Goal: Contribute content: Contribute content

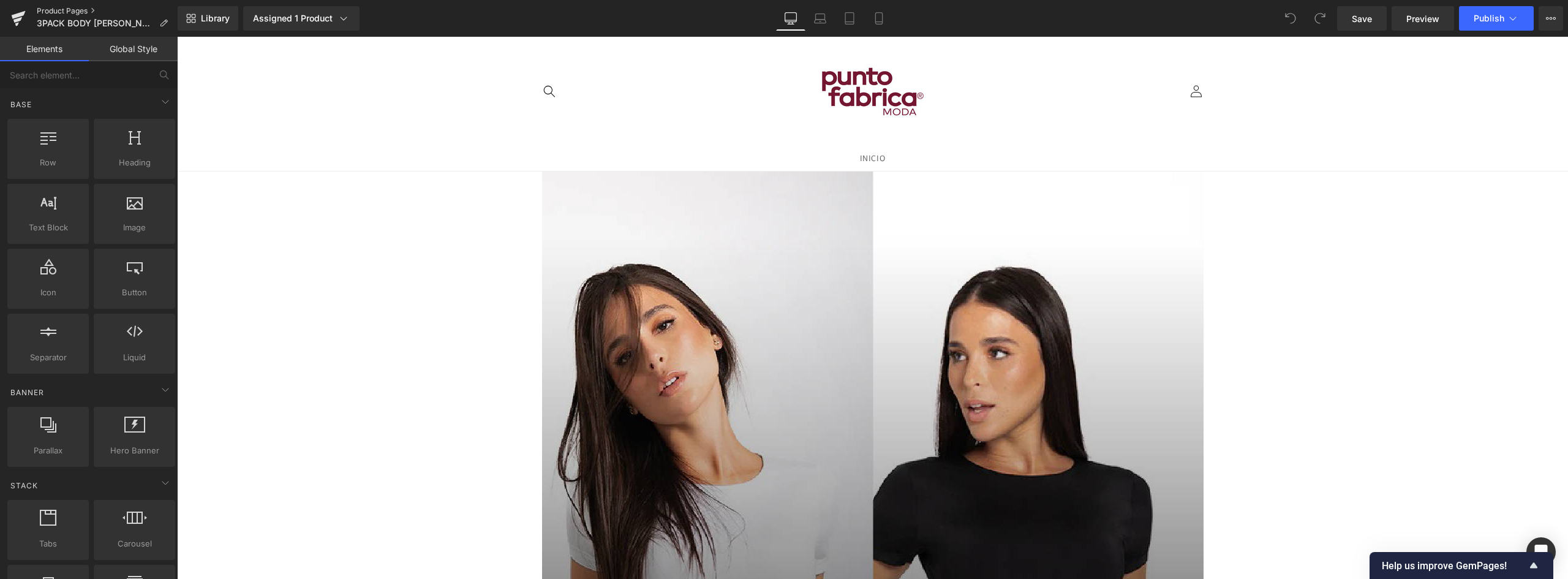
click at [67, 11] on link "Product Pages" at bounding box center [107, 11] width 141 height 10
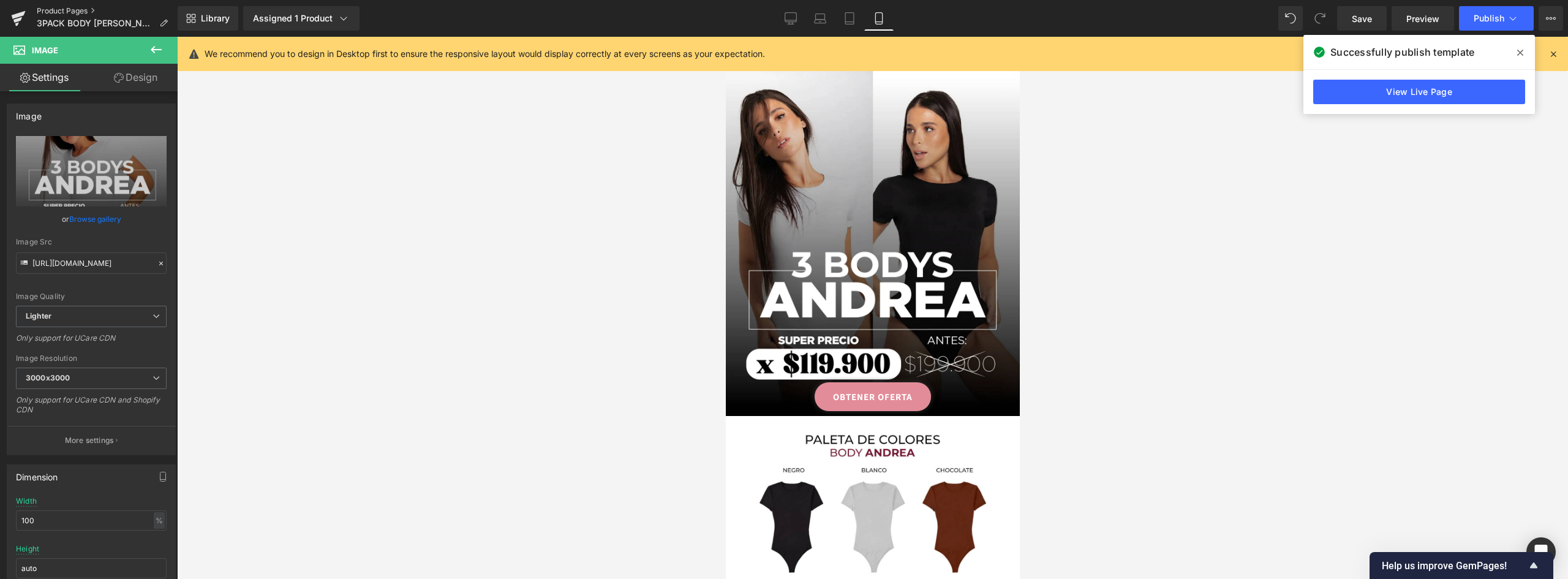
click at [67, 8] on link "Product Pages" at bounding box center [107, 11] width 141 height 10
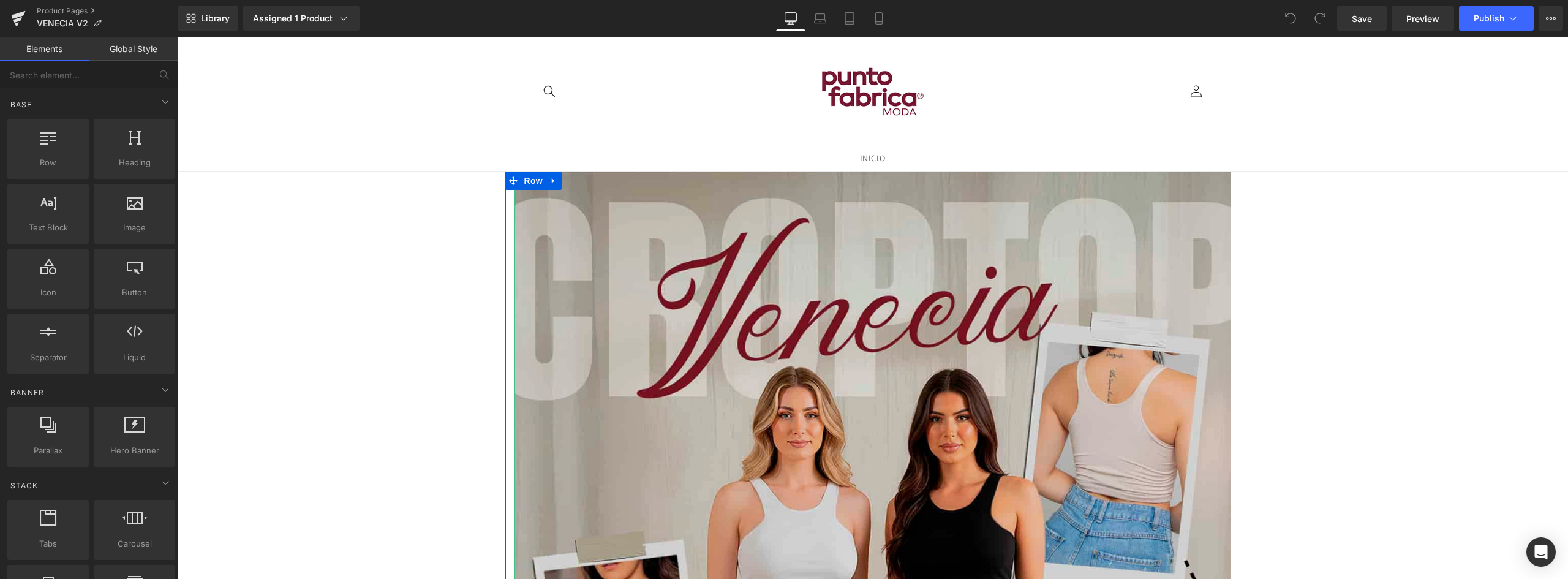
scroll to position [123, 0]
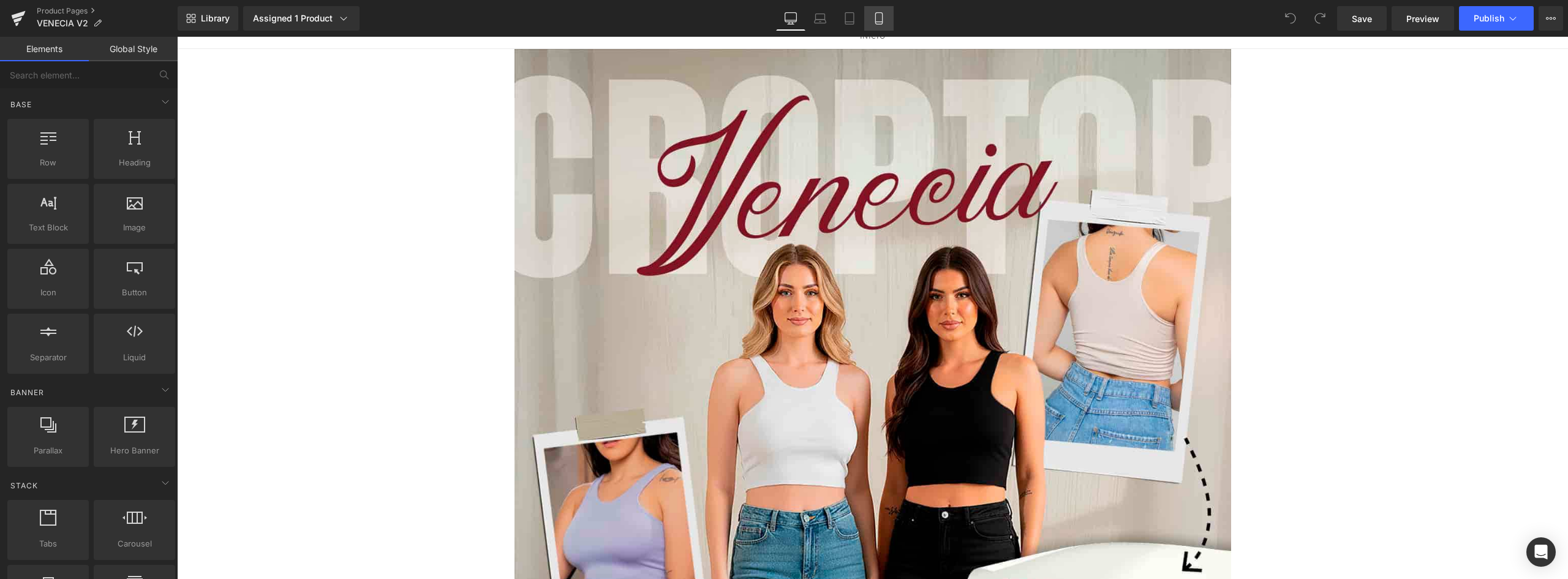
click at [881, 22] on icon at bounding box center [878, 22] width 6 height 0
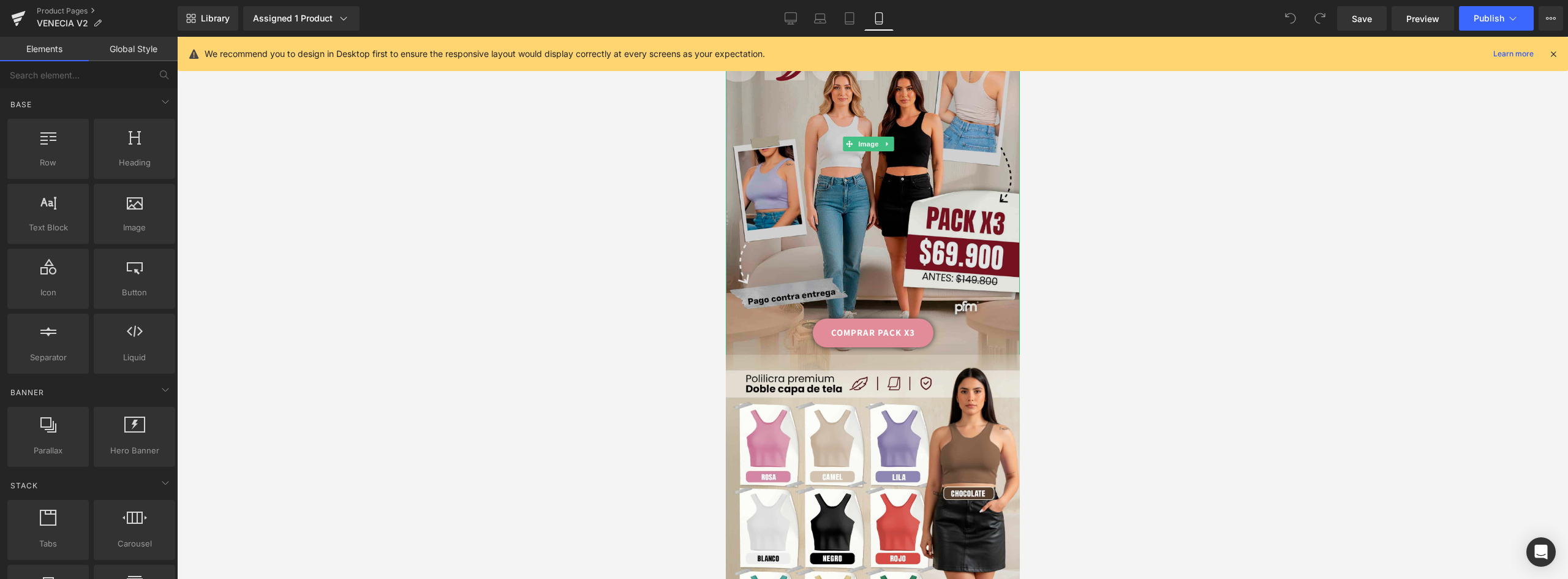
scroll to position [0, 0]
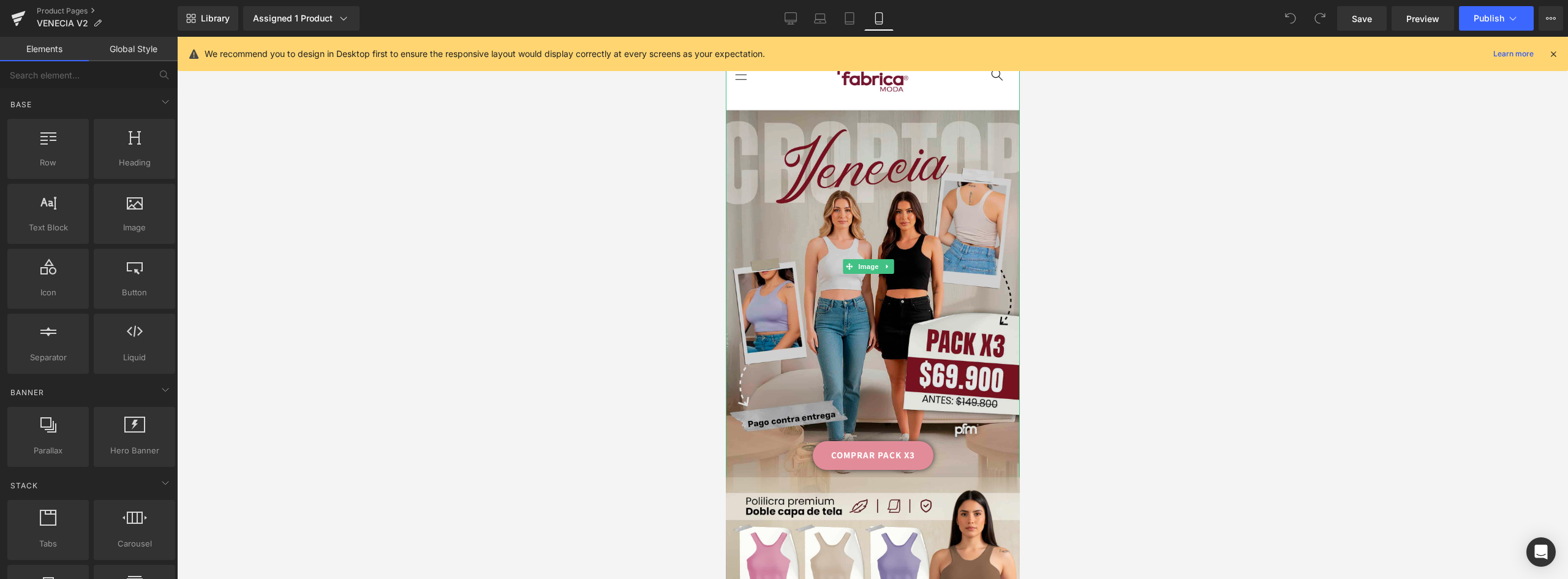
click at [904, 174] on img at bounding box center [873, 294] width 294 height 368
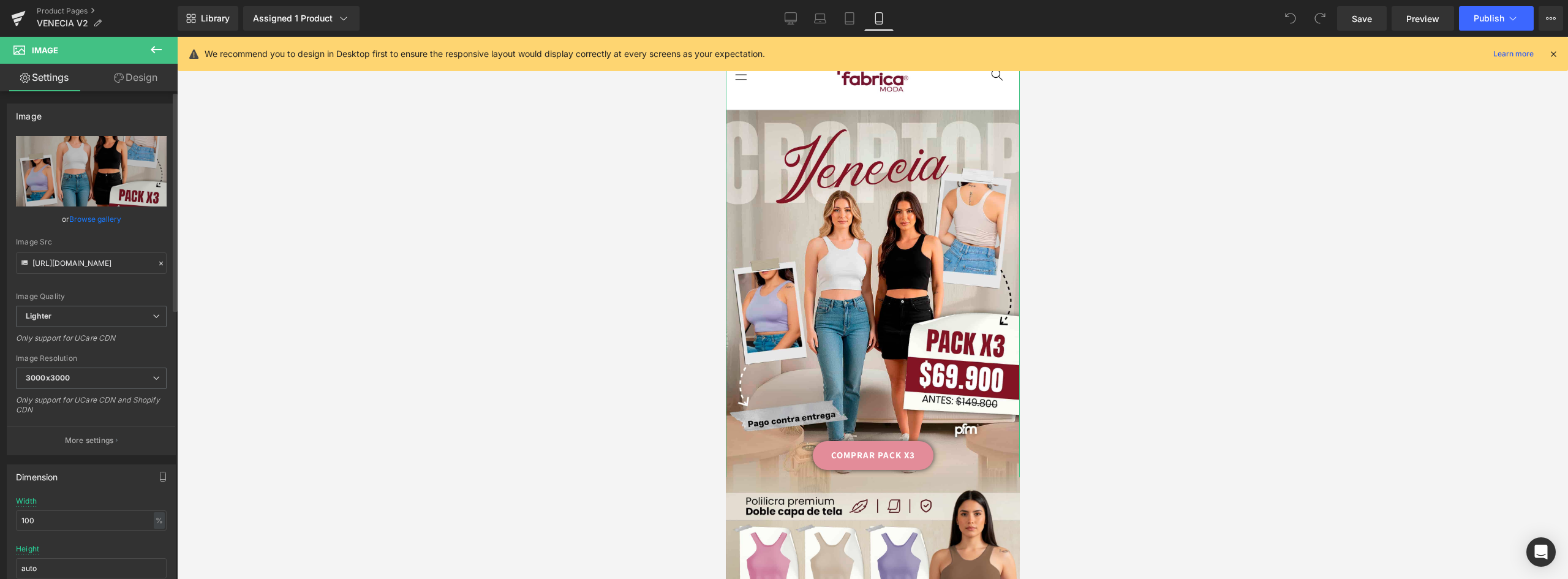
click at [94, 216] on link "Browse gallery" at bounding box center [95, 218] width 52 height 21
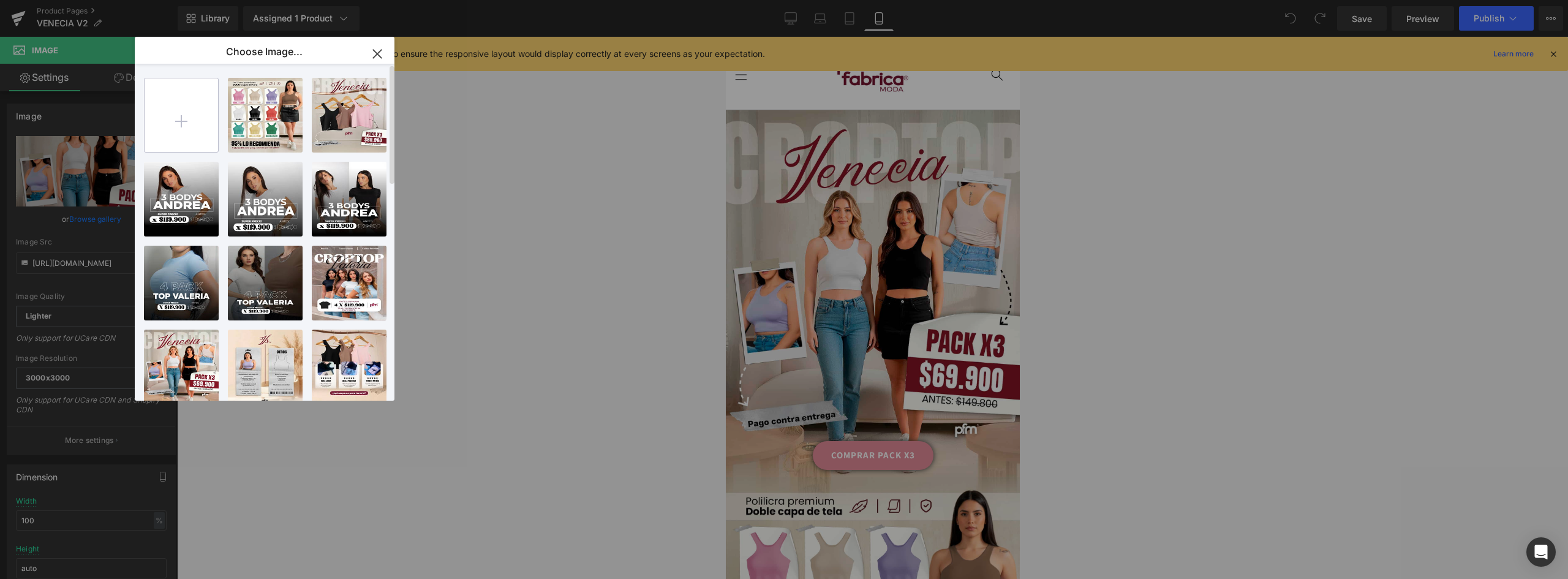
click at [176, 110] on input "file" at bounding box center [181, 116] width 74 height 74
type input "C:\fakepath\01 portada.webp"
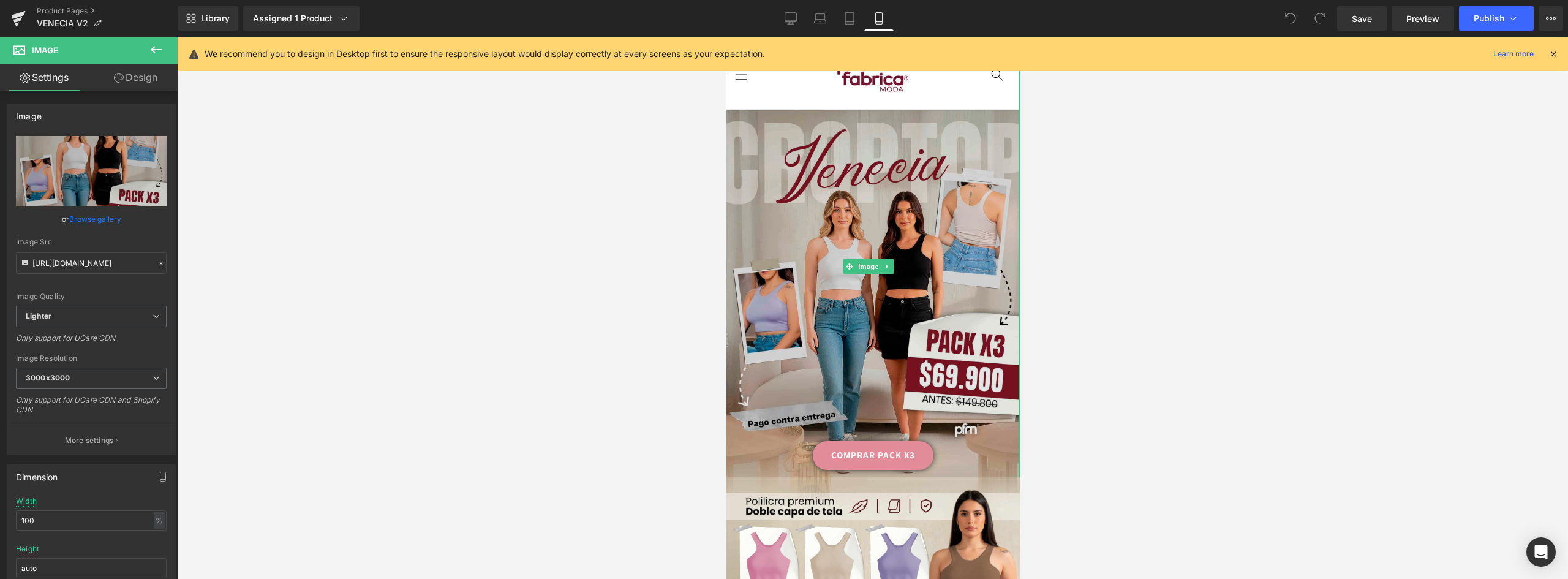
click at [813, 247] on img at bounding box center [873, 294] width 294 height 368
drag, startPoint x: 837, startPoint y: 177, endPoint x: 1342, endPoint y: 210, distance: 506.1
click at [837, 177] on img at bounding box center [873, 294] width 294 height 368
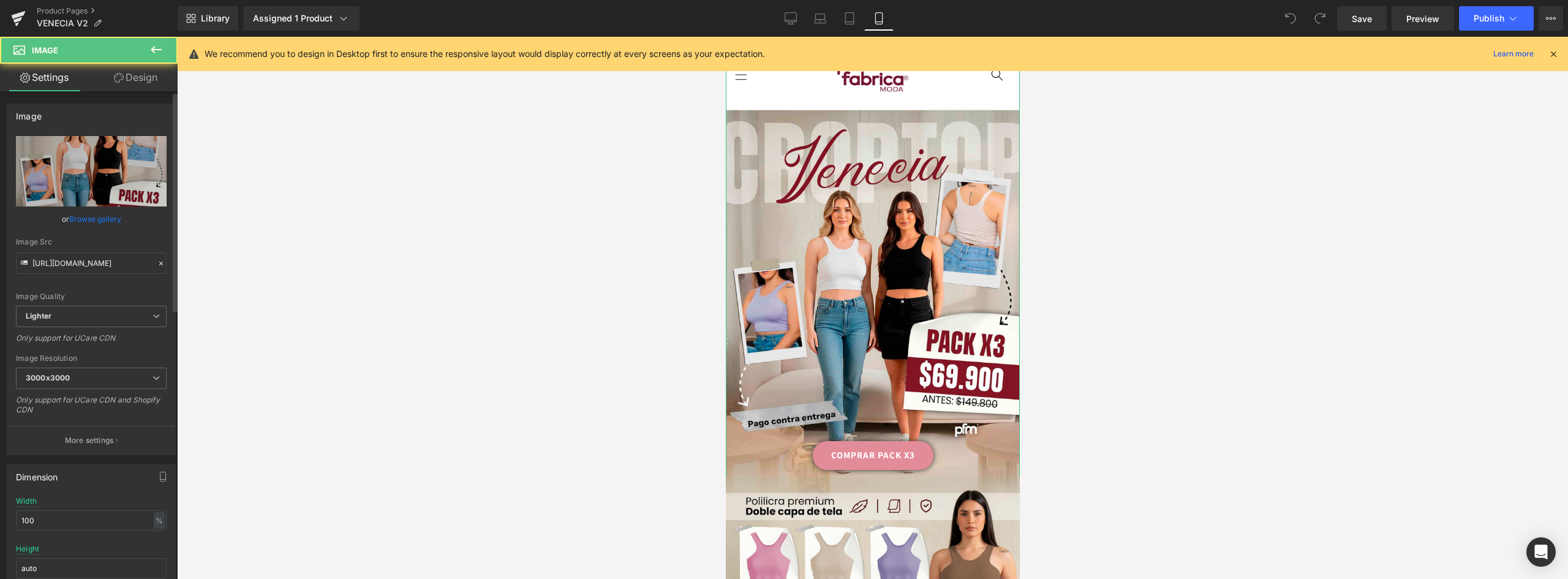
click at [92, 215] on link "Browse gallery" at bounding box center [95, 218] width 52 height 21
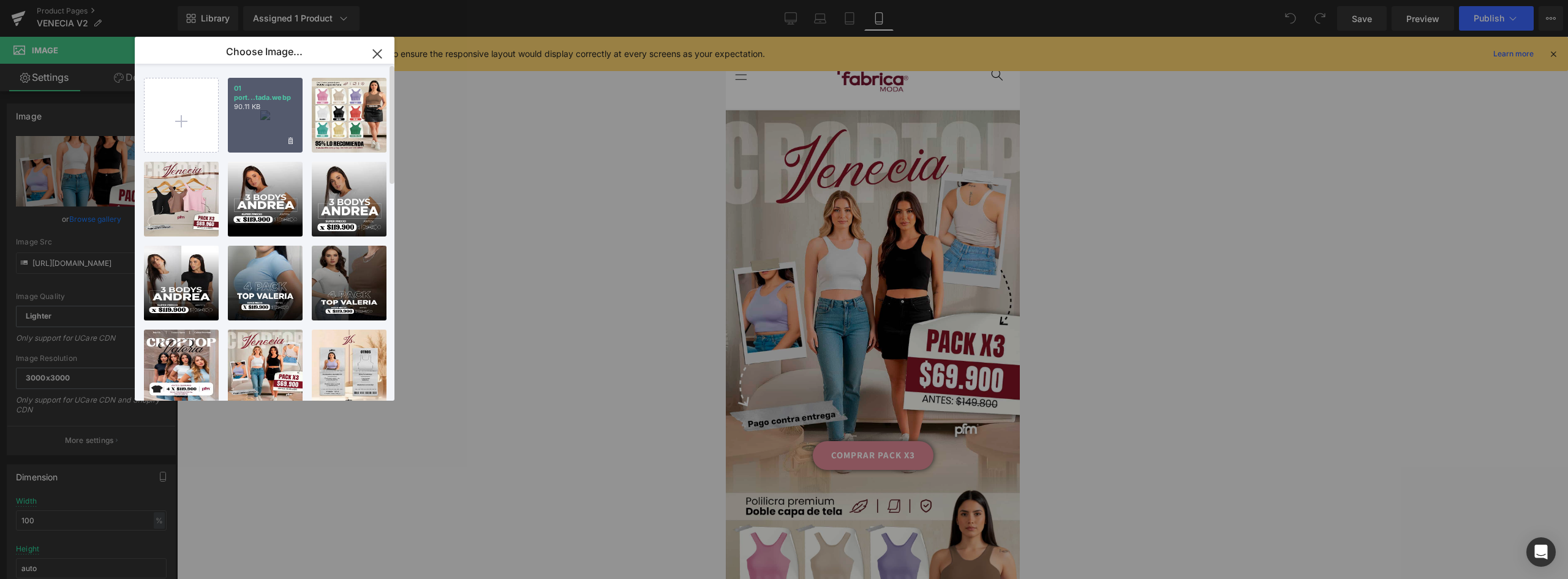
click at [265, 121] on div "01 port...tada.webp 90.11 KB" at bounding box center [264, 115] width 75 height 75
type input "https://ucarecdn.com/d54d2bb3-867b-4404-9c9f-9768e1e9f615/-/format/auto/-/previ…"
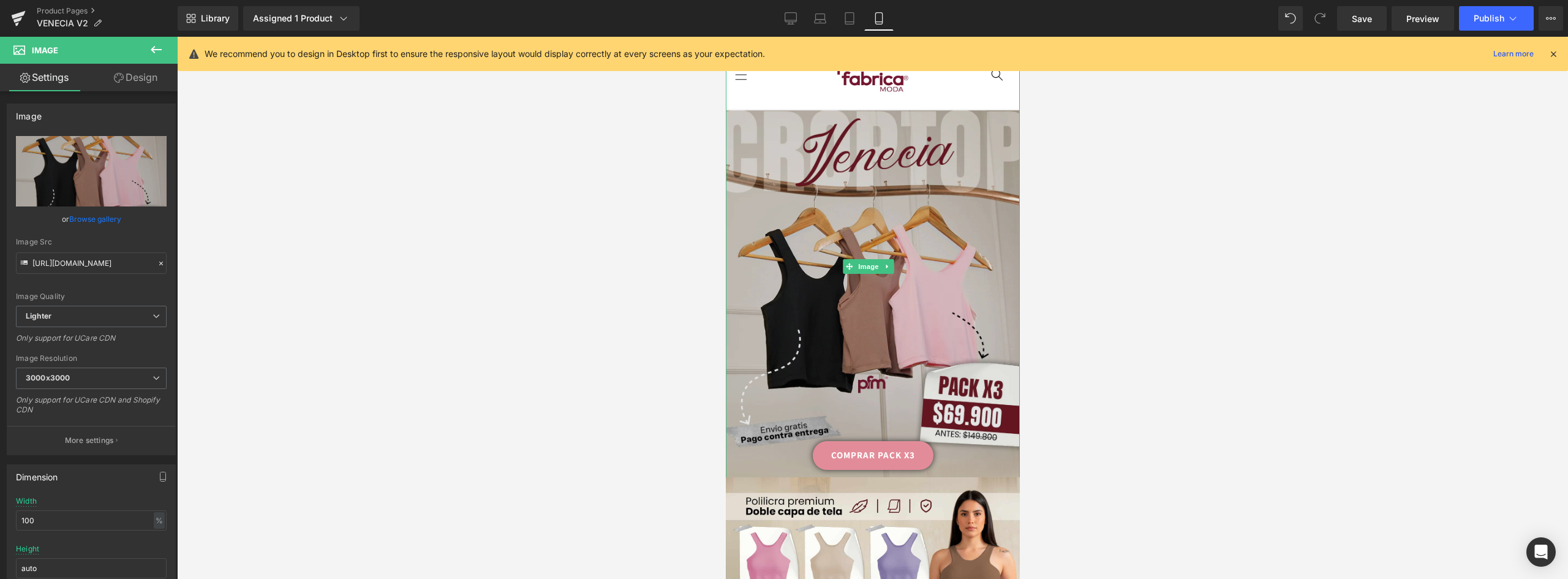
scroll to position [123, 0]
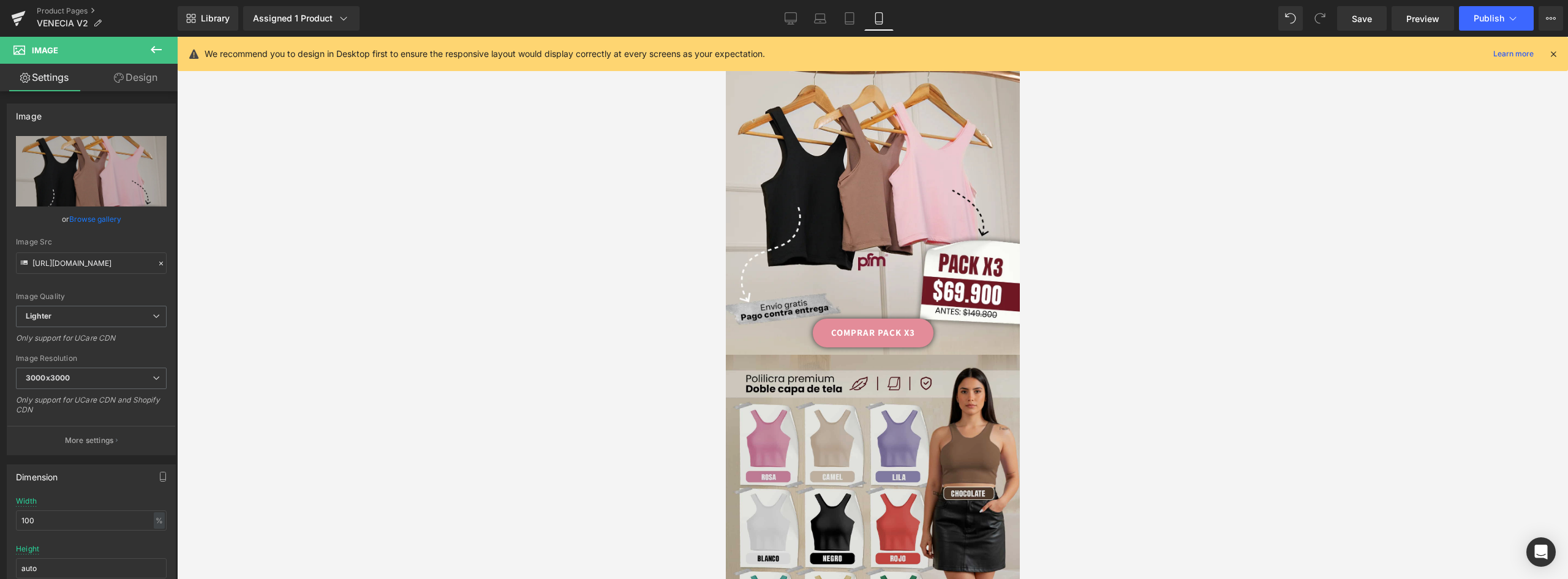
click at [890, 370] on img at bounding box center [873, 539] width 294 height 368
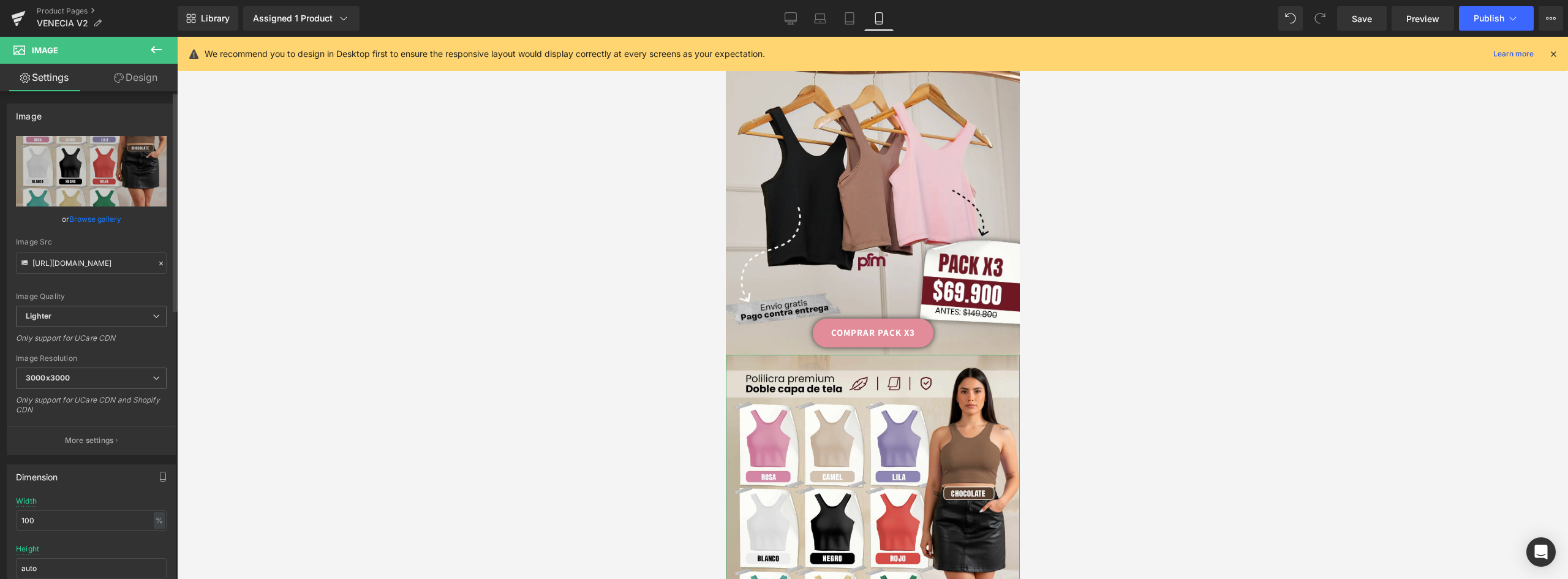
click at [106, 218] on link "Browse gallery" at bounding box center [95, 218] width 52 height 21
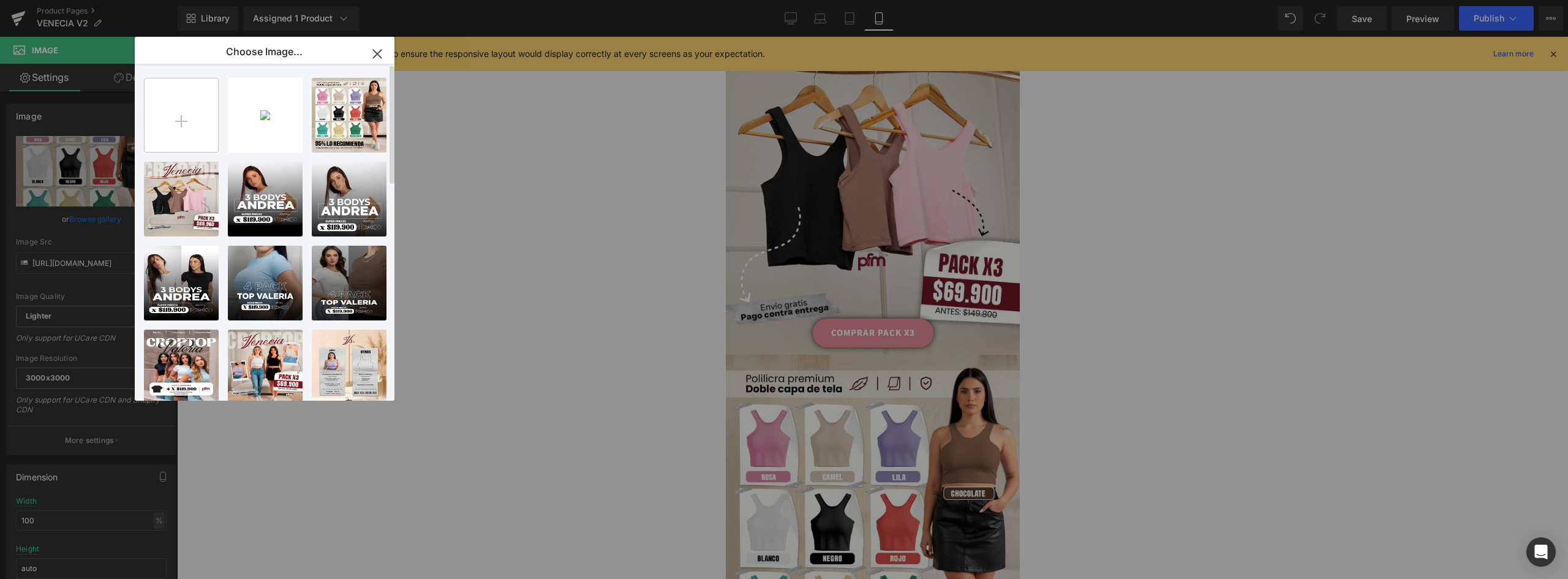
click at [202, 117] on input "file" at bounding box center [181, 116] width 74 height 74
type input "C:\fakepath\02 colores.webp"
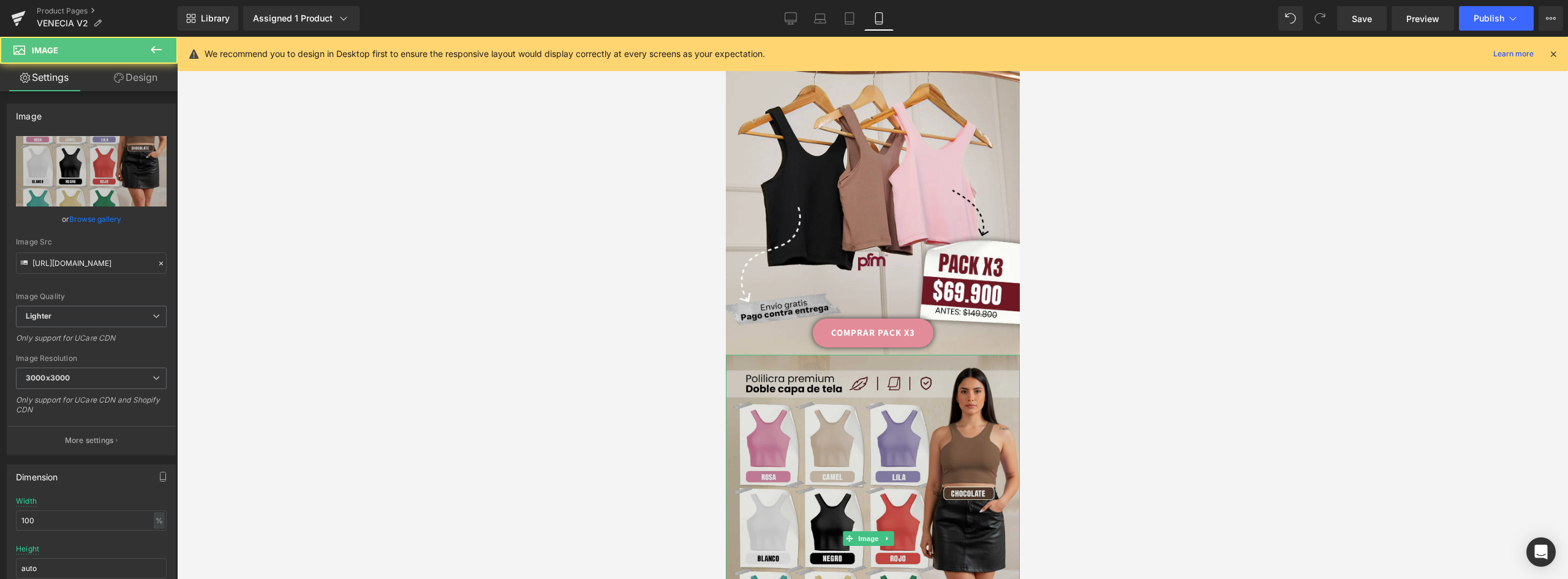
drag, startPoint x: 862, startPoint y: 375, endPoint x: 776, endPoint y: 353, distance: 88.8
click at [860, 375] on img at bounding box center [873, 539] width 294 height 368
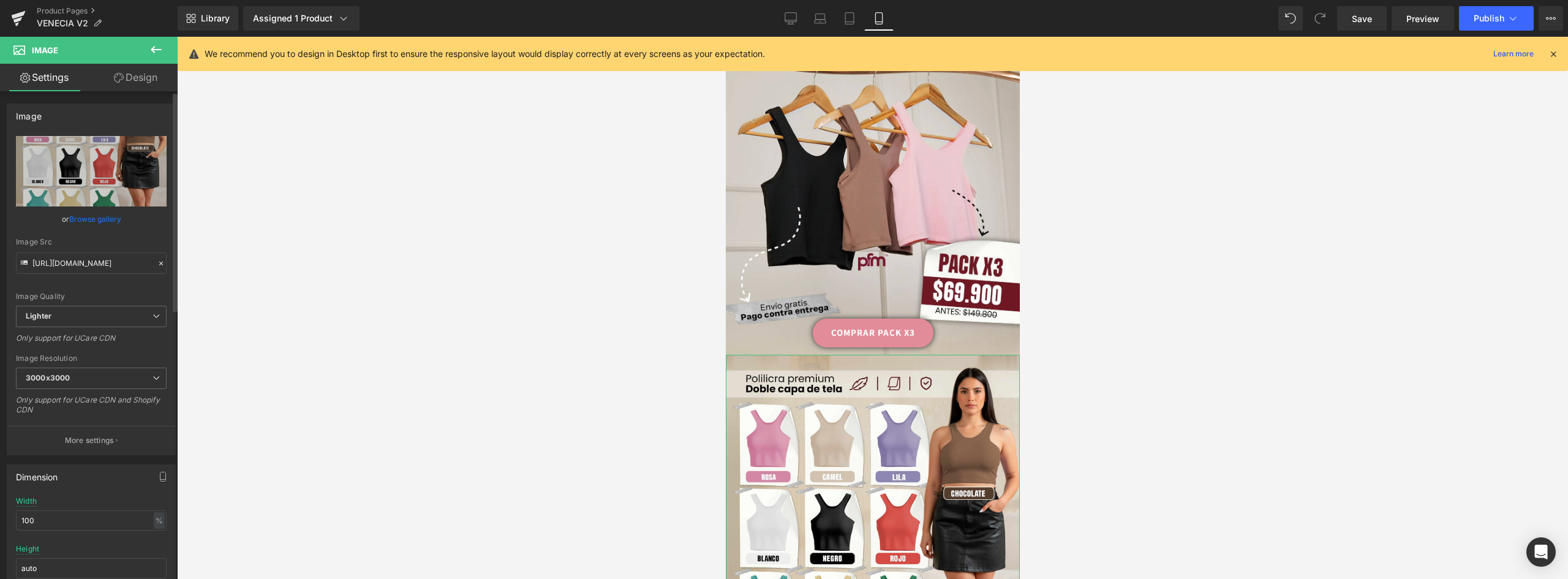
click at [88, 219] on link "Browse gallery" at bounding box center [95, 218] width 52 height 21
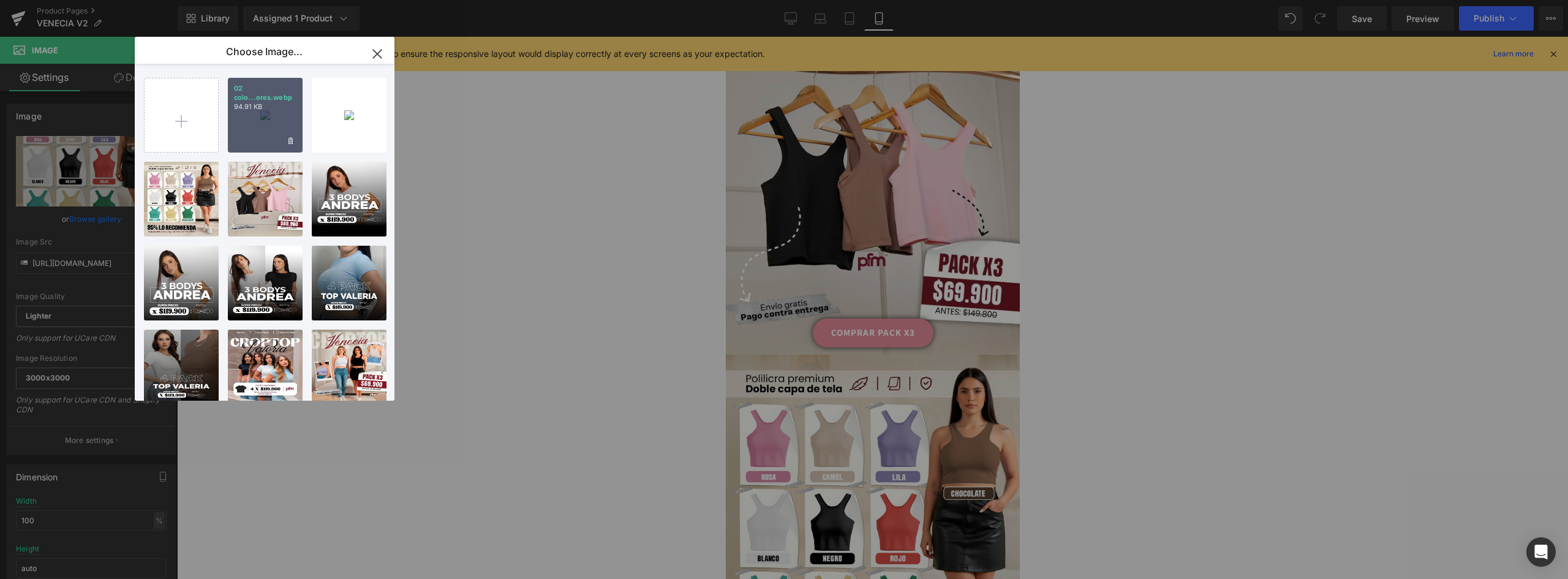
click at [258, 142] on div "02 colo...ores.webp 94.91 KB" at bounding box center [264, 115] width 75 height 75
type input "https://ucarecdn.com/d062998b-4f70-4233-a3c3-4451e1c1d3bb/-/format/auto/-/previ…"
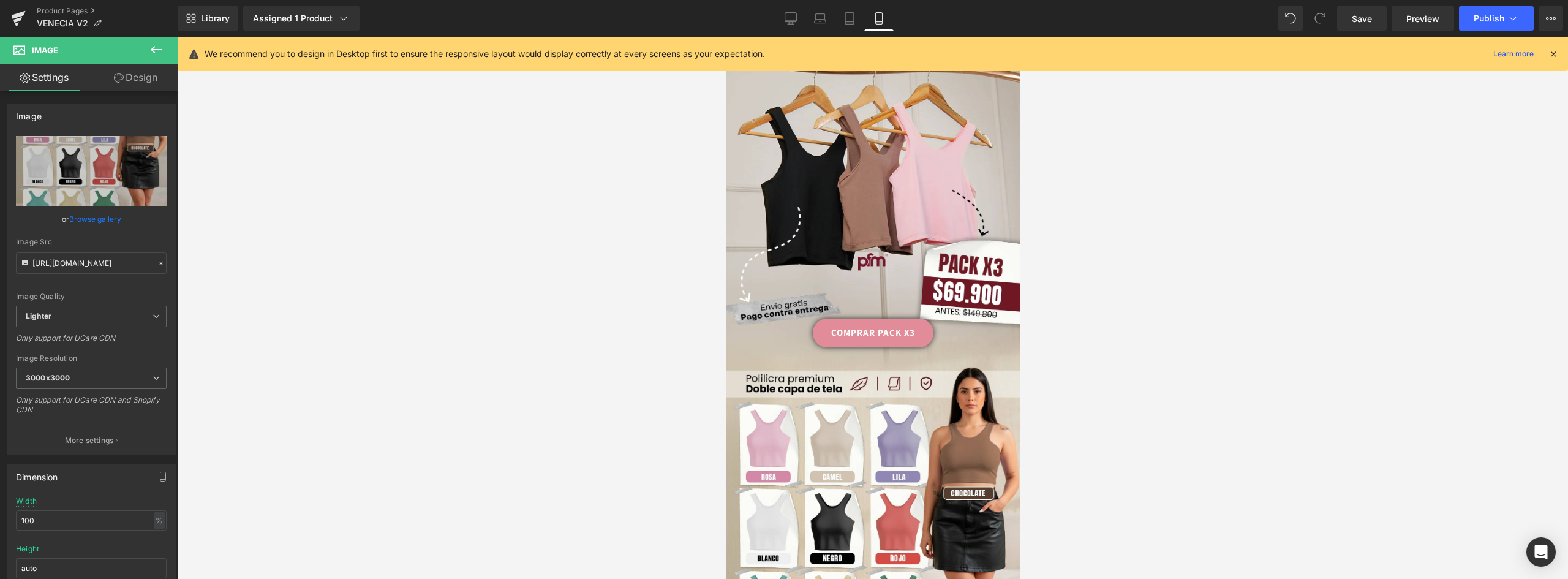
click at [1124, 363] on div at bounding box center [872, 308] width 1391 height 542
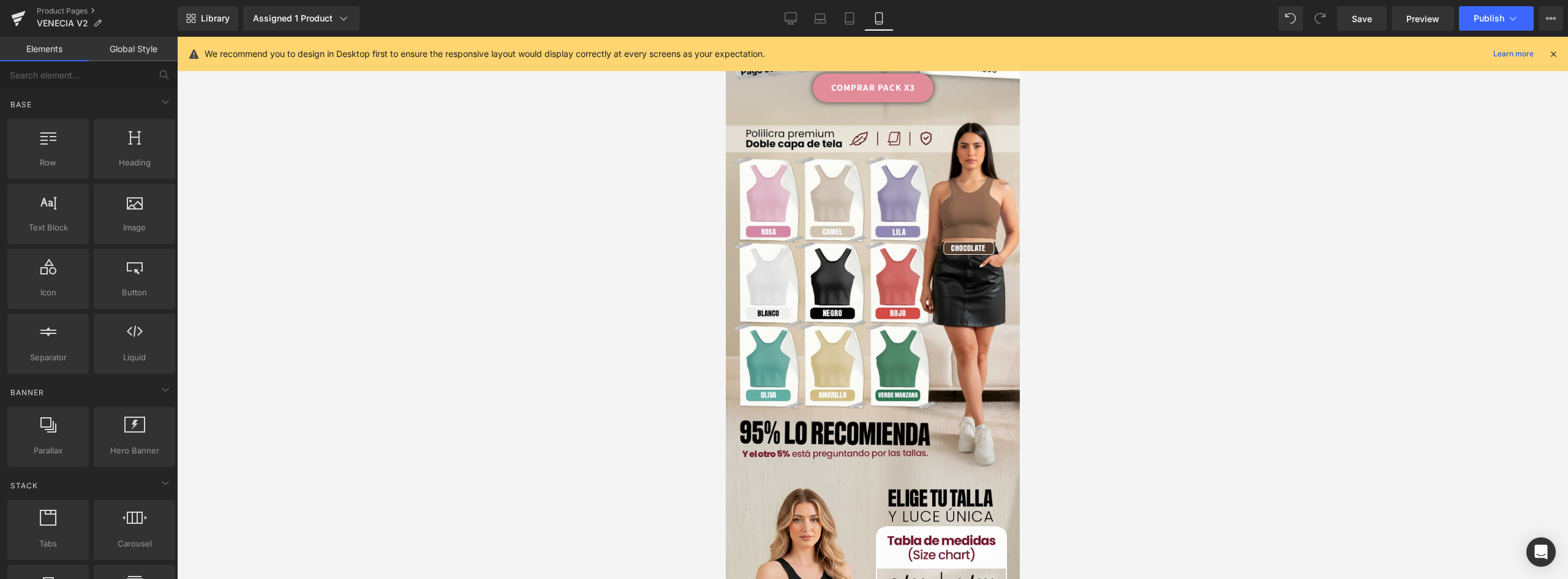
scroll to position [490, 0]
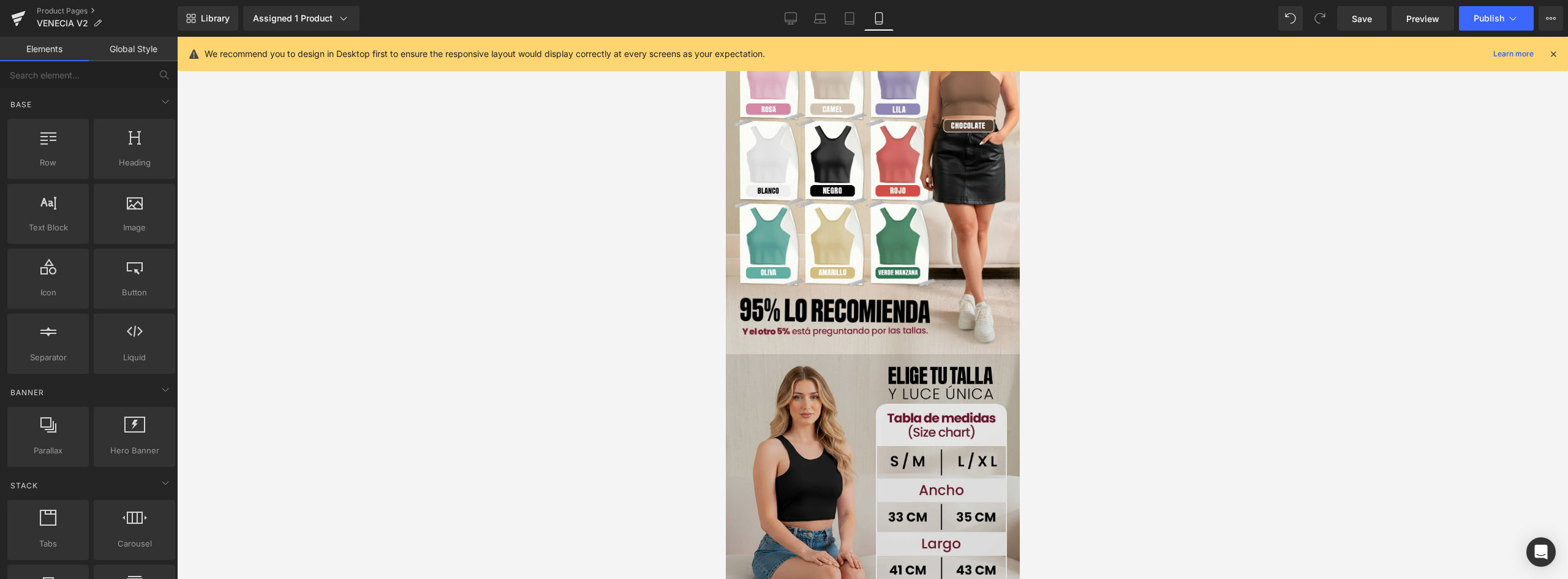
click at [850, 364] on img at bounding box center [873, 526] width 294 height 345
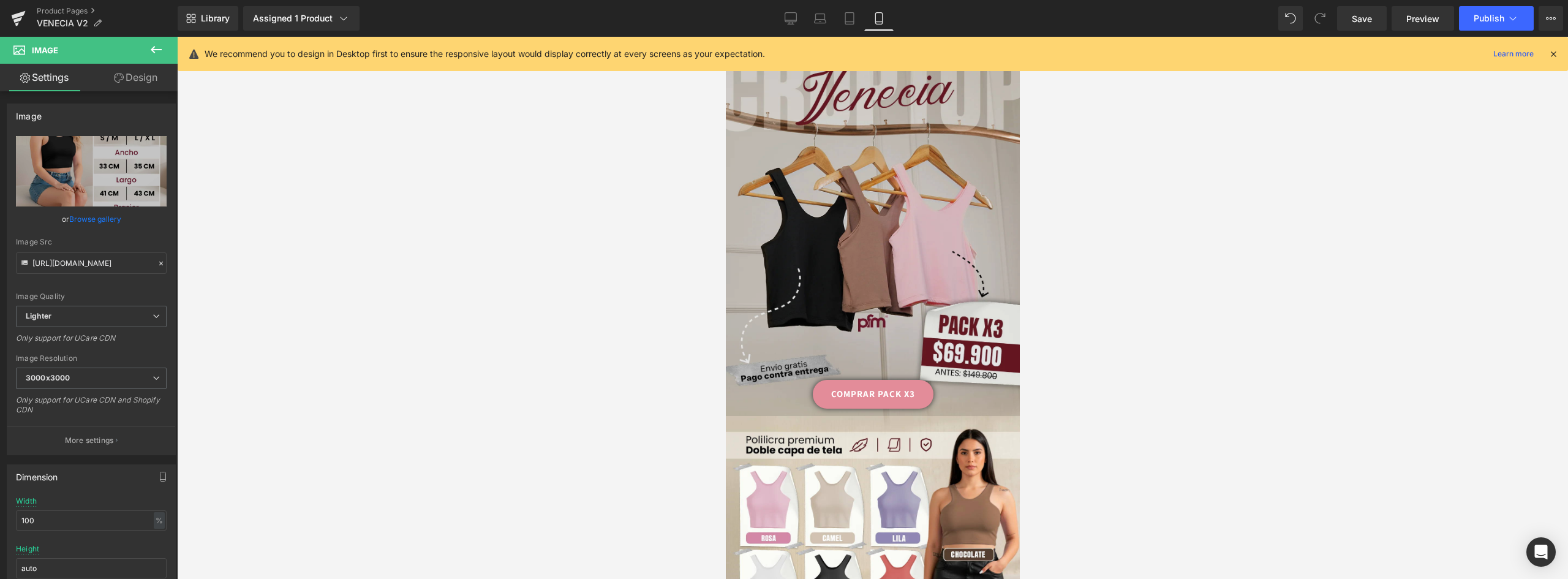
scroll to position [0, 0]
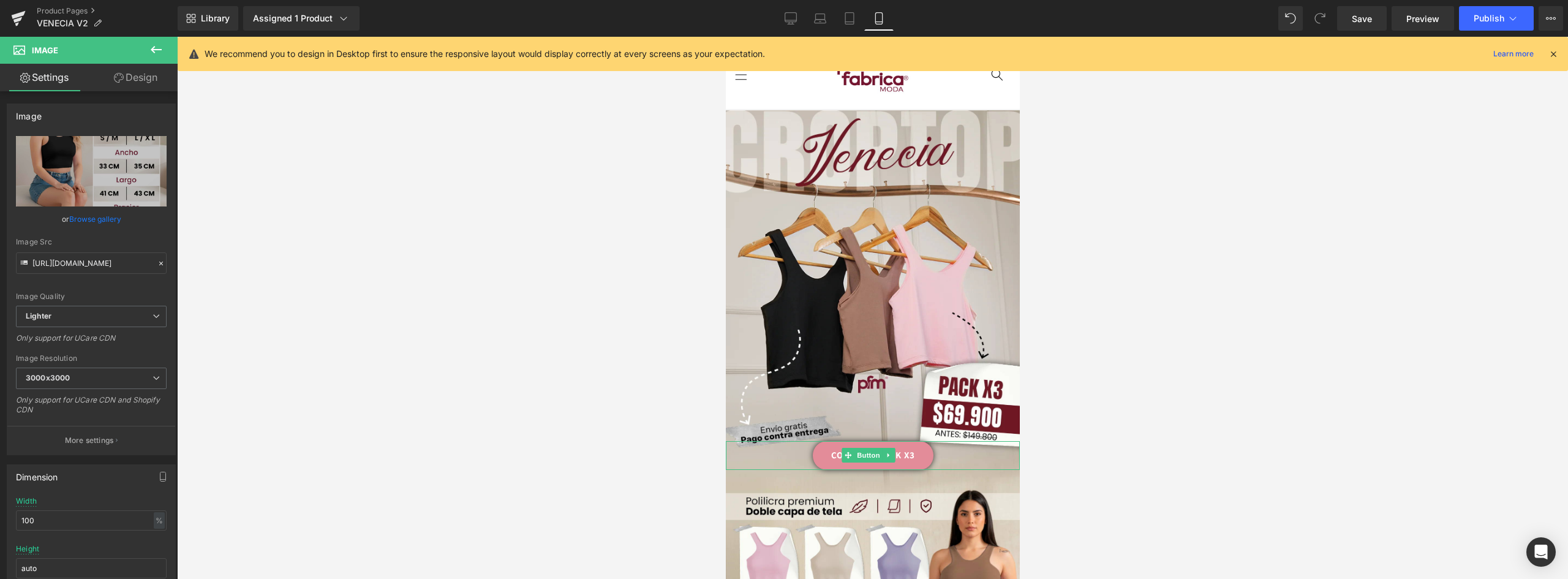
click at [917, 441] on link "COMPRAR PACK X3" at bounding box center [873, 455] width 121 height 29
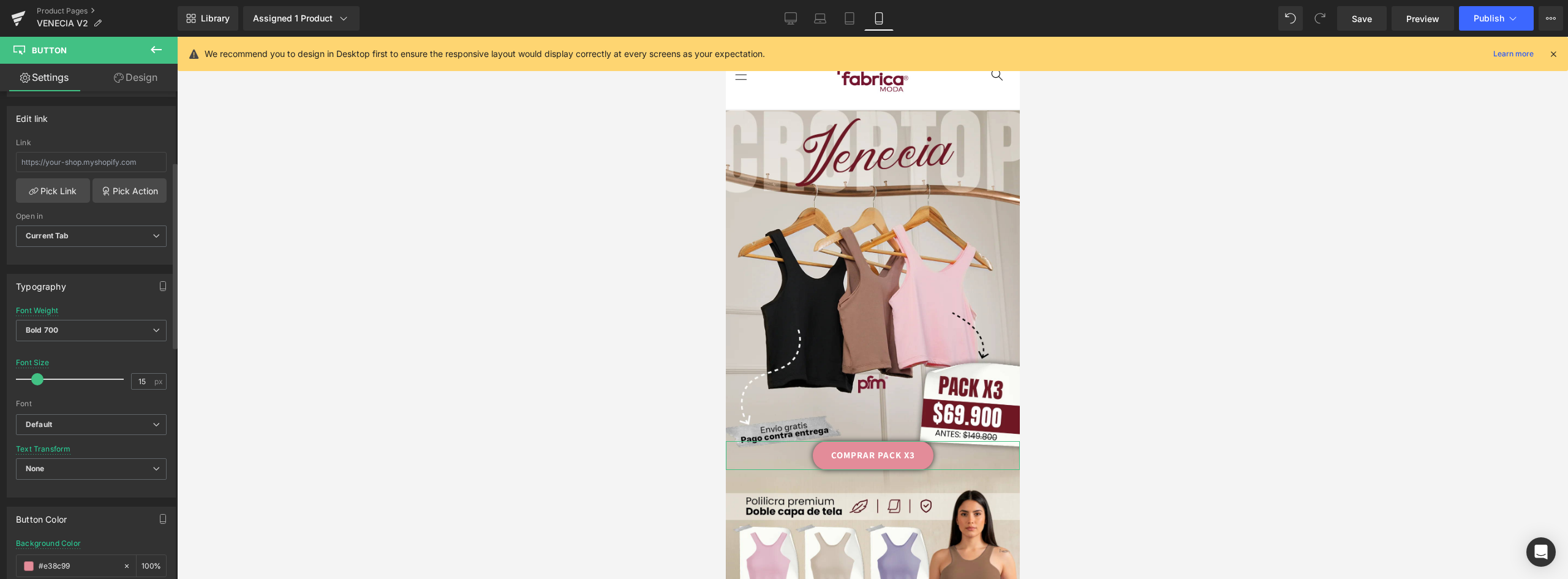
scroll to position [429, 0]
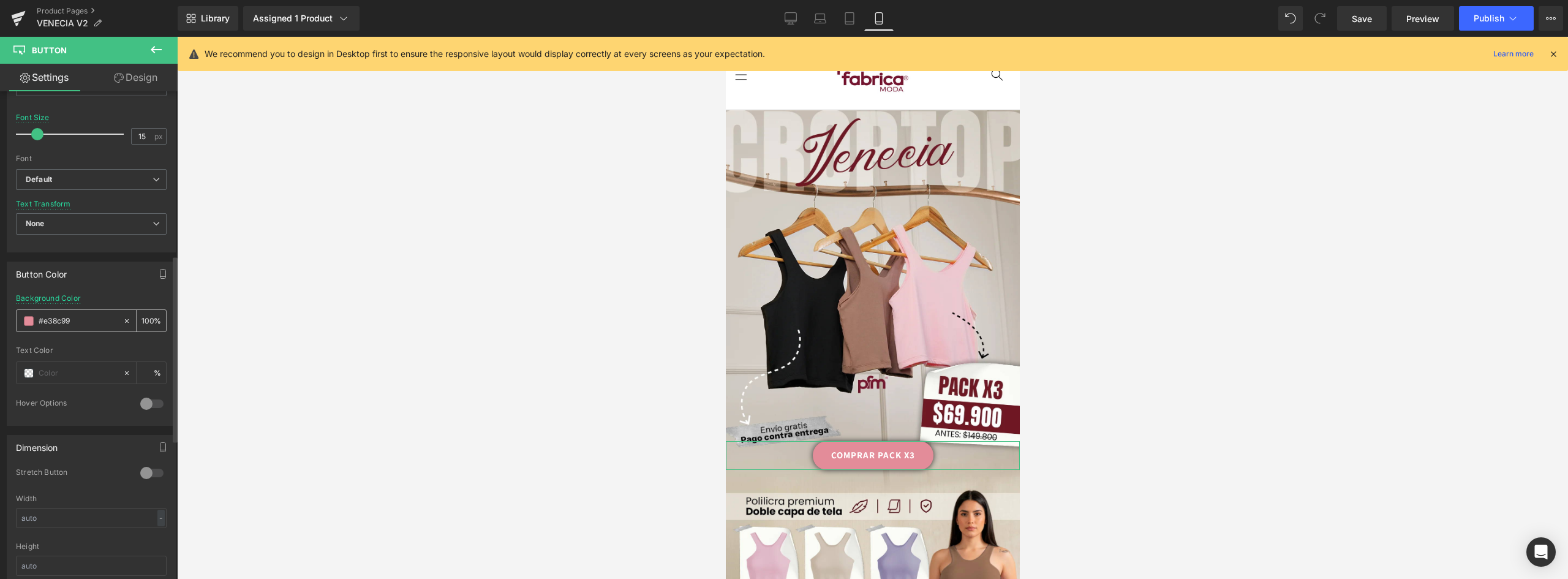
click at [31, 326] on span at bounding box center [29, 321] width 10 height 10
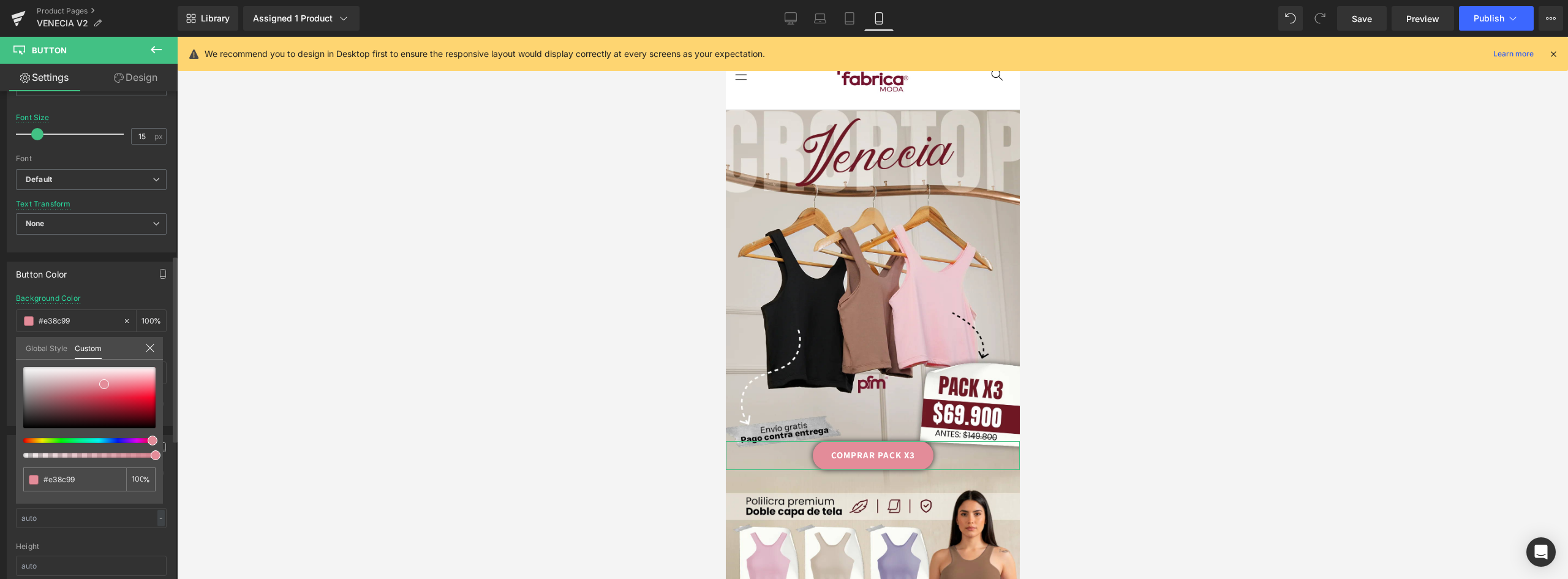
type input "#d0e38c"
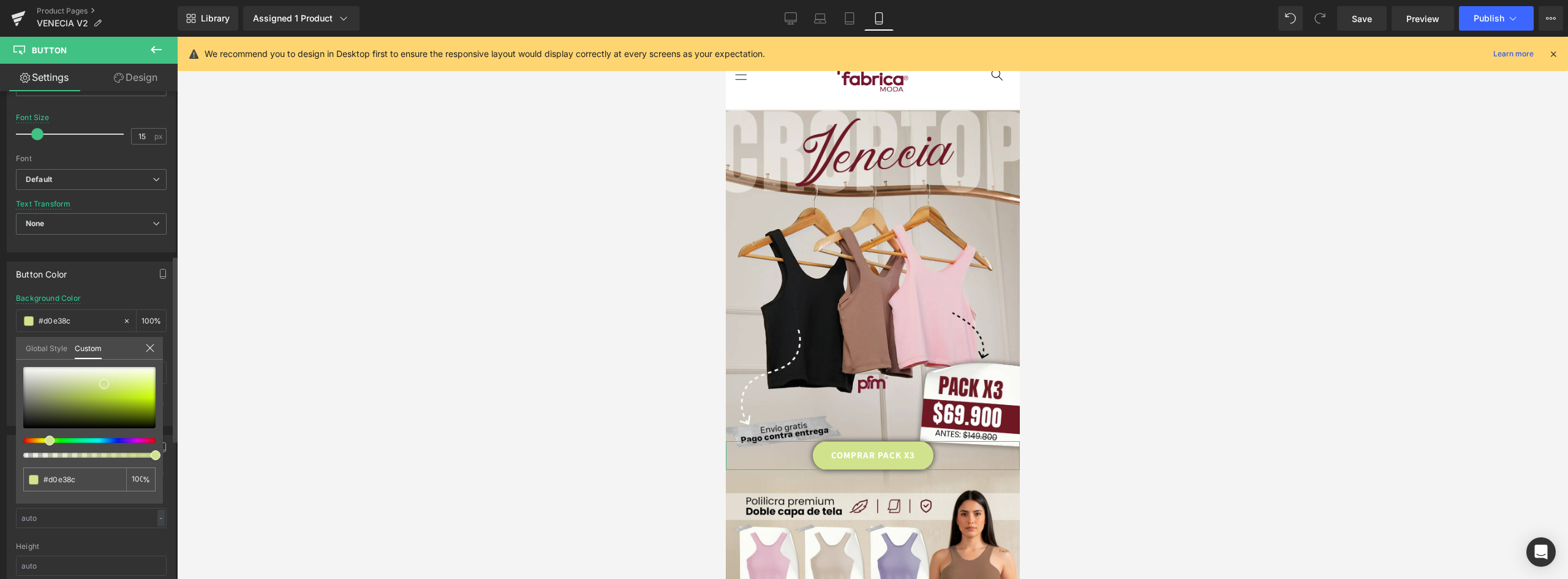
click at [44, 441] on div at bounding box center [84, 440] width 132 height 5
type input "#c3e38c"
type input "#c6e38c"
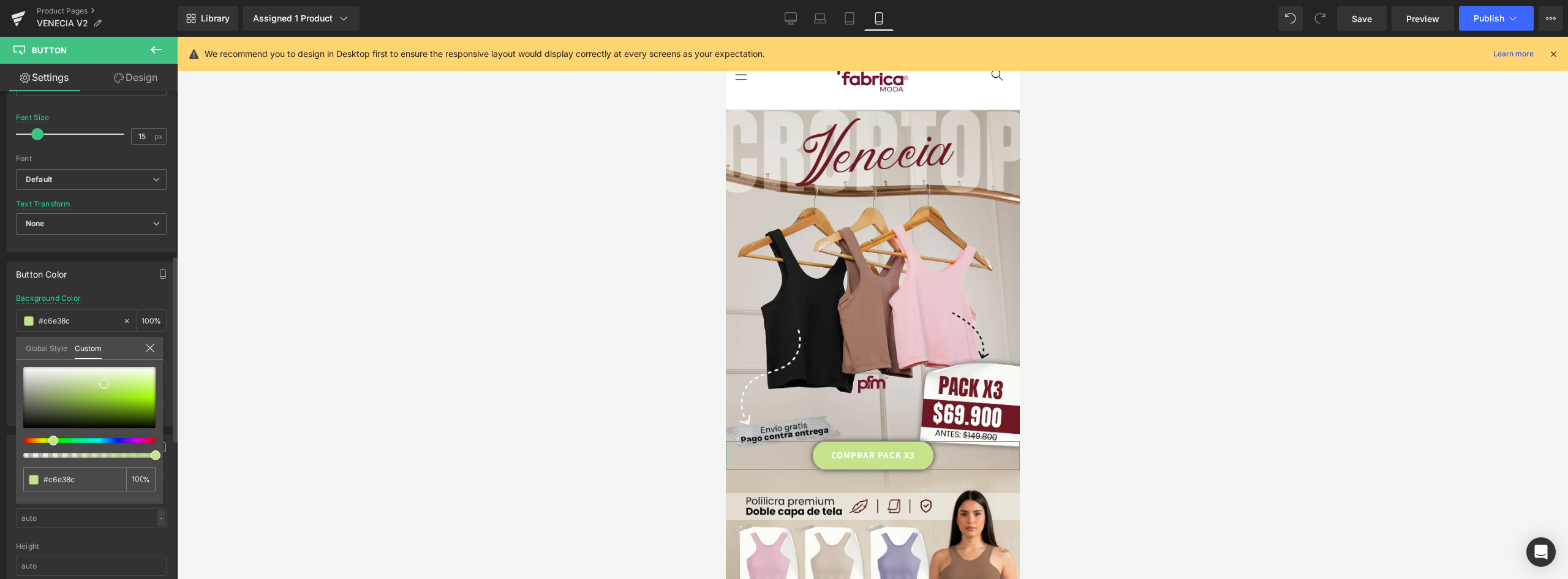
type input "#c7e38c"
type input "#cde38c"
type input "#cee38c"
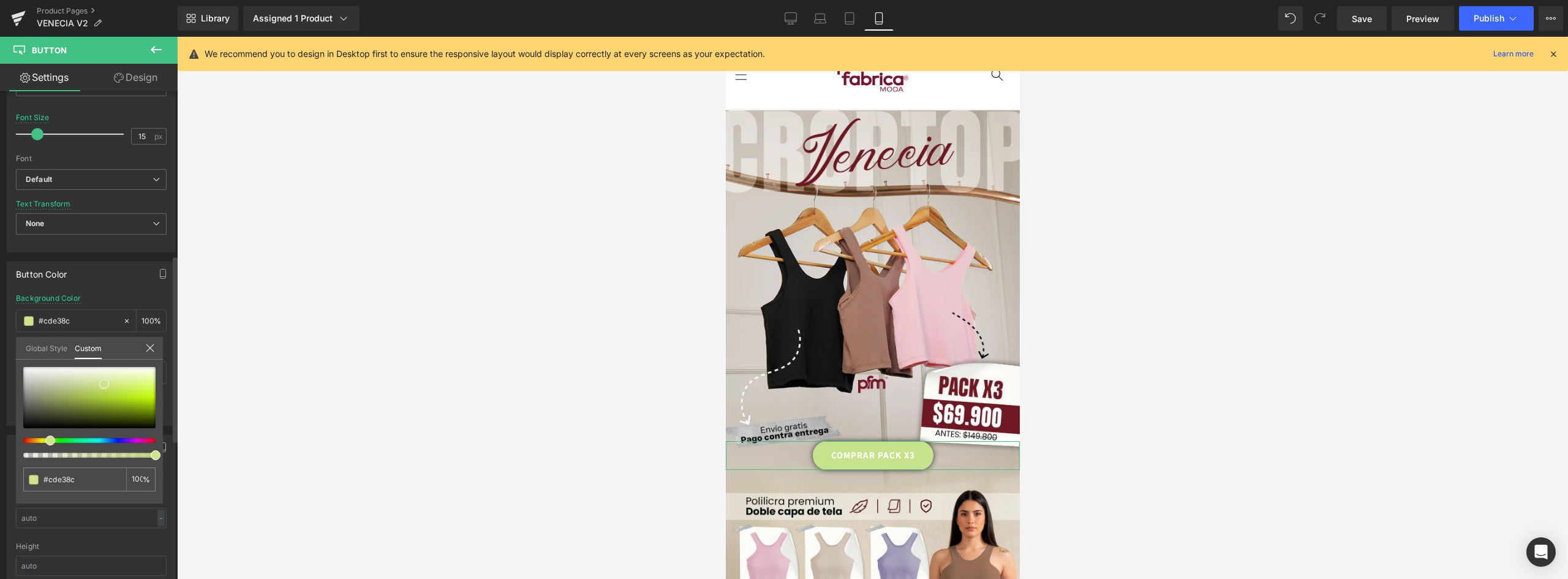
type input "#cee38c"
type input "#d1e38c"
type input "#d4e38c"
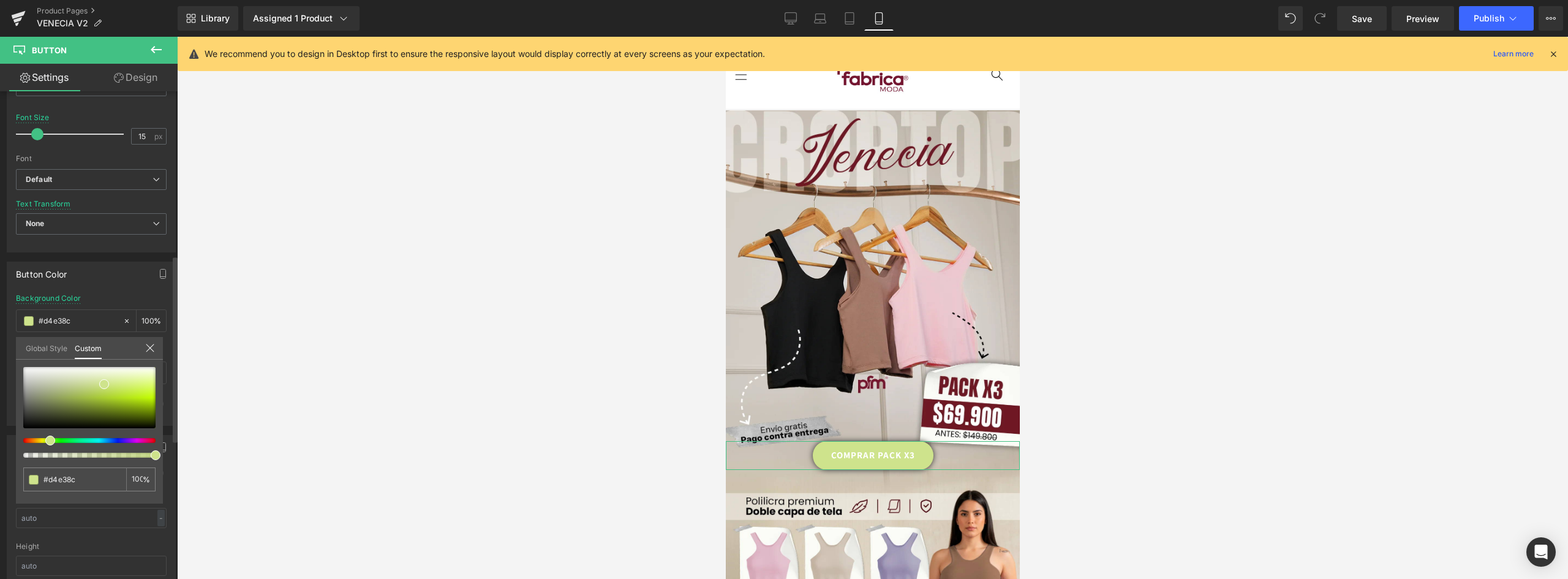
type input "#d6e38c"
type input "#d8e38c"
type input "#dbe38c"
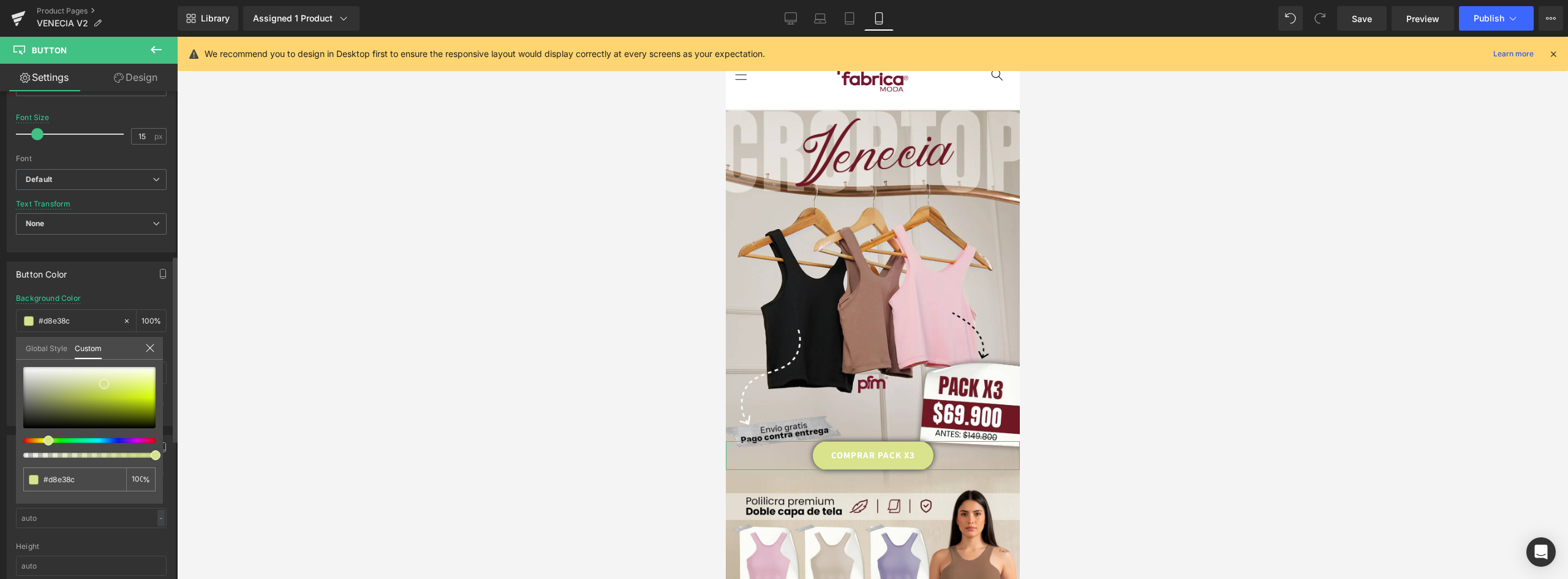
type input "#dbe38c"
type input "#dde38c"
type input "#e0e38c"
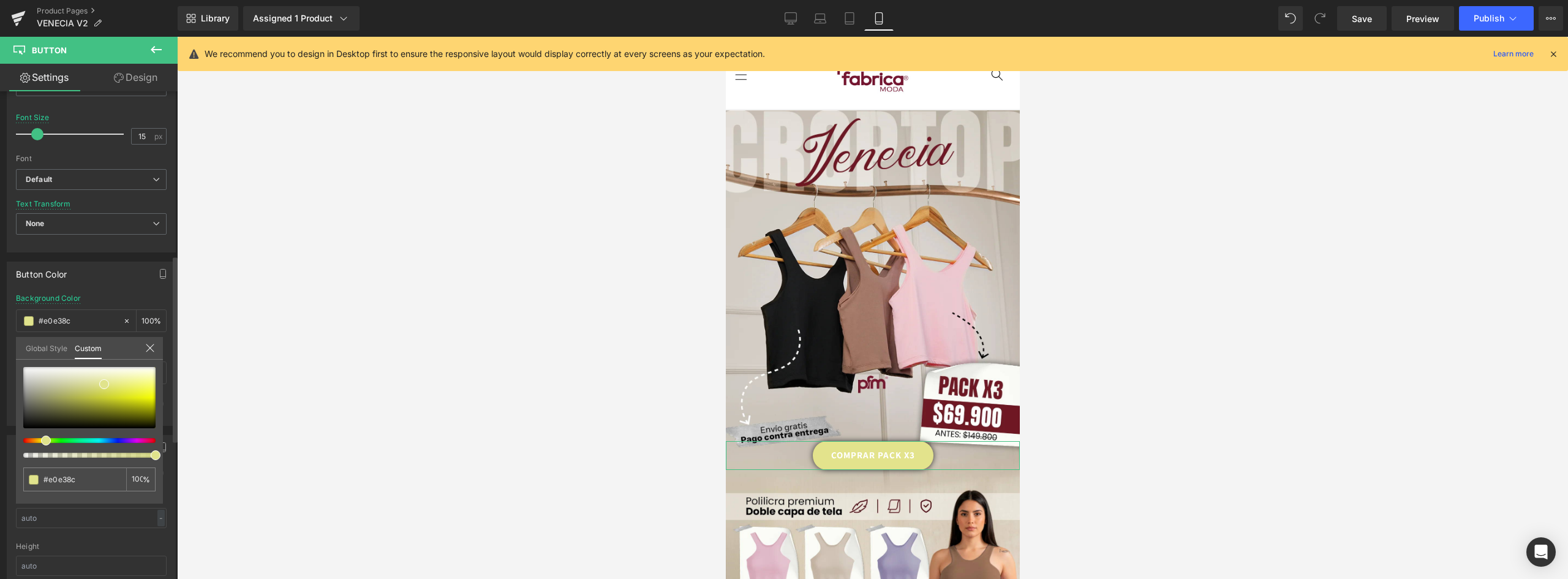
type input "#e3e38c"
type input "#e3e18c"
drag, startPoint x: 50, startPoint y: 442, endPoint x: 57, endPoint y: 426, distance: 17.5
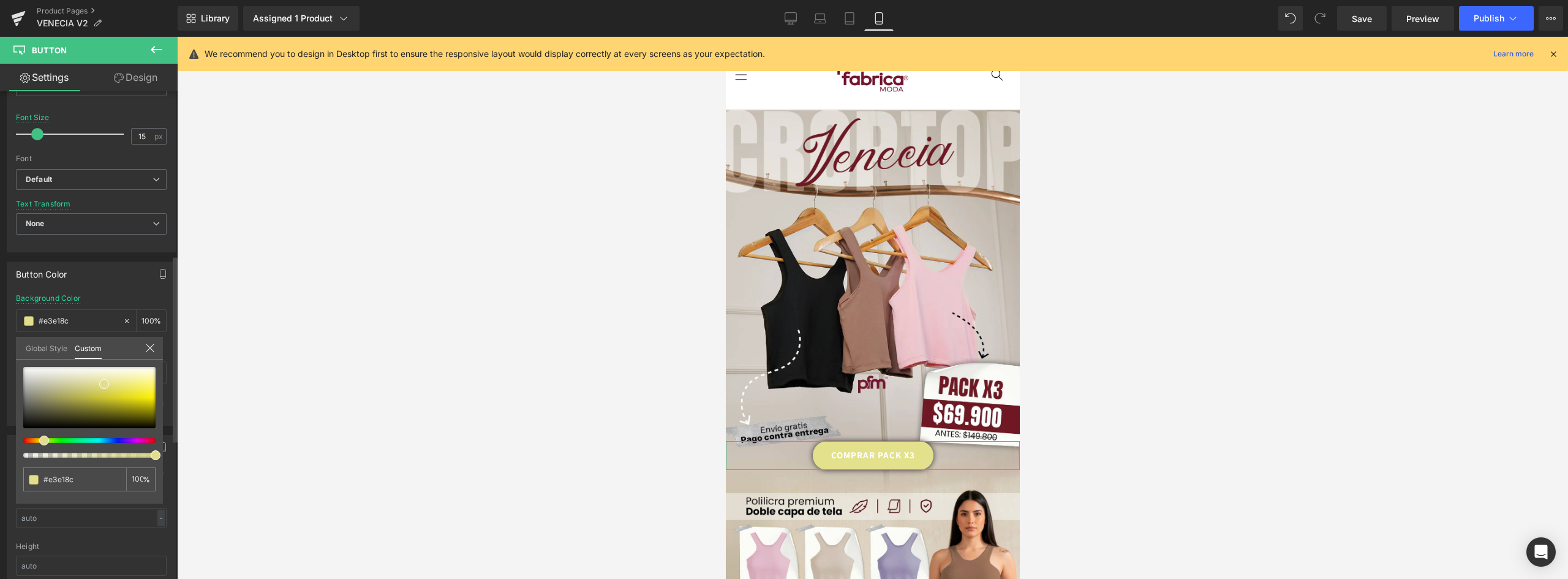
click at [40, 441] on span at bounding box center [43, 440] width 10 height 10
type input "#e3de8c"
type input "#e4df80"
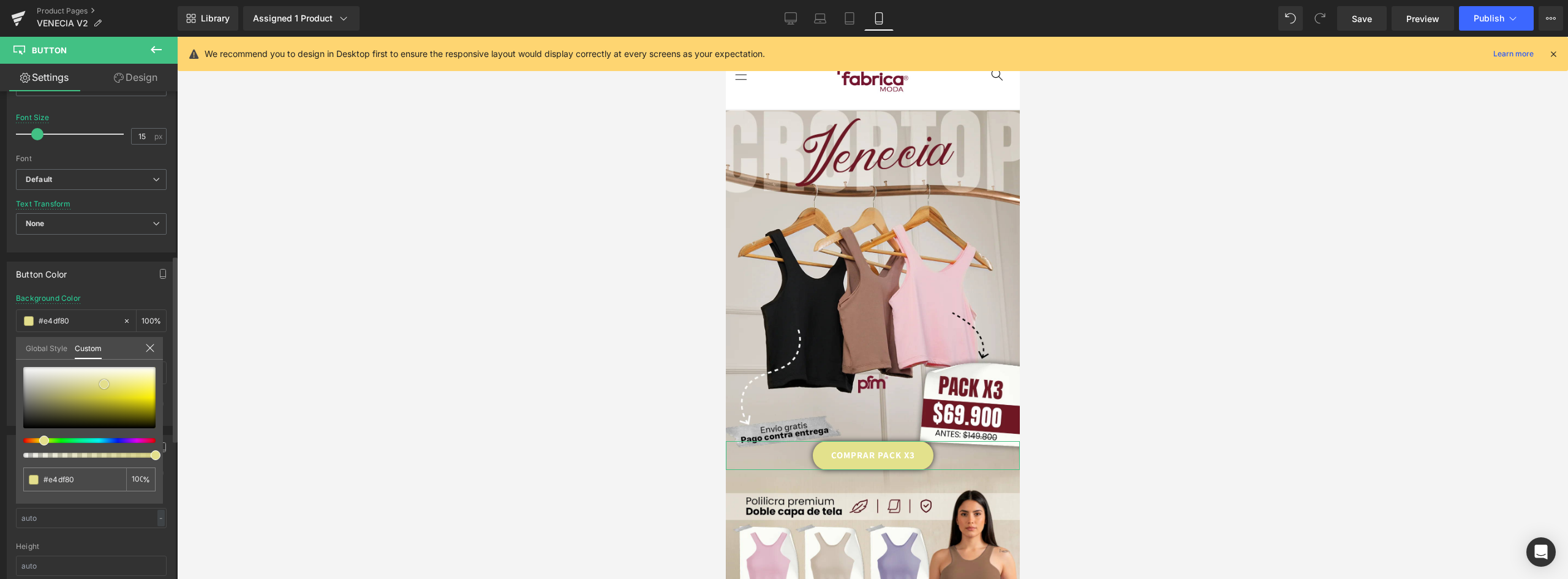
type input "#e6e179"
type input "#e8e377"
type input "#ece673"
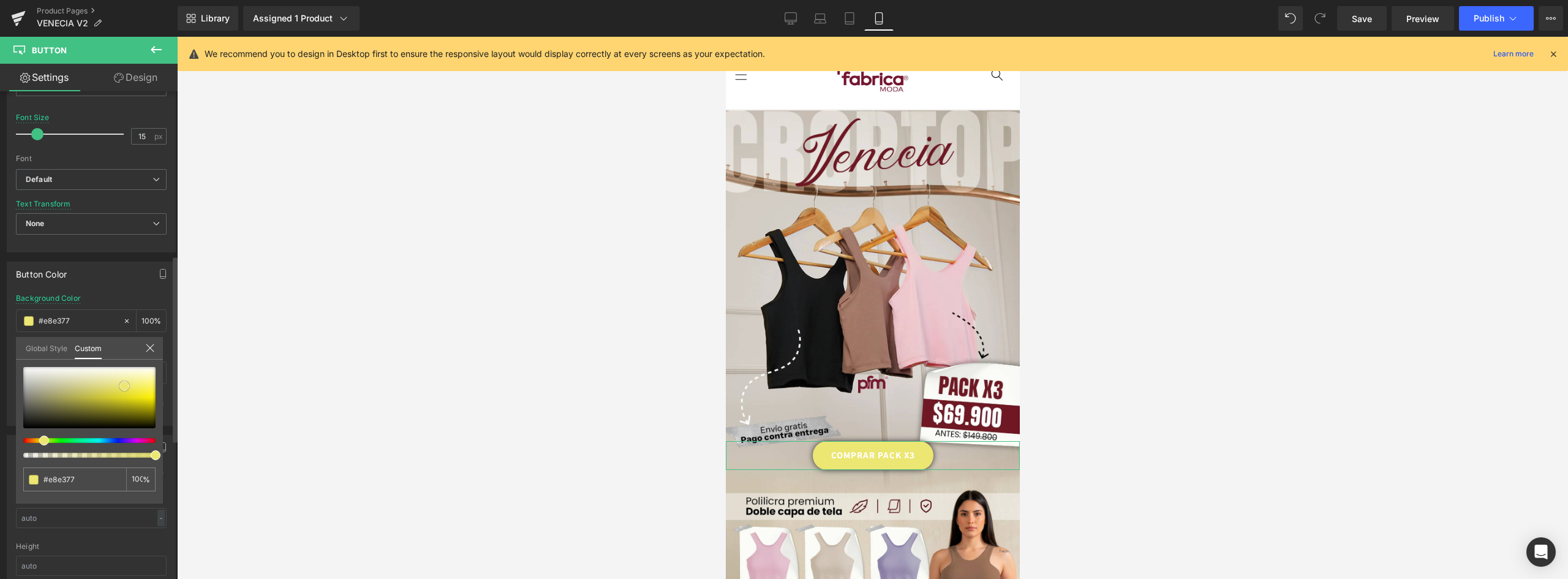
type input "#ece673"
type input "#eee86c"
type input "#f0e960"
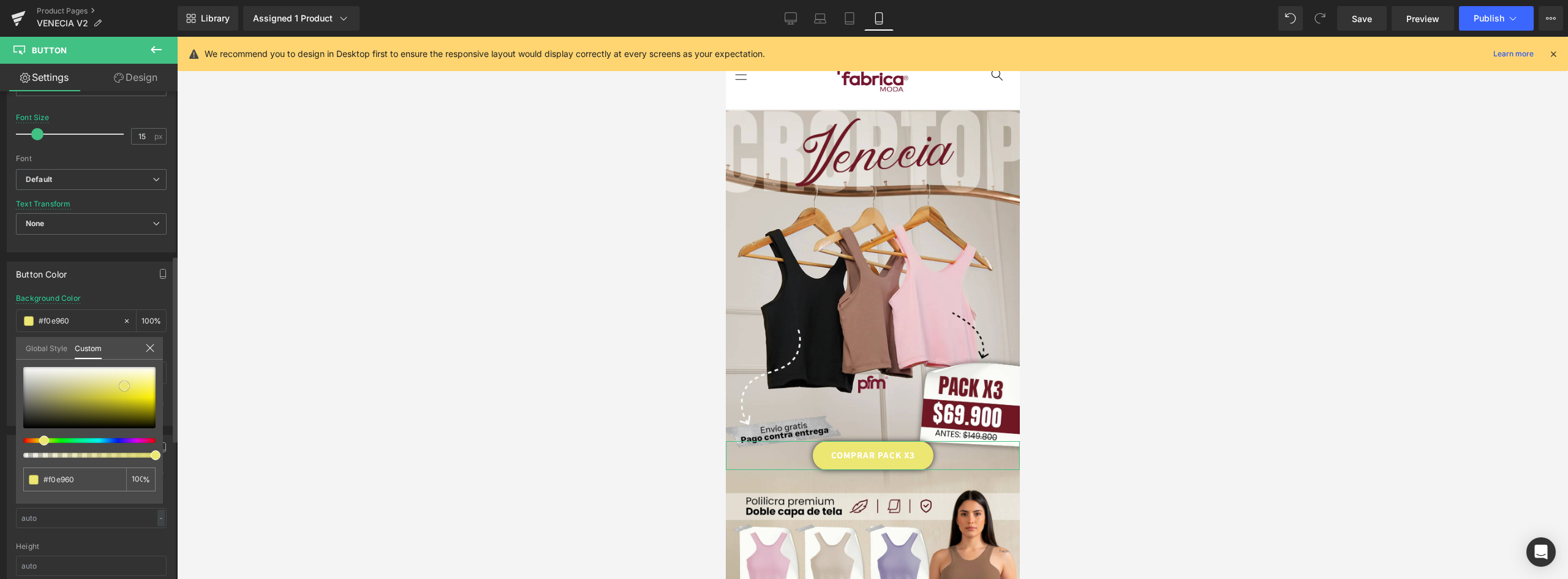
type input "#f1ea5e"
type input "#f2ea58"
type input "#f3eb58"
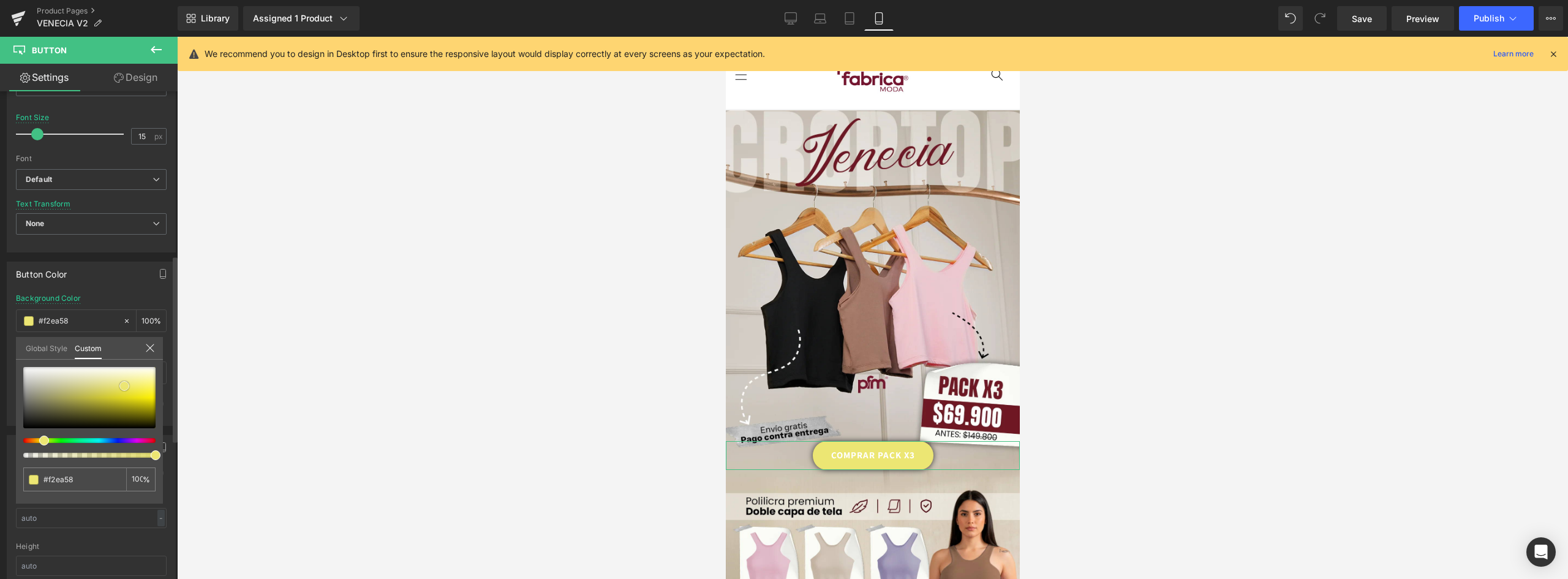
type input "#f3eb58"
type input "#f4ec57"
type input "#f4ec51"
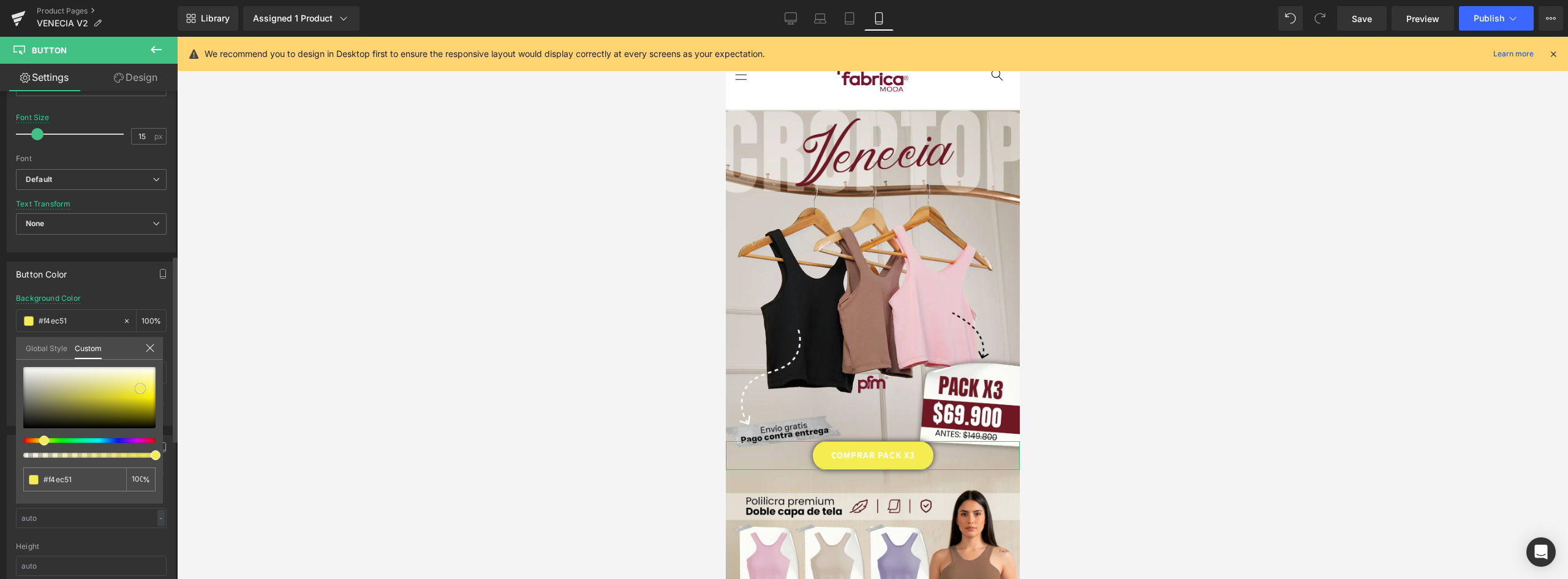
type input "#f6ed45"
type input "#f7ed40"
type input "#f8ee3f"
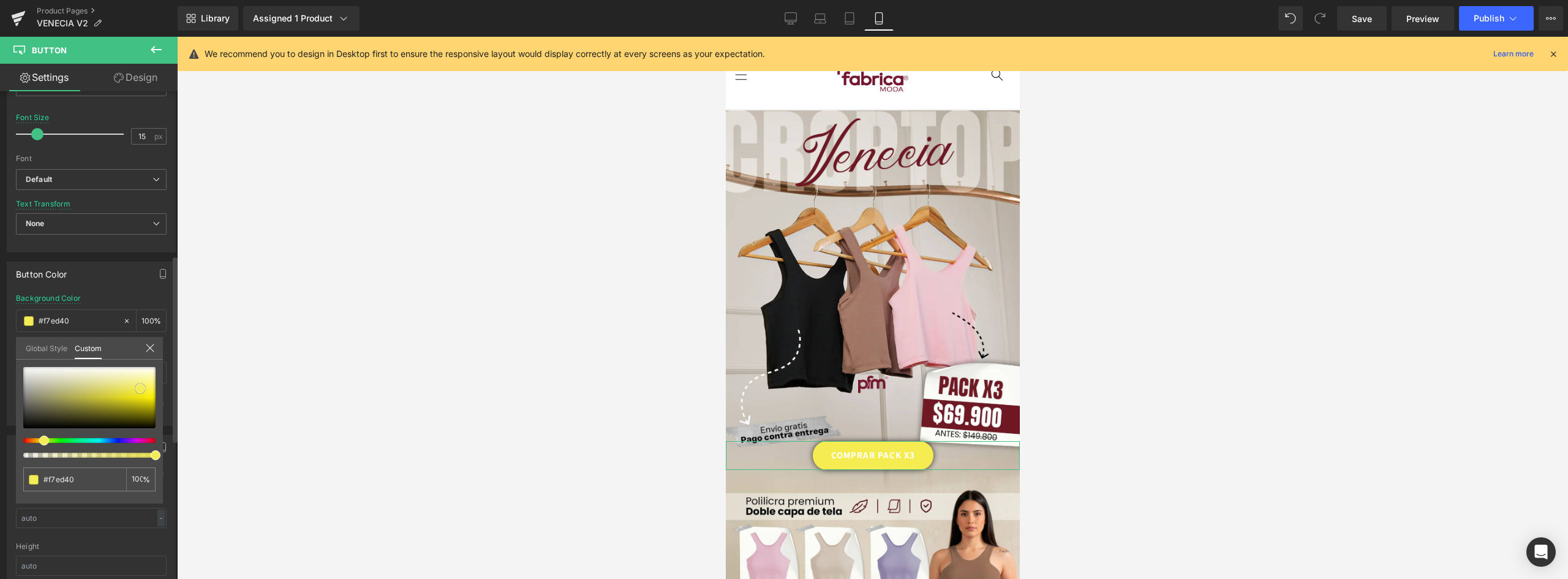
type input "#f8ee3f"
drag, startPoint x: 109, startPoint y: 388, endPoint x: 146, endPoint y: 394, distance: 37.5
click at [146, 394] on span at bounding box center [147, 391] width 10 height 10
type input "#e0f63b"
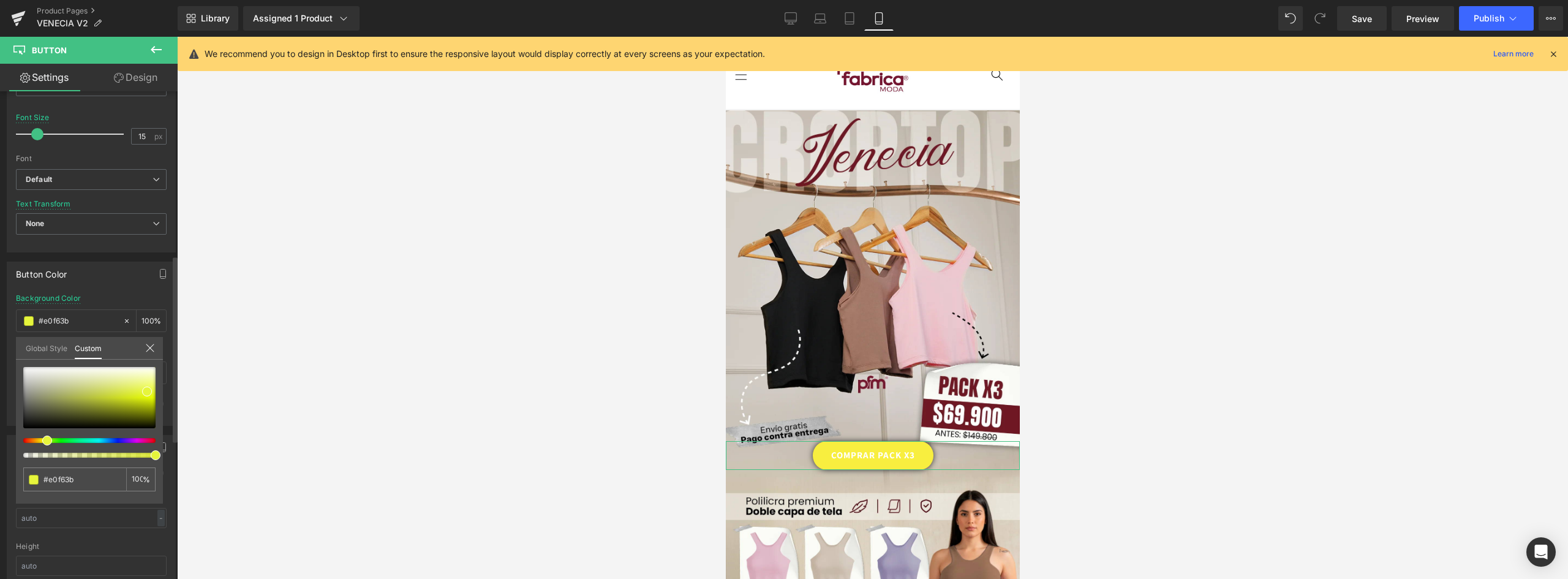
type input "#e6f53c"
type input "#e8f43d"
type input "#edf33e"
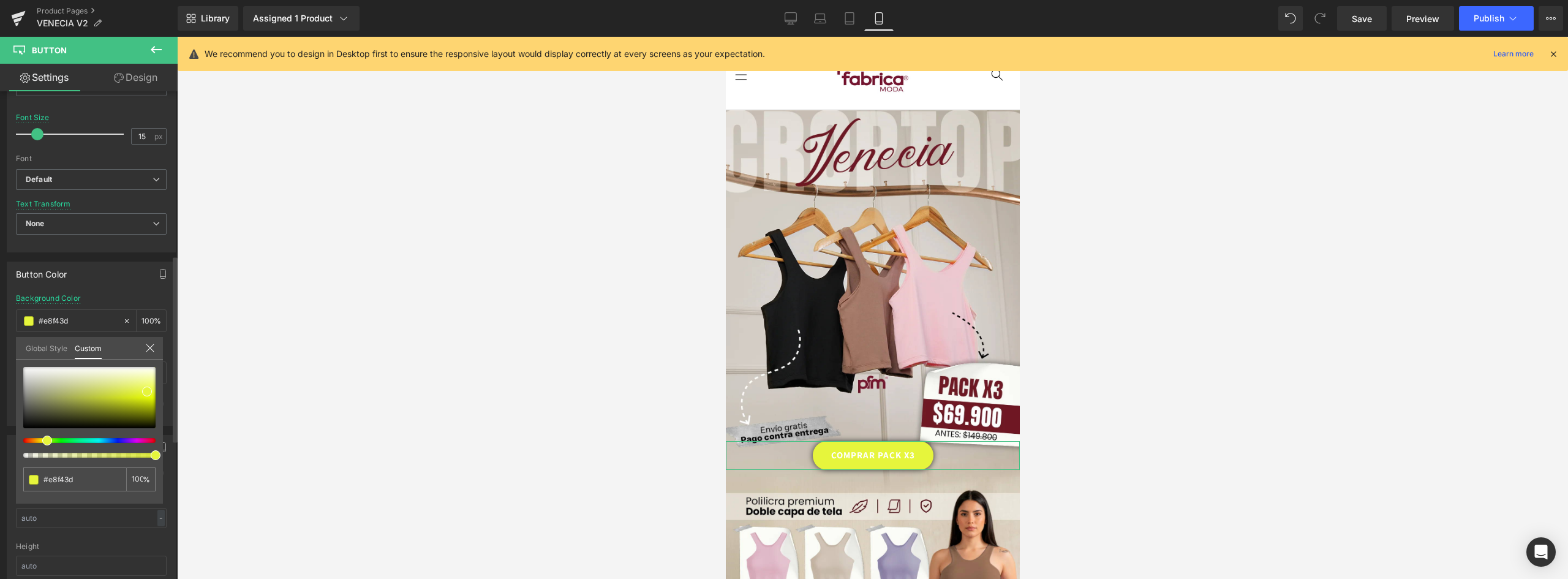
type input "#edf33e"
type input "#f2f23f"
type input "#f1ee40"
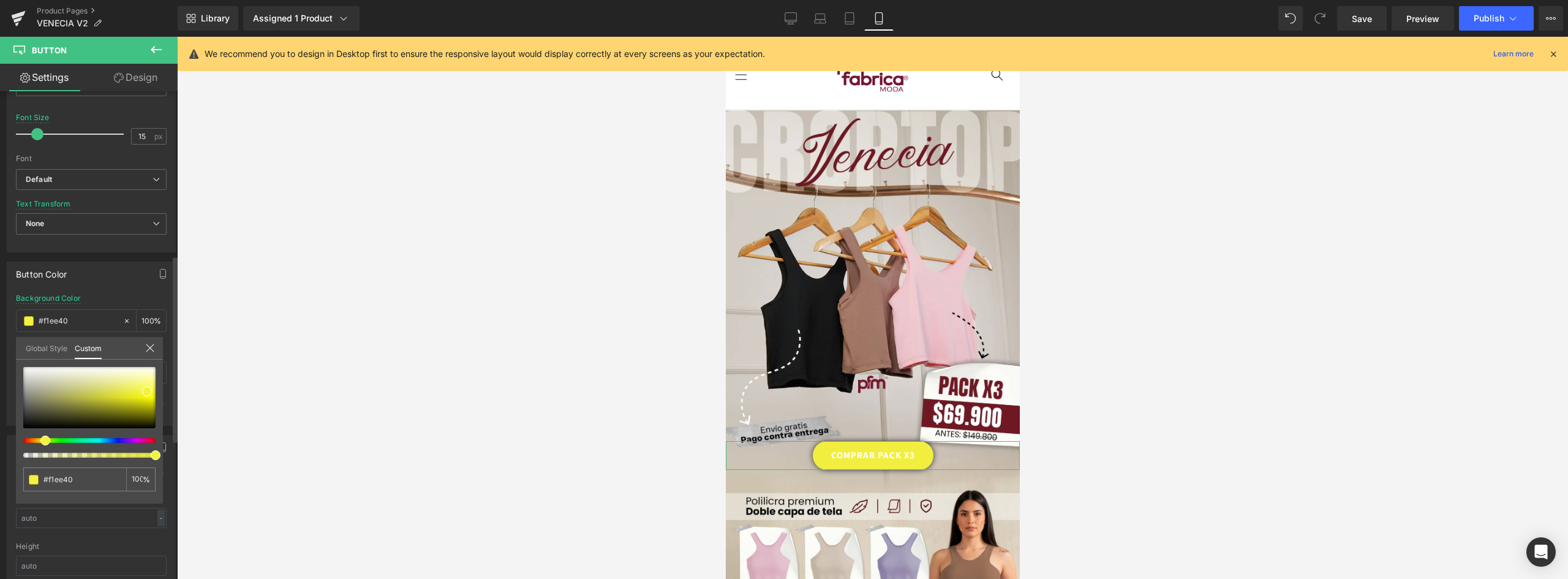
type input "#f0e741"
type input "#efe142"
type input "#eedd43"
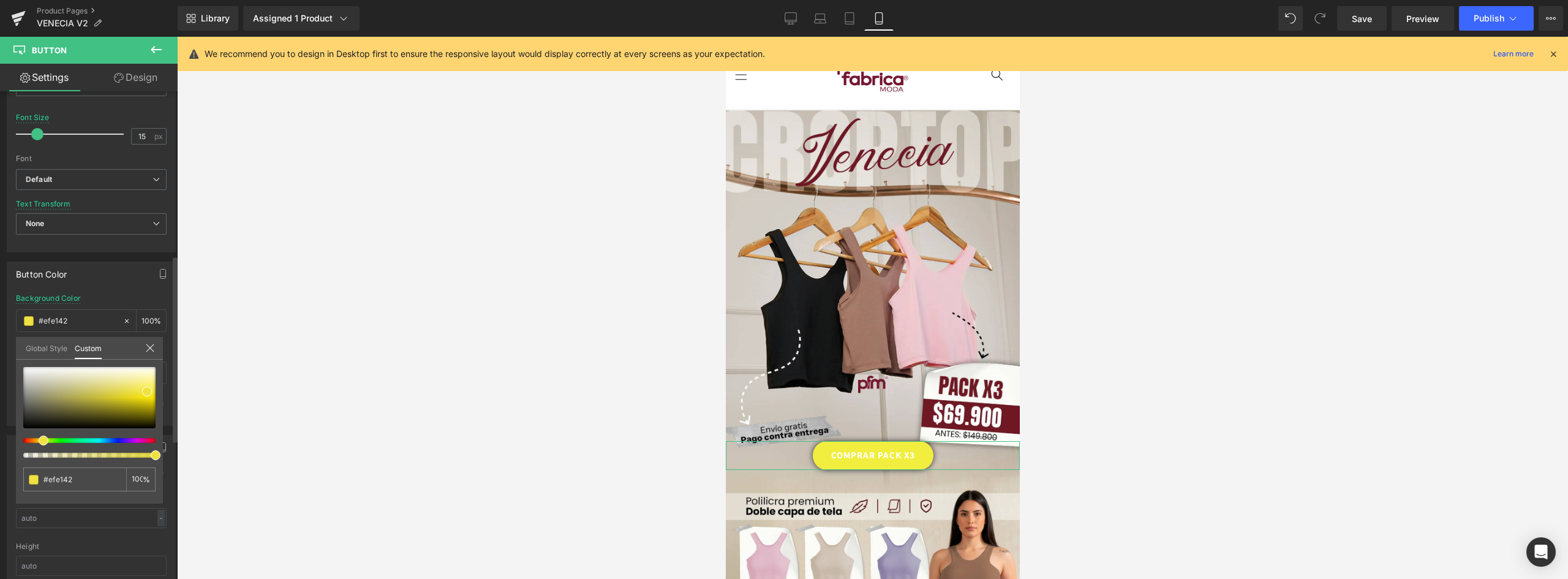
type input "#eedd43"
type input "#edd744"
type input "#ecd045"
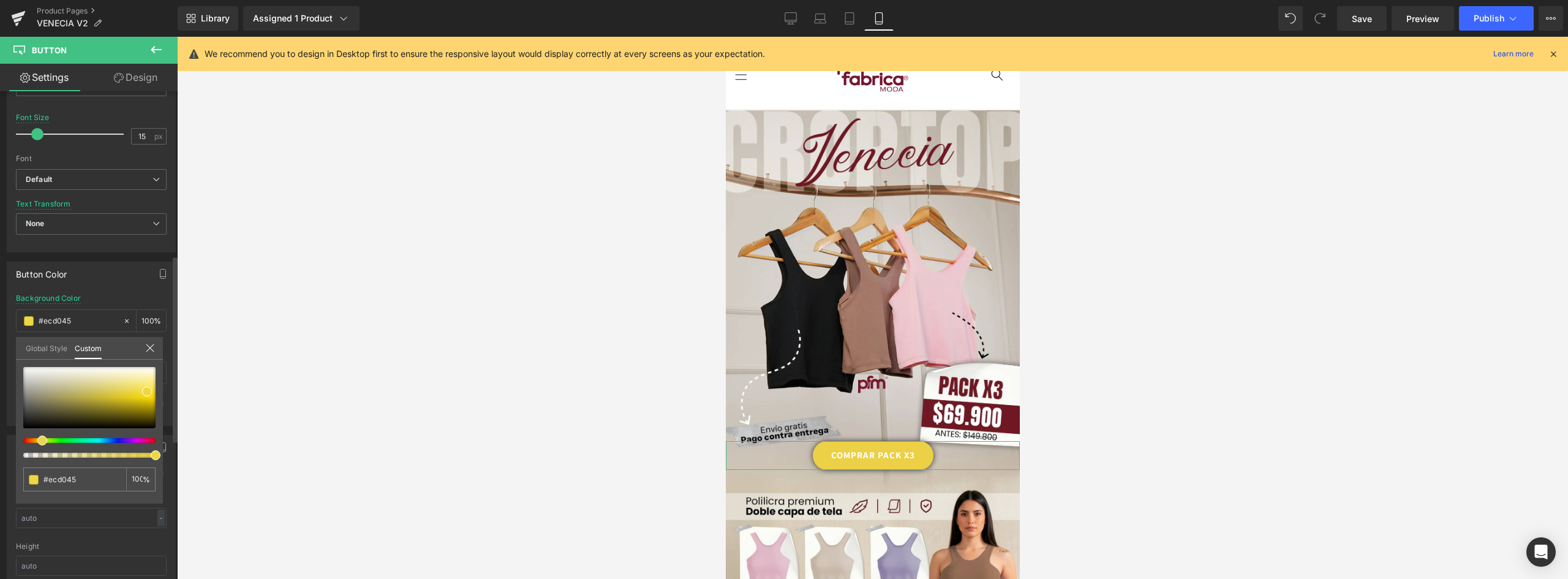
type input "#ebcd46"
type input "#eac747"
type input "#eac147"
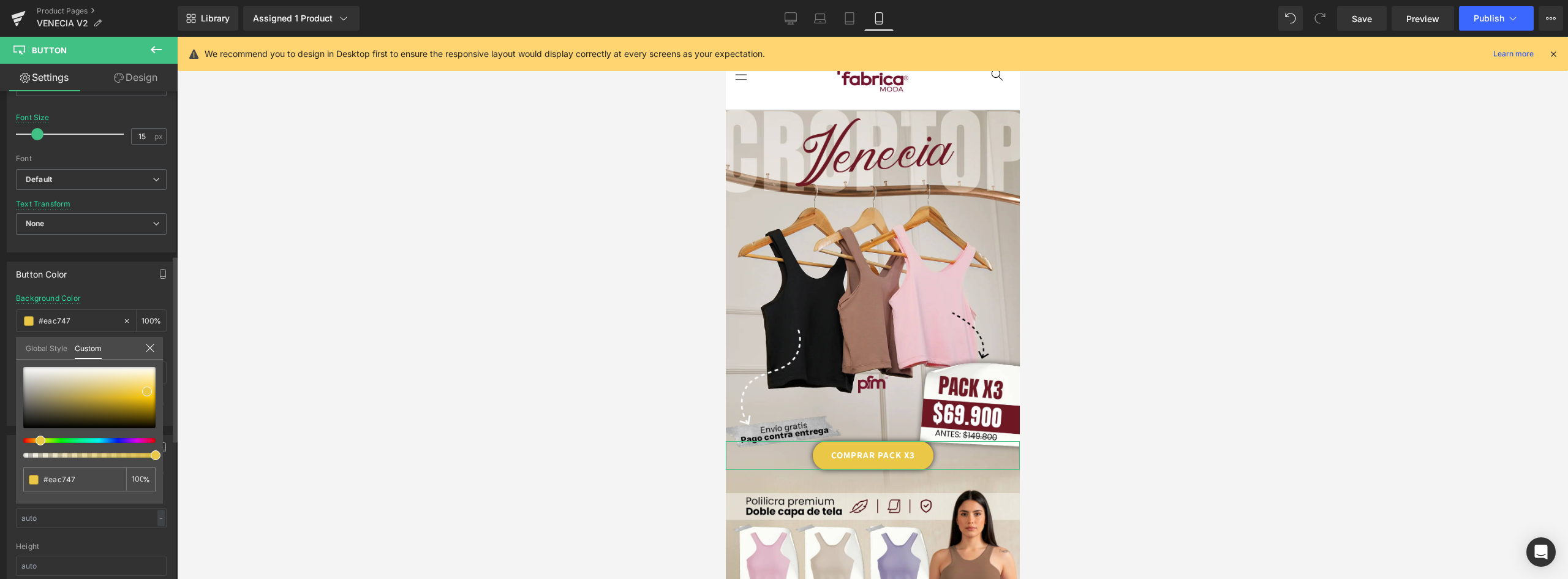
type input "#eac147"
type input "#eab947"
type input "#eab447"
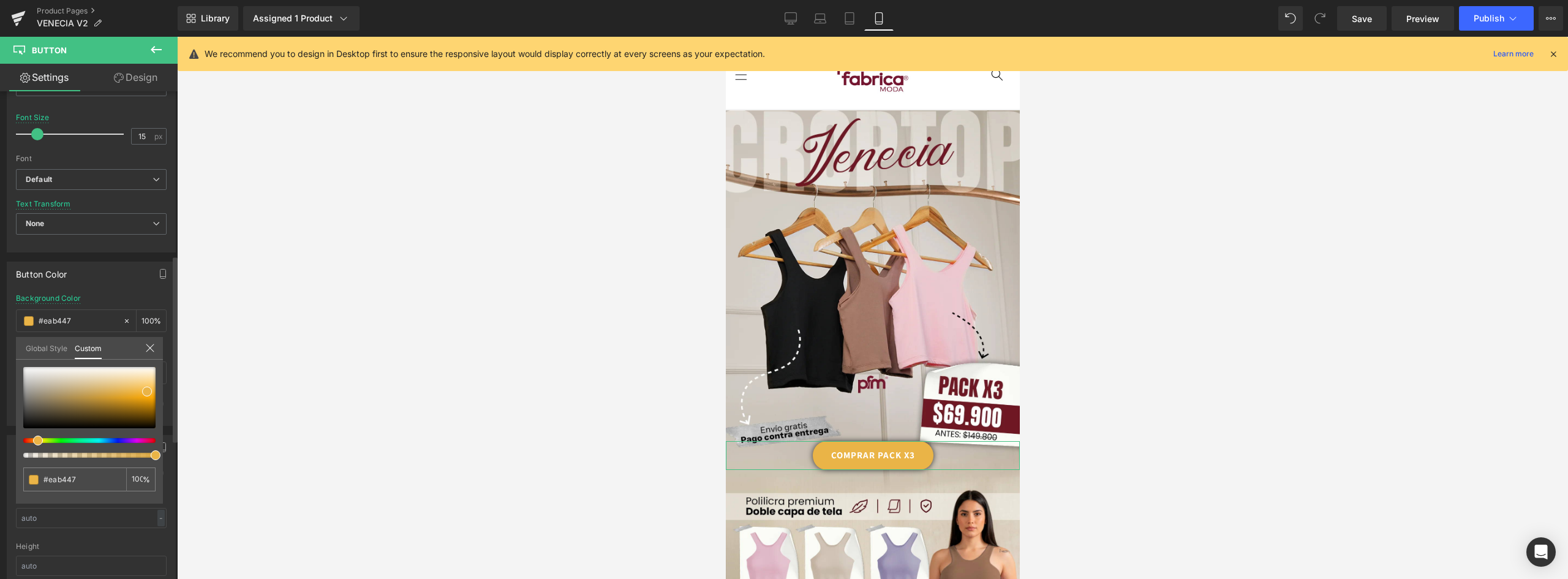
type input "#eab947"
type input "#eabf47"
type input "#eac147"
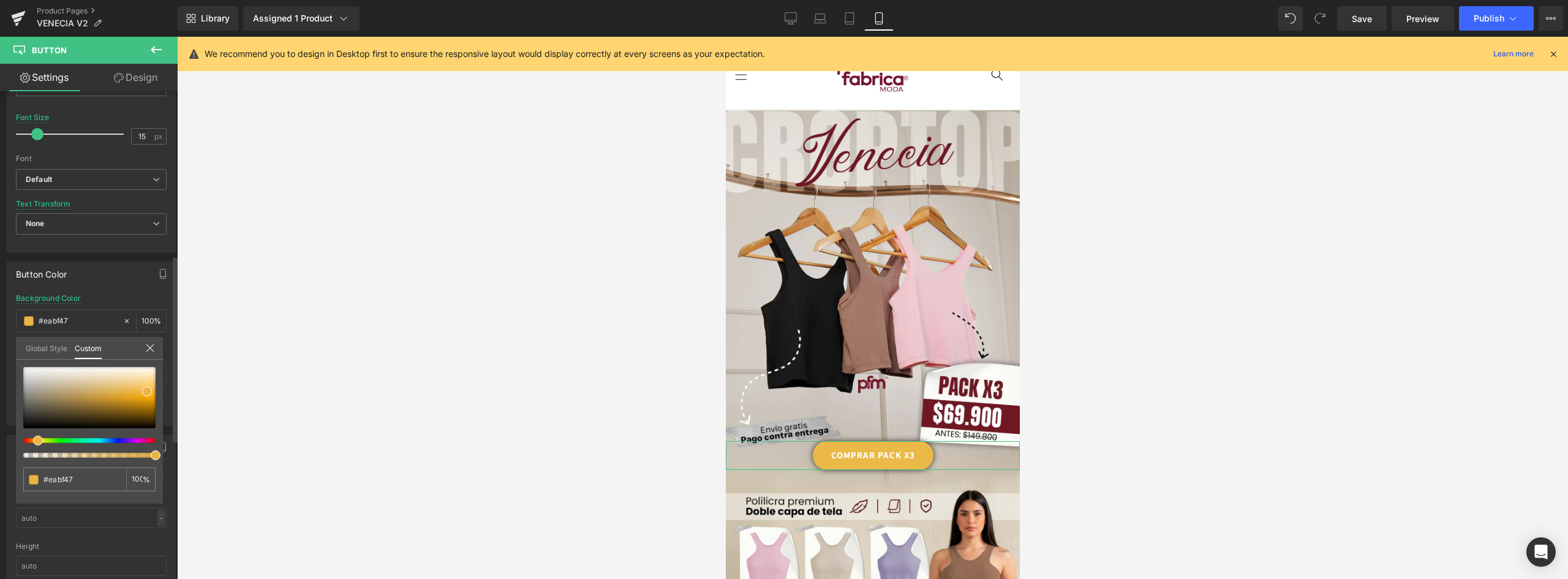
type input "#eac147"
type input "#eab947"
type input "#eabf47"
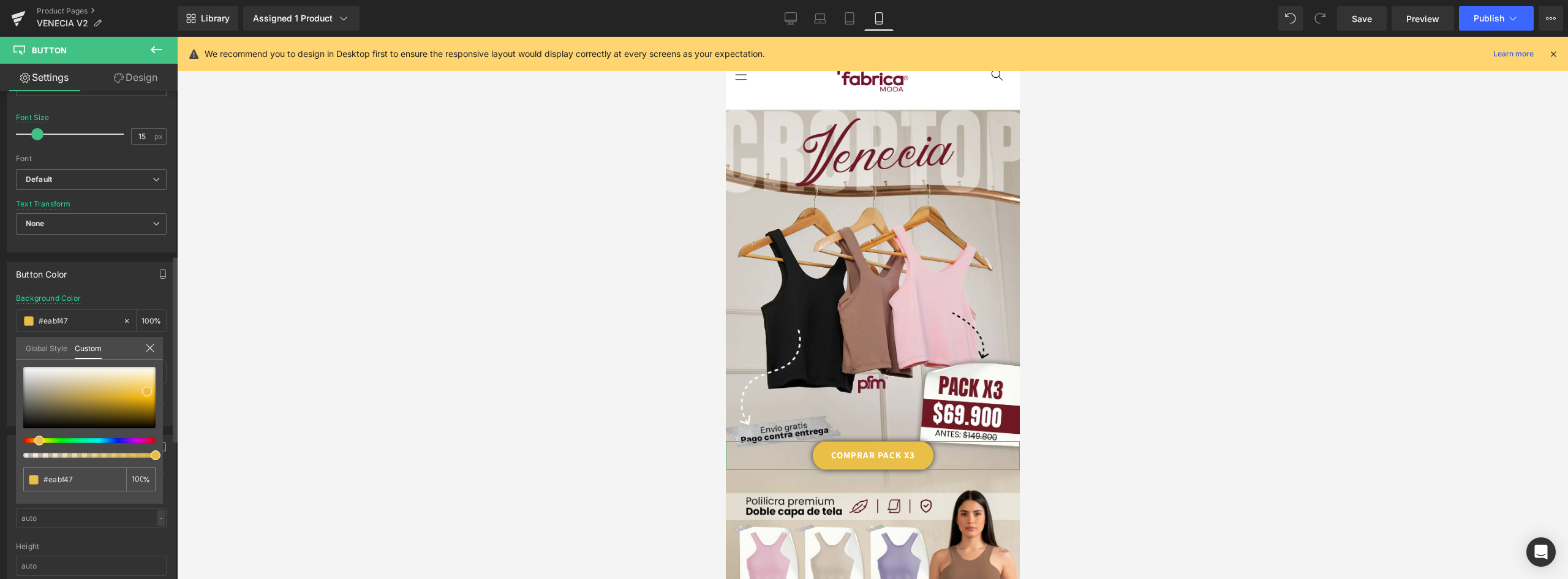
drag, startPoint x: 46, startPoint y: 441, endPoint x: 37, endPoint y: 439, distance: 9.2
click at [37, 439] on span at bounding box center [39, 440] width 10 height 10
type input "#eada47"
type input "#ead447"
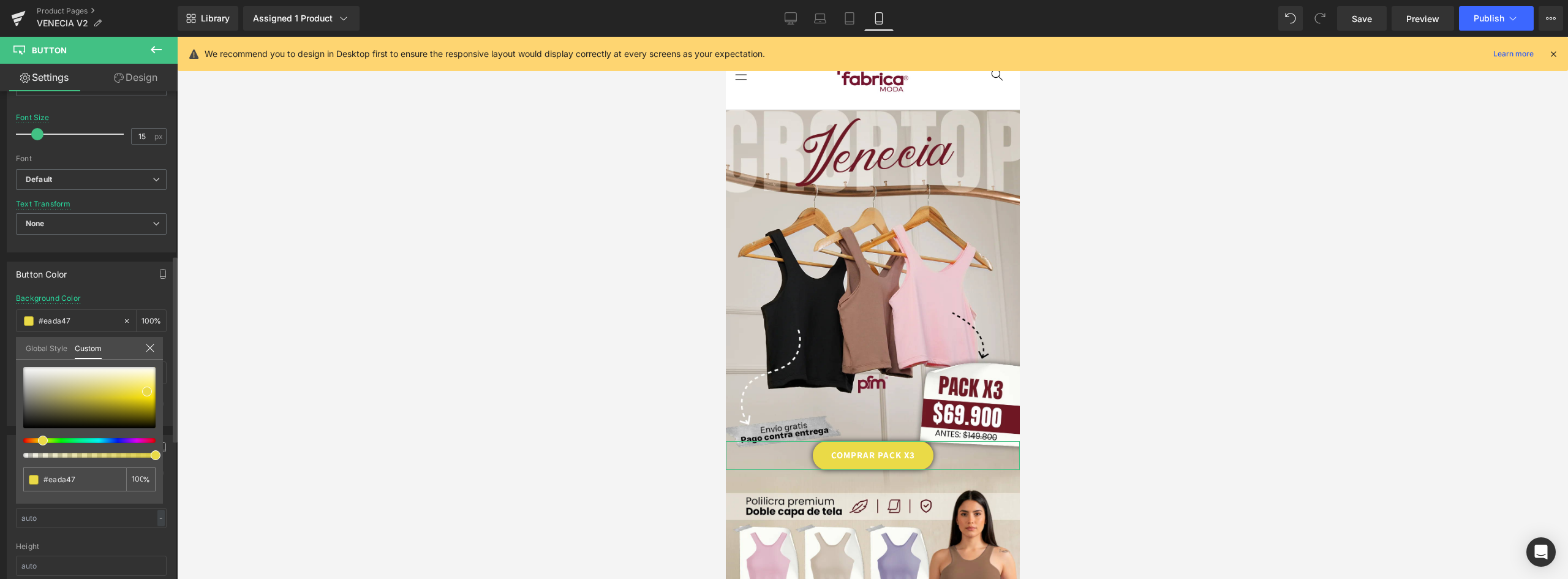
type input "#ead447"
type input "#ead247"
type input "#eacc47"
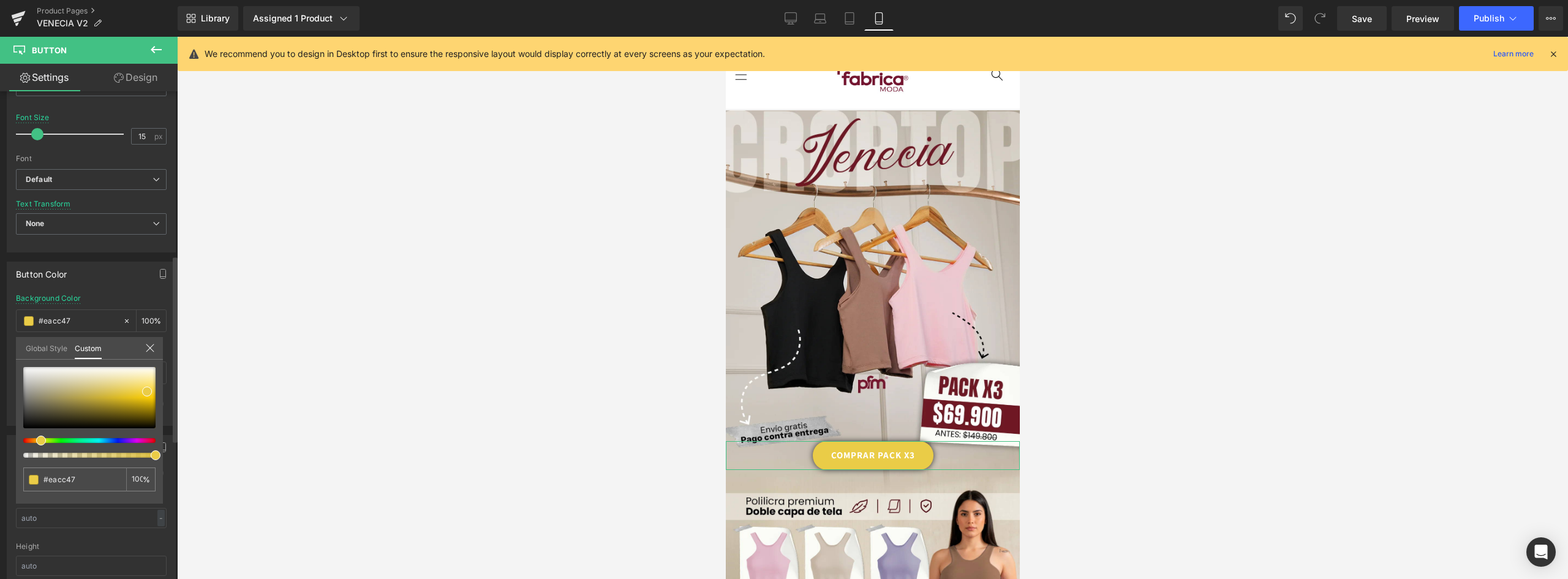
type input "#eac747"
type input "#eac447"
type input "#eabf47"
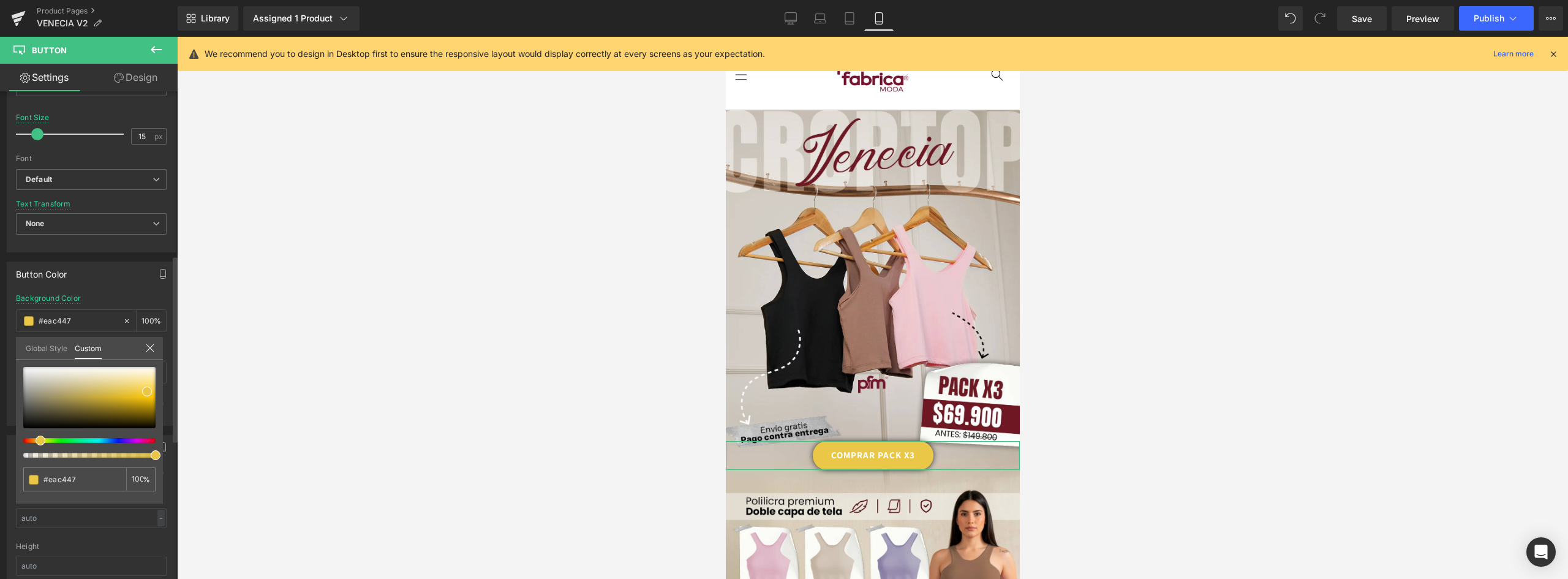
type input "#eabf47"
type input "#eab947"
click at [36, 440] on span at bounding box center [38, 440] width 10 height 10
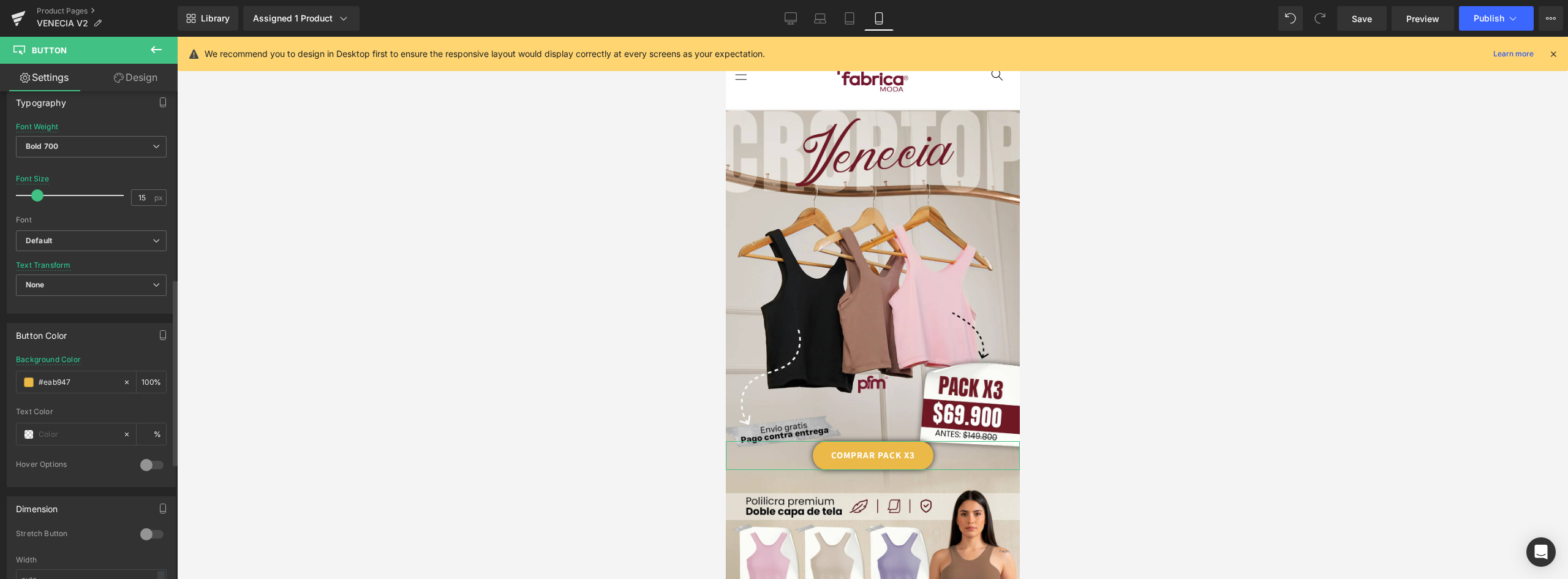
scroll to position [490, 0]
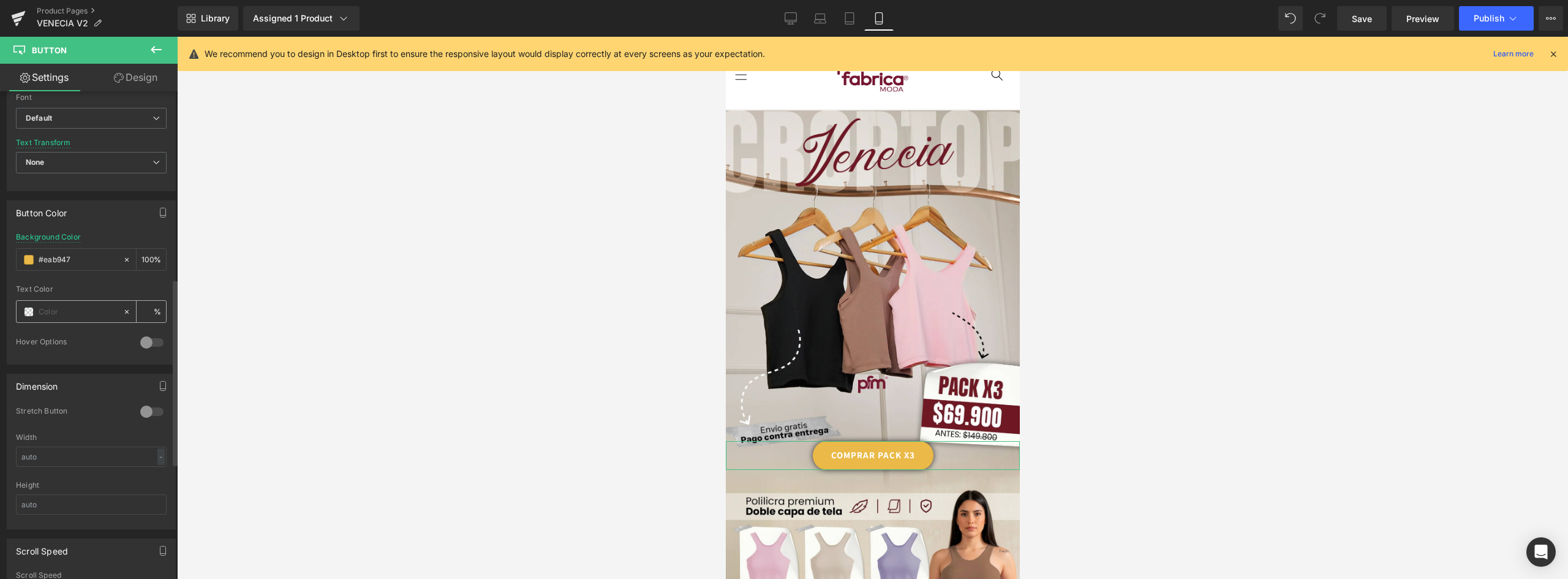
click at [30, 314] on span at bounding box center [29, 312] width 10 height 10
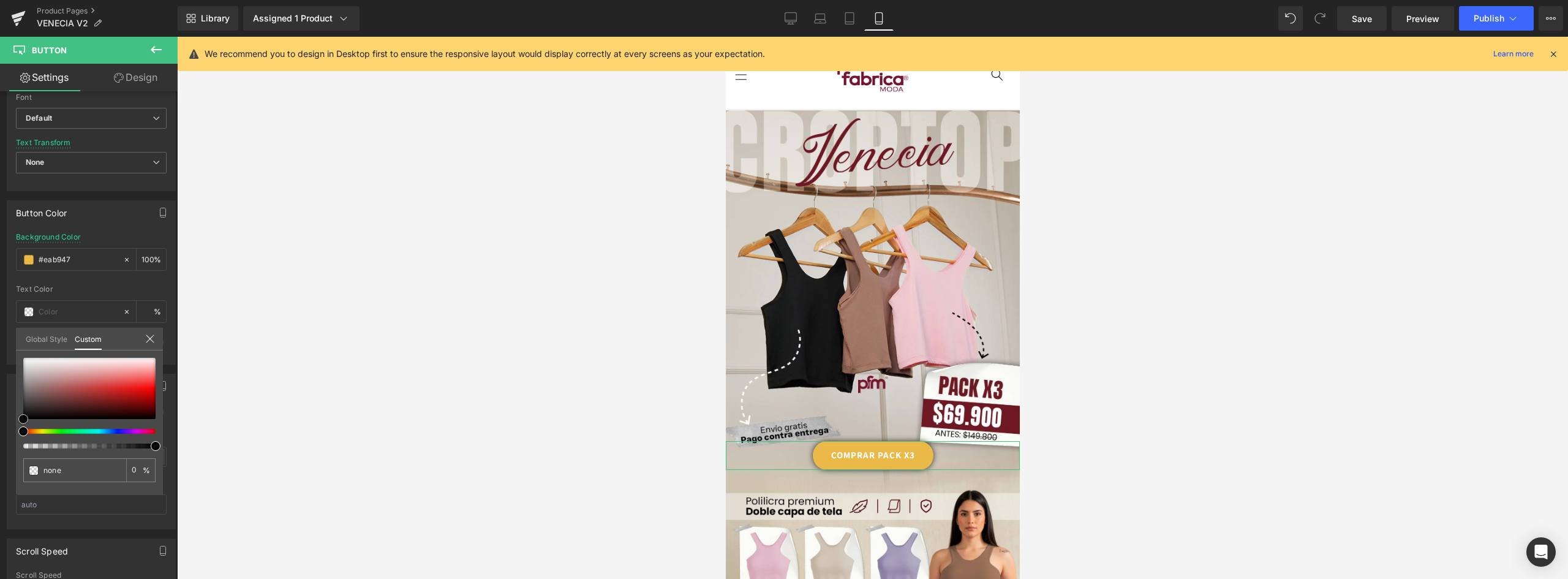
type input "#723a3a"
type input "100"
type input "#723a3a"
type input "100"
type input "#663737"
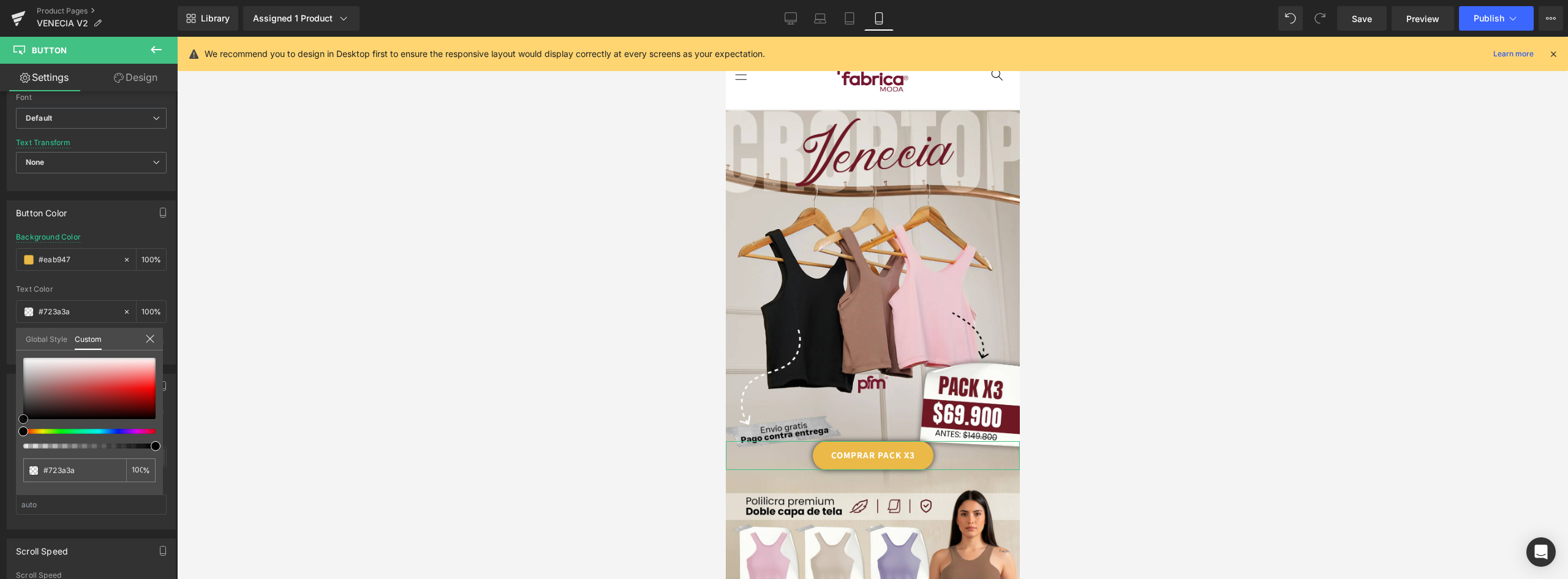
type input "#663737"
type input "#291e1e"
type input "#000000"
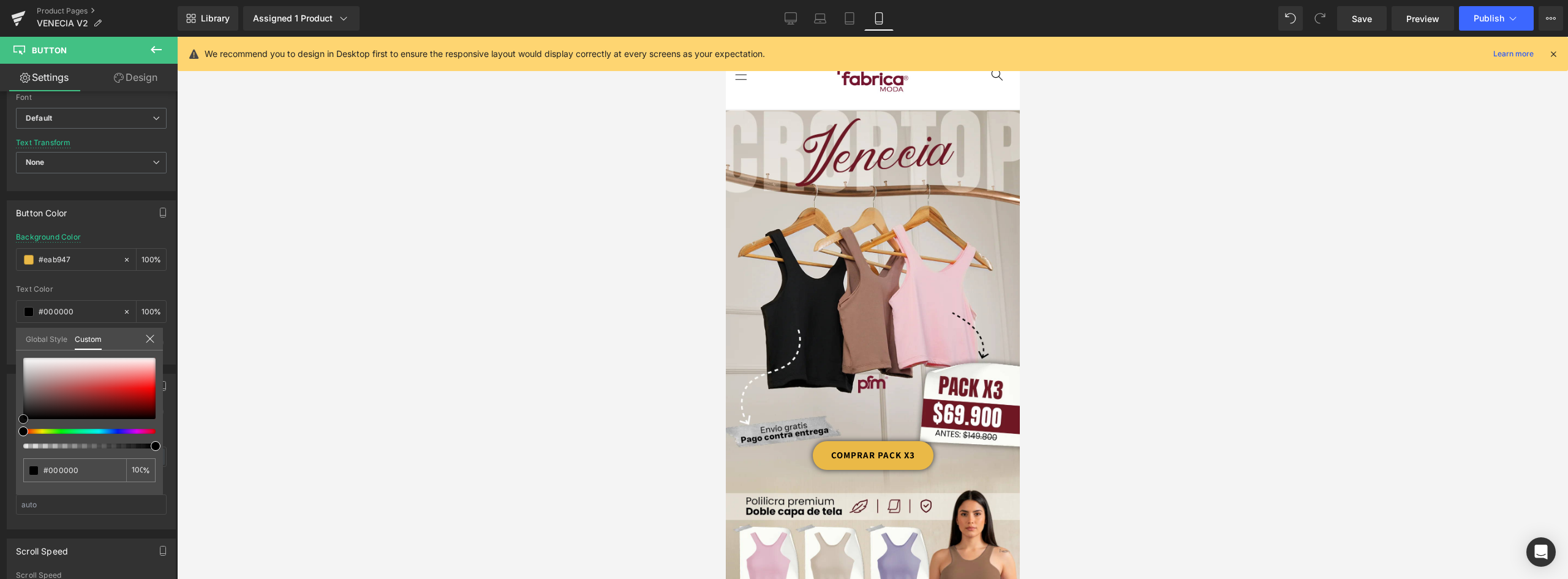
drag, startPoint x: 66, startPoint y: 399, endPoint x: -10, endPoint y: 437, distance: 85.0
click at [0, 437] on html "You are previewing how the will restyle your page. You can not edit Elements in…" at bounding box center [784, 290] width 1568 height 579
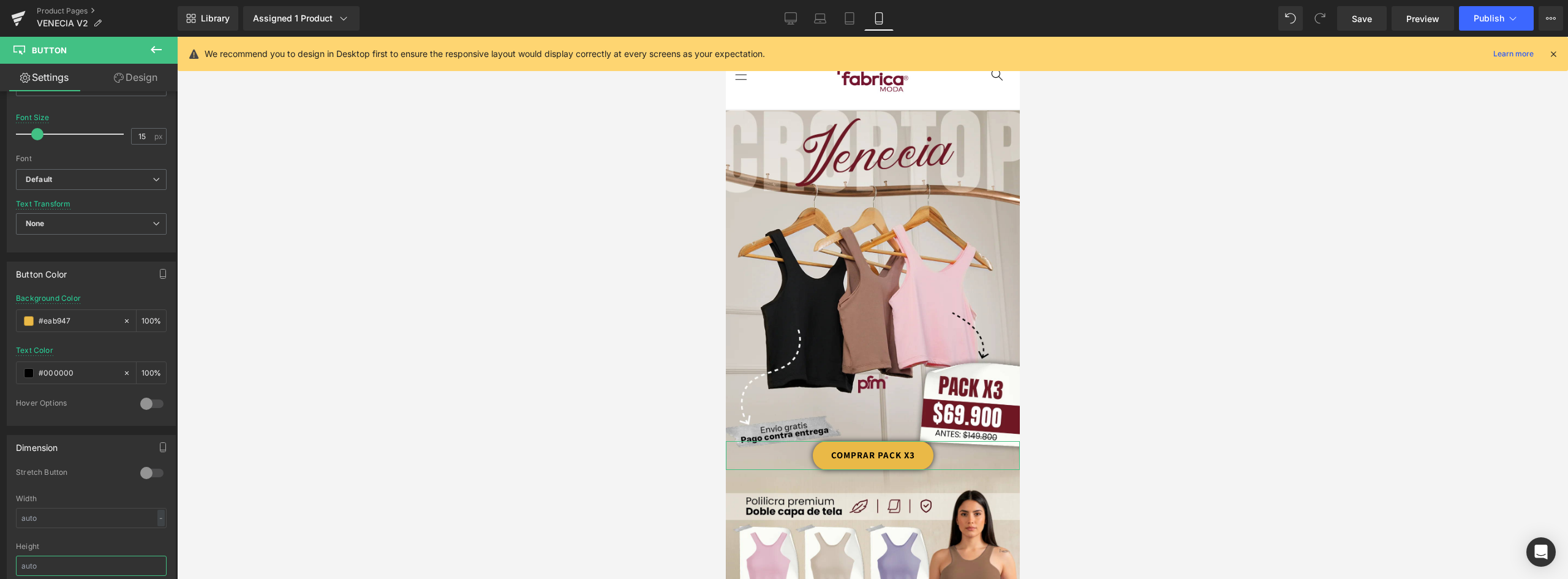
scroll to position [245, 0]
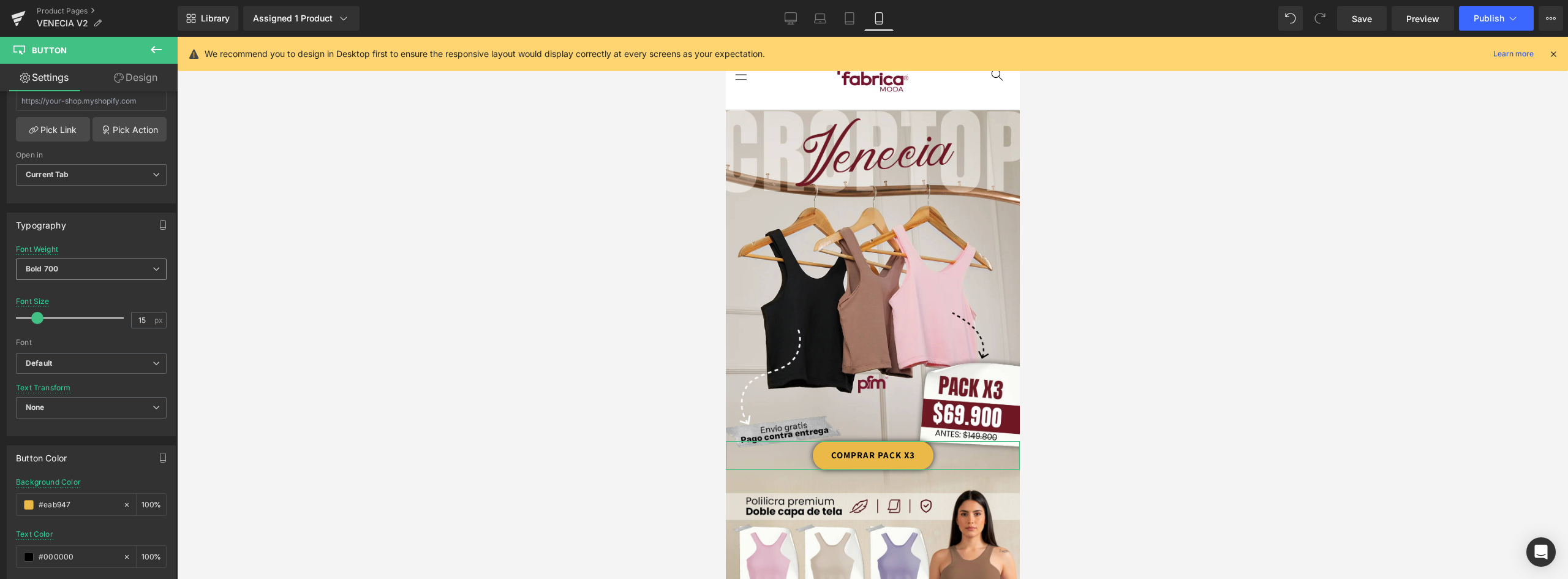
click at [58, 275] on span "Bold 700" at bounding box center [91, 269] width 151 height 21
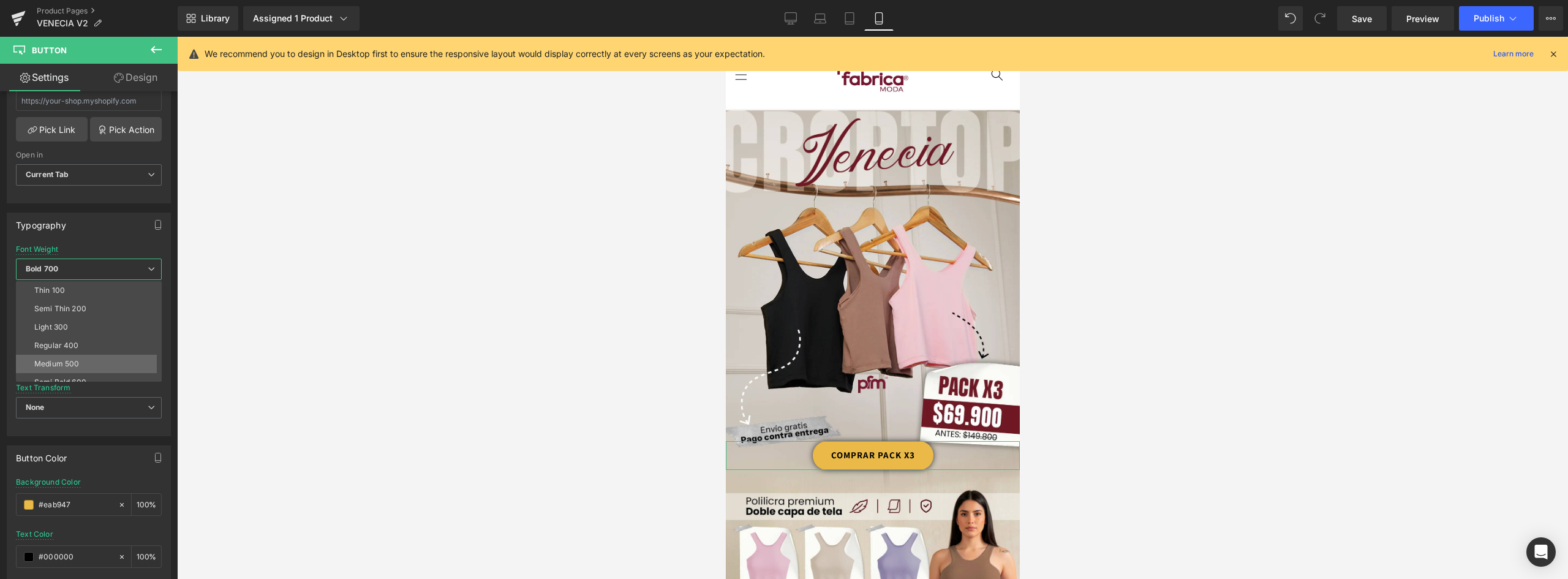
scroll to position [102, 0]
click at [73, 312] on li "Boldest 900" at bounding box center [92, 317] width 152 height 18
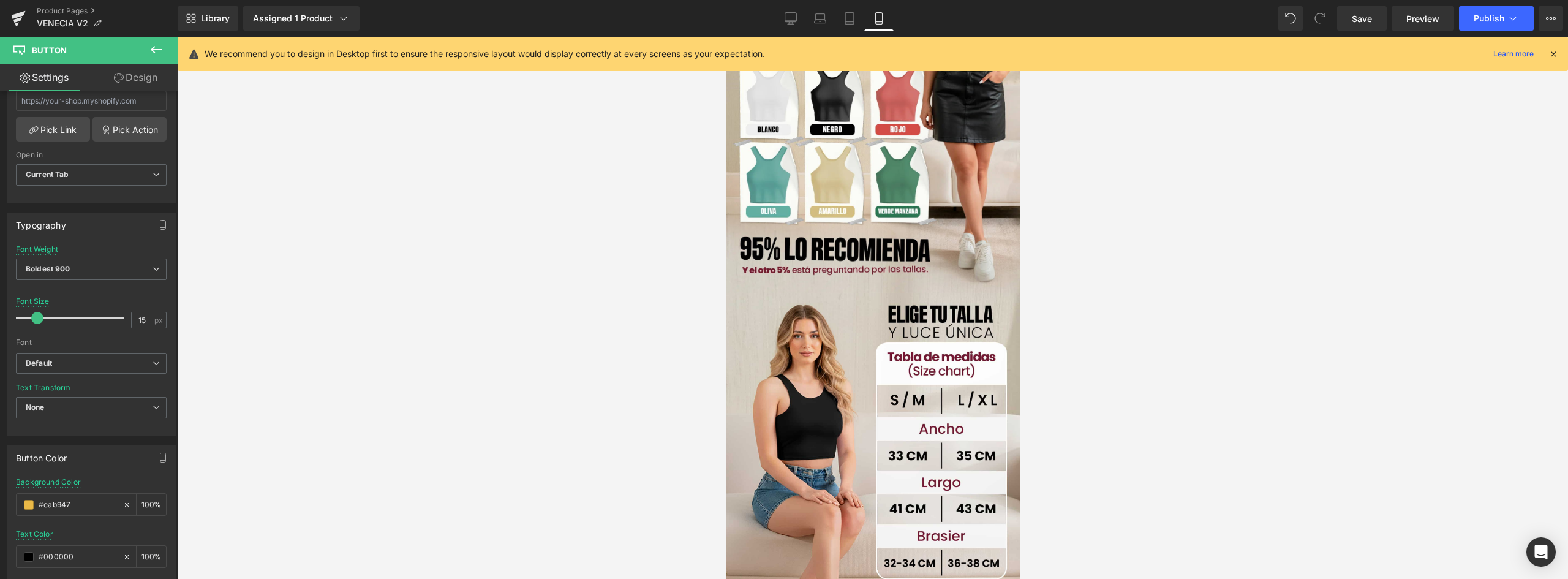
scroll to position [674, 0]
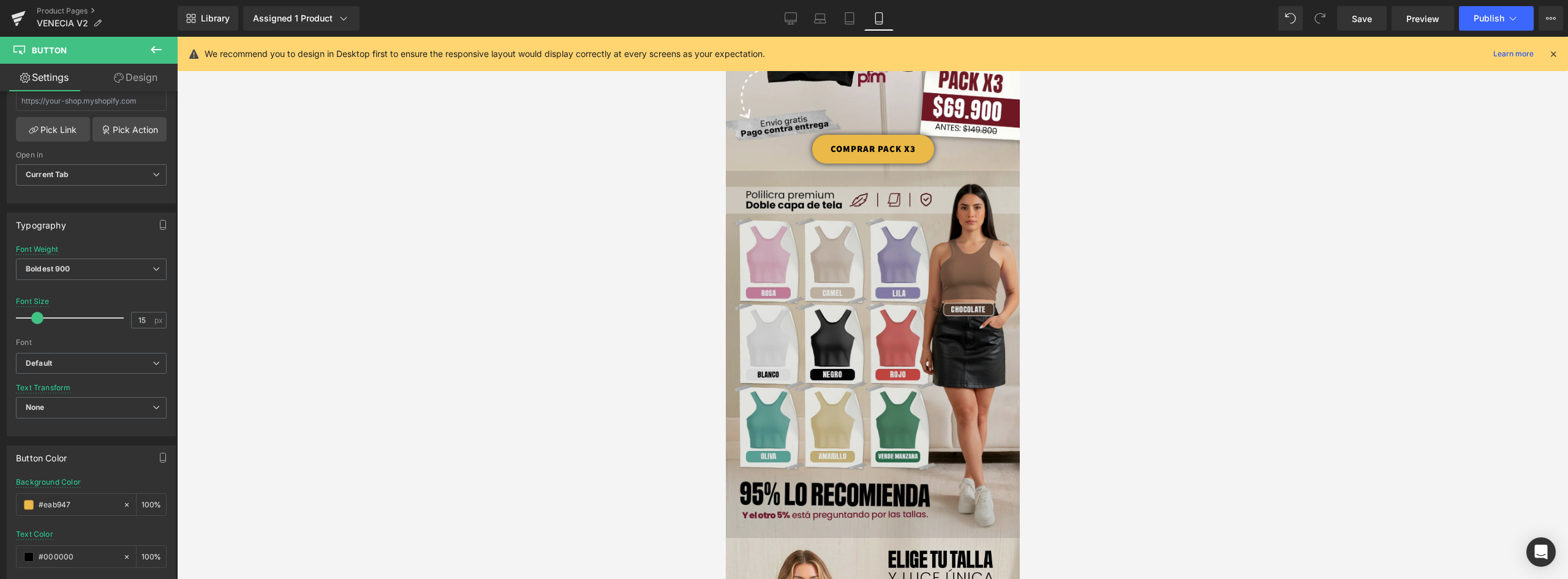
scroll to position [184, 0]
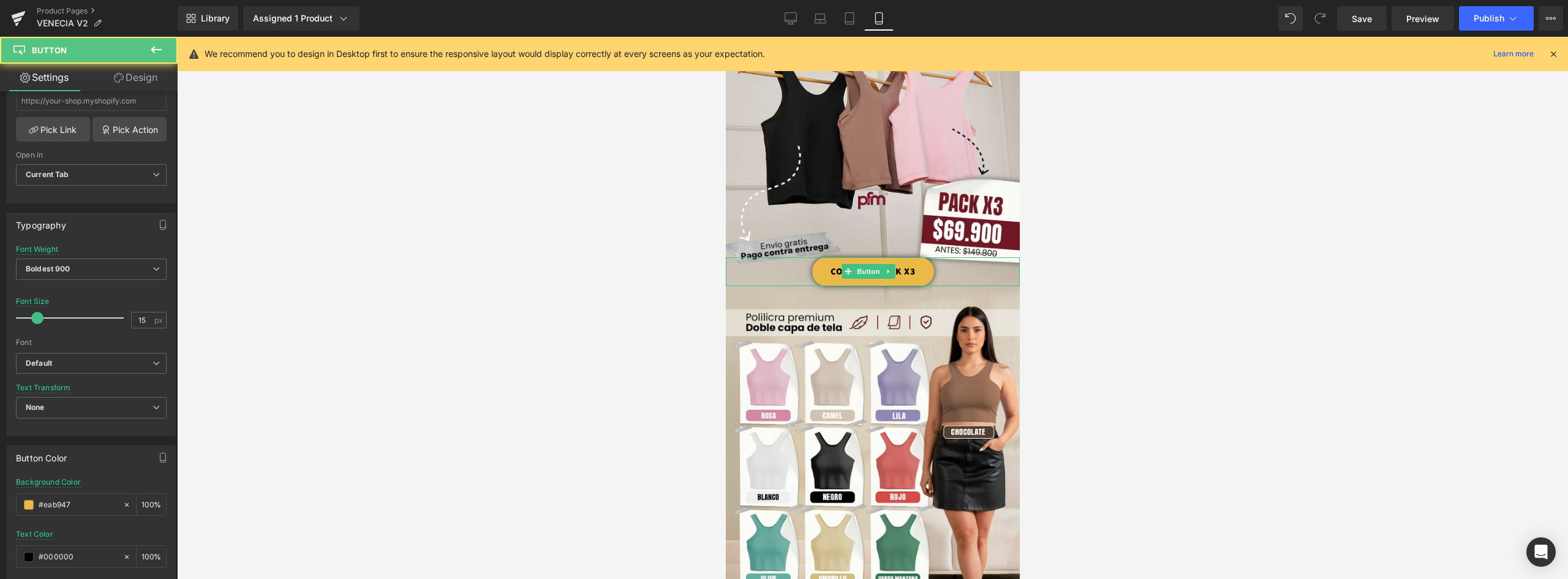
click at [922, 257] on link "COMPRAR PACK X3" at bounding box center [873, 271] width 122 height 29
drag, startPoint x: 84, startPoint y: 508, endPoint x: -19, endPoint y: 506, distance: 103.0
click at [0, 506] on html "You are previewing how the will restyle your page. You can not edit Elements in…" at bounding box center [784, 290] width 1568 height 579
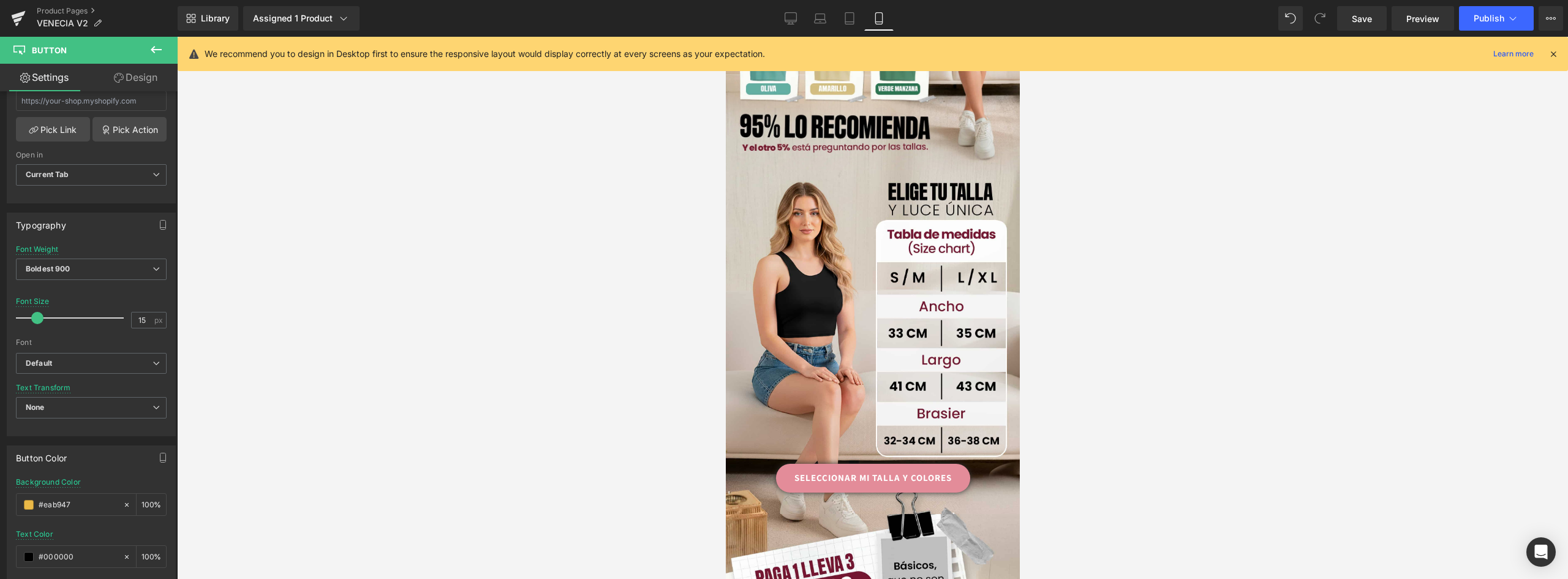
scroll to position [735, 0]
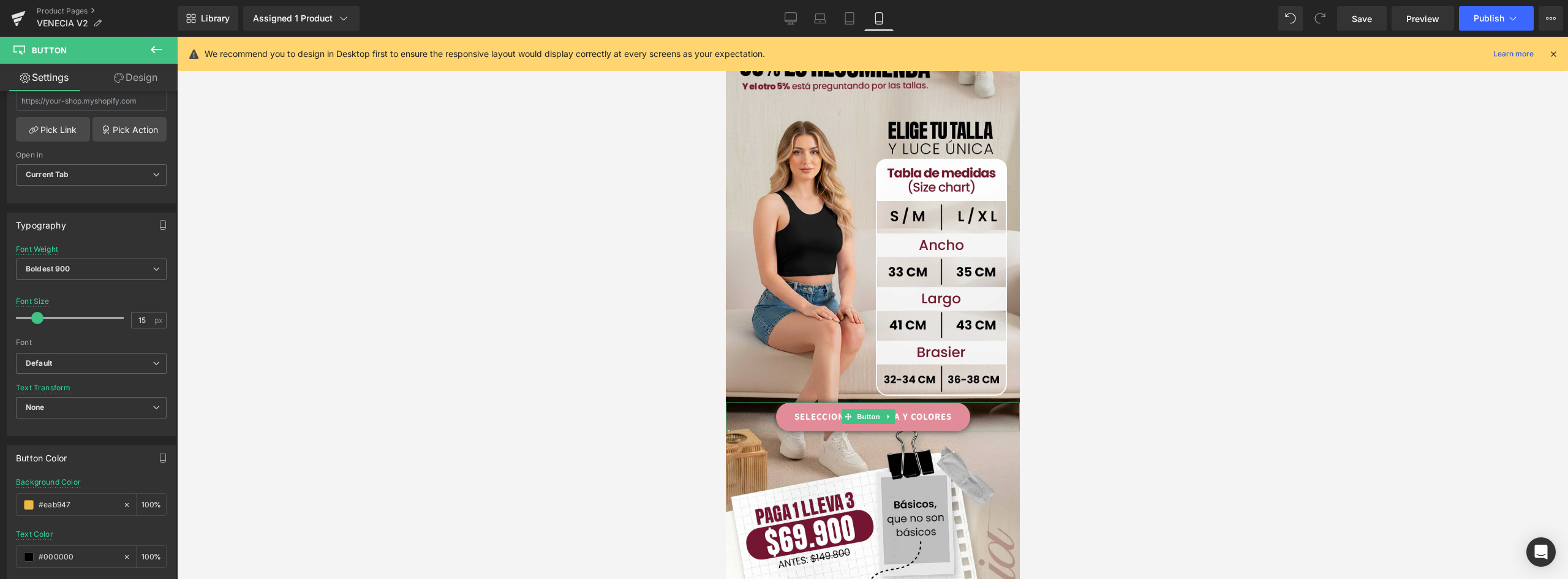
click at [946, 402] on link "SELECCIONAR MI TALLA Y COLORES" at bounding box center [873, 416] width 194 height 29
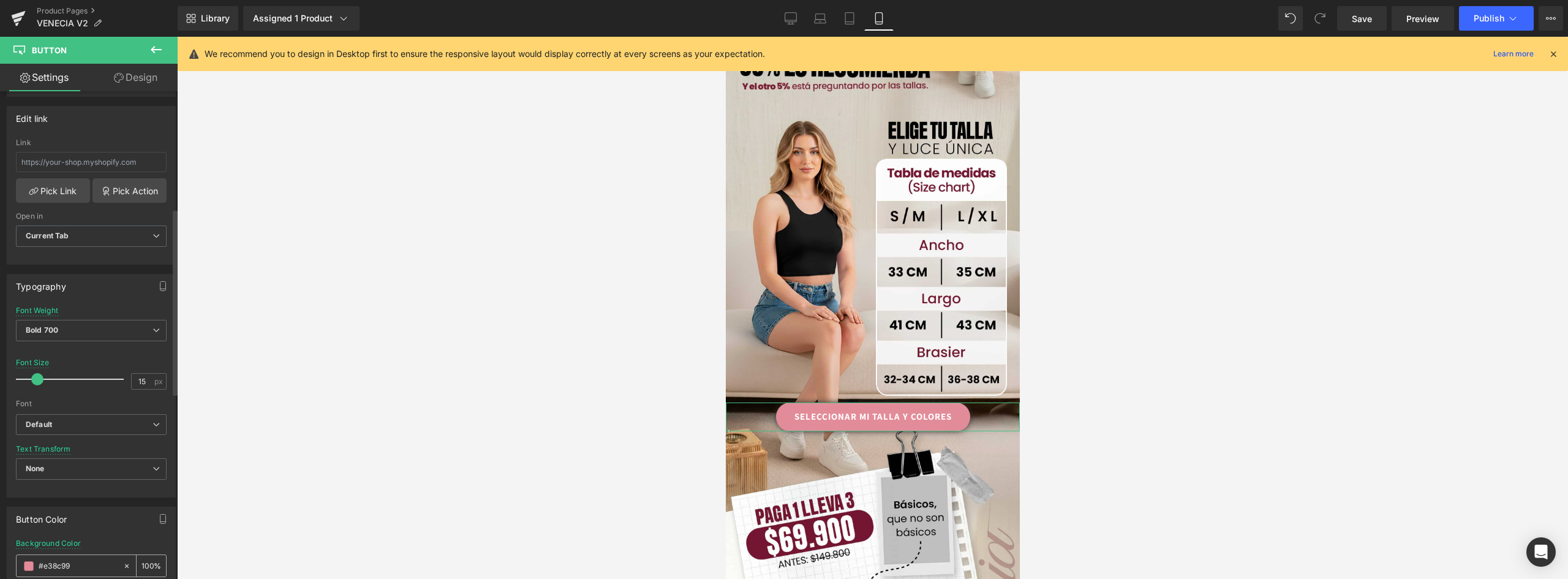
scroll to position [368, 0]
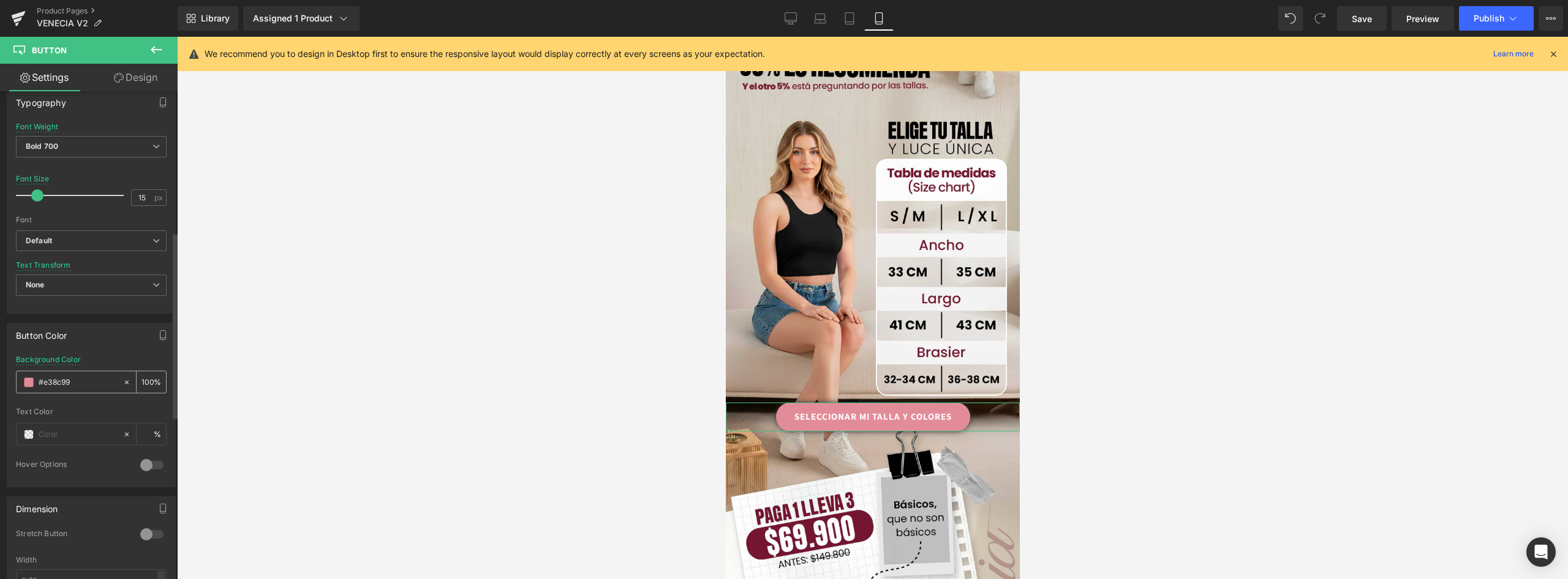
click at [88, 377] on input "#e38c99" at bounding box center [78, 382] width 79 height 14
drag, startPoint x: 91, startPoint y: 382, endPoint x: -12, endPoint y: 376, distance: 103.2
click at [0, 376] on html "You are previewing how the will restyle your page. You can not edit Elements in…" at bounding box center [784, 290] width 1568 height 579
paste input "ab947"
type input "#eab947"
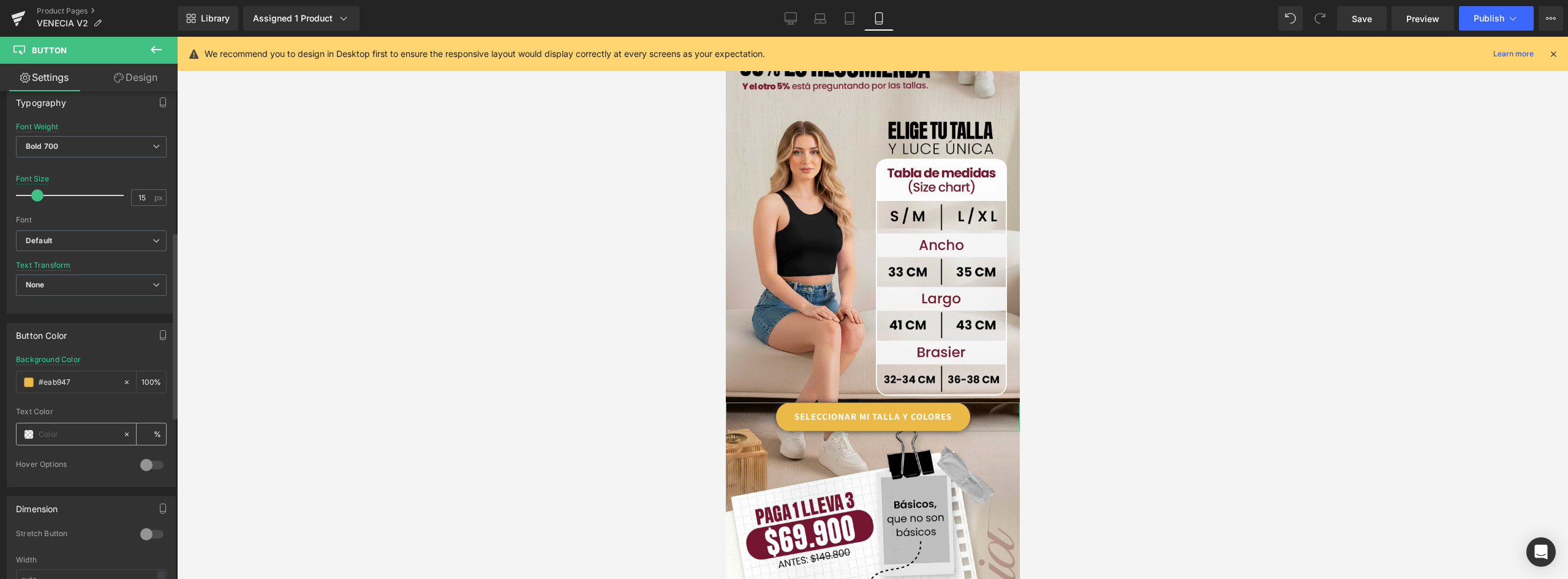
click at [29, 427] on div at bounding box center [69, 434] width 106 height 21
click at [28, 433] on span at bounding box center [29, 434] width 10 height 10
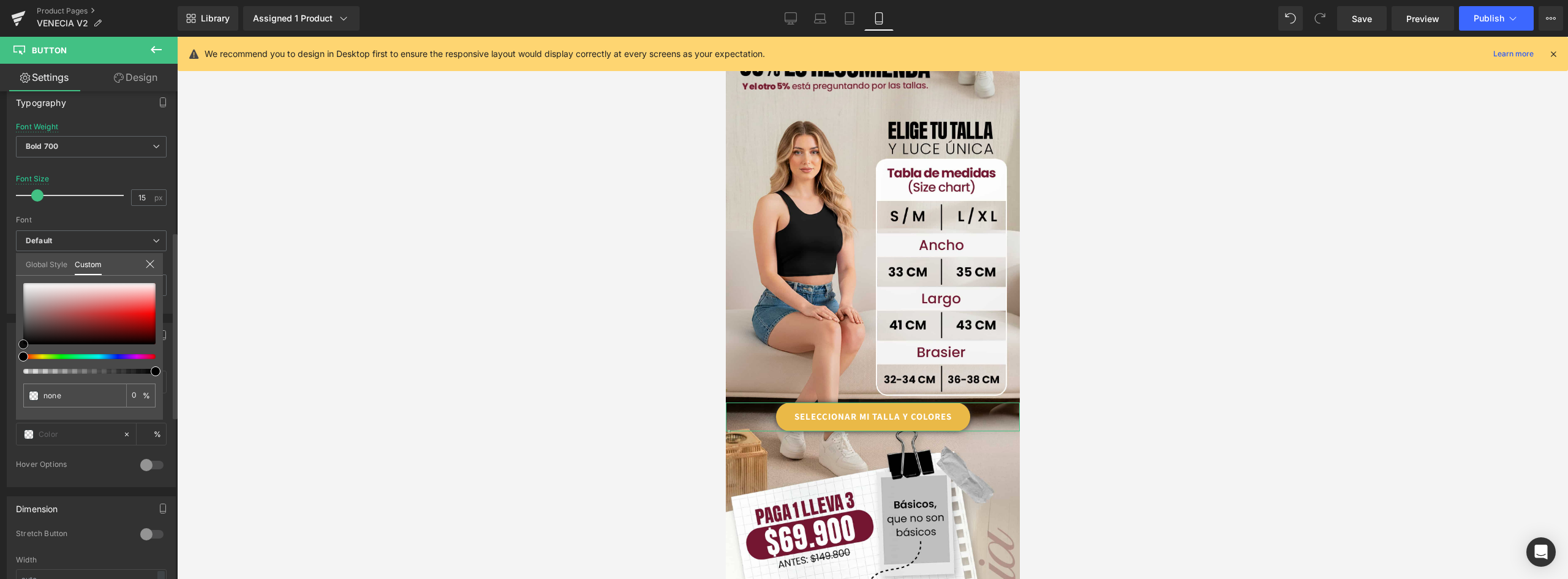
type input "#302020"
type input "100"
type input "#302020"
type input "100"
type input "#342222"
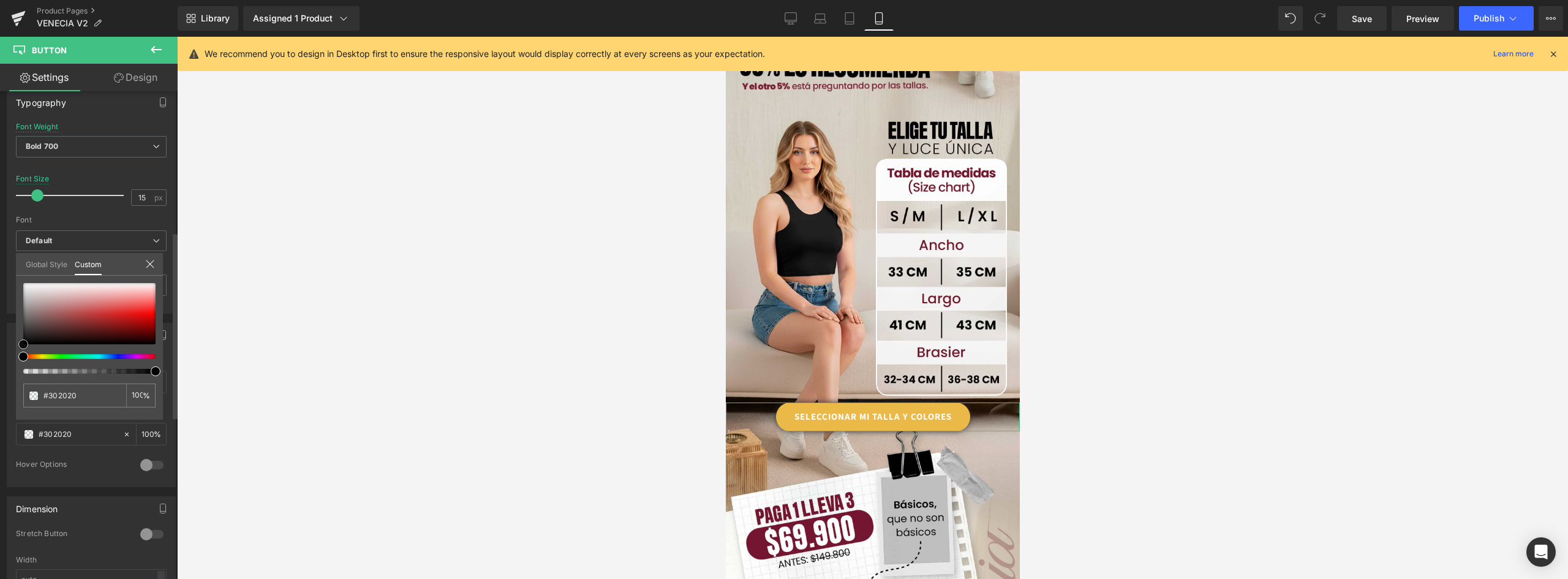
type input "#342222"
type input "#291d1d"
type input "#161212"
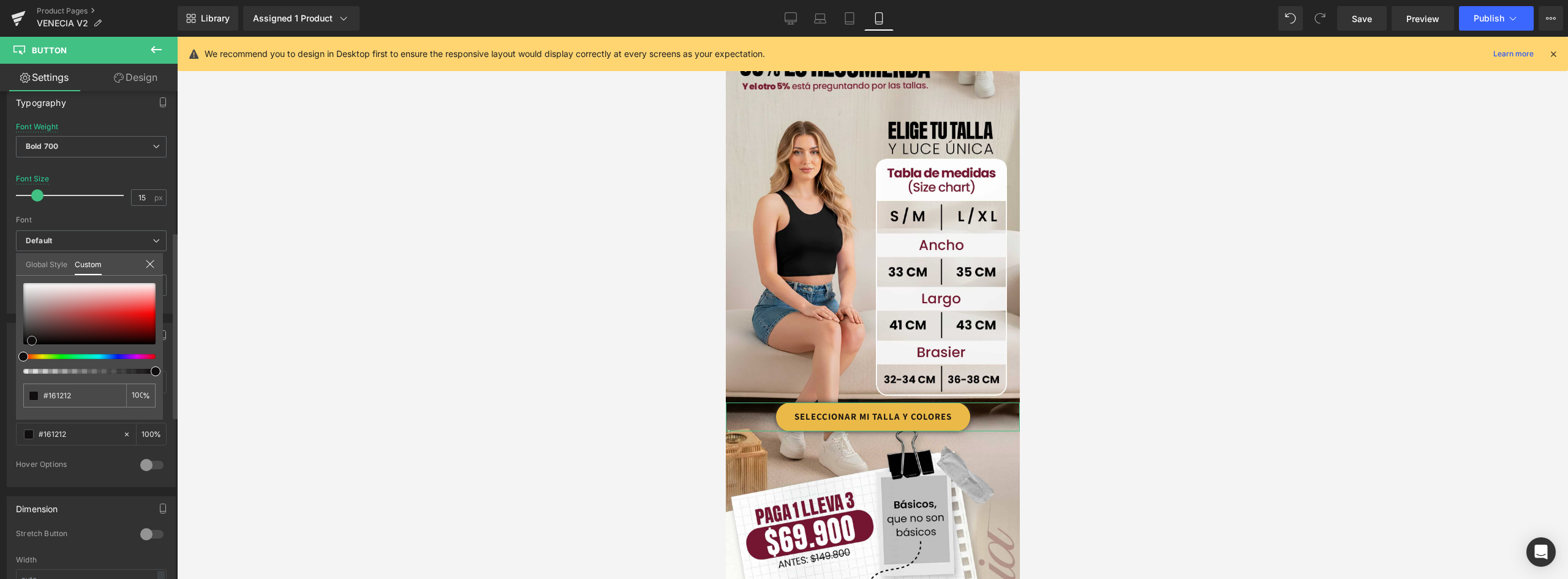
type input "#000000"
drag, startPoint x: 50, startPoint y: 335, endPoint x: 9, endPoint y: 361, distance: 48.5
click at [3, 351] on div "Button Color rgb(234, 185, 71) Background Color #eab947 100 % rgba(0, 0, 0, 1) …" at bounding box center [92, 400] width 183 height 174
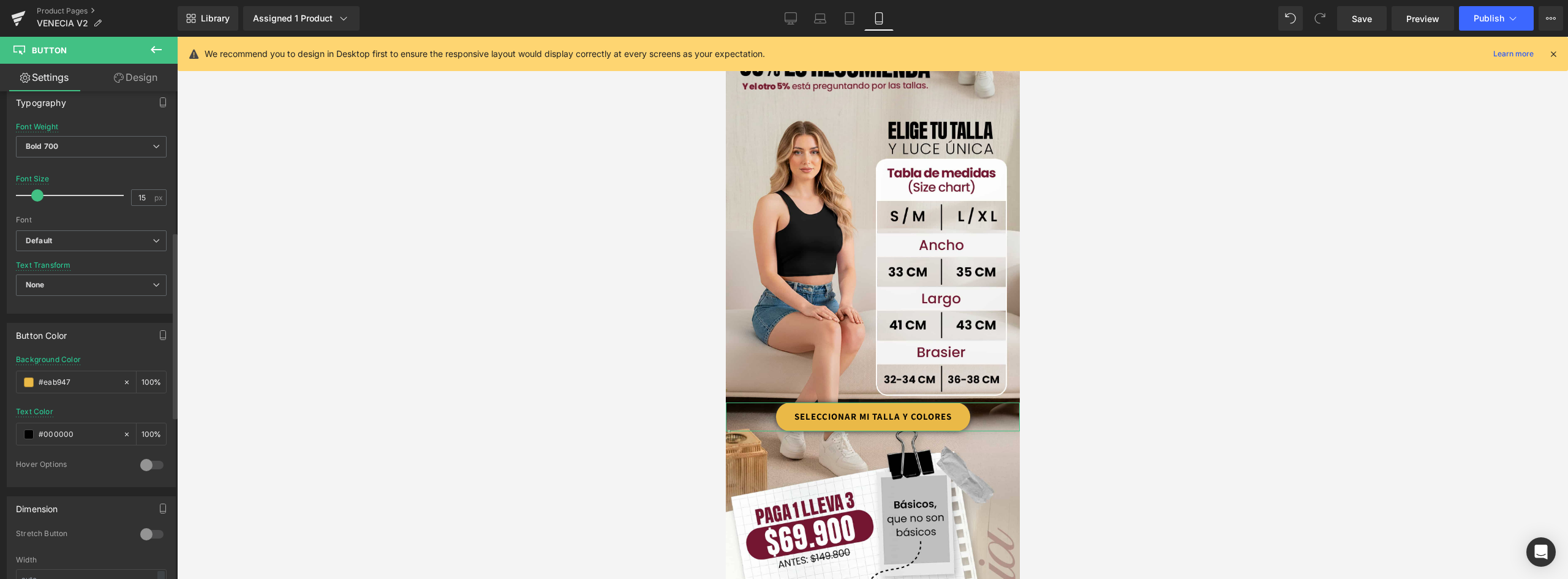
click at [76, 147] on span "Bold 700" at bounding box center [91, 146] width 151 height 21
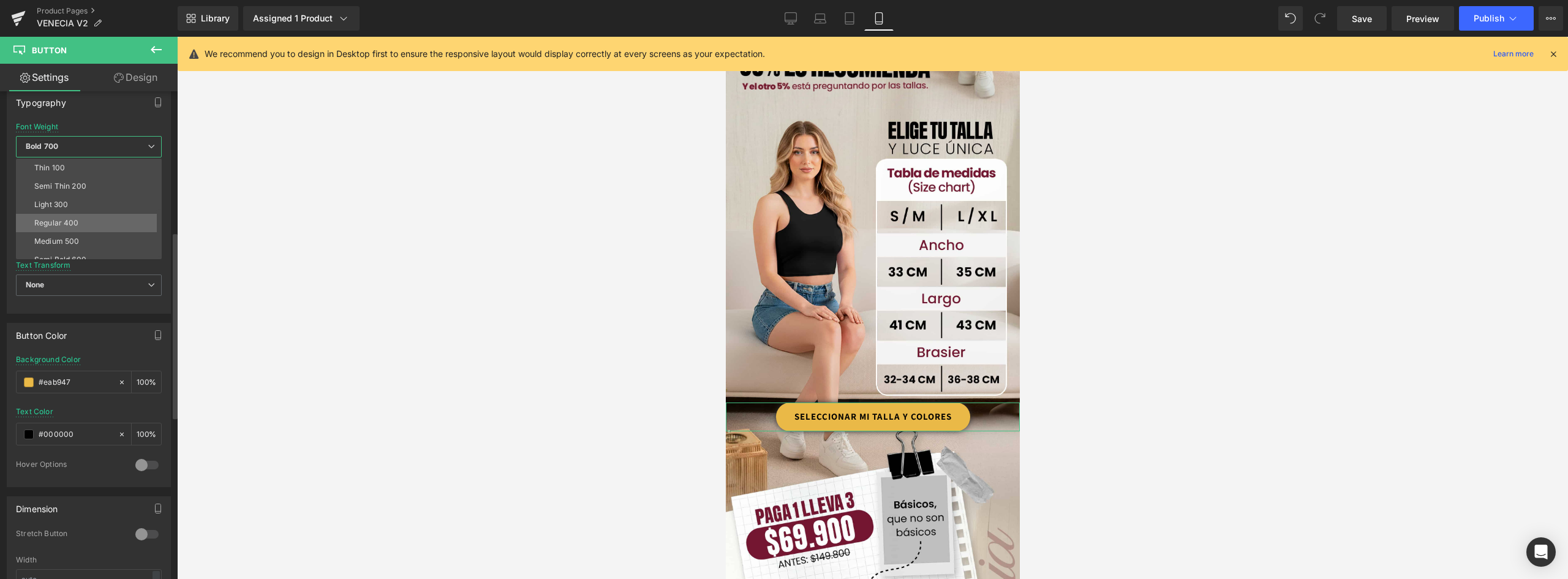
scroll to position [102, 0]
click at [71, 190] on li "Boldest 900" at bounding box center [92, 195] width 152 height 18
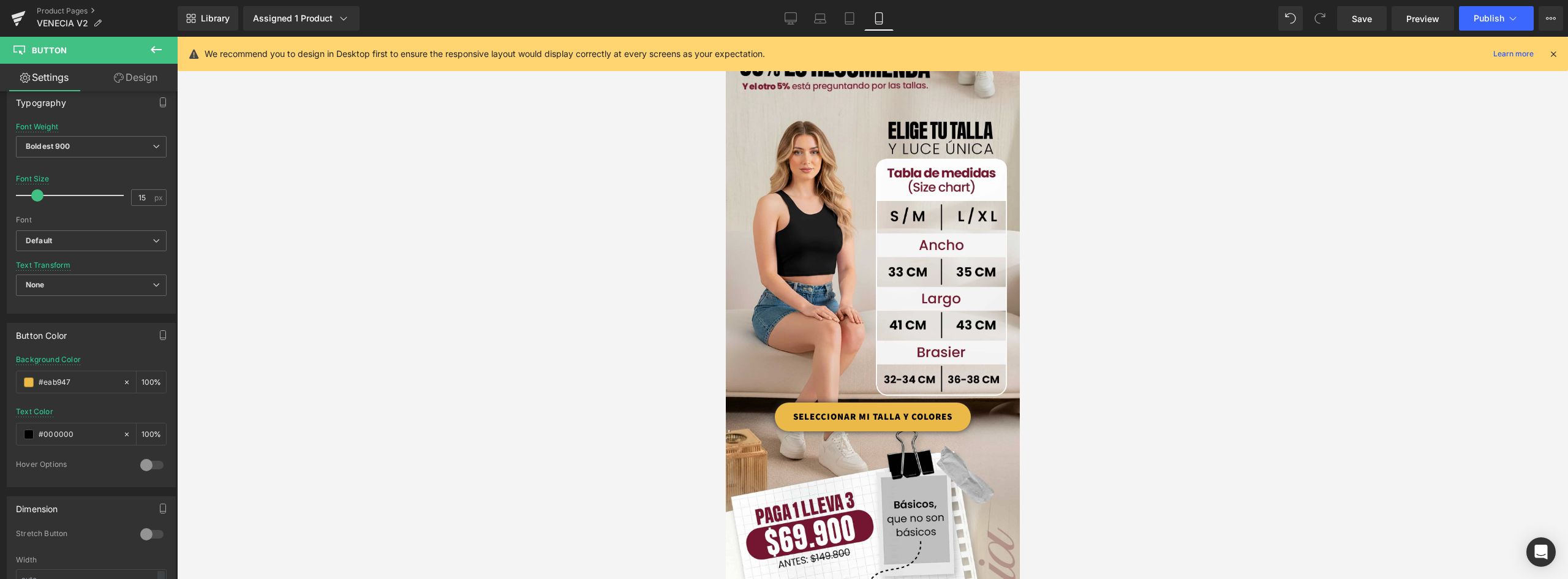
click at [617, 369] on div at bounding box center [872, 308] width 1391 height 542
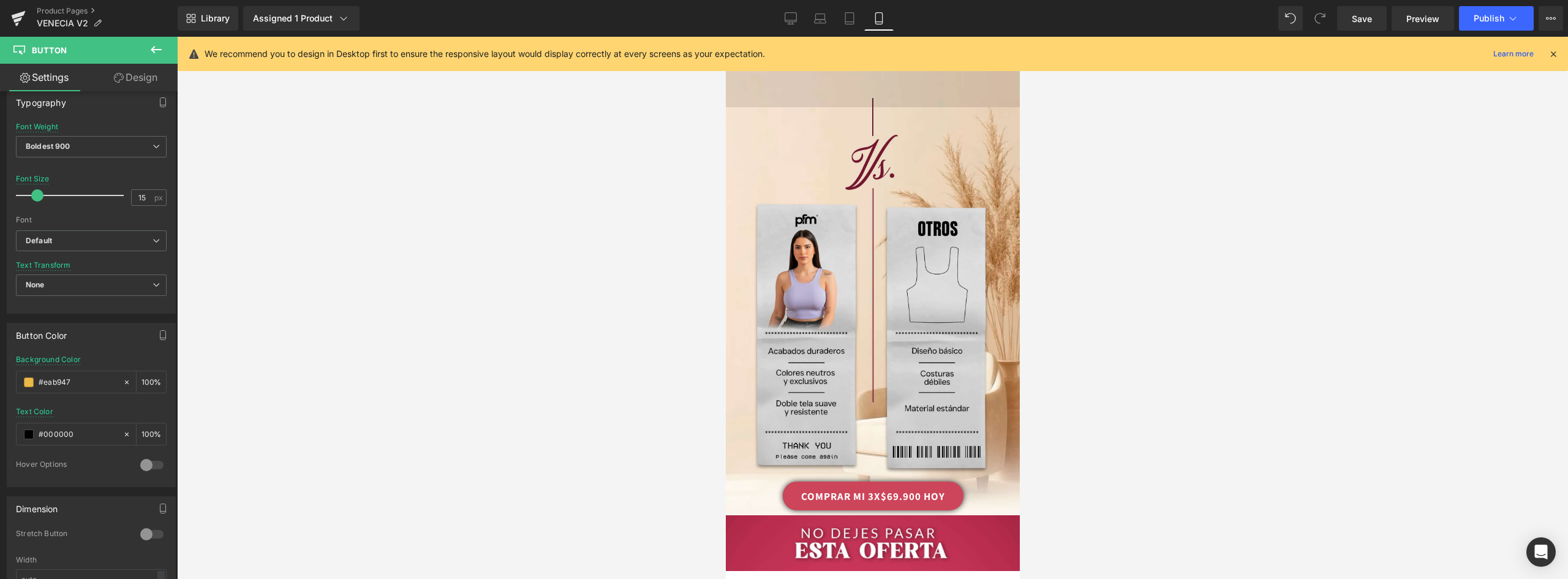
scroll to position [2084, 0]
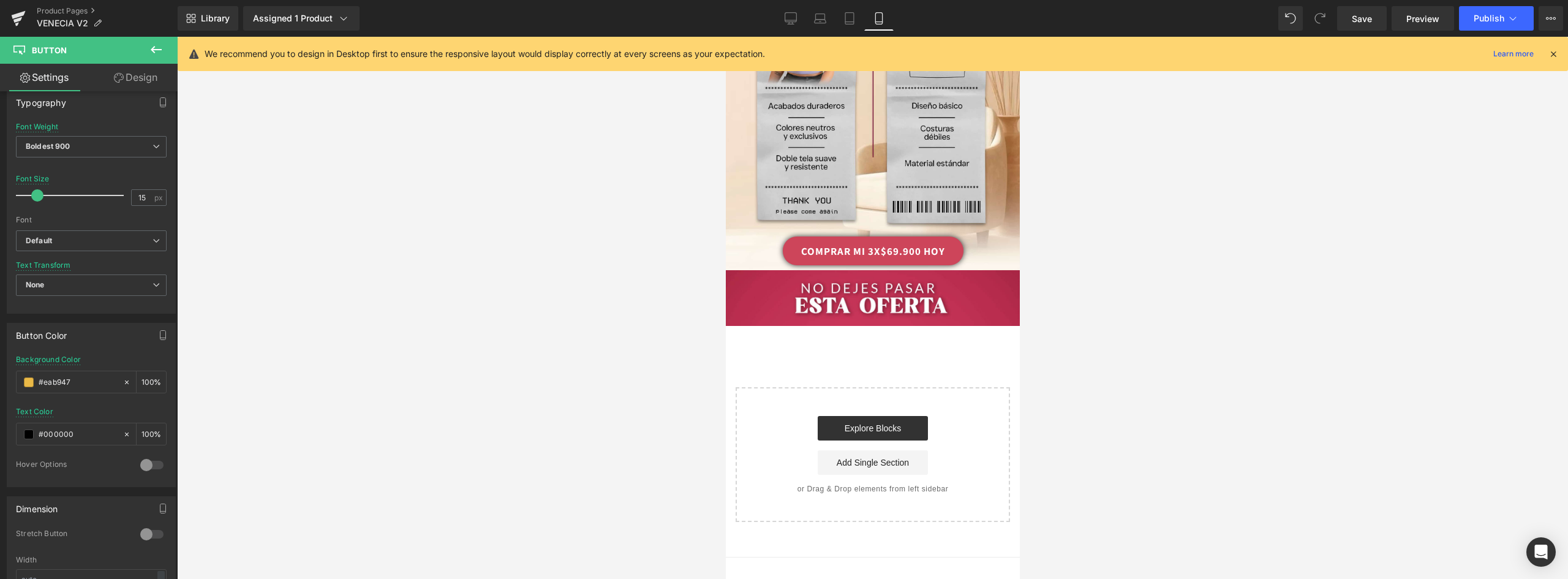
click at [946, 237] on link "COMPRAR MI 3X$69.900 HOY" at bounding box center [872, 251] width 180 height 29
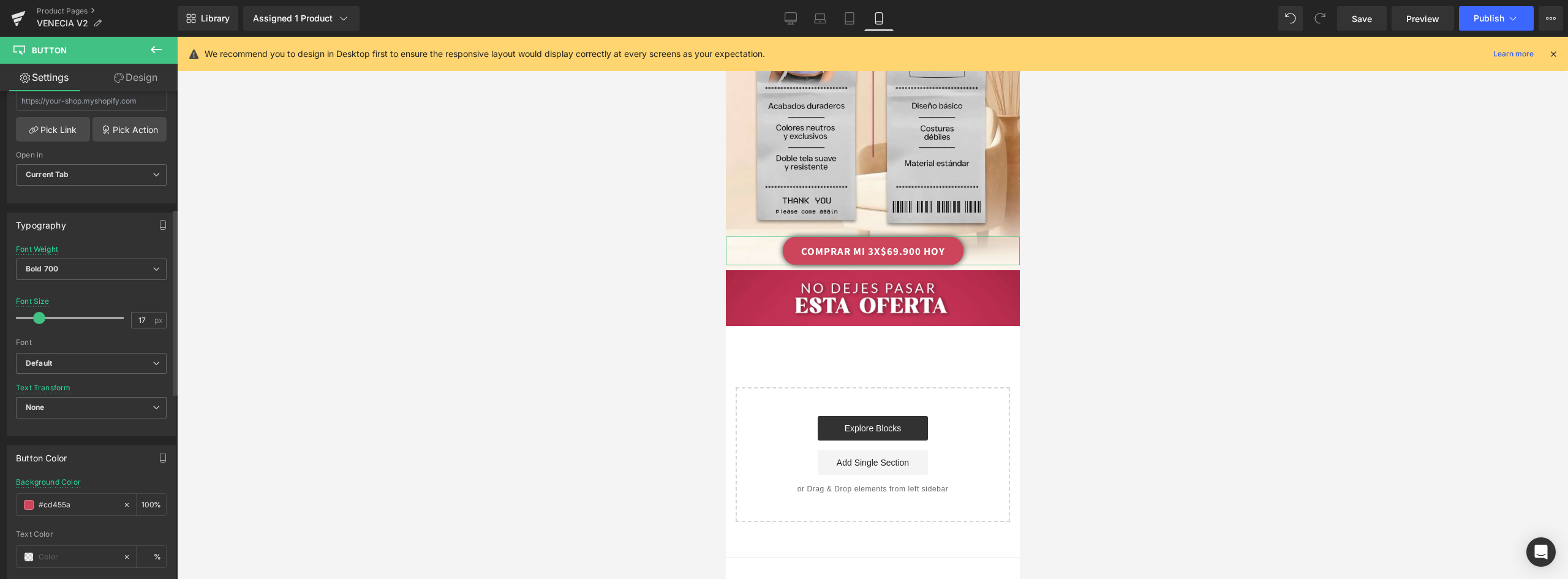
scroll to position [368, 0]
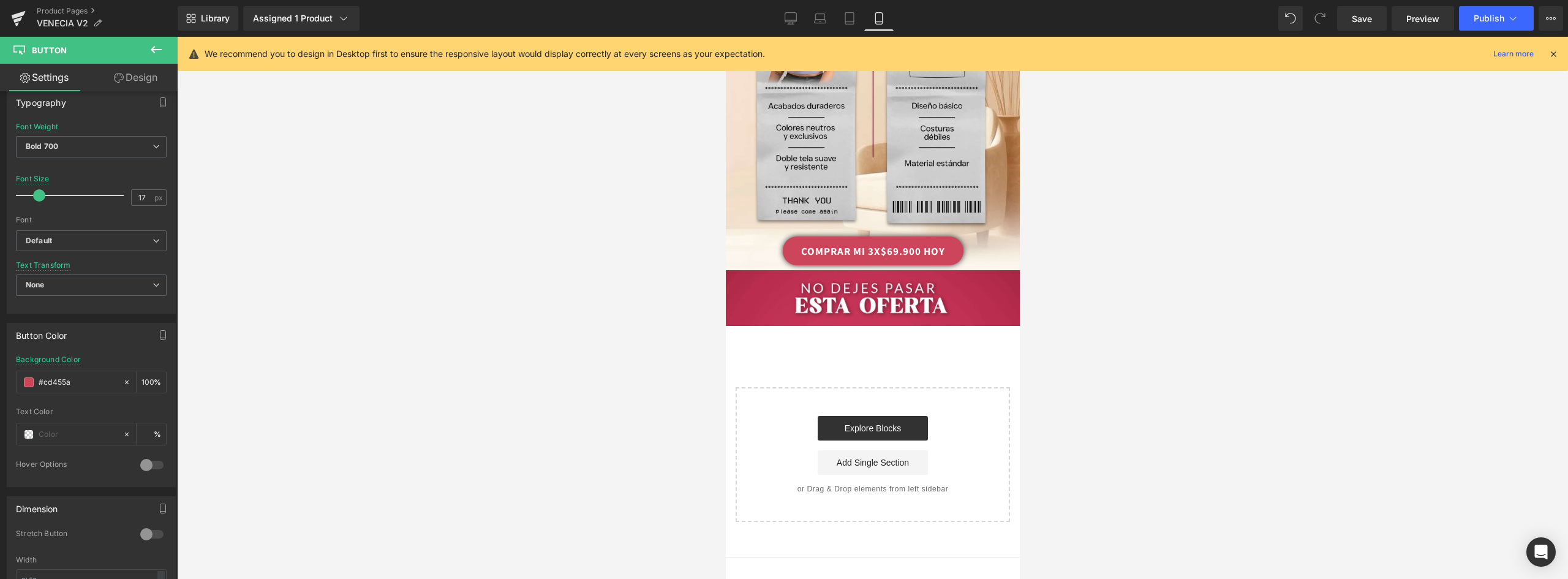
drag, startPoint x: 29, startPoint y: 374, endPoint x: -3, endPoint y: 371, distance: 32.1
click at [0, 371] on html "You are previewing how the will restyle your page. You can not edit Elements in…" at bounding box center [784, 290] width 1568 height 579
type input "#eab947"
click at [68, 434] on input "text" at bounding box center [78, 434] width 79 height 14
type input "0"
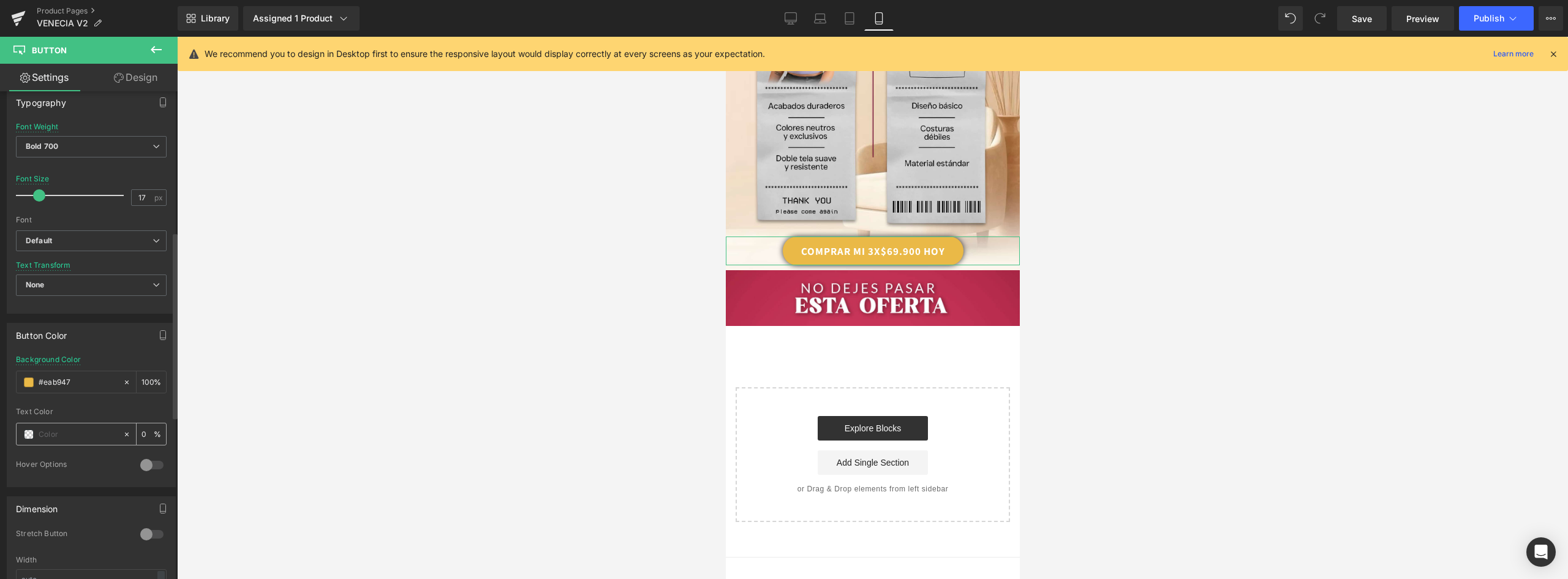
click at [31, 435] on span at bounding box center [29, 434] width 10 height 10
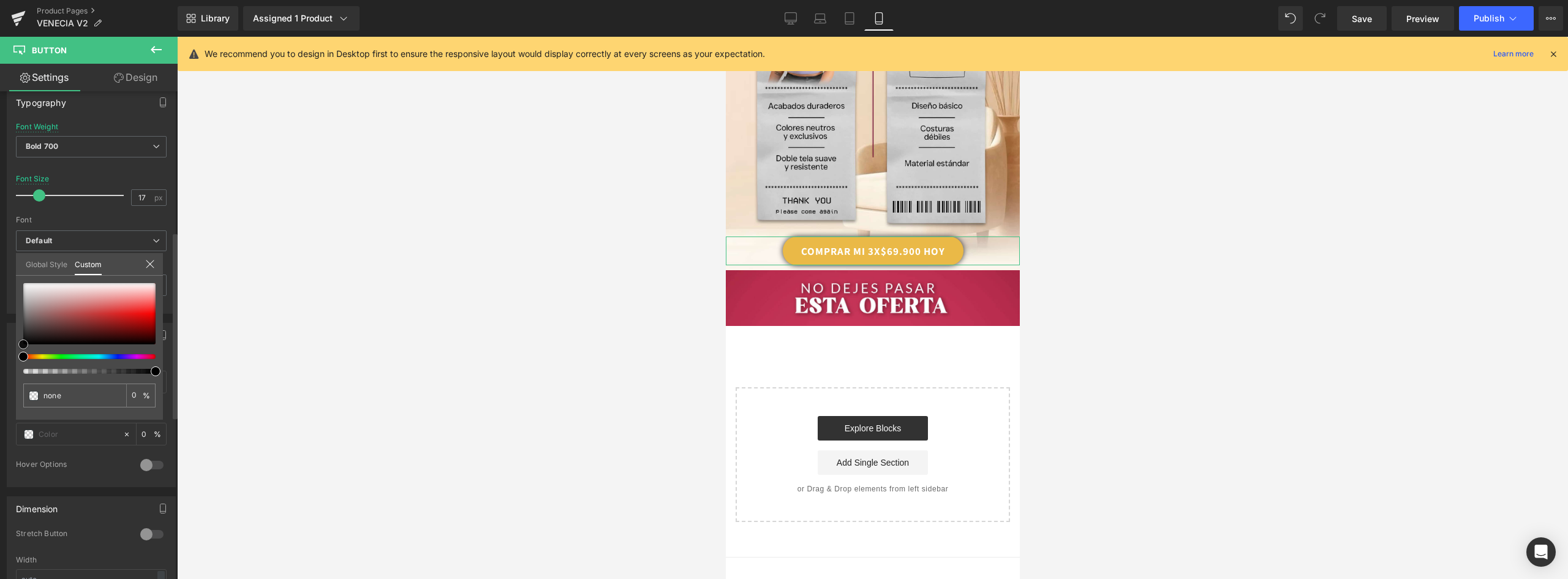
type input "#5e3a3a"
type input "100"
type input "#5e3a3a"
type input "100"
type input "#3f3030"
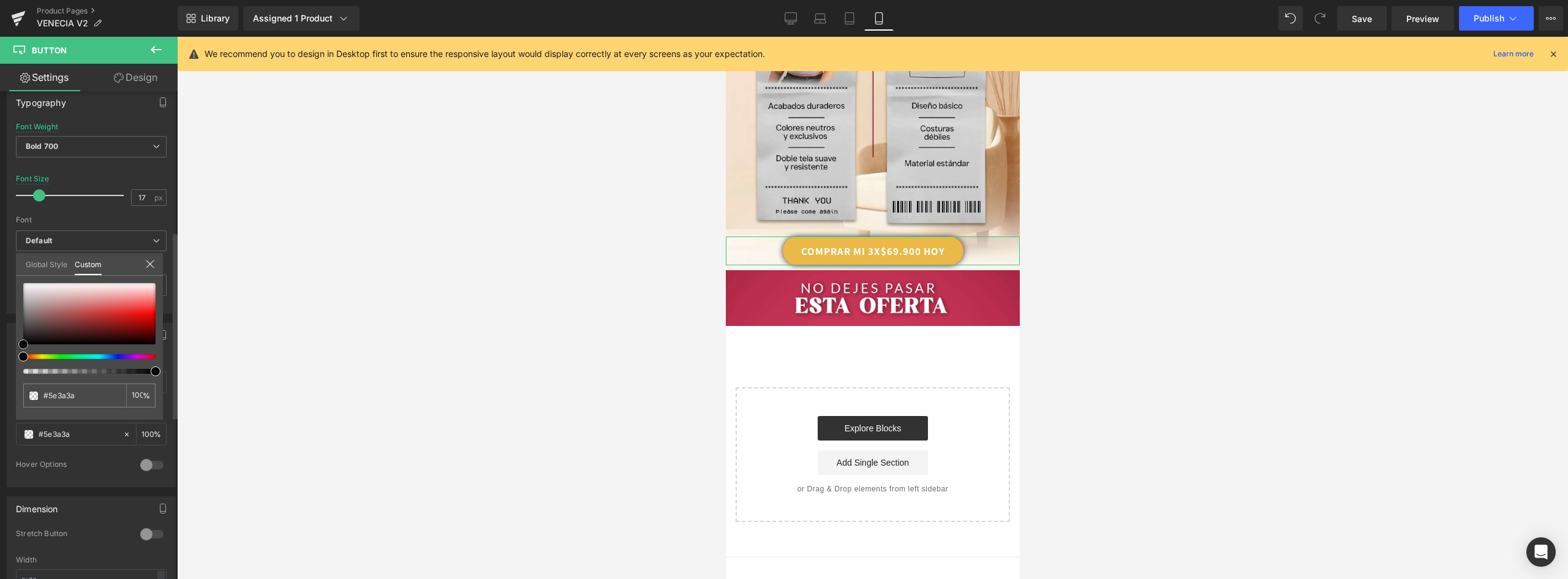
type input "#3f3030"
type input "#282323"
type input "#0c0c0c"
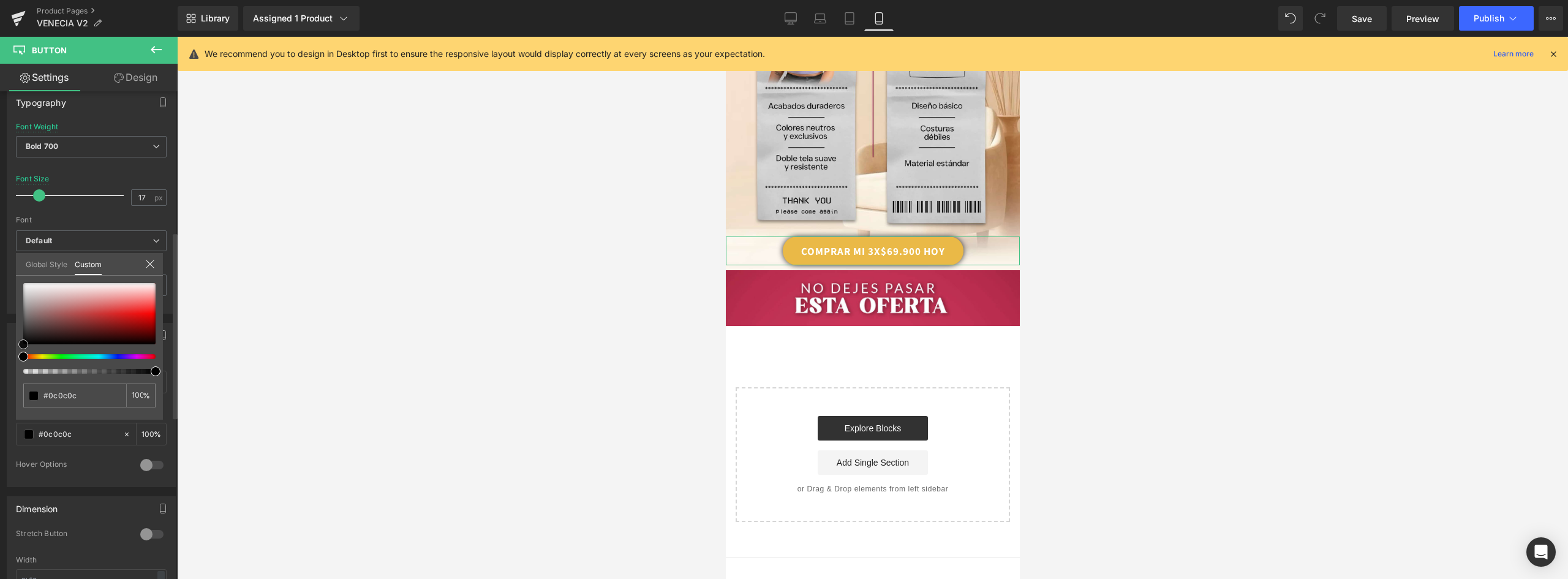
type input "#000000"
drag, startPoint x: 50, startPoint y: 327, endPoint x: -6, endPoint y: 354, distance: 62.2
click at [0, 354] on html "You are previewing how the will restyle your page. You can not edit Elements in…" at bounding box center [784, 290] width 1568 height 579
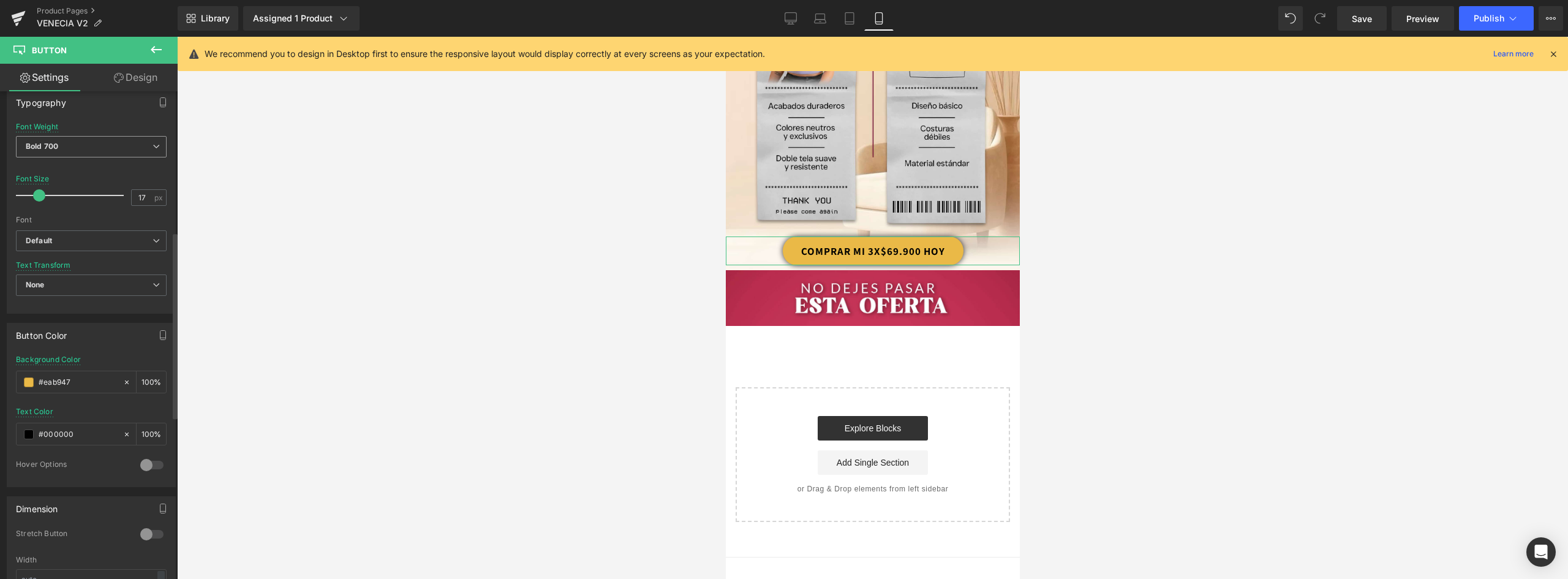
click at [90, 150] on span "Bold 700" at bounding box center [91, 146] width 151 height 21
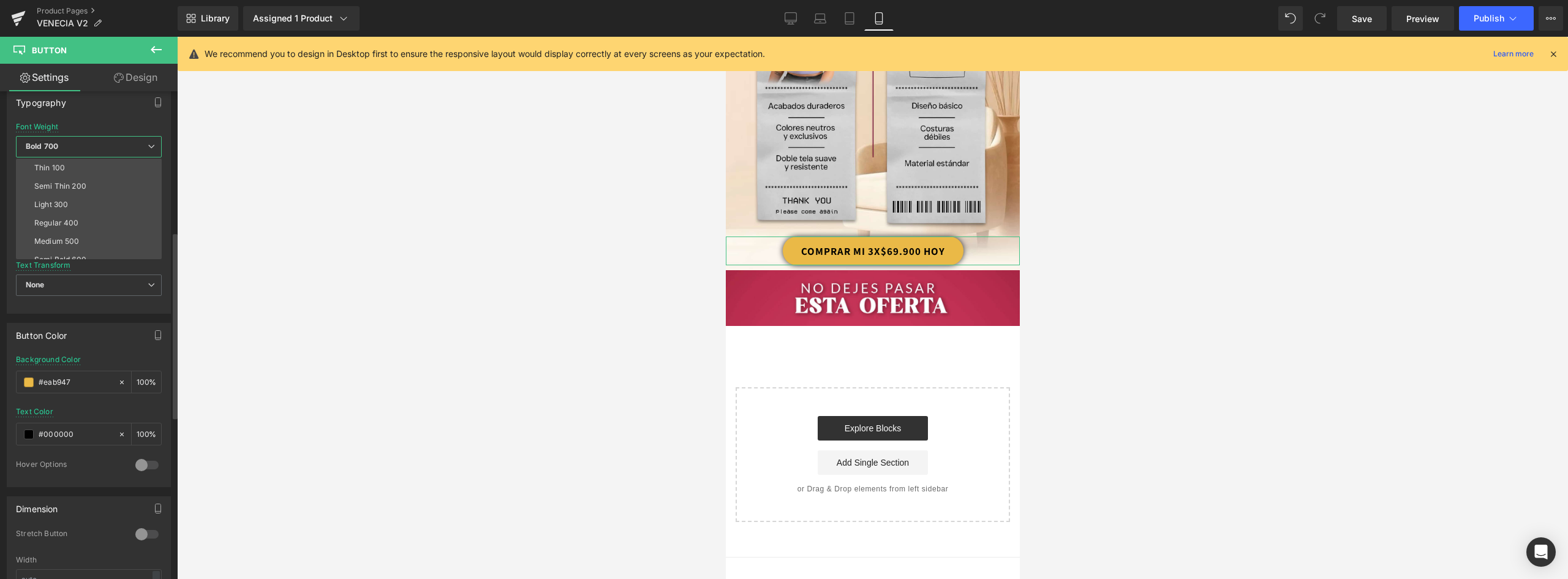
scroll to position [102, 0]
click at [79, 197] on li "Boldest 900" at bounding box center [92, 195] width 152 height 18
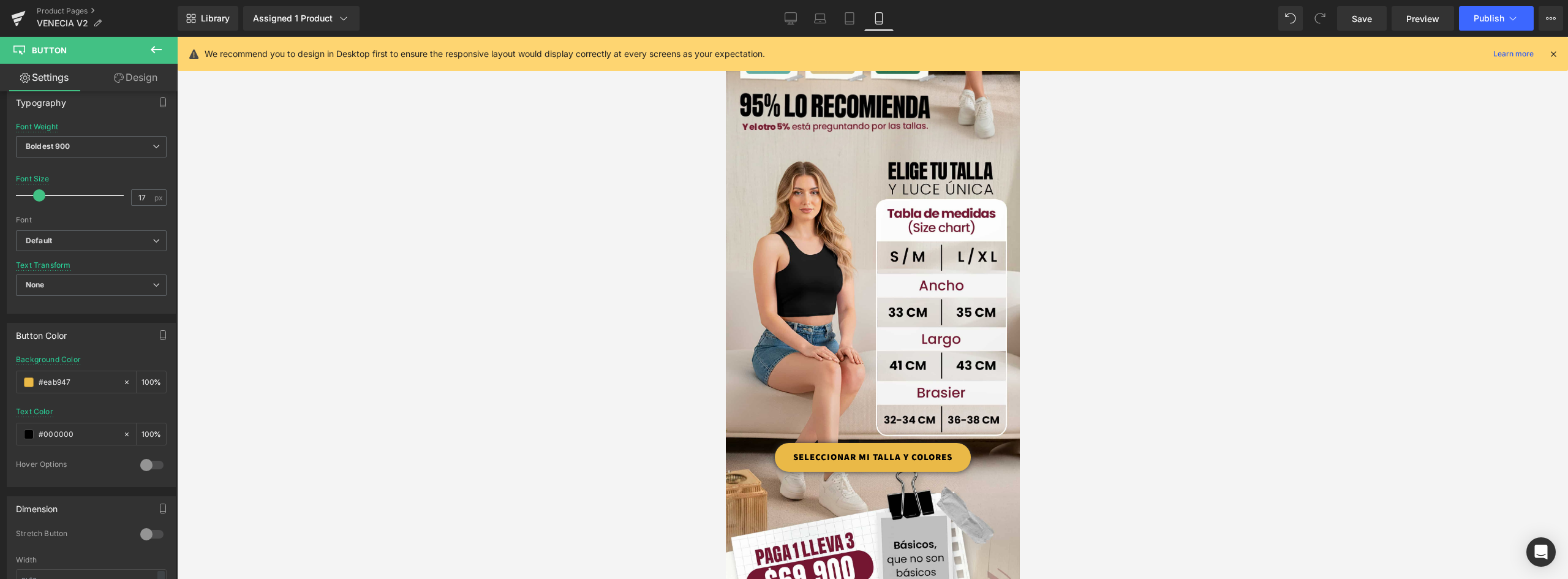
scroll to position [687, 0]
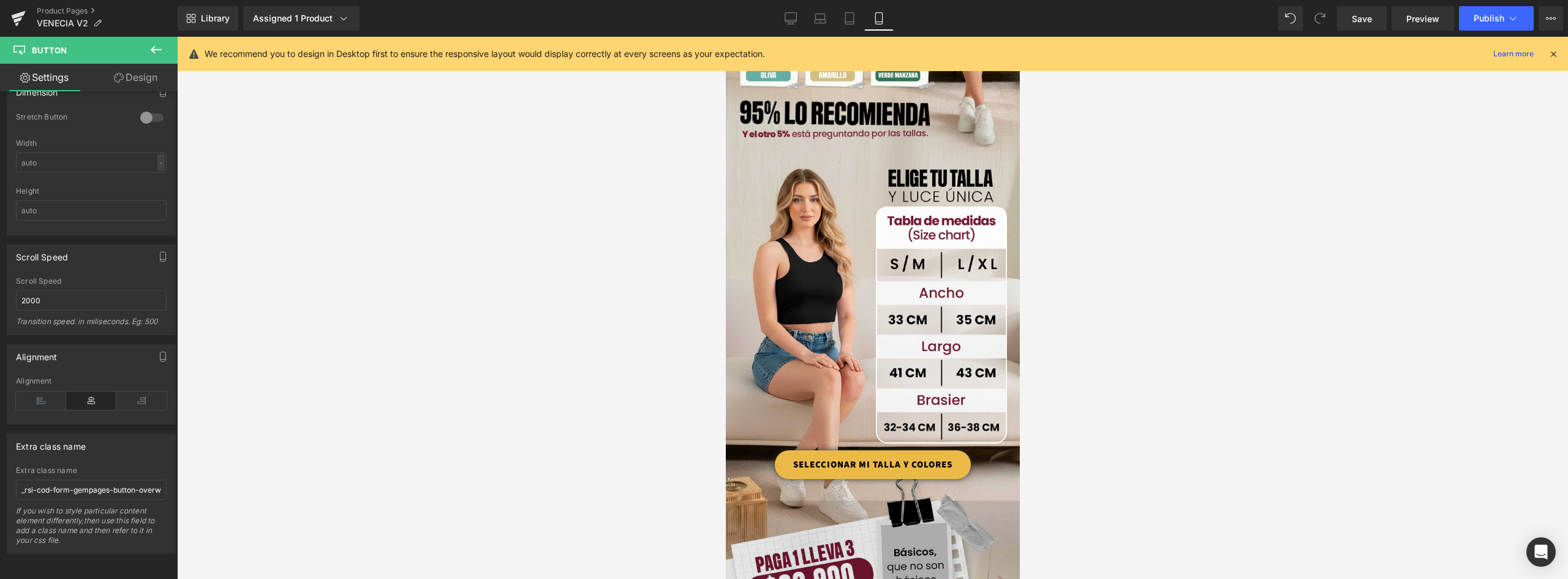
scroll to position [749, 0]
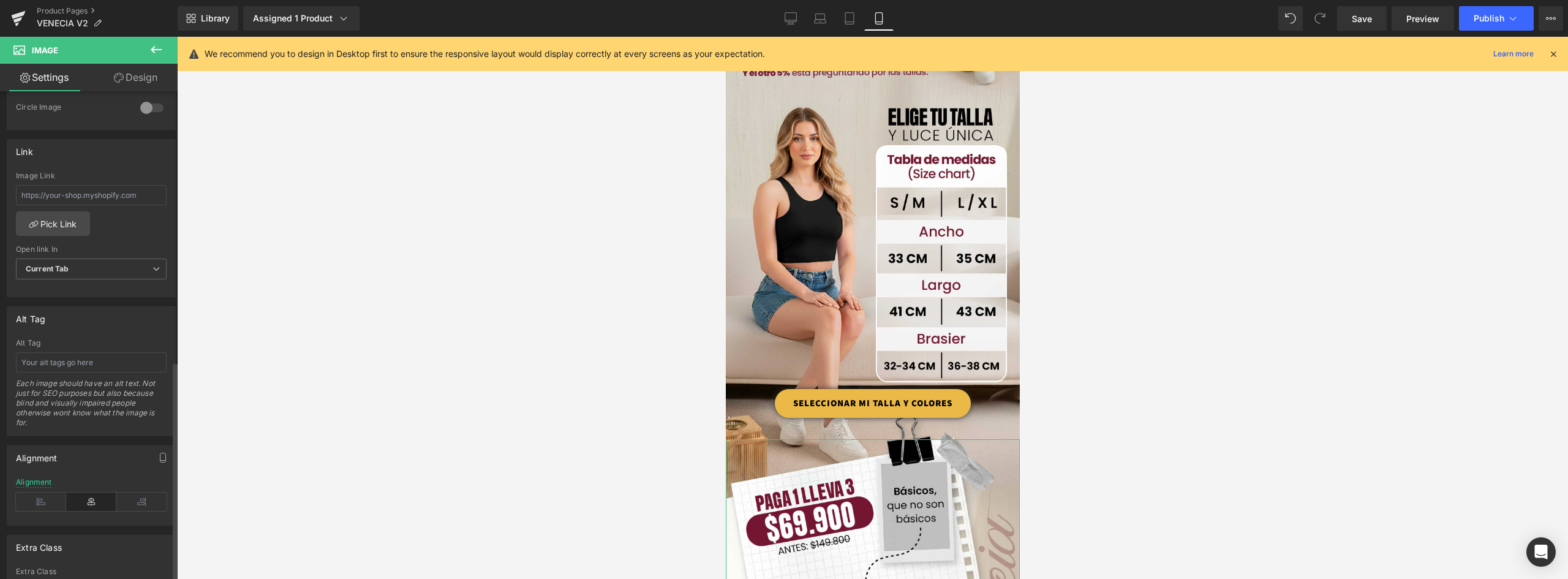
scroll to position [600, 0]
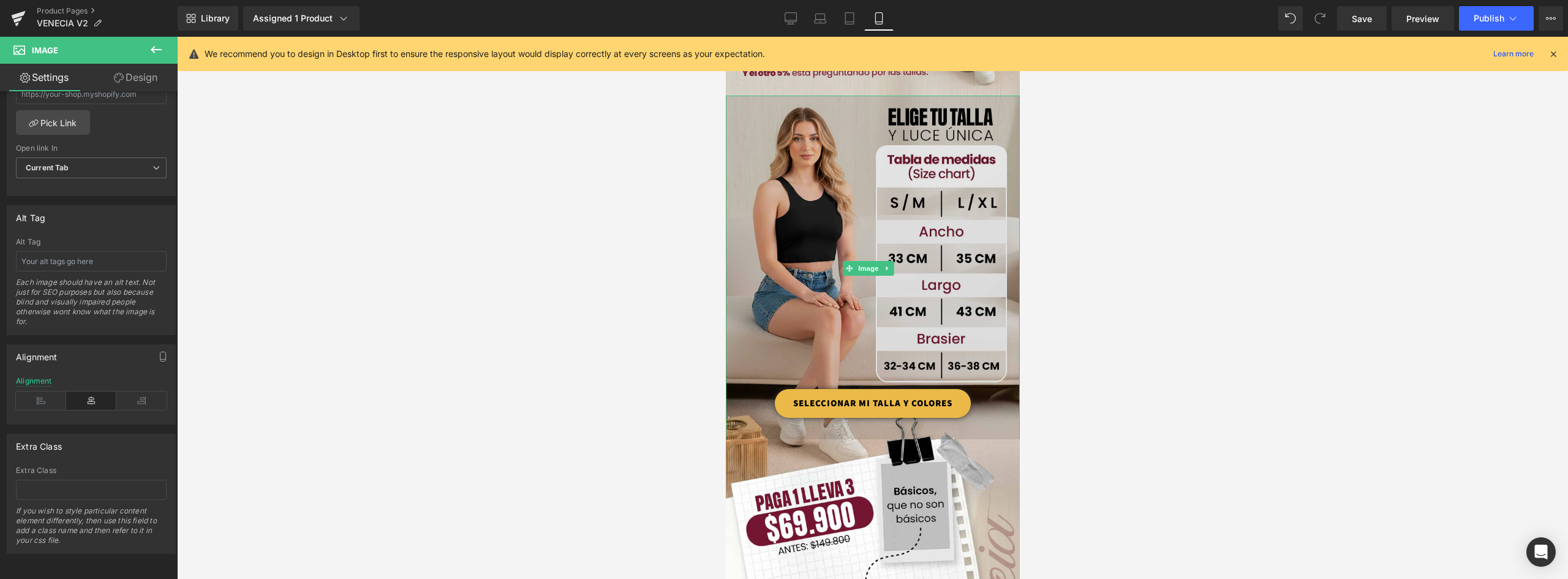
click at [770, 312] on img at bounding box center [873, 267] width 294 height 345
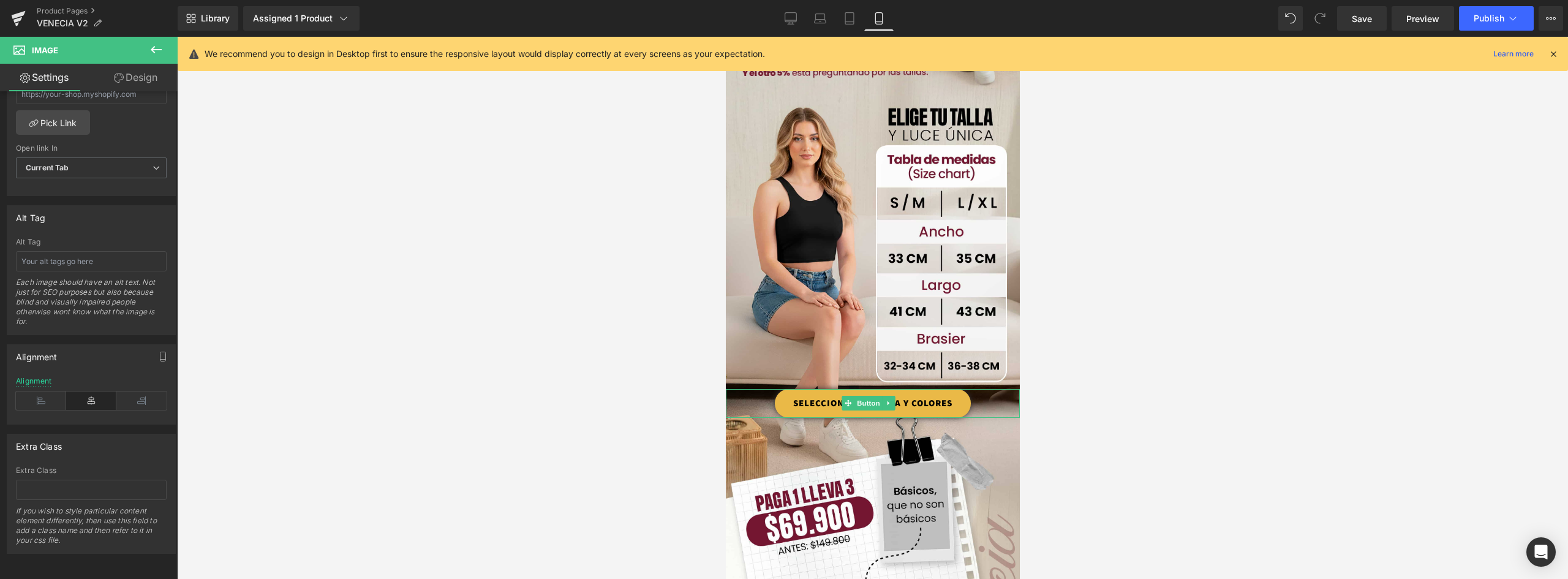
click at [956, 389] on link "SELECCIONAR MI TALLA Y COLORES" at bounding box center [873, 403] width 196 height 29
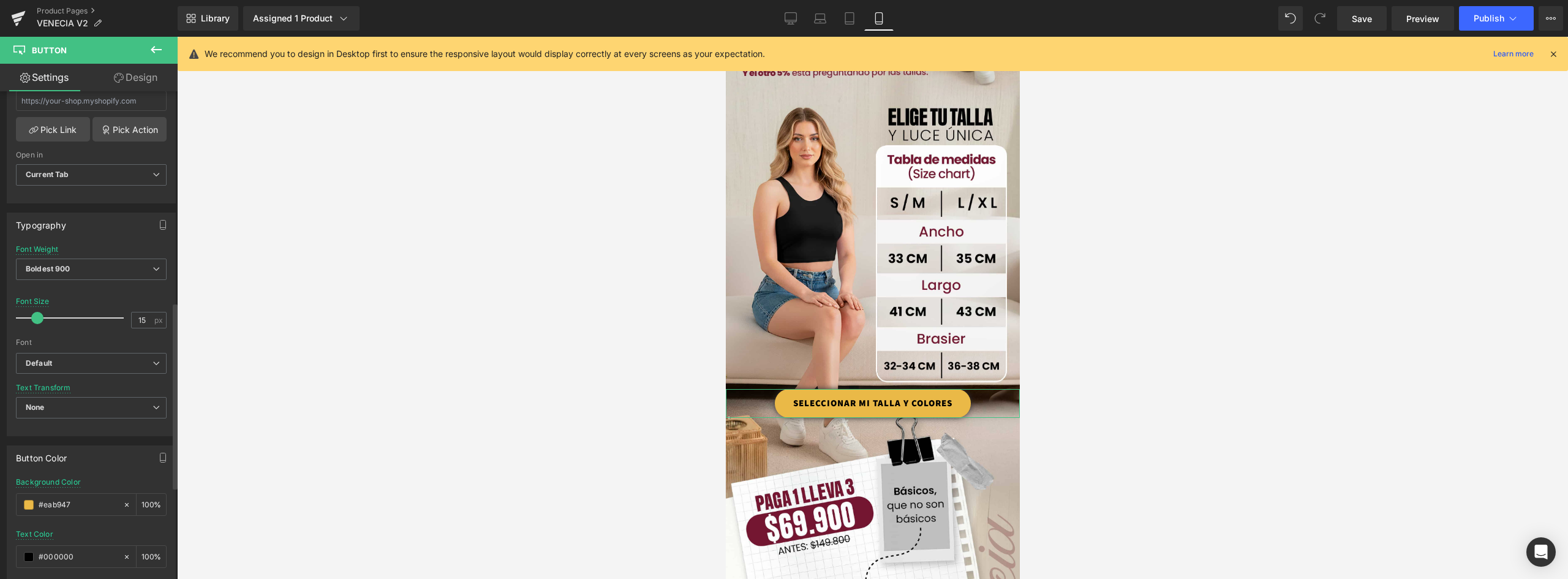
scroll to position [551, 0]
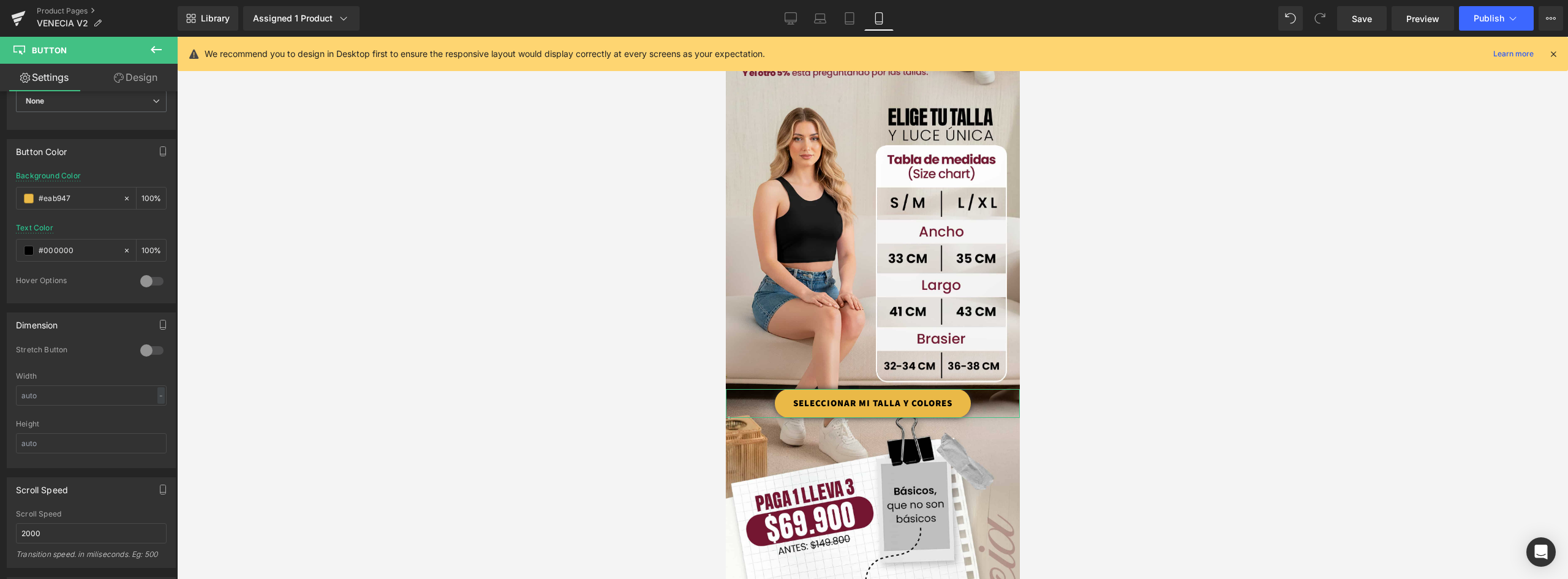
click at [135, 74] on link "Design" at bounding box center [136, 78] width 89 height 28
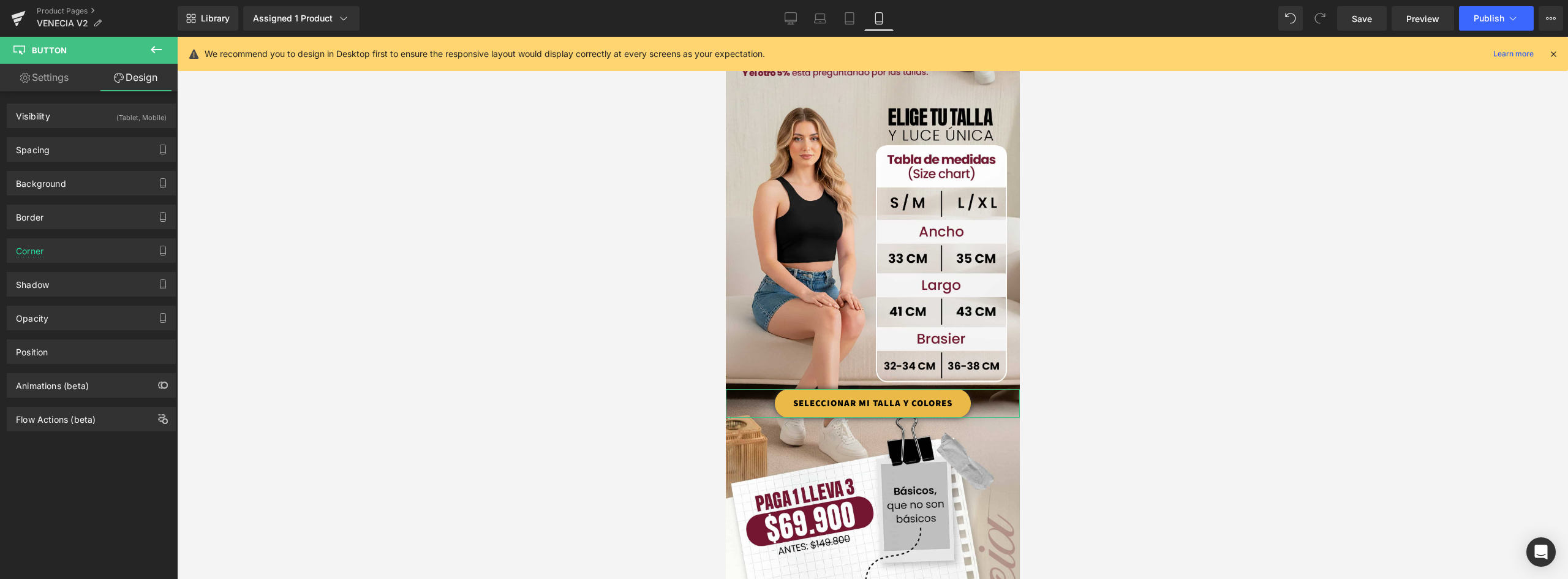
click at [44, 76] on link "Settings" at bounding box center [44, 78] width 89 height 28
type input "100"
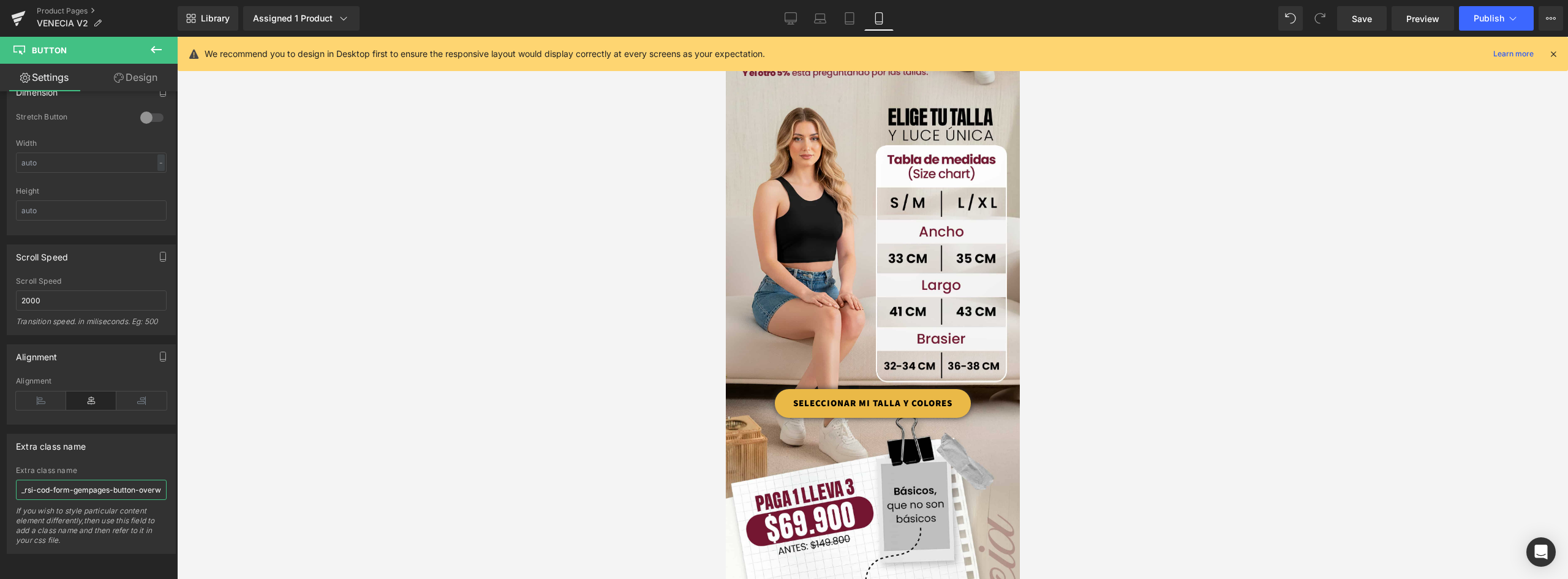
scroll to position [0, 110]
drag, startPoint x: 20, startPoint y: 480, endPoint x: 339, endPoint y: 484, distance: 319.0
click at [339, 484] on div "You are previewing how the will restyle your page. You can not edit Elements in…" at bounding box center [784, 300] width 1568 height 600
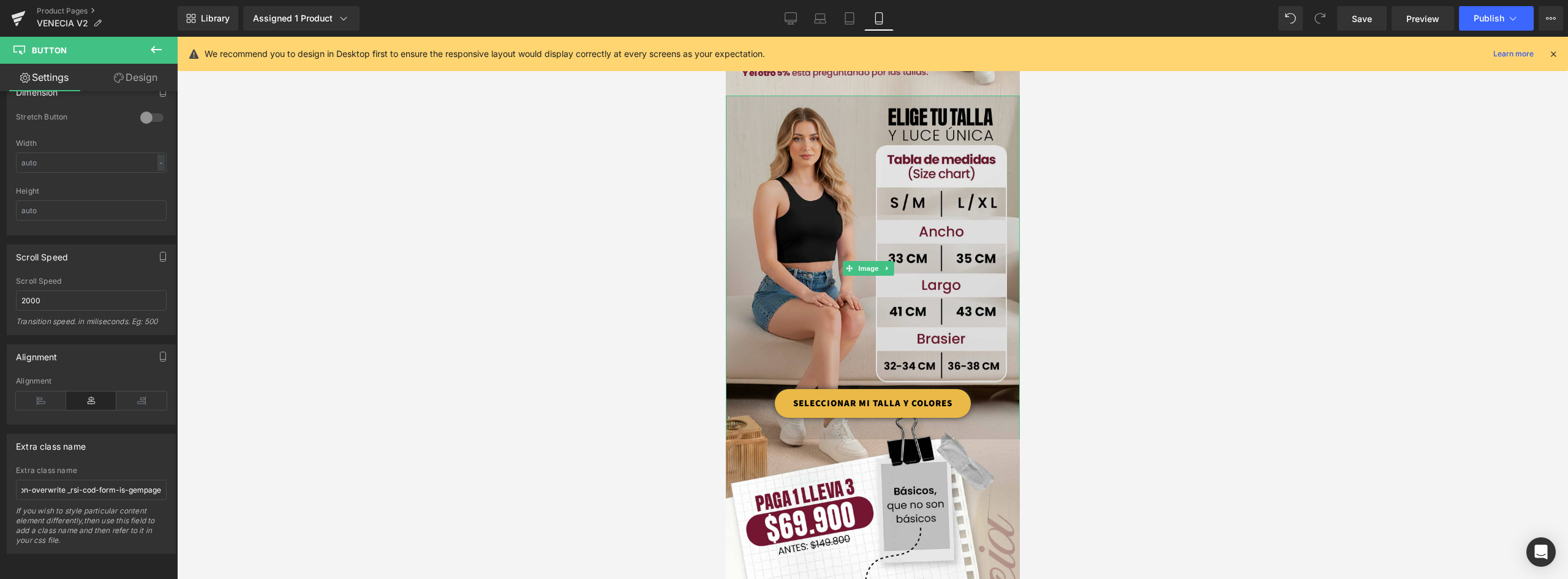
click at [790, 169] on img at bounding box center [873, 267] width 294 height 345
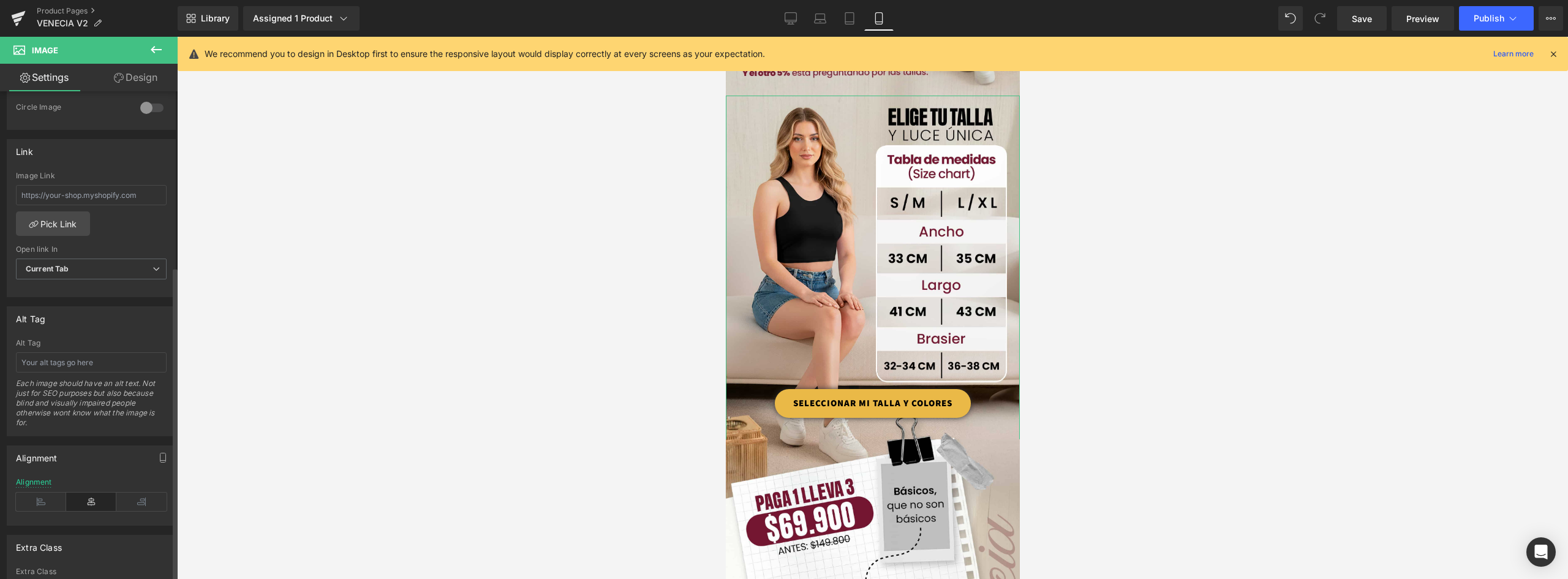
scroll to position [600, 0]
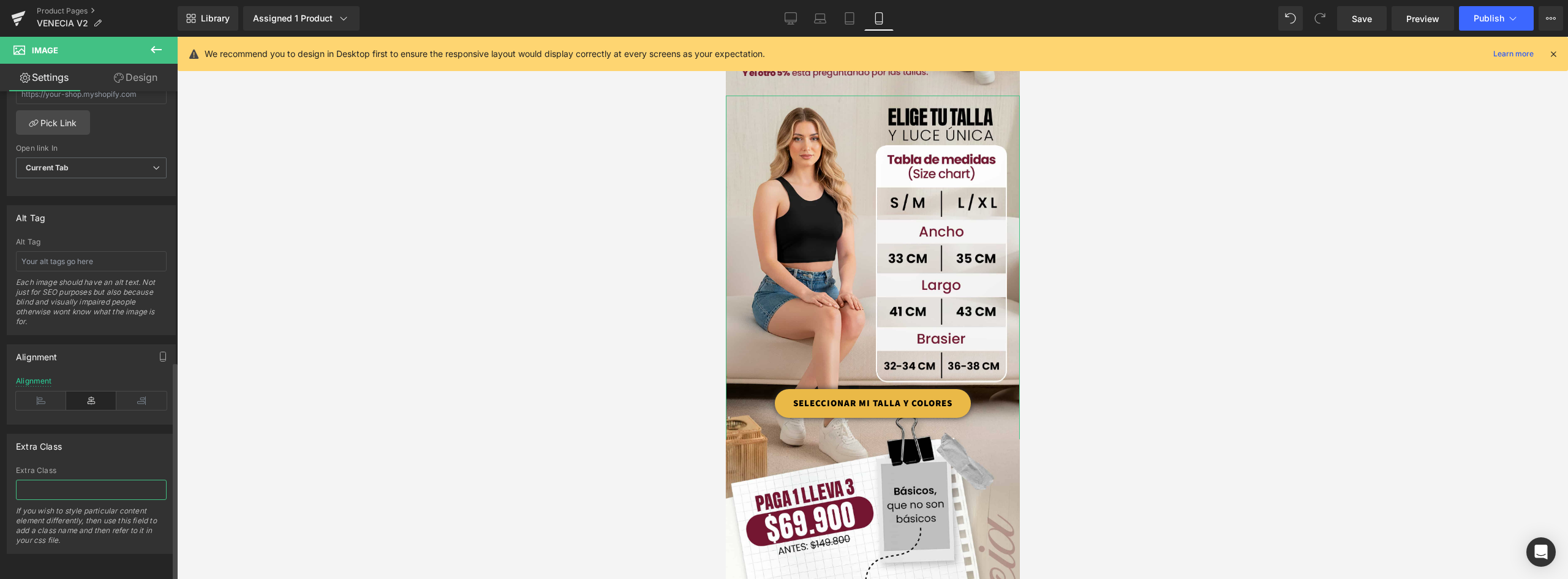
click at [70, 480] on input "text" at bounding box center [91, 490] width 151 height 20
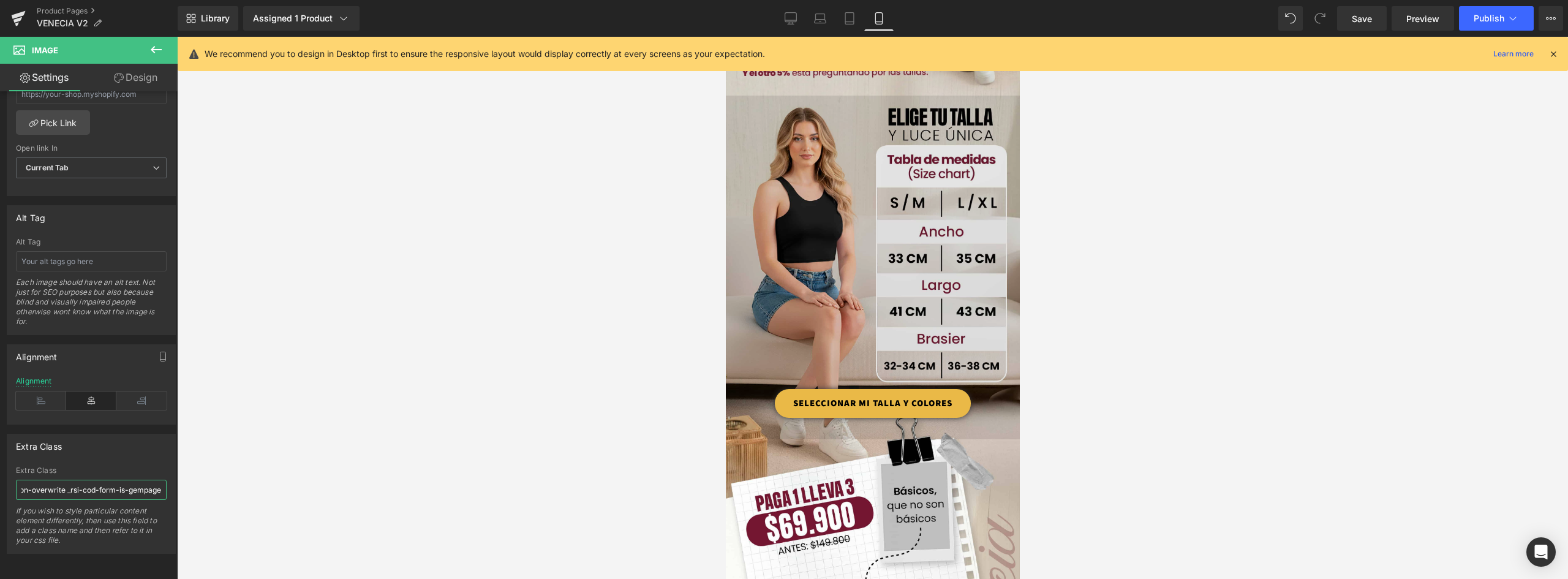
type input "_rsi-cod-form-gempages-button-overwrite _rsi-cod-form-is-gempage"
click at [962, 391] on img at bounding box center [873, 267] width 294 height 345
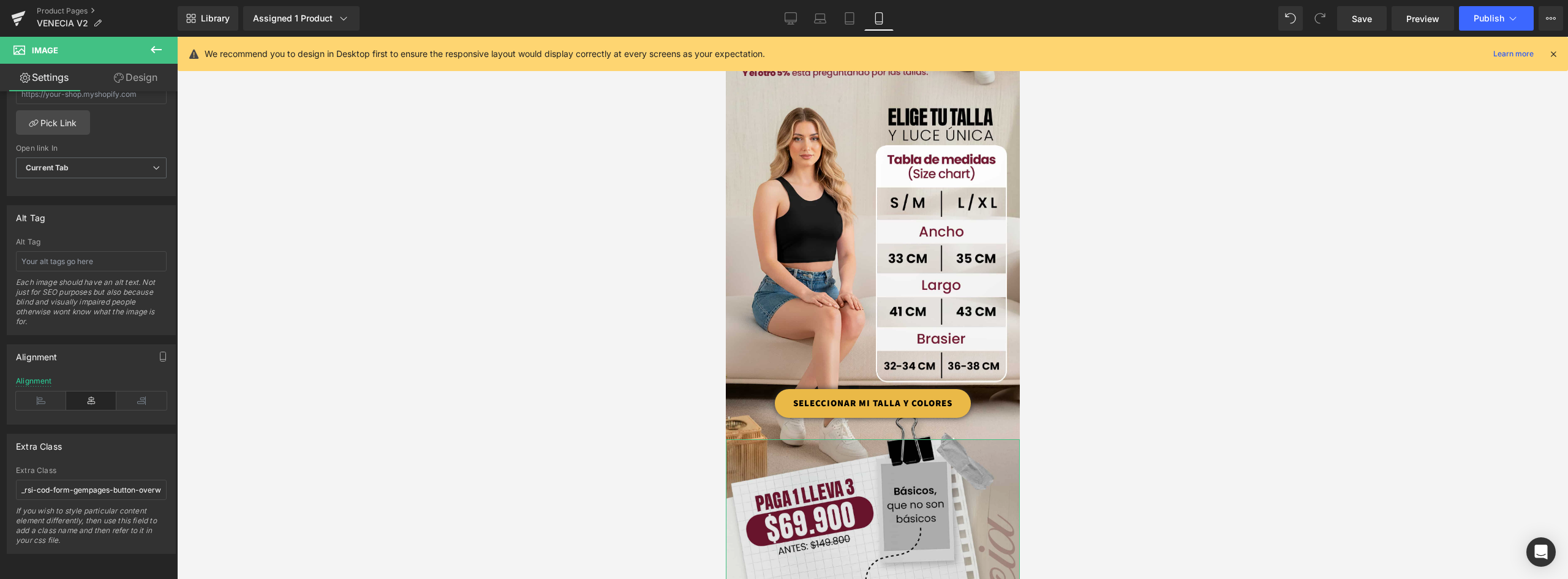
drag, startPoint x: 971, startPoint y: 461, endPoint x: 745, endPoint y: 461, distance: 226.0
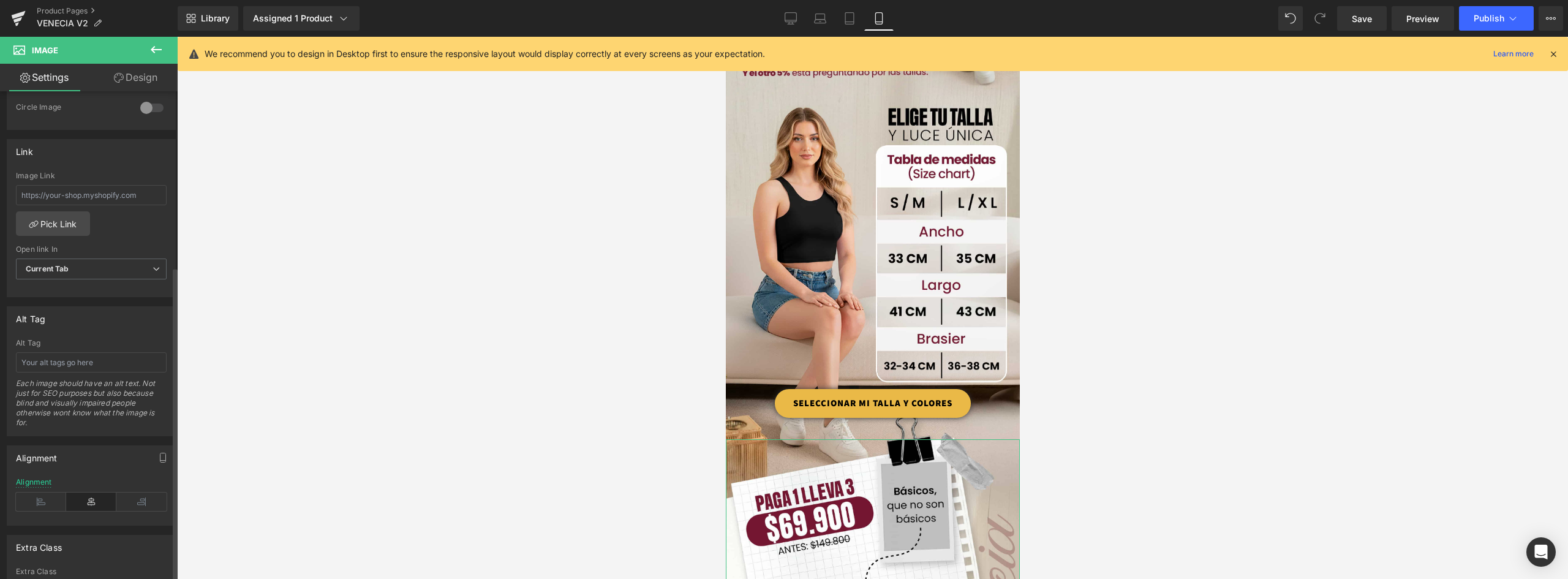
scroll to position [600, 0]
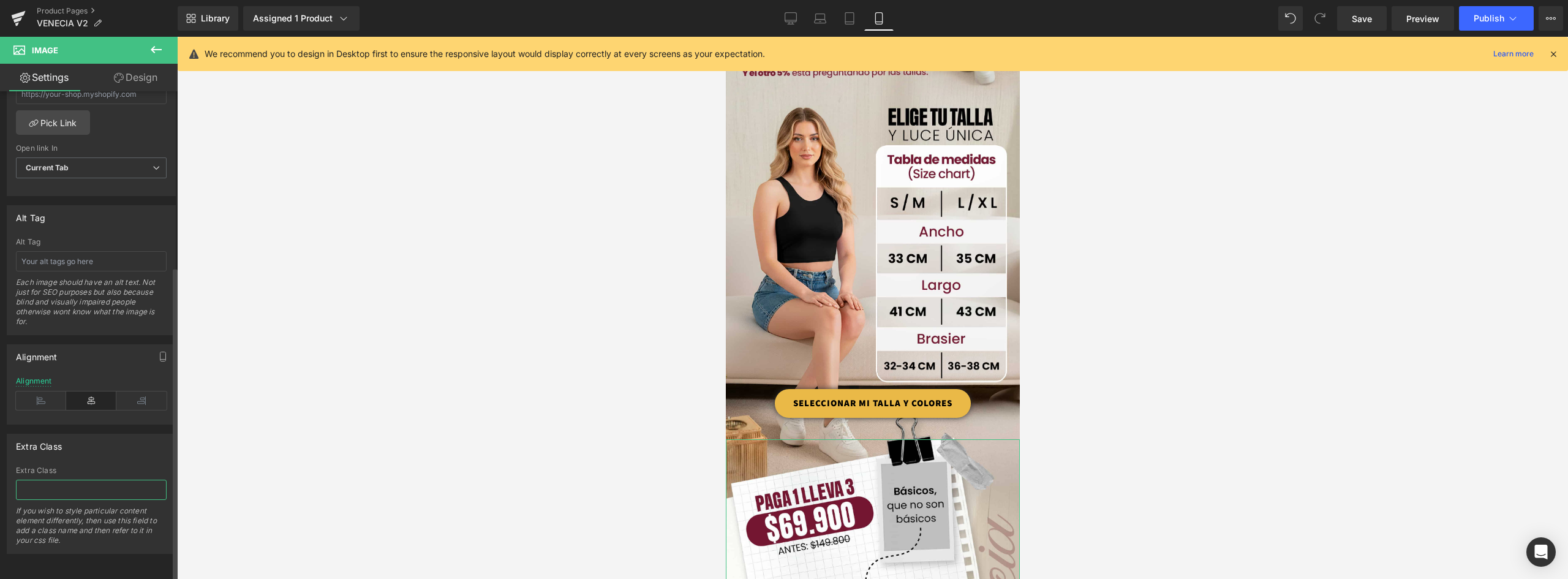
click at [71, 486] on input "text" at bounding box center [91, 490] width 151 height 20
type input "_rsi-cod-form-gempages-button-overwrite _rsi-cod-form-is-gempage"
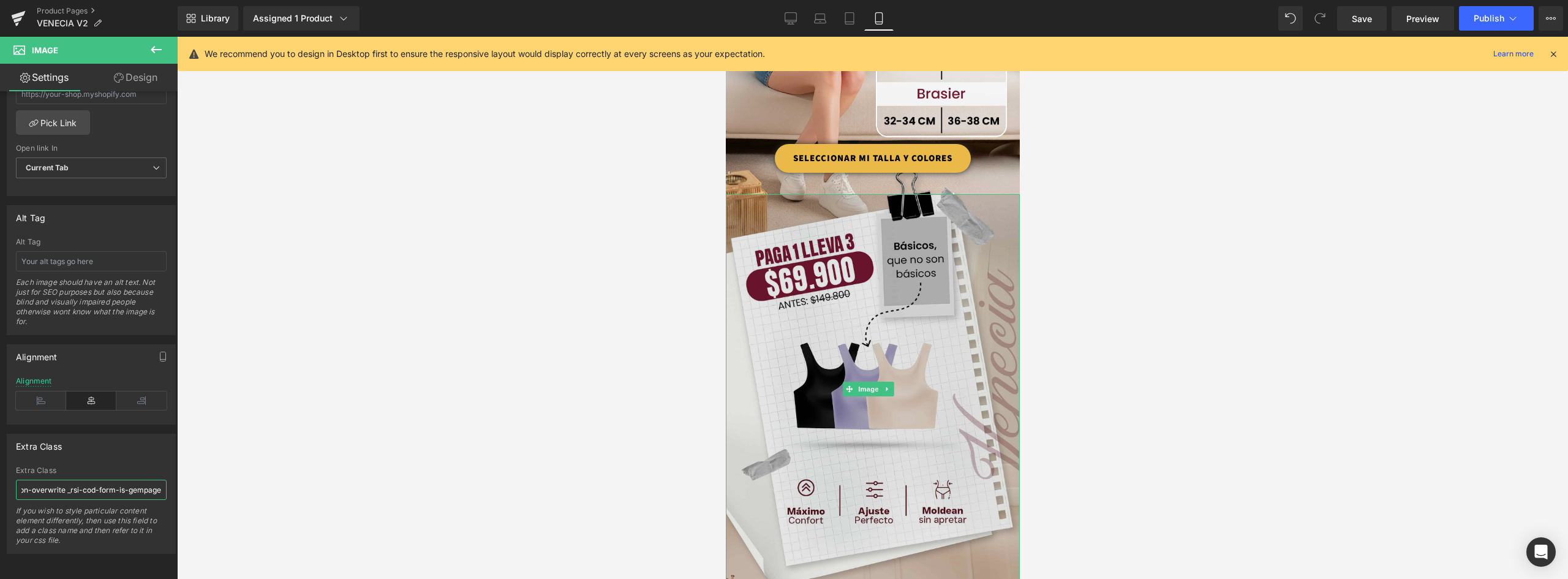
scroll to position [1239, 0]
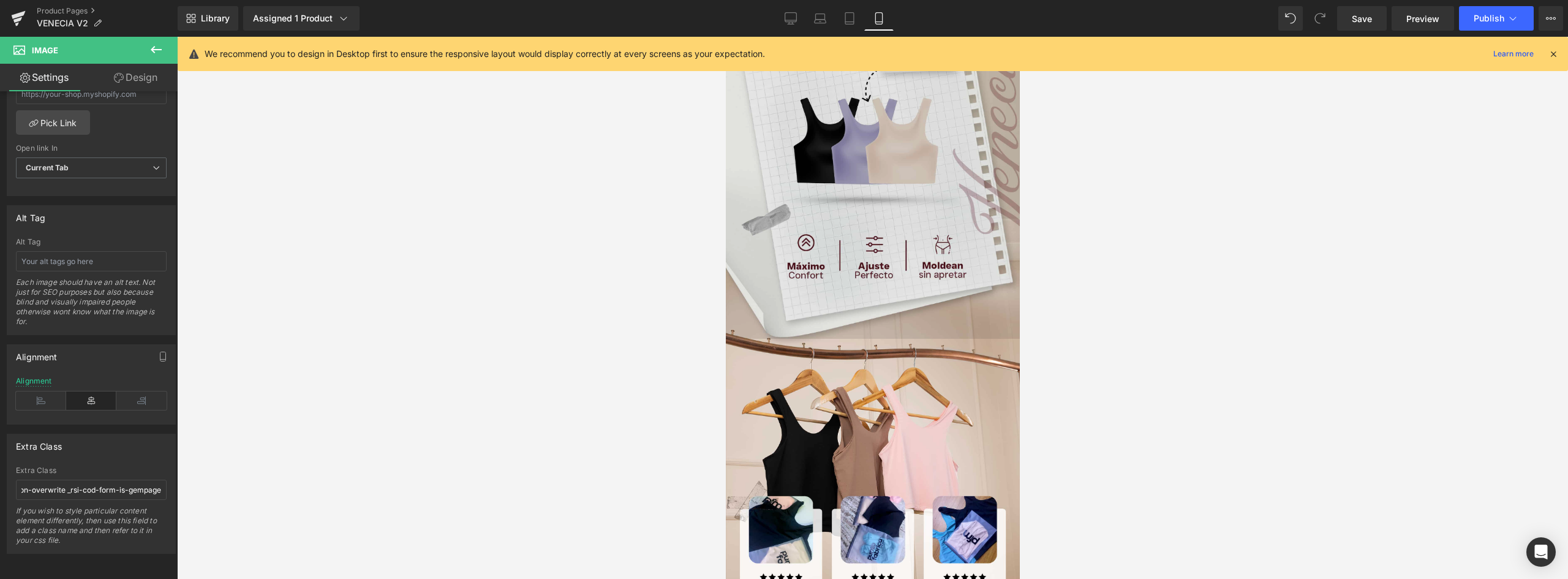
drag, startPoint x: 884, startPoint y: 299, endPoint x: 887, endPoint y: 286, distance: 13.3
click at [884, 339] on img at bounding box center [873, 523] width 294 height 368
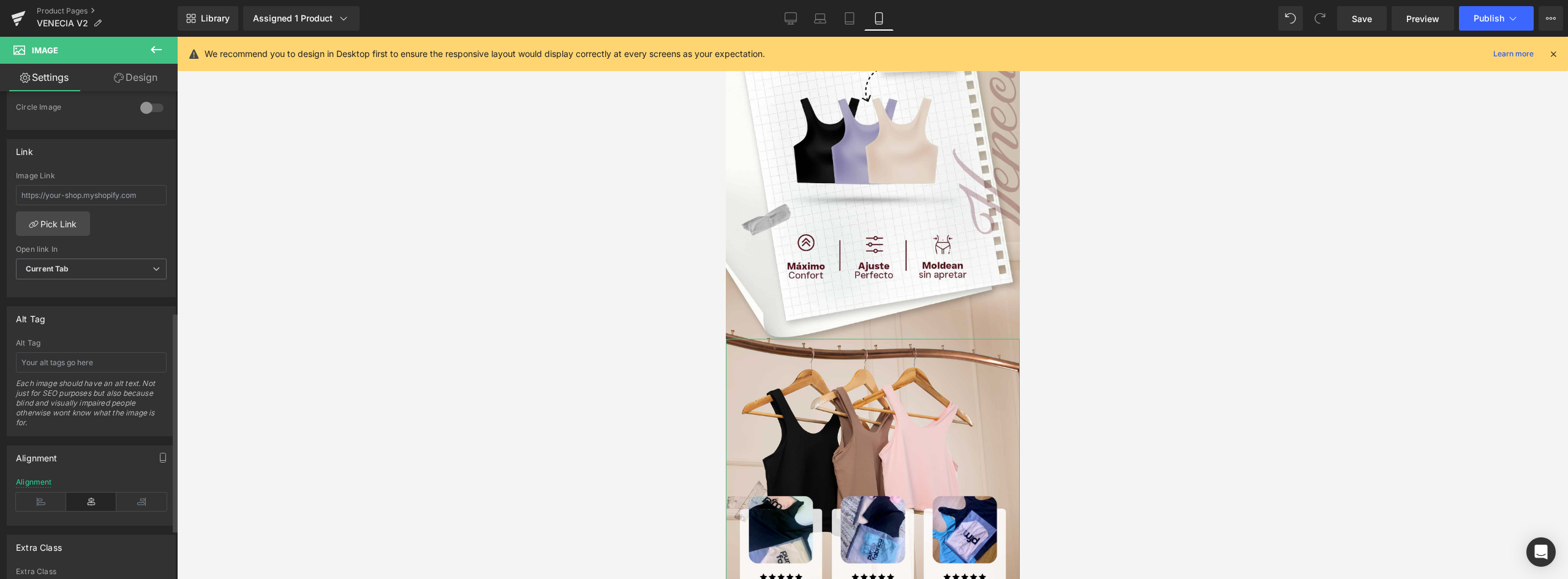
scroll to position [600, 0]
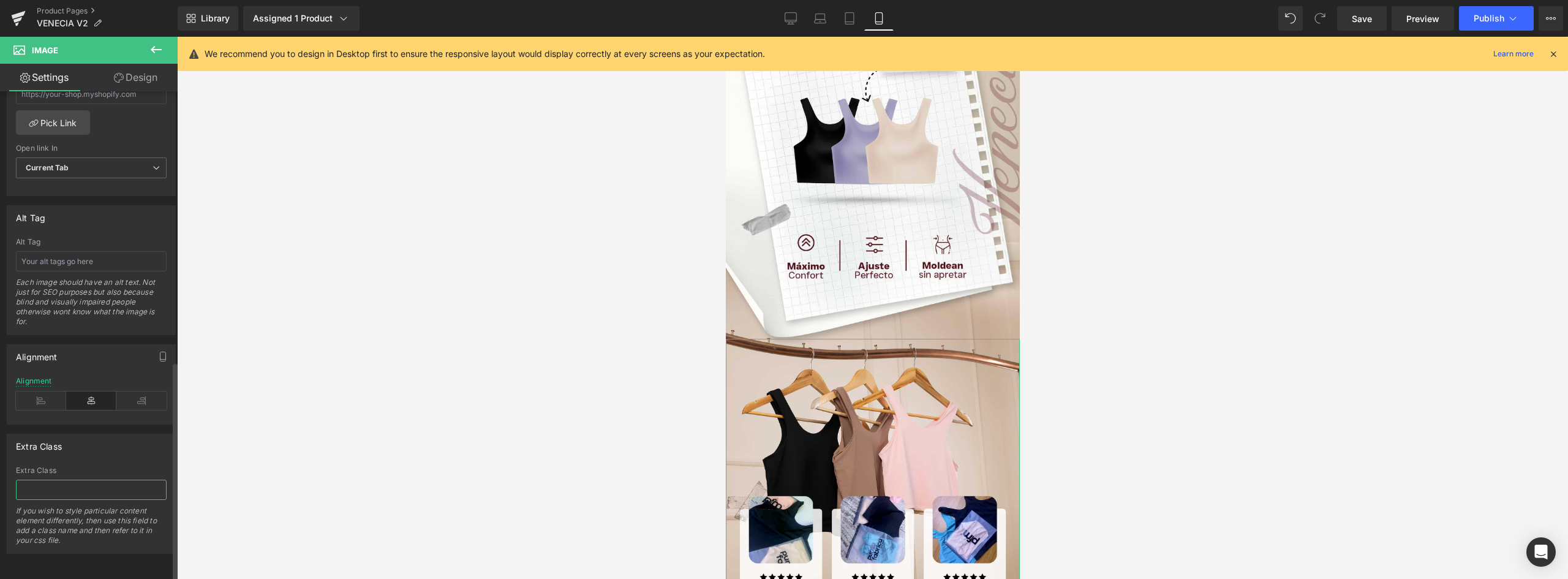
click at [55, 485] on input "text" at bounding box center [91, 490] width 151 height 20
paste input "_rsi-cod-form-gempages-button-overwrite _rsi-cod-form-is-gempage"
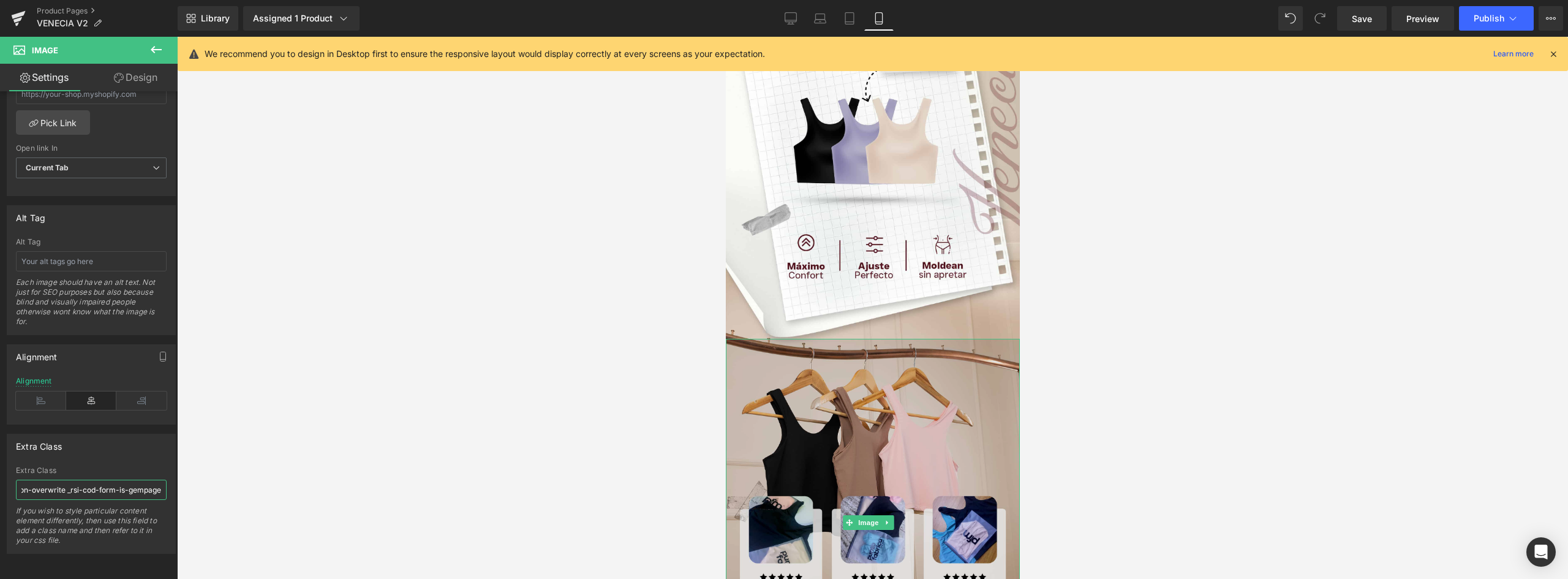
scroll to position [1423, 0]
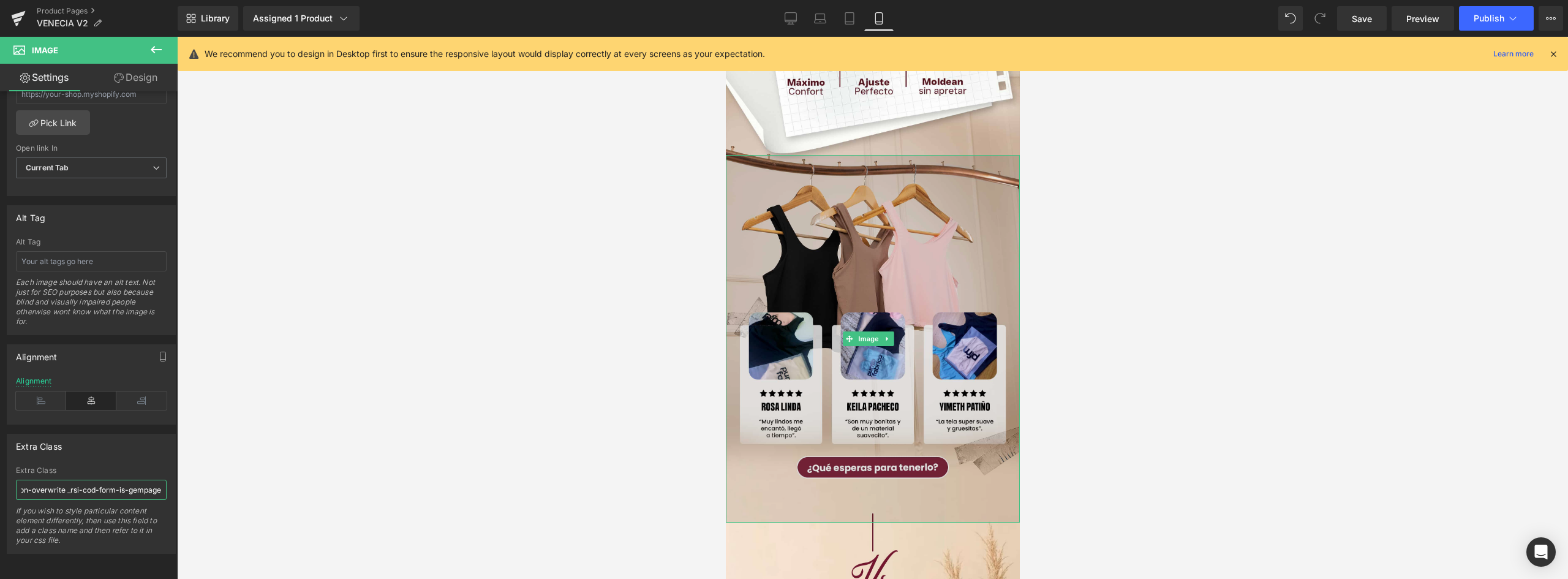
type input "_rsi-cod-form-gempages-button-overwrite _rsi-cod-form-is-gempage"
click at [906, 247] on img at bounding box center [873, 339] width 294 height 368
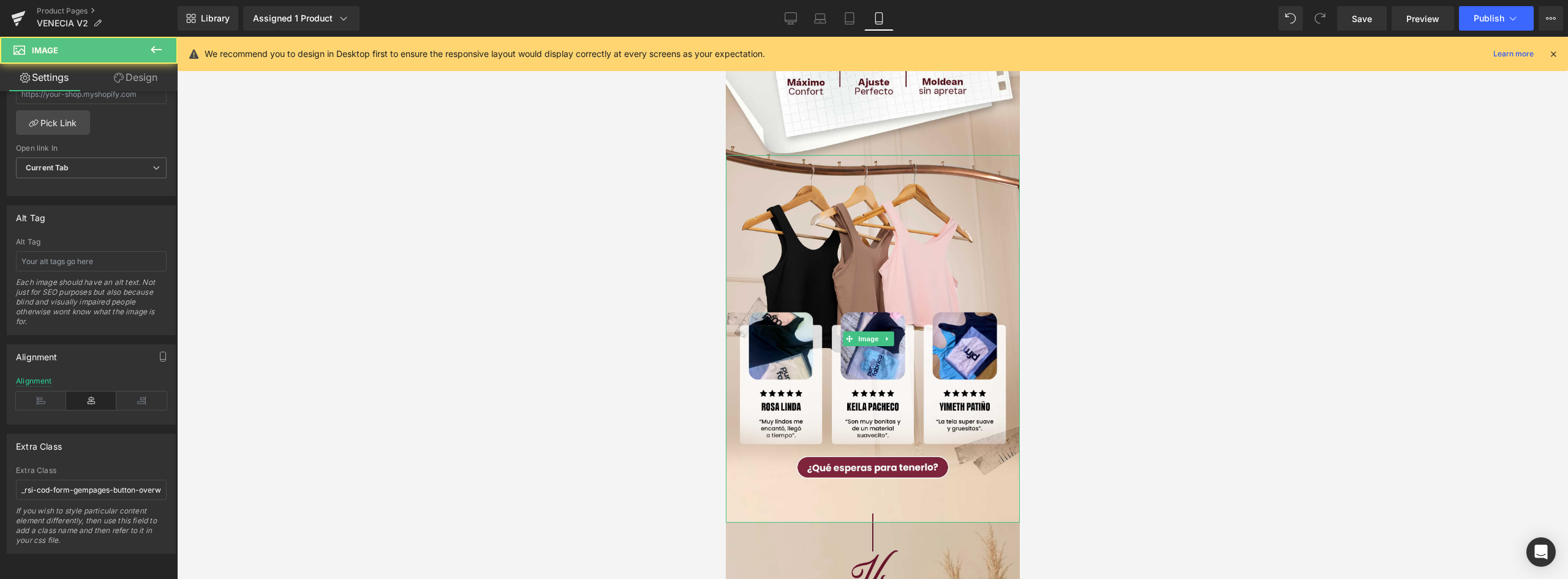
scroll to position [1607, 0]
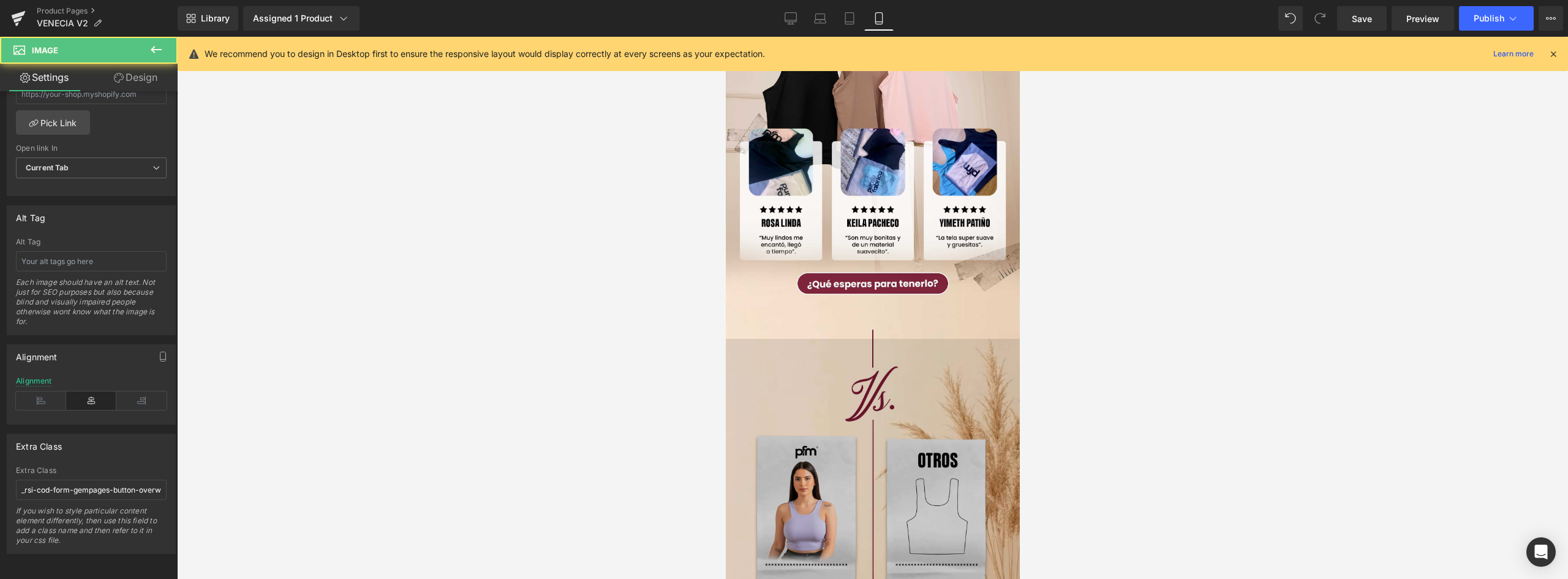
click at [916, 339] on img at bounding box center [873, 543] width 294 height 409
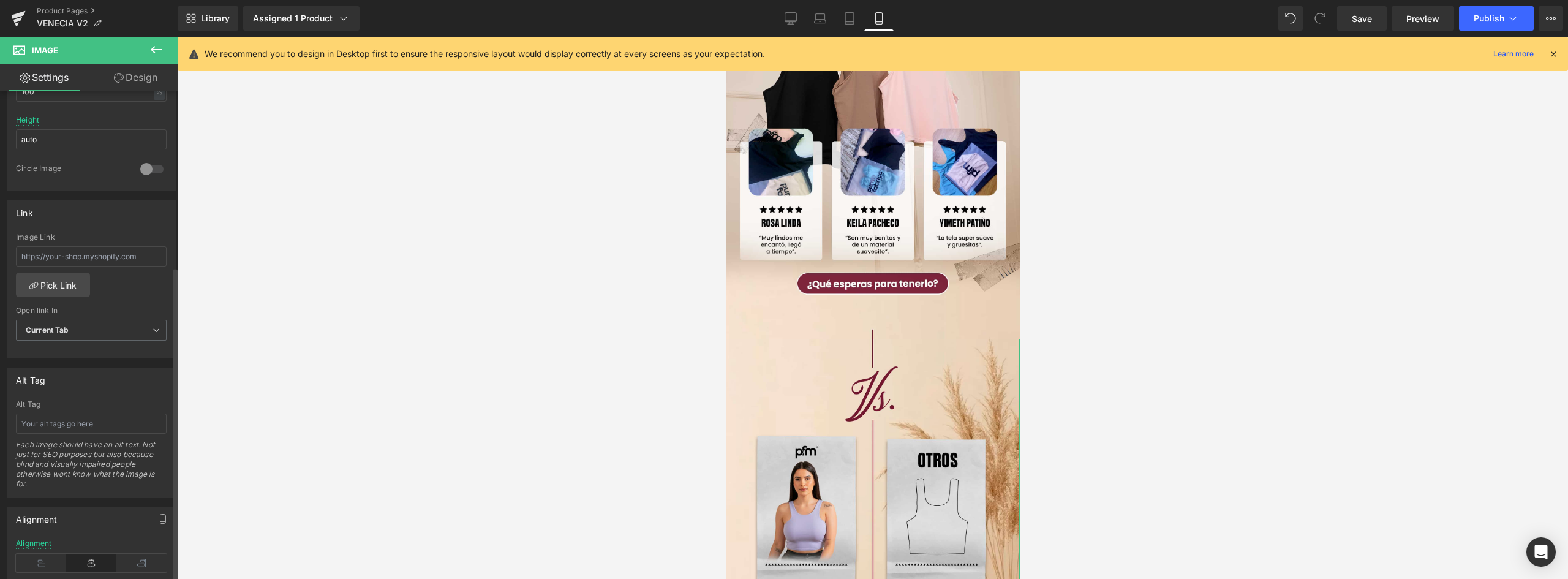
scroll to position [600, 0]
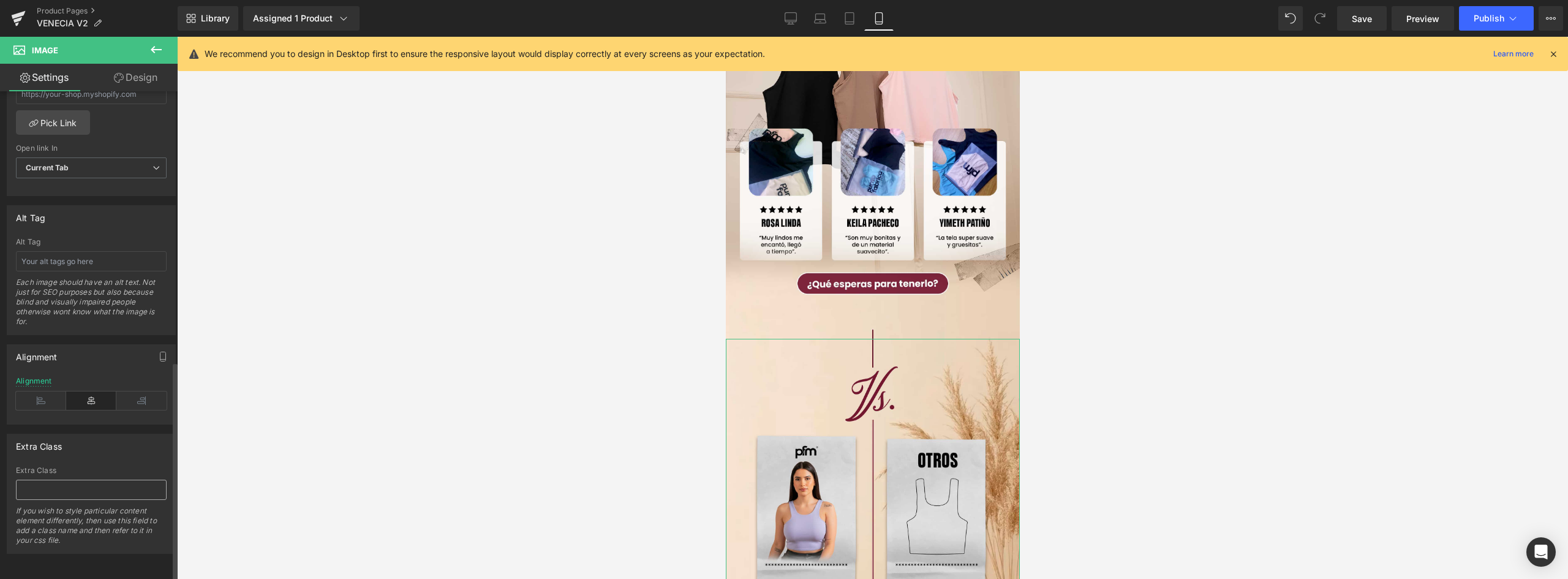
click at [54, 489] on input "text" at bounding box center [91, 490] width 151 height 20
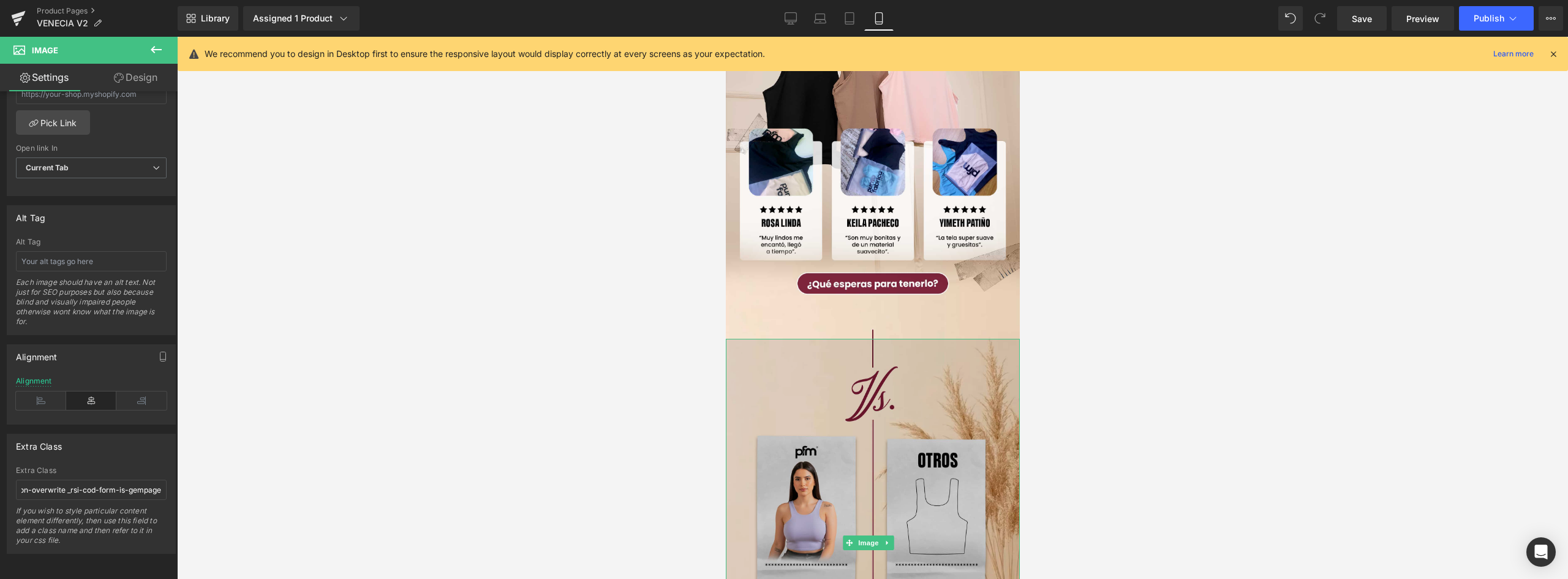
scroll to position [1791, 0]
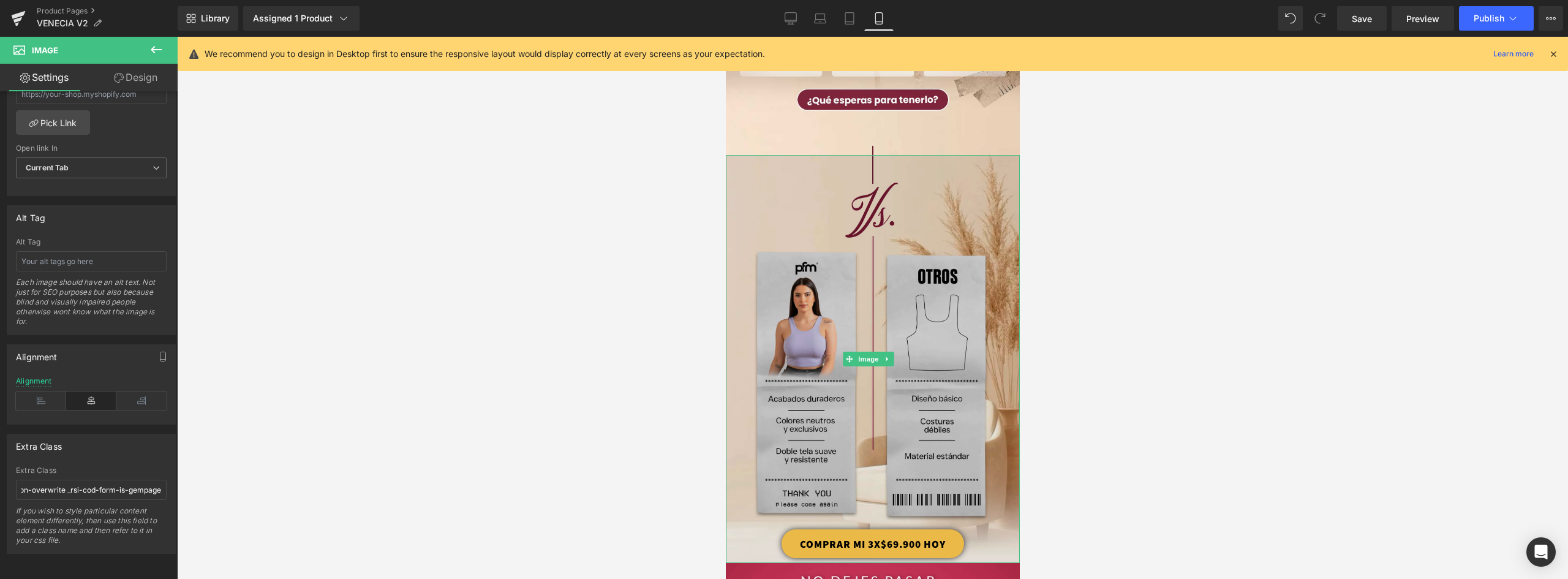
type input "_rsi-cod-form-gempages-button-overwrite _rsi-cod-form-is-gempage"
click at [936, 275] on img at bounding box center [873, 360] width 294 height 409
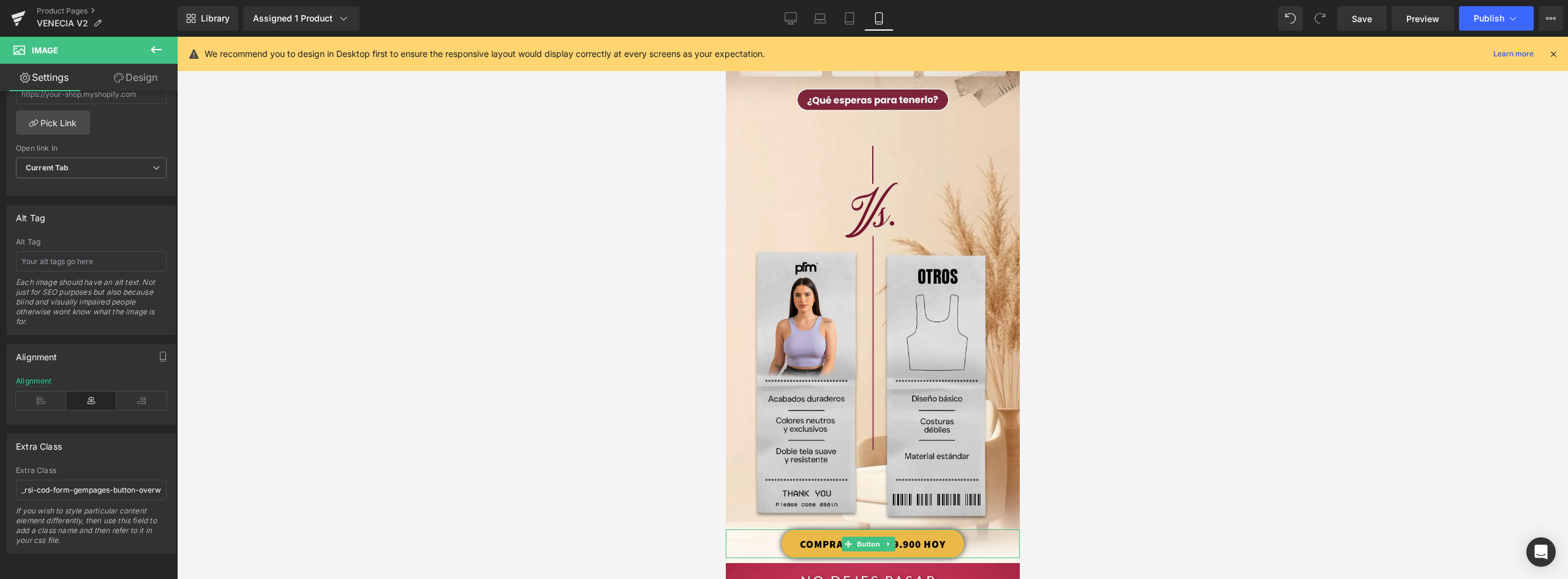
scroll to position [1975, 0]
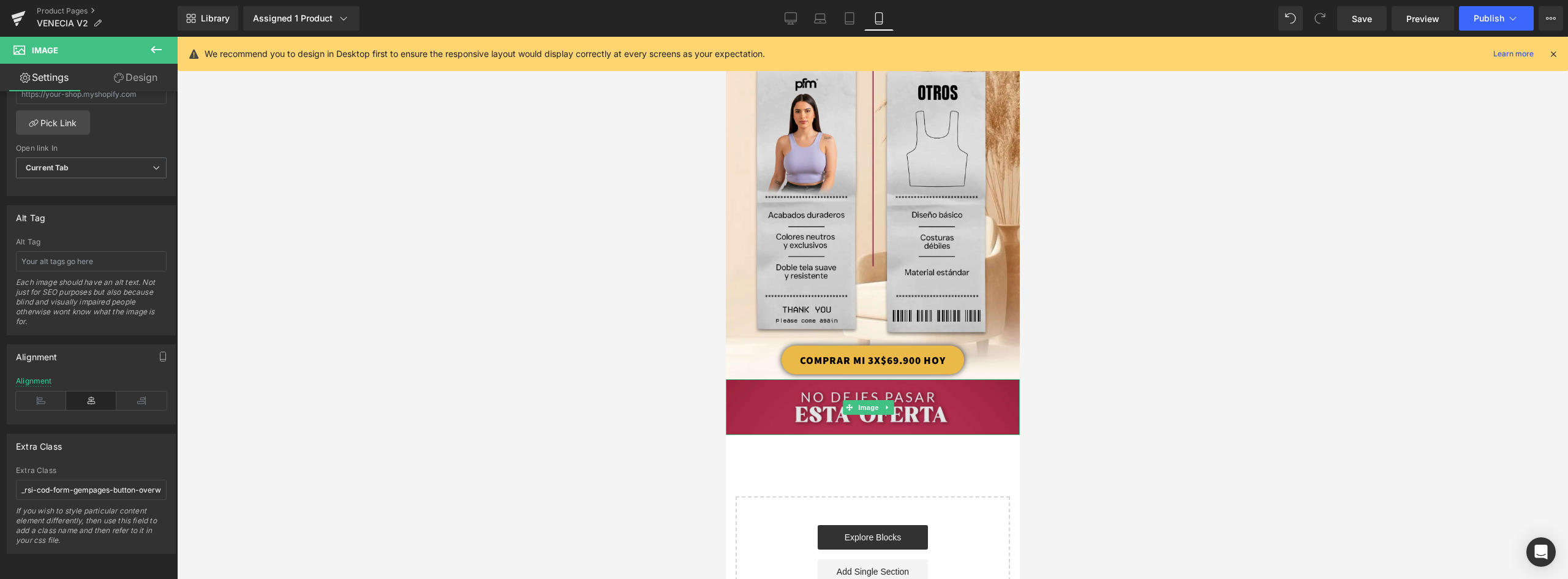
click at [948, 379] on img at bounding box center [873, 407] width 294 height 55
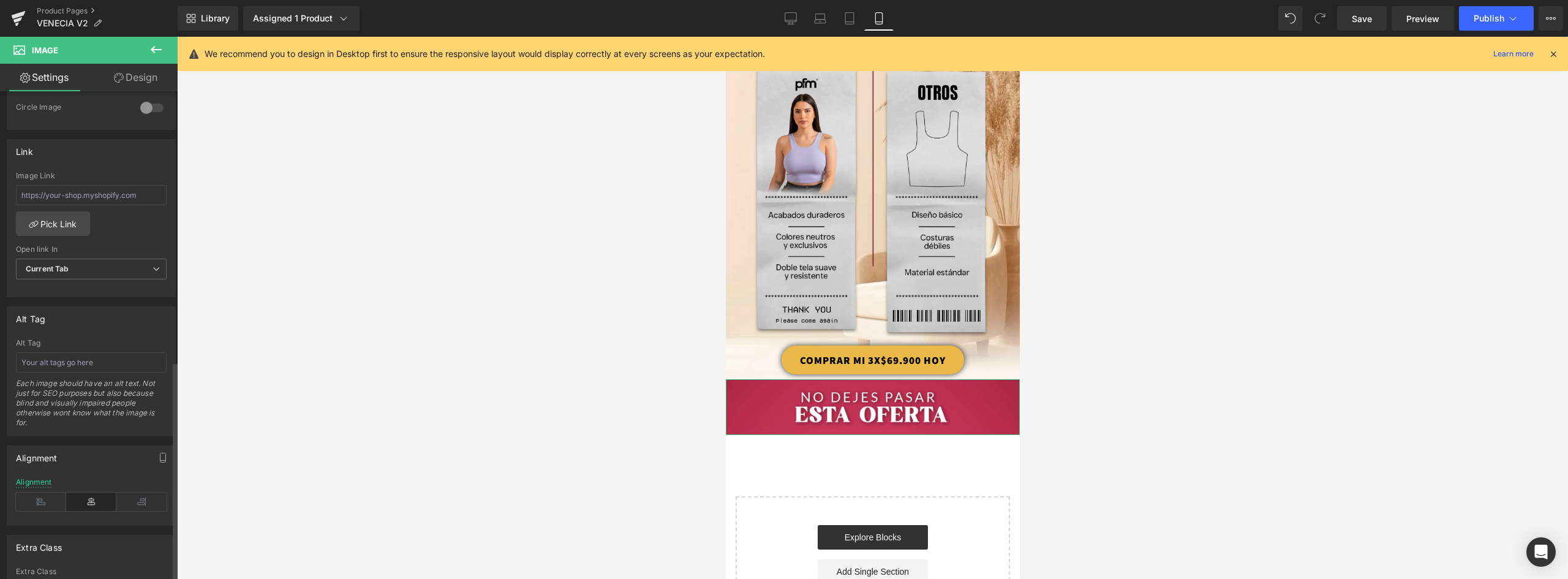
scroll to position [600, 0]
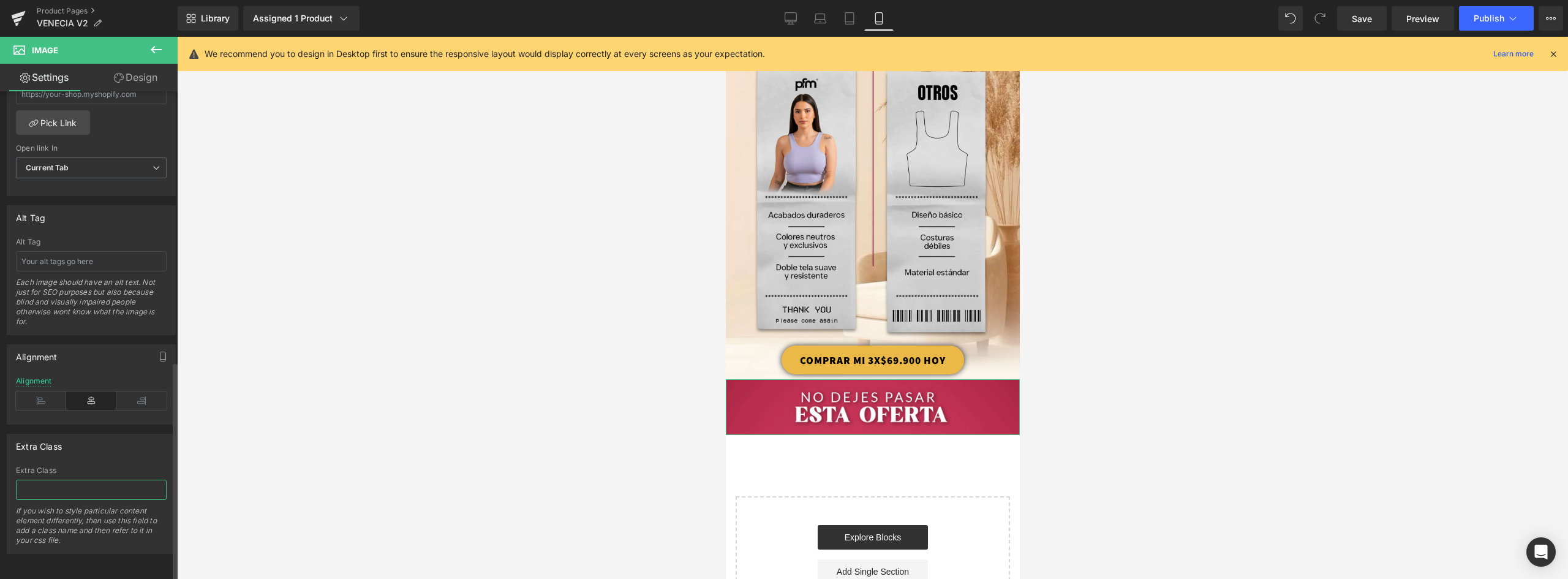
click at [80, 483] on input "text" at bounding box center [91, 490] width 151 height 20
paste input "_rsi-cod-form-gempages-button-overwrite _rsi-cod-form-is-gempage"
type input "_rsi-cod-form-gempages-button-overwrite _rsi-cod-form-is-gempage"
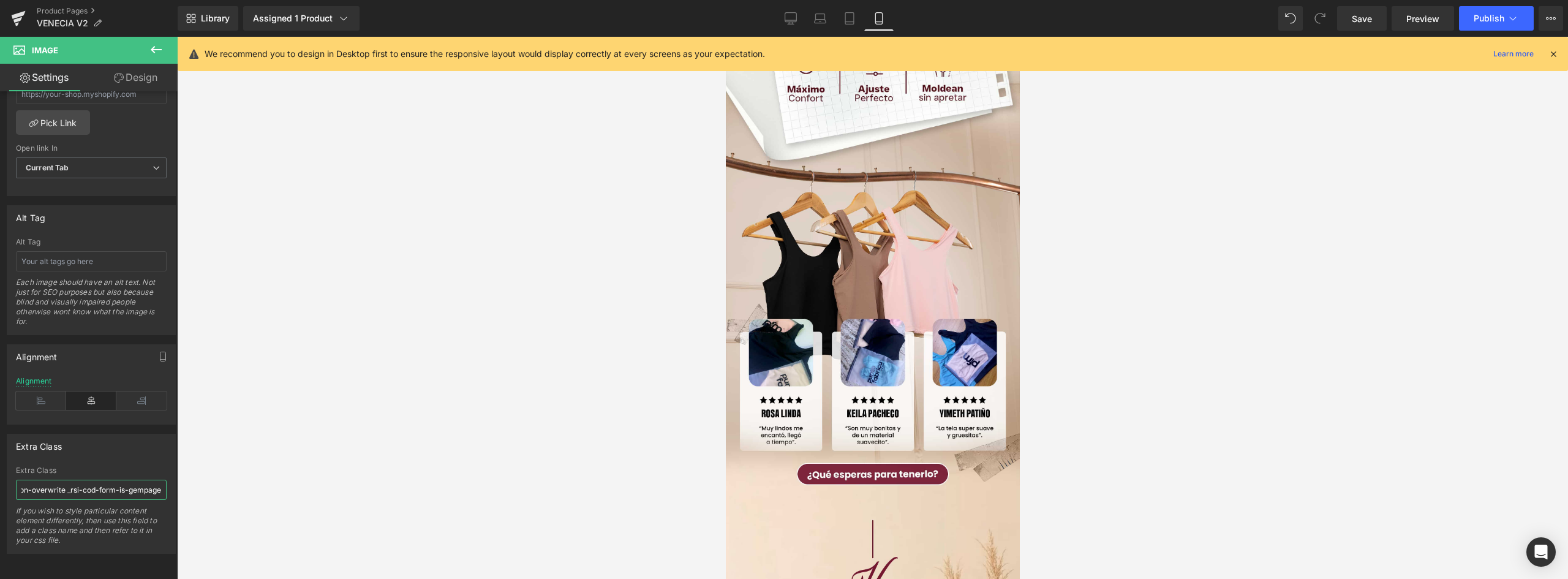
scroll to position [1409, 0]
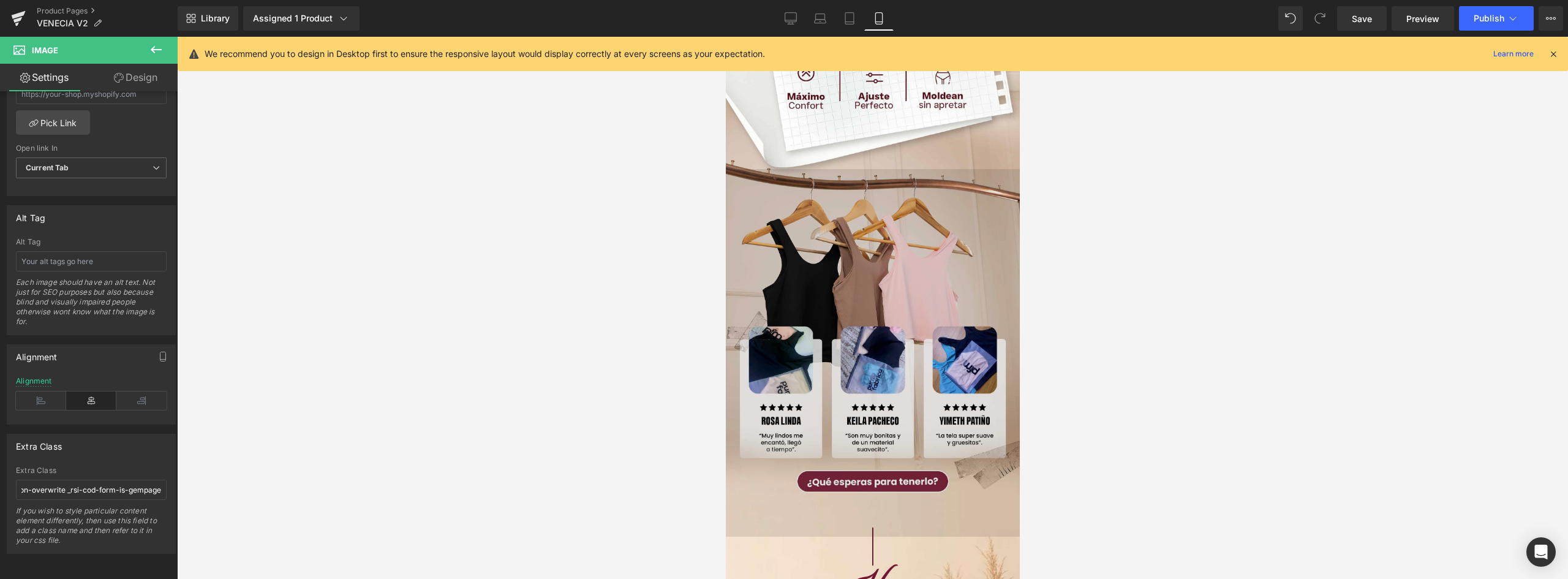
click at [976, 317] on img at bounding box center [873, 353] width 294 height 368
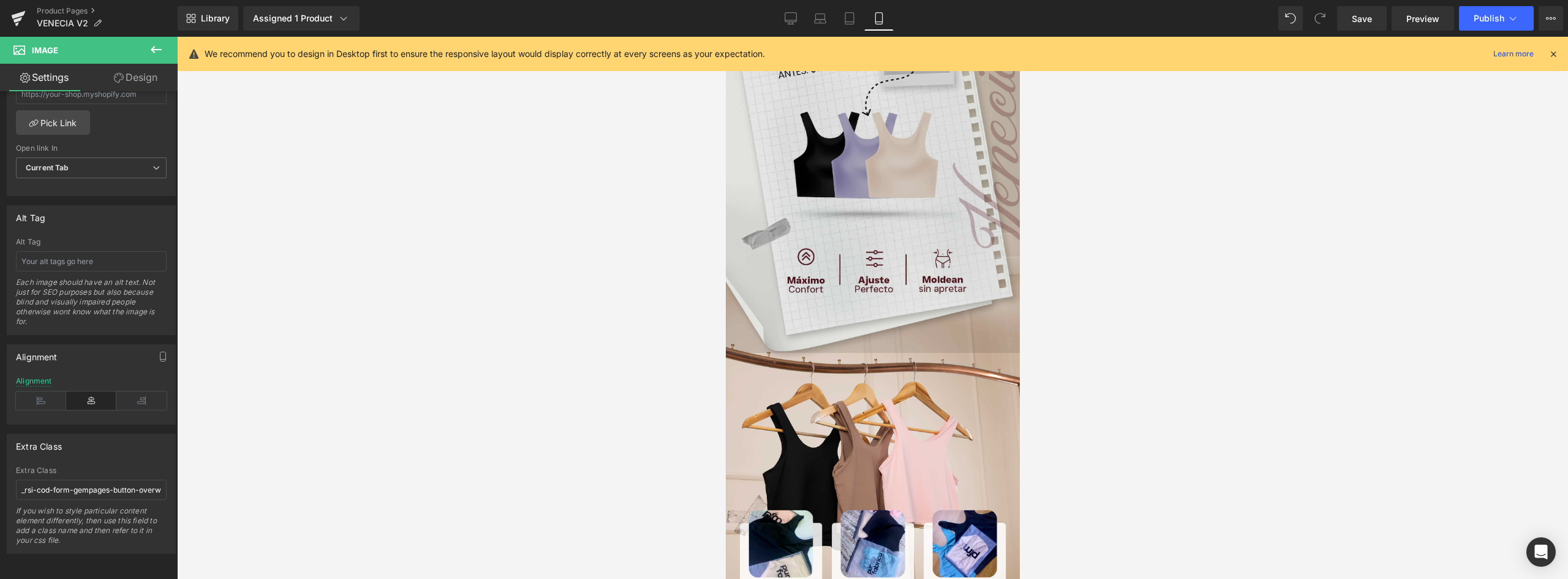
scroll to position [1041, 0]
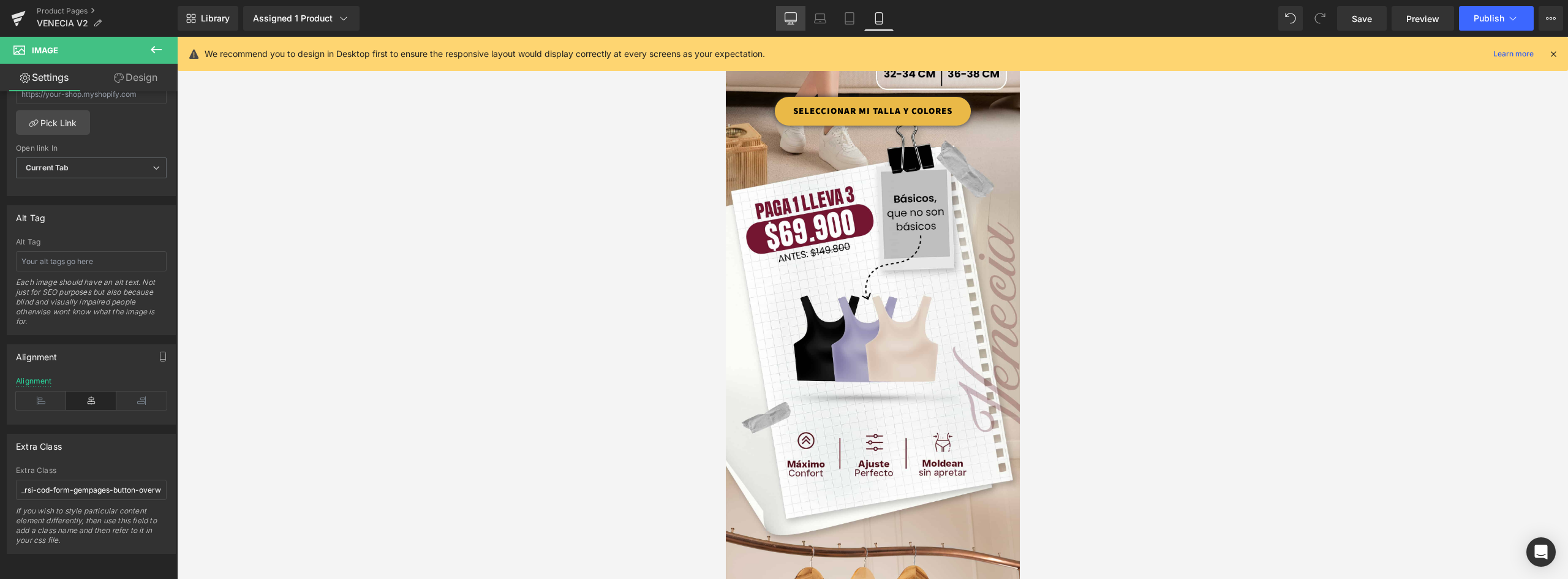
click at [787, 19] on icon at bounding box center [790, 18] width 12 height 12
type input "auto"
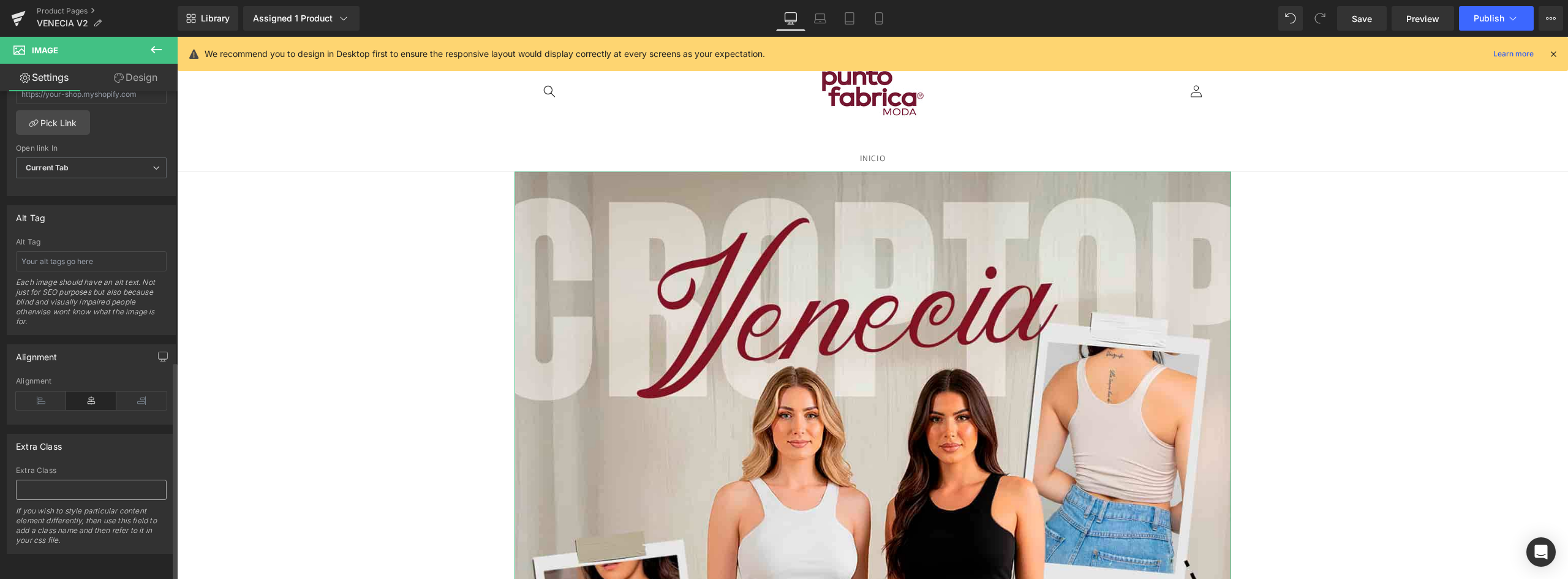
click at [73, 484] on input "text" at bounding box center [91, 490] width 151 height 20
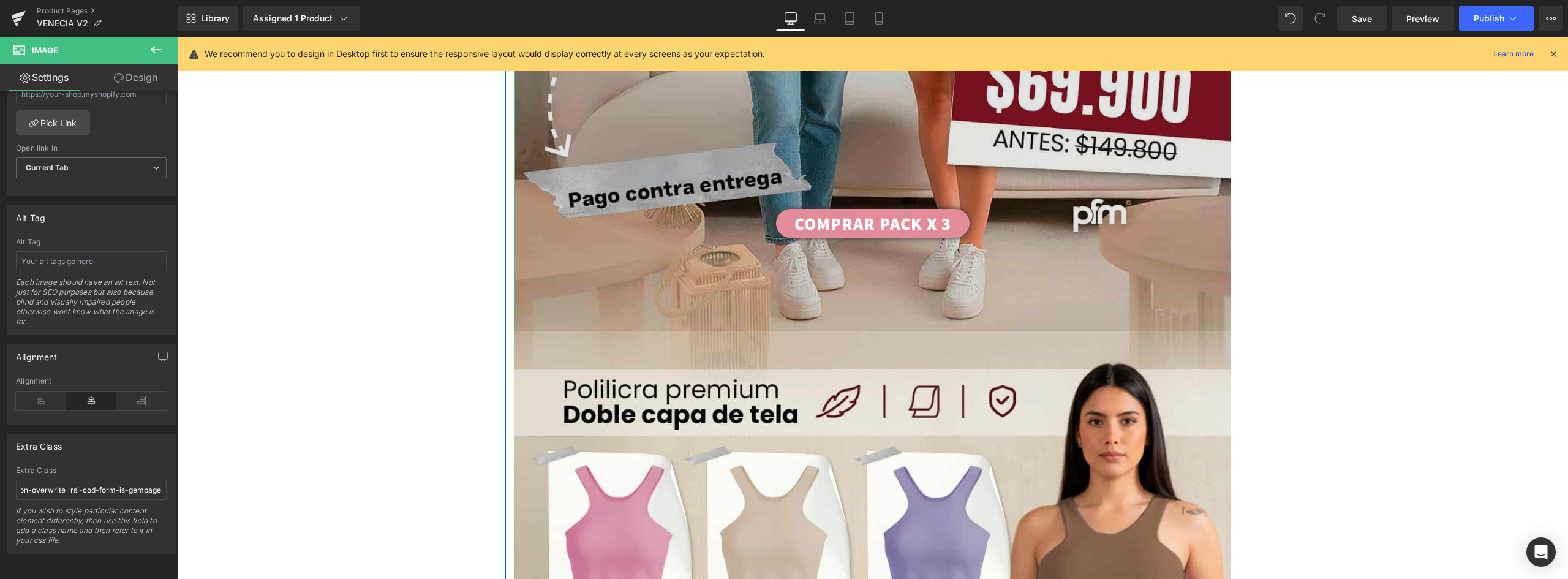
type input "_rsi-cod-form-gempages-button-overwrite _rsi-cod-form-is-gempage"
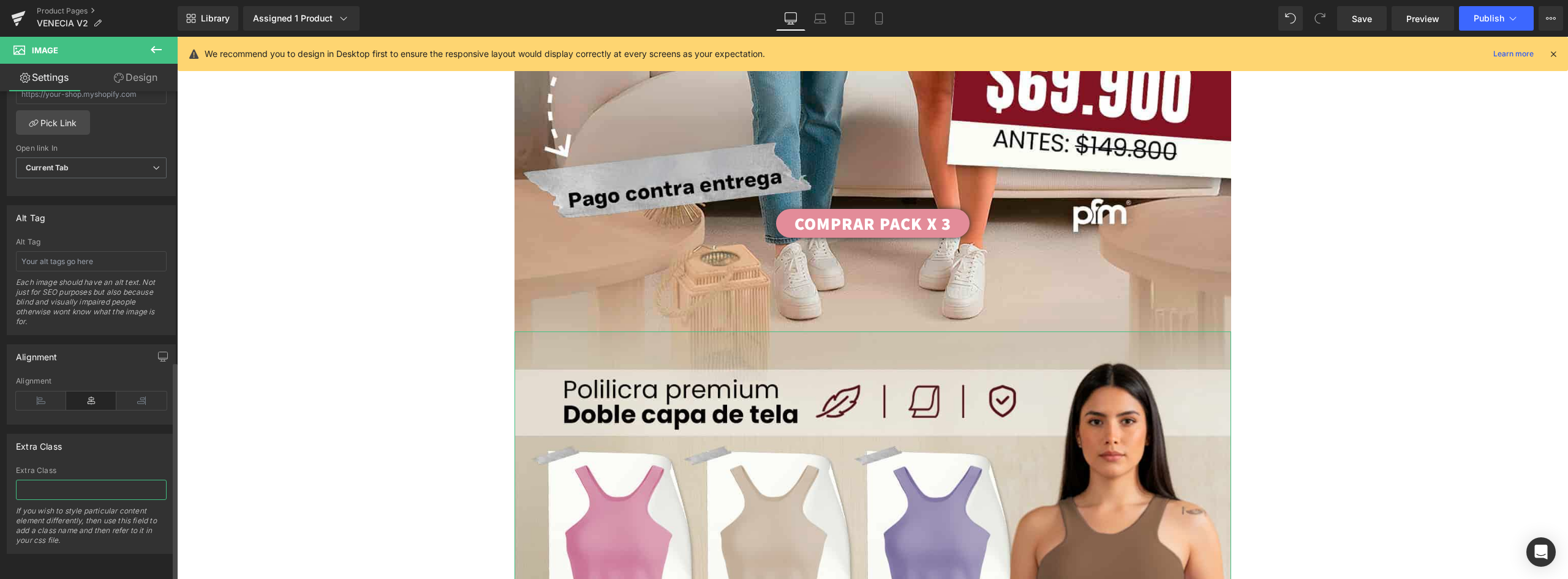
click at [86, 480] on input "text" at bounding box center [91, 490] width 151 height 20
paste input "_rsi-cod-form-gempages-button-overwrite _rsi-cod-form-is-gempage"
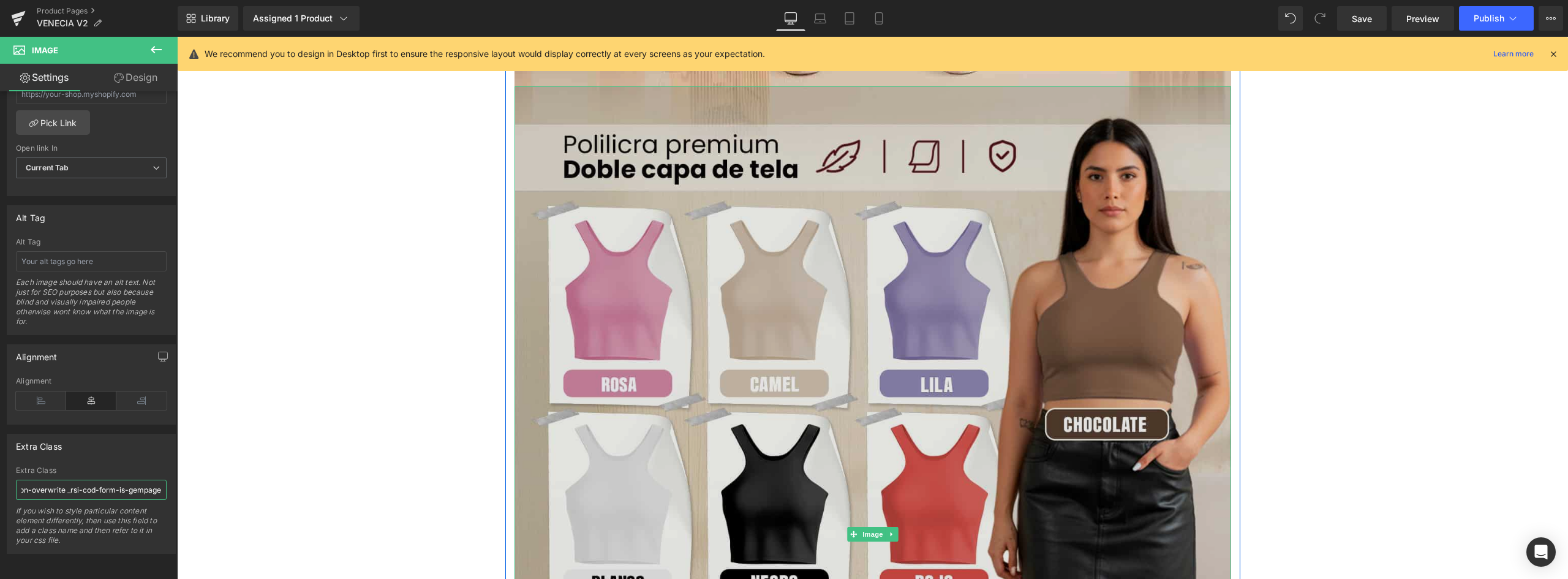
type input "_rsi-cod-form-gempages-button-overwrite _rsi-cod-form-is-gempage"
click at [782, 336] on img at bounding box center [873, 534] width 717 height 896
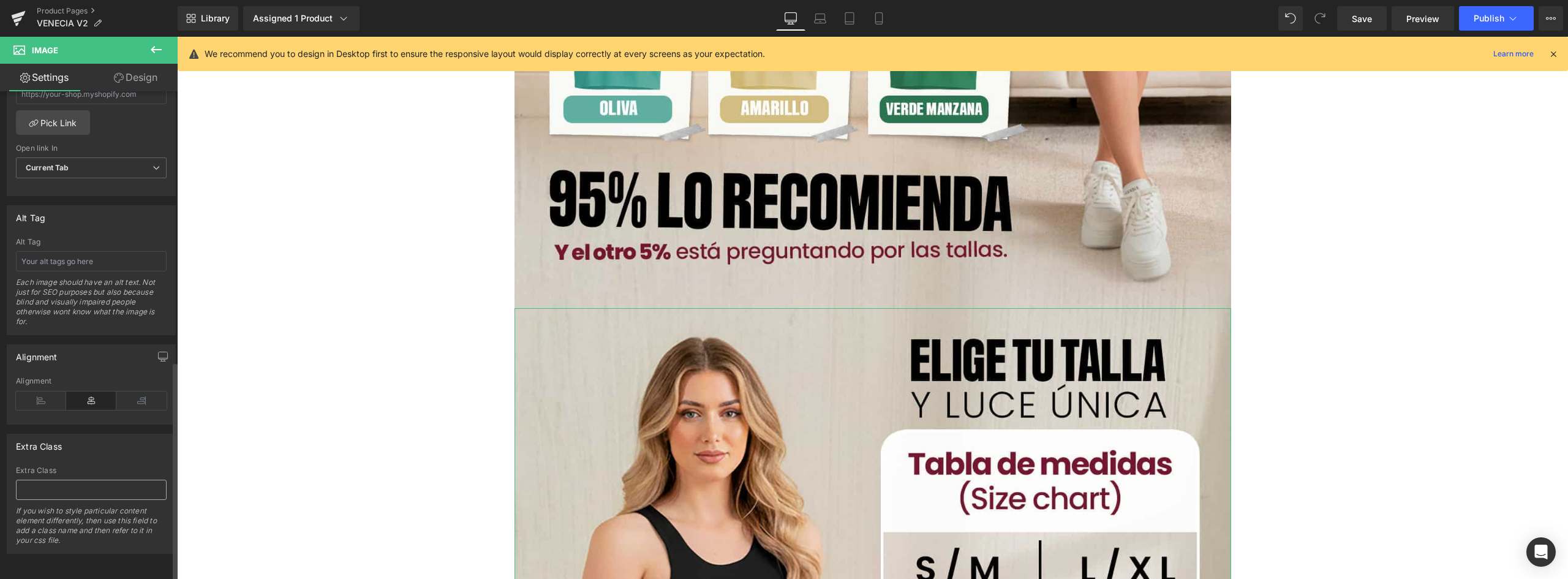
click at [71, 484] on input "text" at bounding box center [91, 490] width 151 height 20
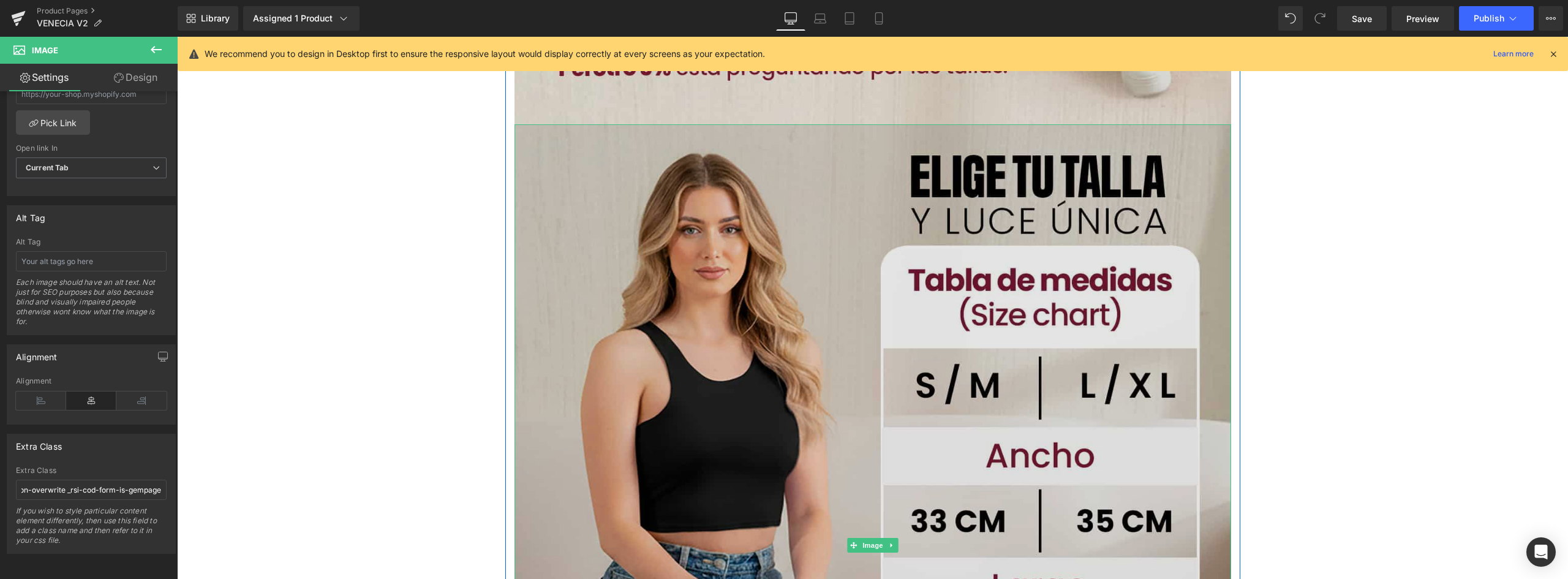
type input "_rsi-cod-form-gempages-button-overwrite _rsi-cod-form-is-gempage"
click at [753, 322] on img at bounding box center [873, 546] width 717 height 842
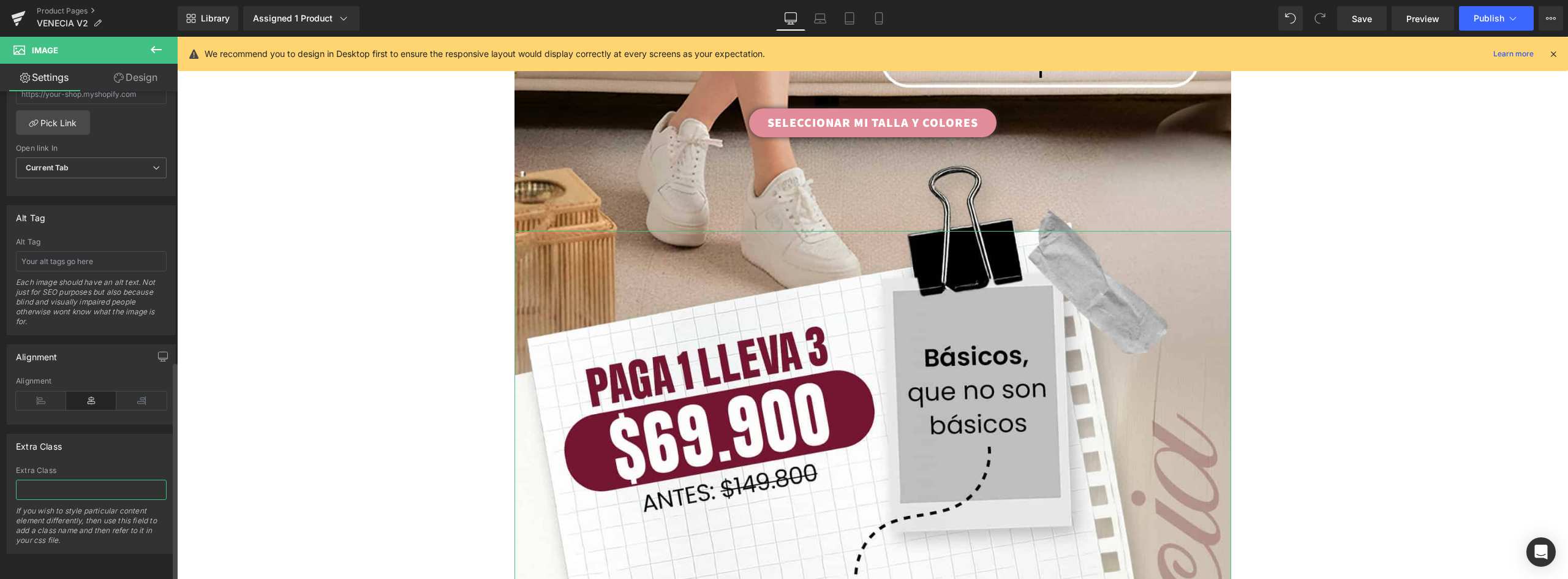
click at [65, 480] on input "text" at bounding box center [91, 490] width 151 height 20
type input "_rsi-cod-form-gempages-button-overwrite _rsi-cod-form-is-gempage"
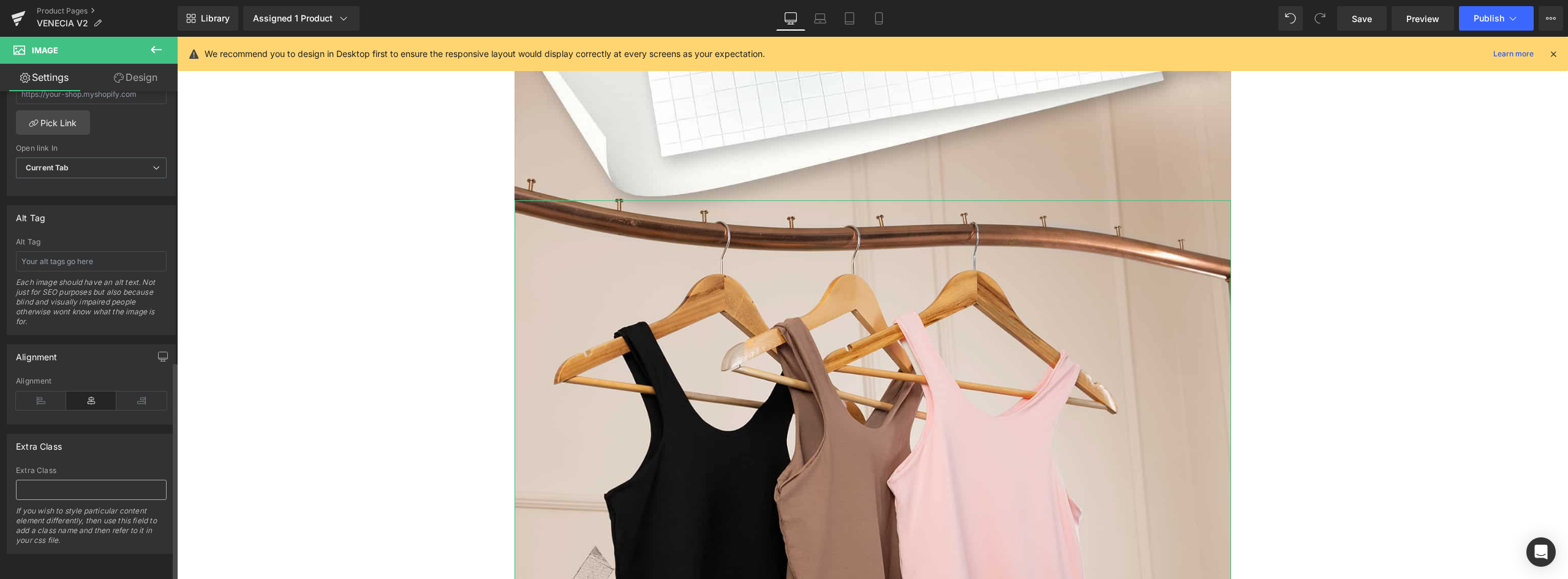
click at [74, 487] on input "text" at bounding box center [91, 490] width 151 height 20
type input "_rsi-cod-form-gempages-button-overwrite _rsi-cod-form-is-gempage"
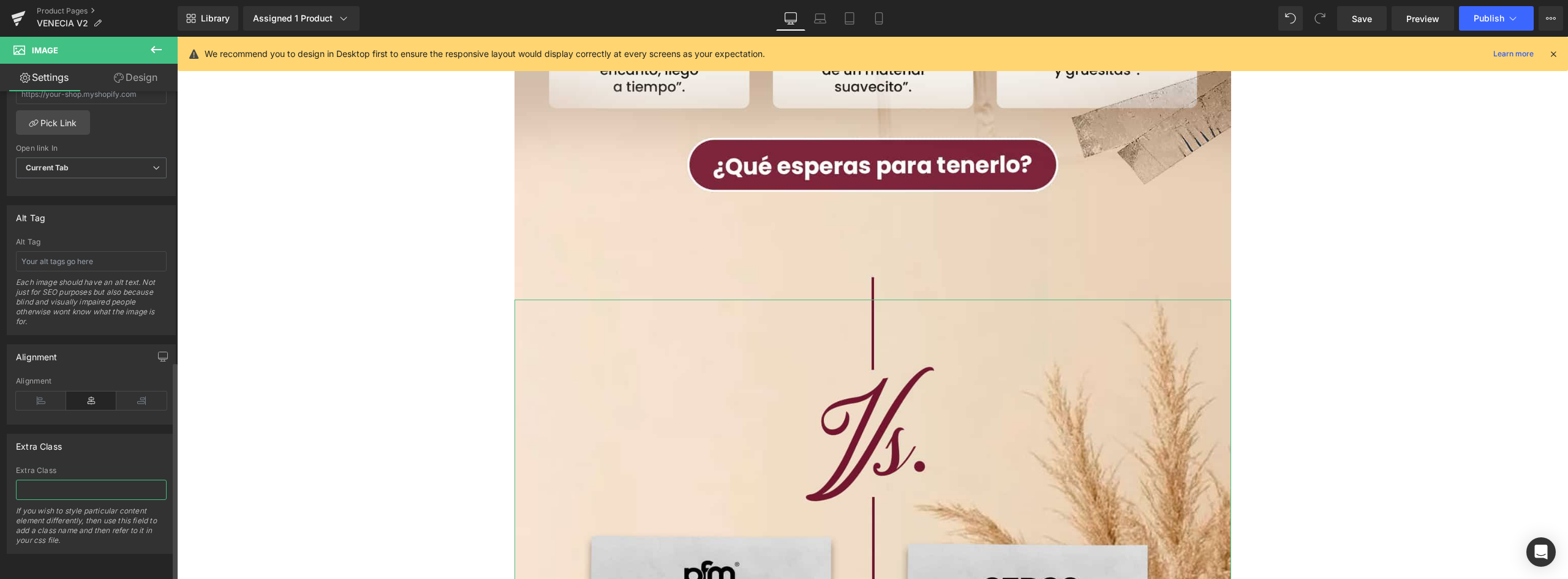
click at [79, 480] on input "text" at bounding box center [91, 490] width 151 height 20
type input "_rsi-cod-form-gempages-button-overwrite _rsi-cod-form-is-gempage"
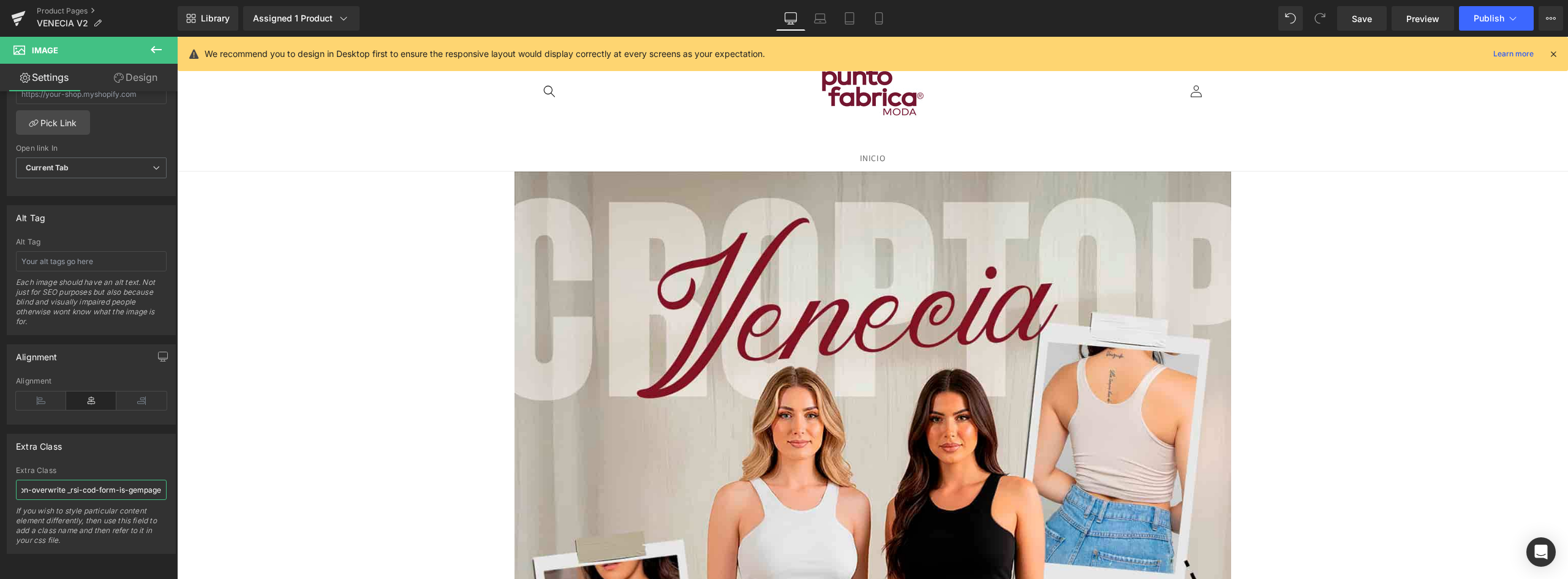
drag, startPoint x: 1562, startPoint y: 525, endPoint x: 1711, endPoint y: 100, distance: 450.4
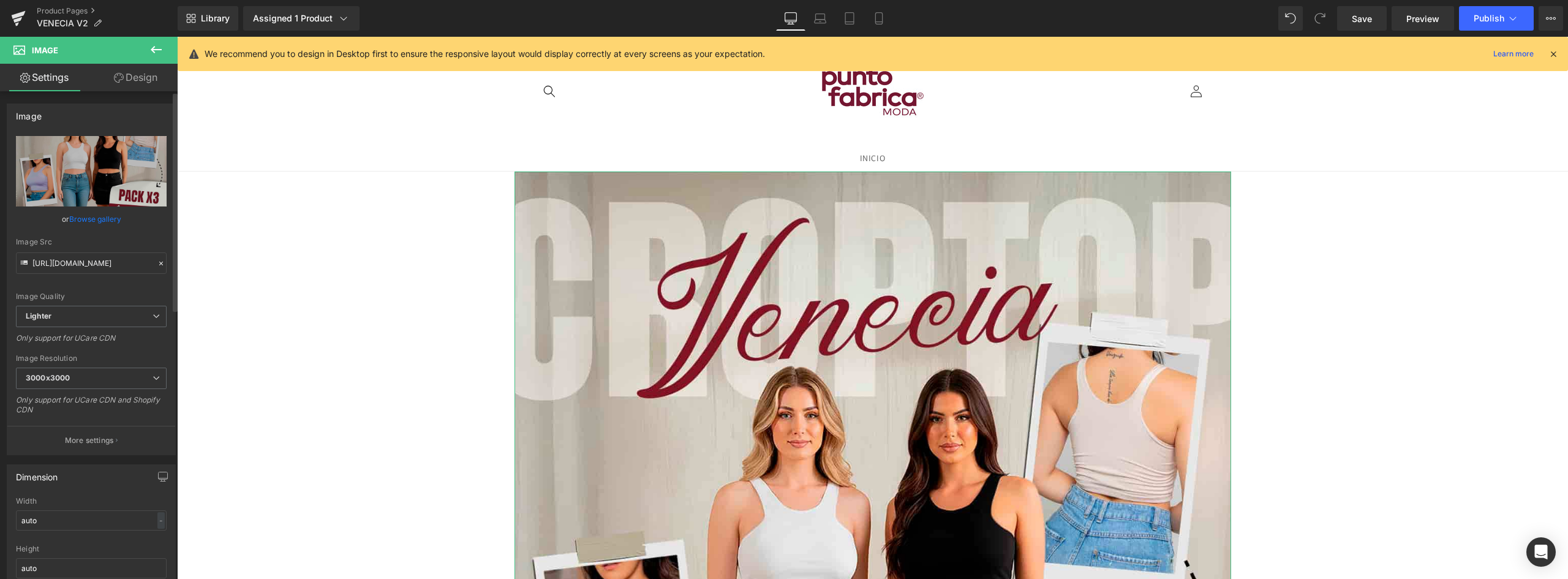
click at [85, 216] on link "Browse gallery" at bounding box center [95, 218] width 52 height 21
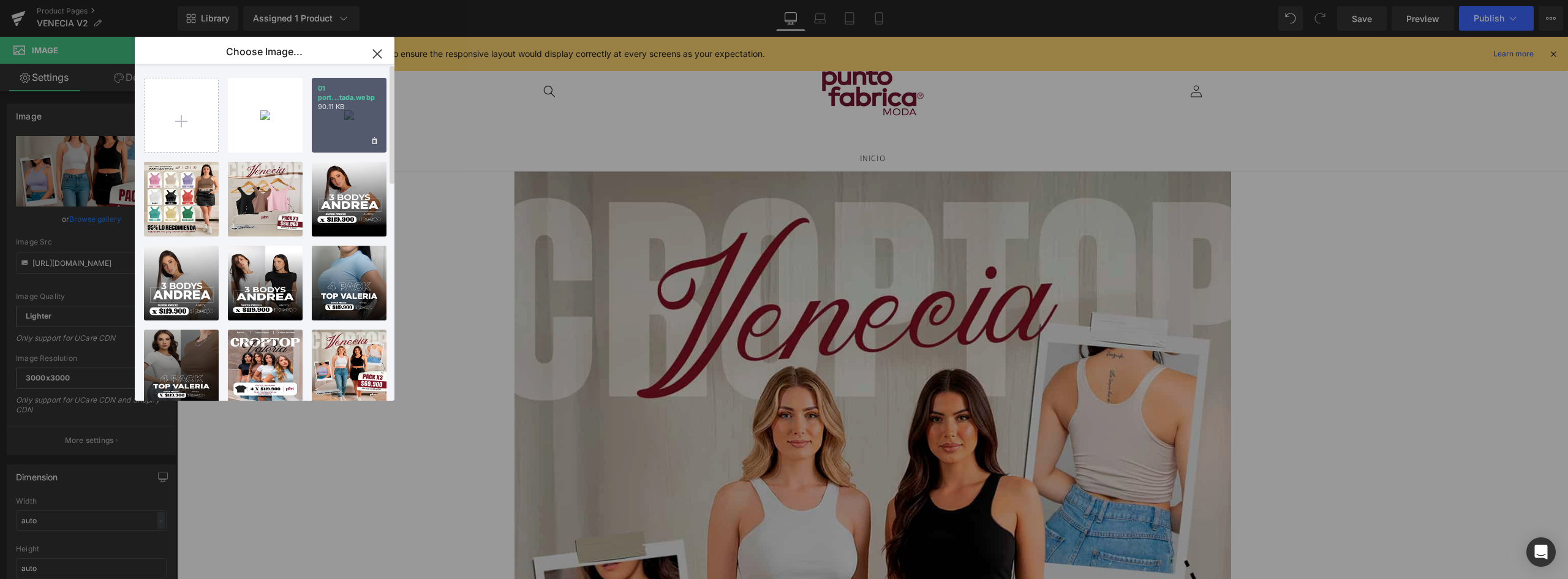
click at [351, 107] on p "90.11 KB" at bounding box center [349, 107] width 63 height 9
type input "https://ucarecdn.com/d54d2bb3-867b-4404-9c9f-9768e1e9f615/-/format/auto/-/previ…"
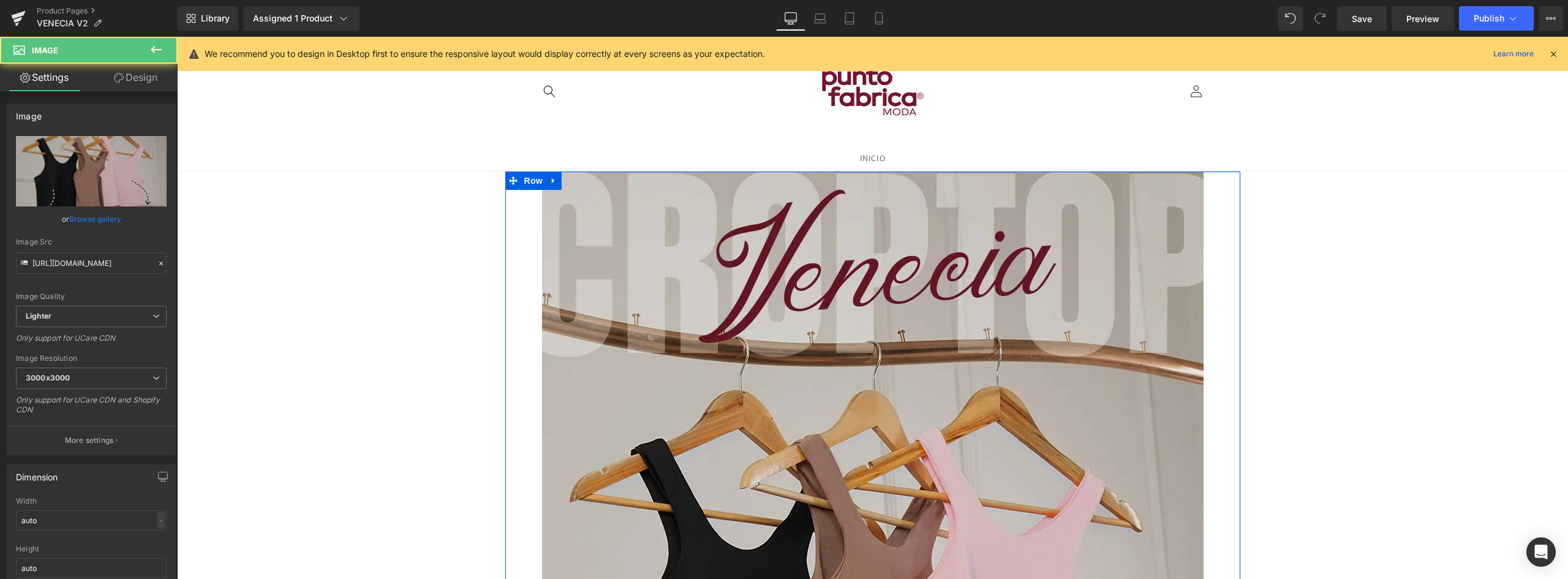
click at [622, 290] on img at bounding box center [873, 585] width 662 height 827
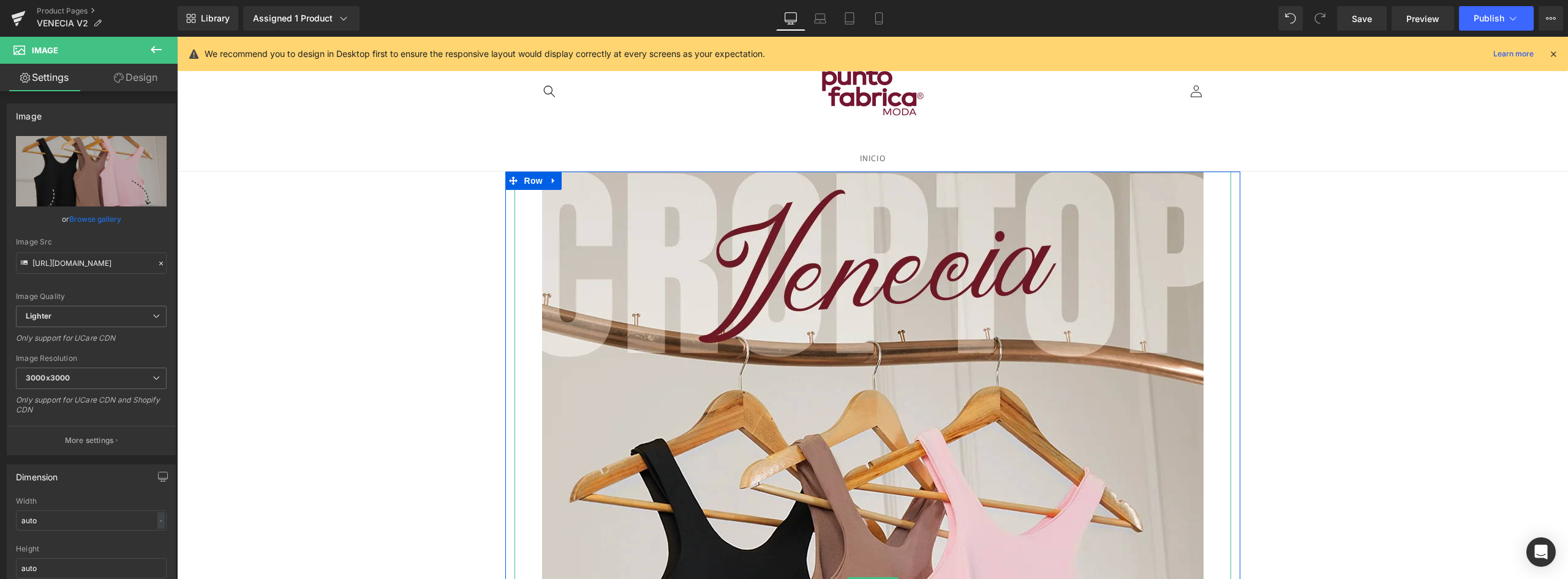
scroll to position [61, 0]
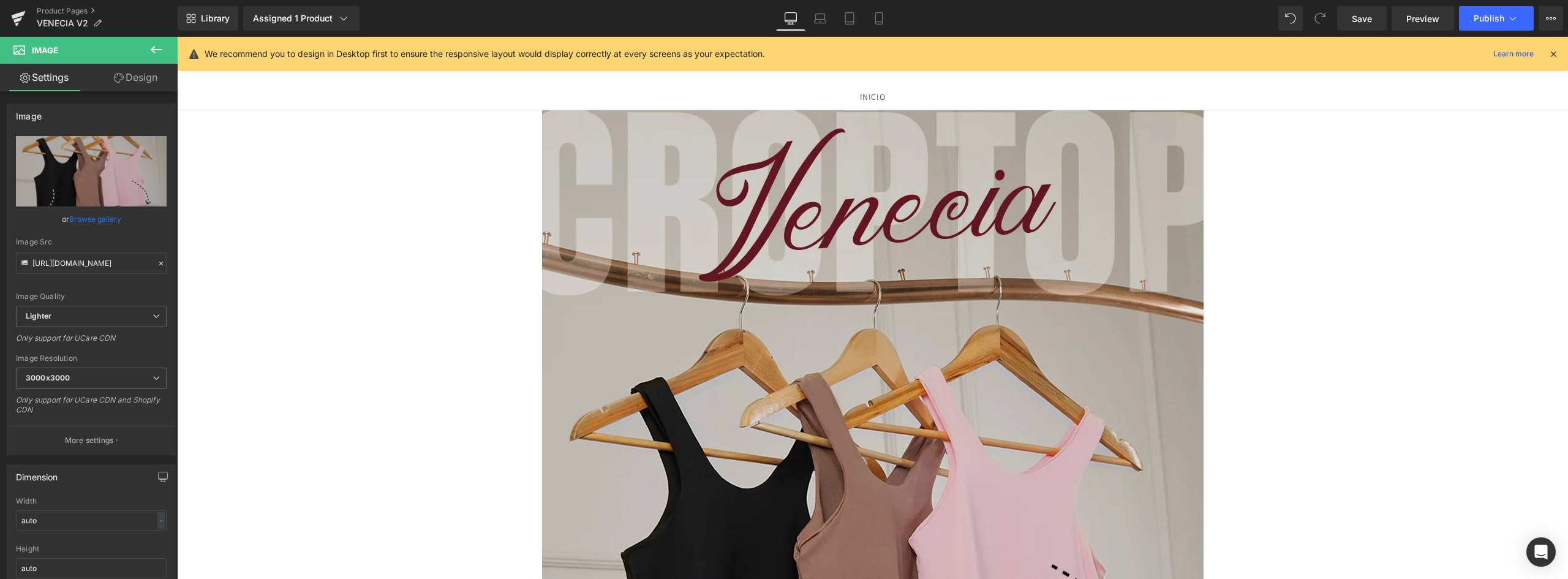
click at [562, 309] on img at bounding box center [873, 524] width 662 height 827
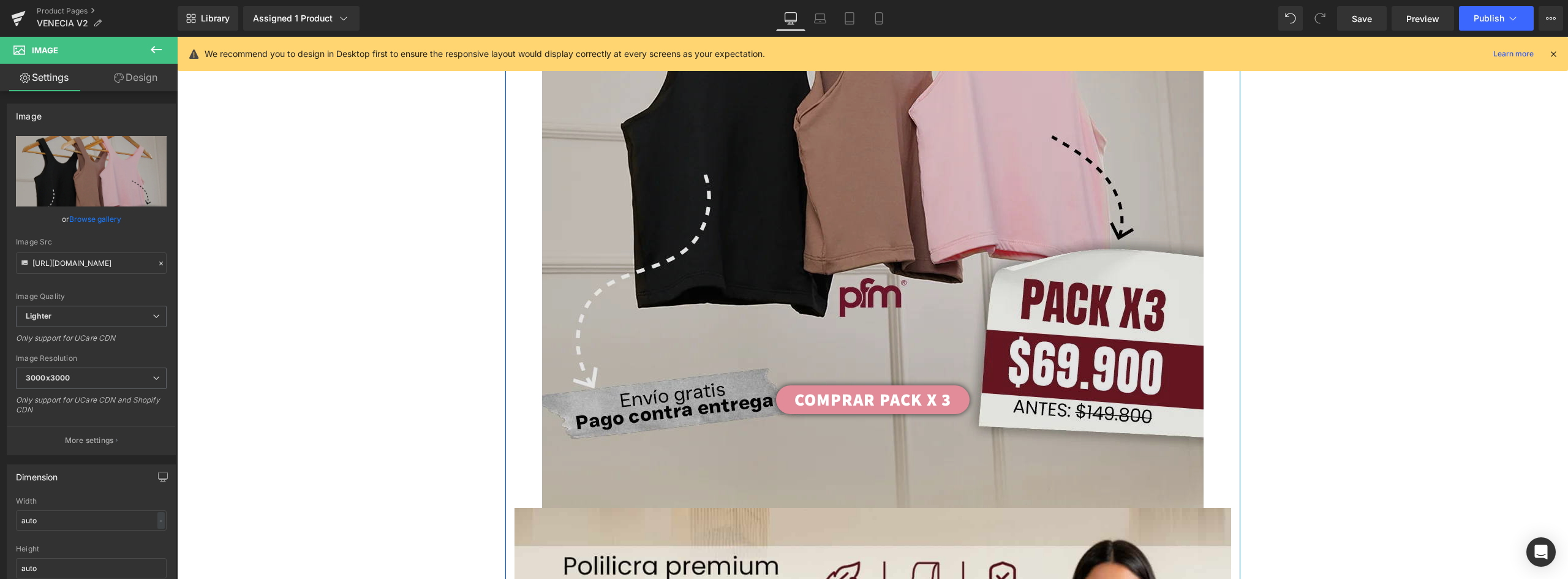
scroll to position [674, 0]
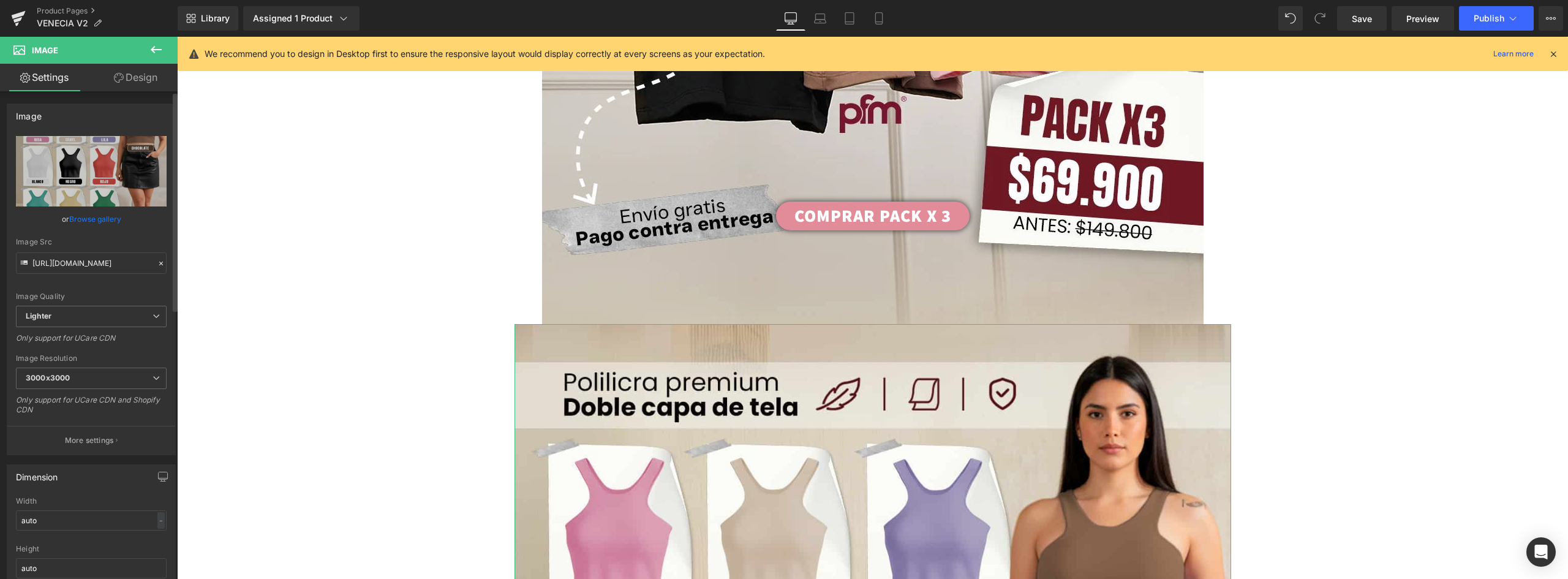
click at [103, 212] on link "Browse gallery" at bounding box center [95, 218] width 52 height 21
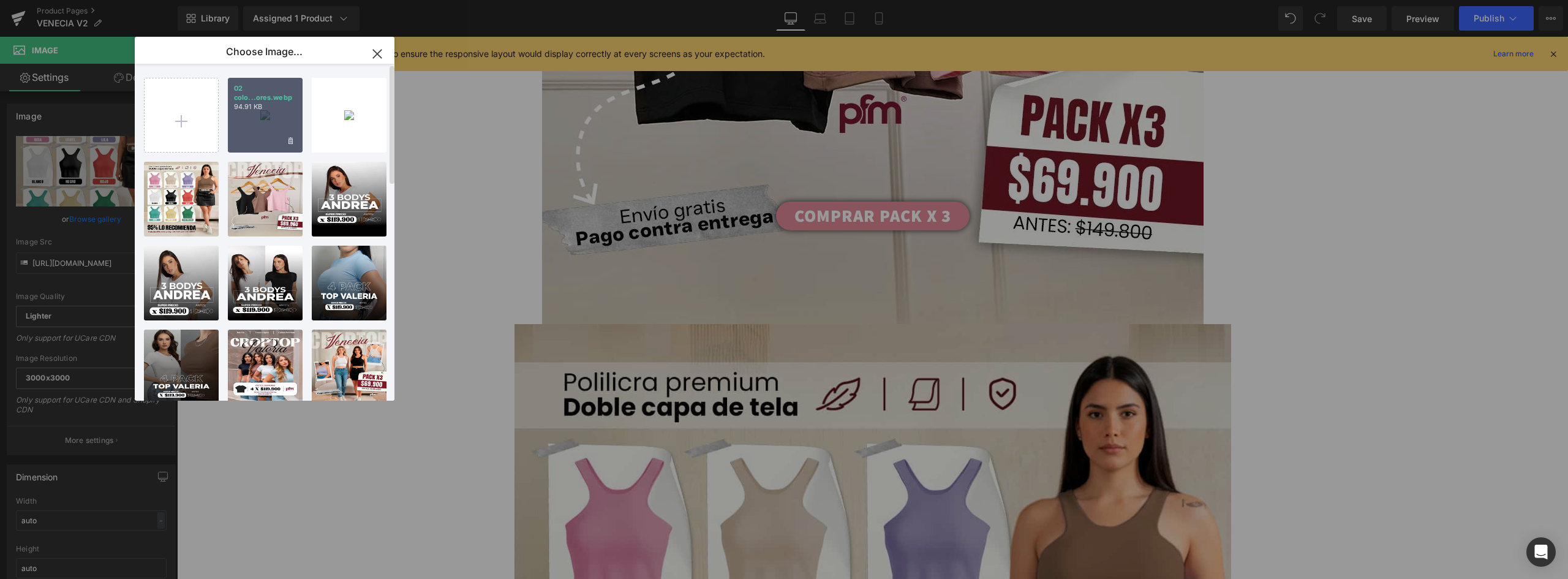
click at [276, 119] on div "02 colo...ores.webp 94.91 KB" at bounding box center [264, 115] width 75 height 75
type input "https://ucarecdn.com/d062998b-4f70-4233-a3c3-4451e1c1d3bb/-/format/auto/-/previ…"
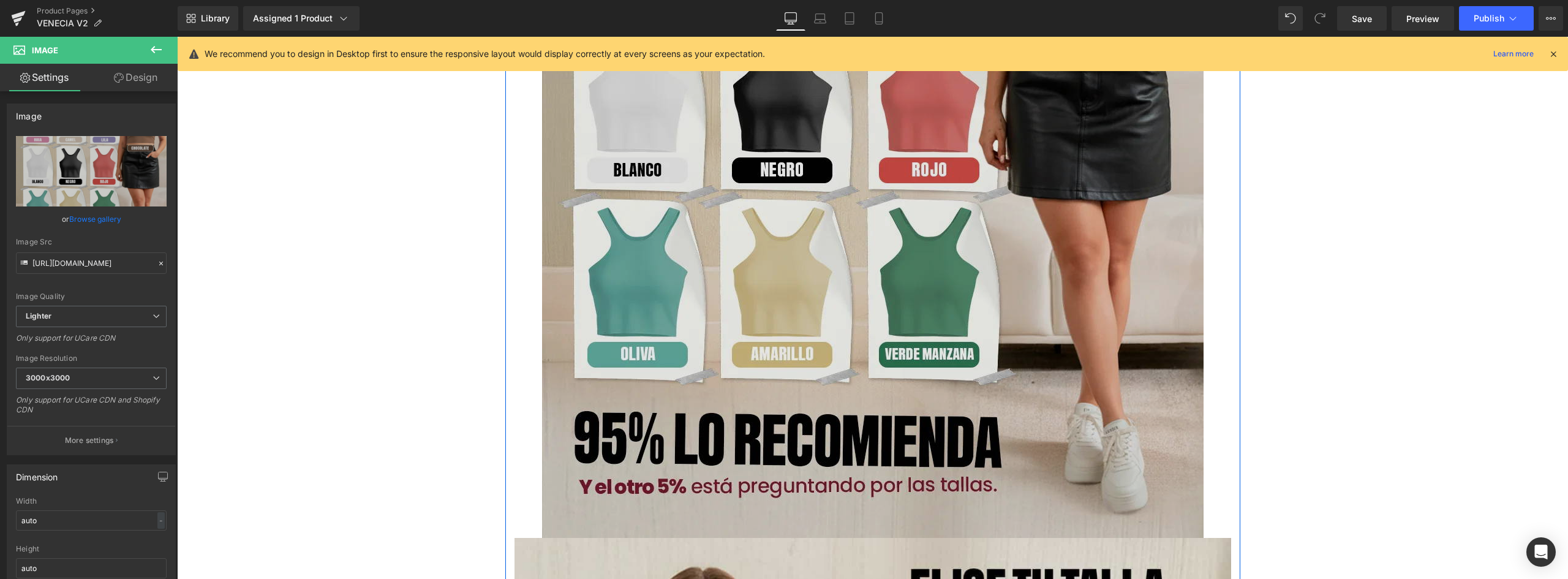
scroll to position [1532, 0]
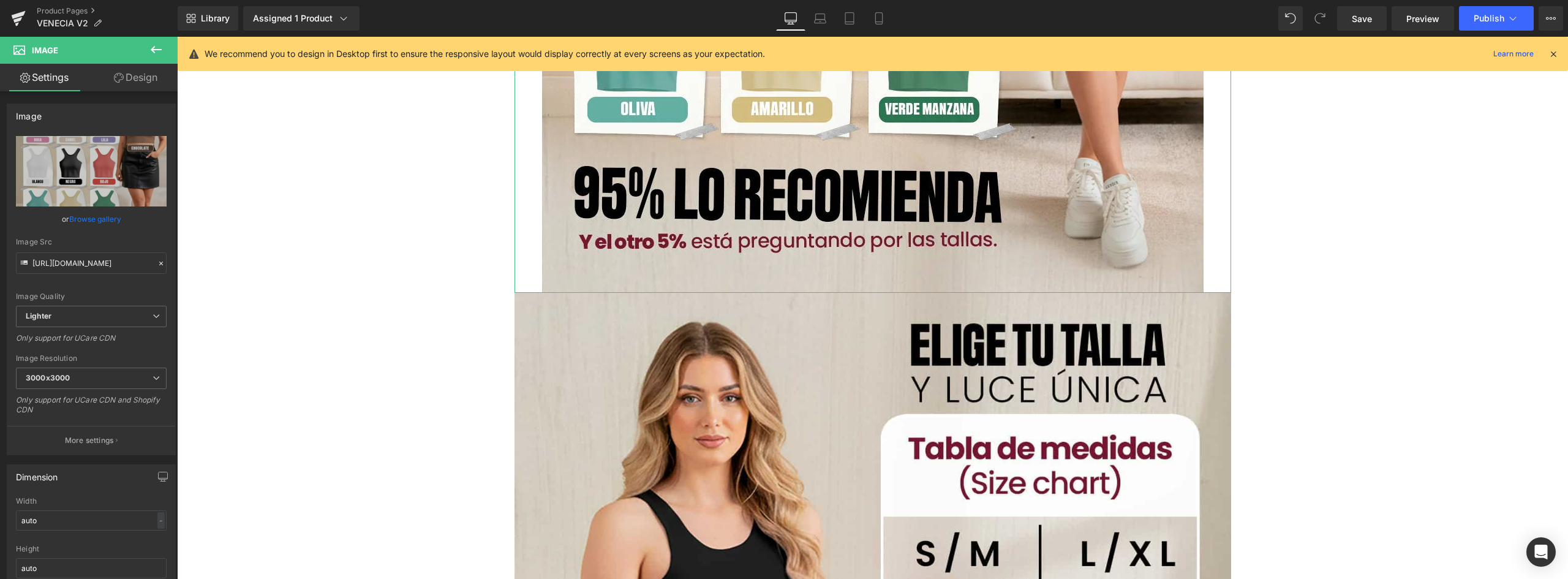
click at [129, 74] on link "Design" at bounding box center [136, 78] width 89 height 28
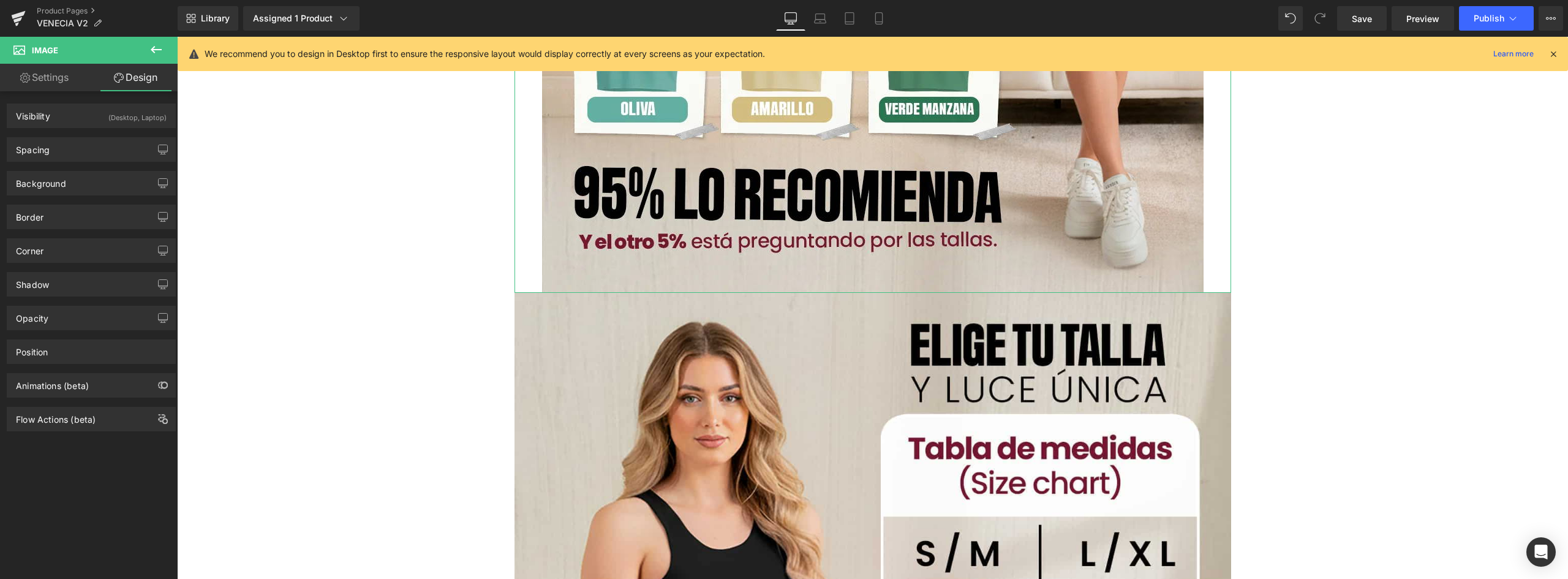
click at [43, 79] on link "Settings" at bounding box center [44, 78] width 89 height 28
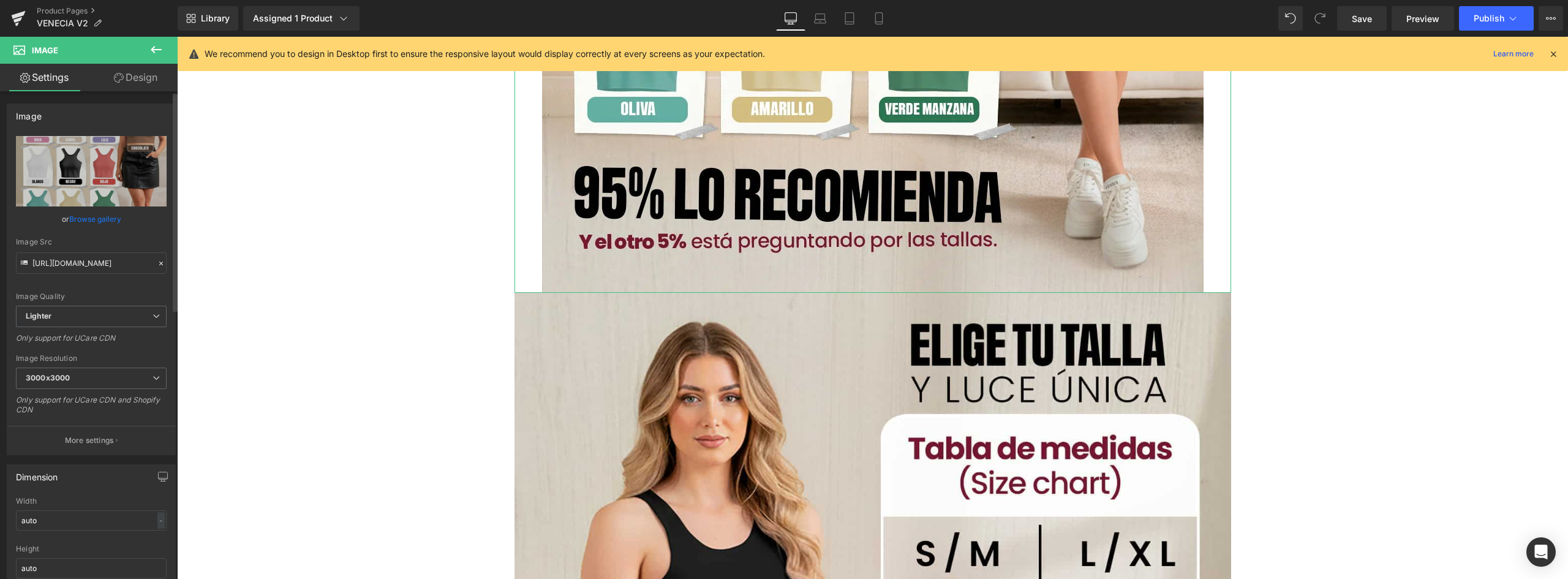
click at [88, 219] on link "Browse gallery" at bounding box center [95, 218] width 52 height 21
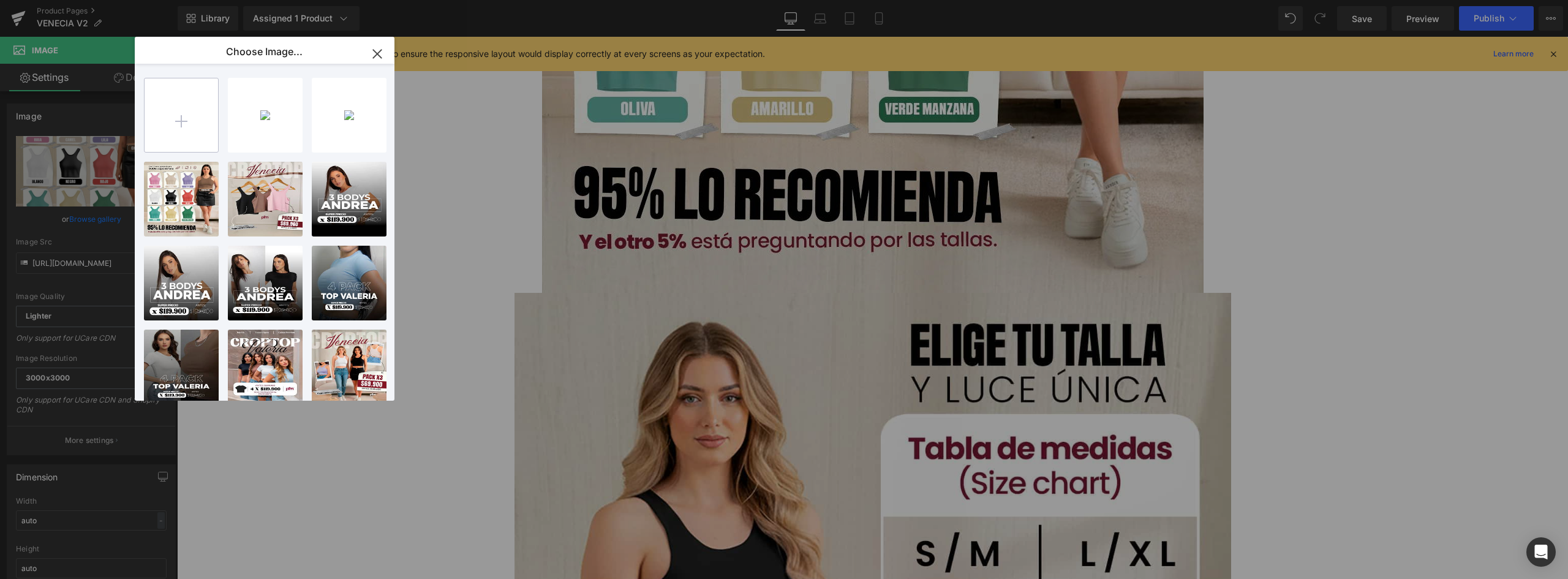
click at [183, 122] on input "file" at bounding box center [181, 116] width 74 height 74
type input "C:\fakepath\03 tallas.png"
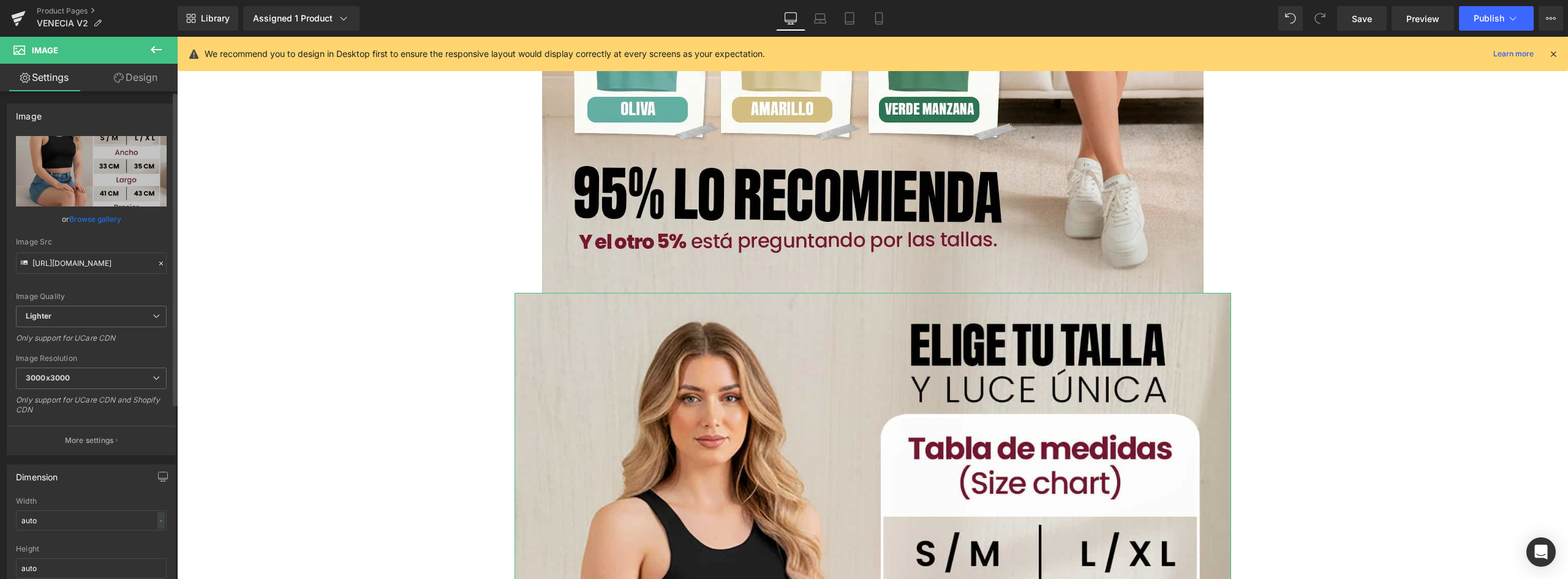
click at [102, 220] on link "Browse gallery" at bounding box center [95, 218] width 52 height 21
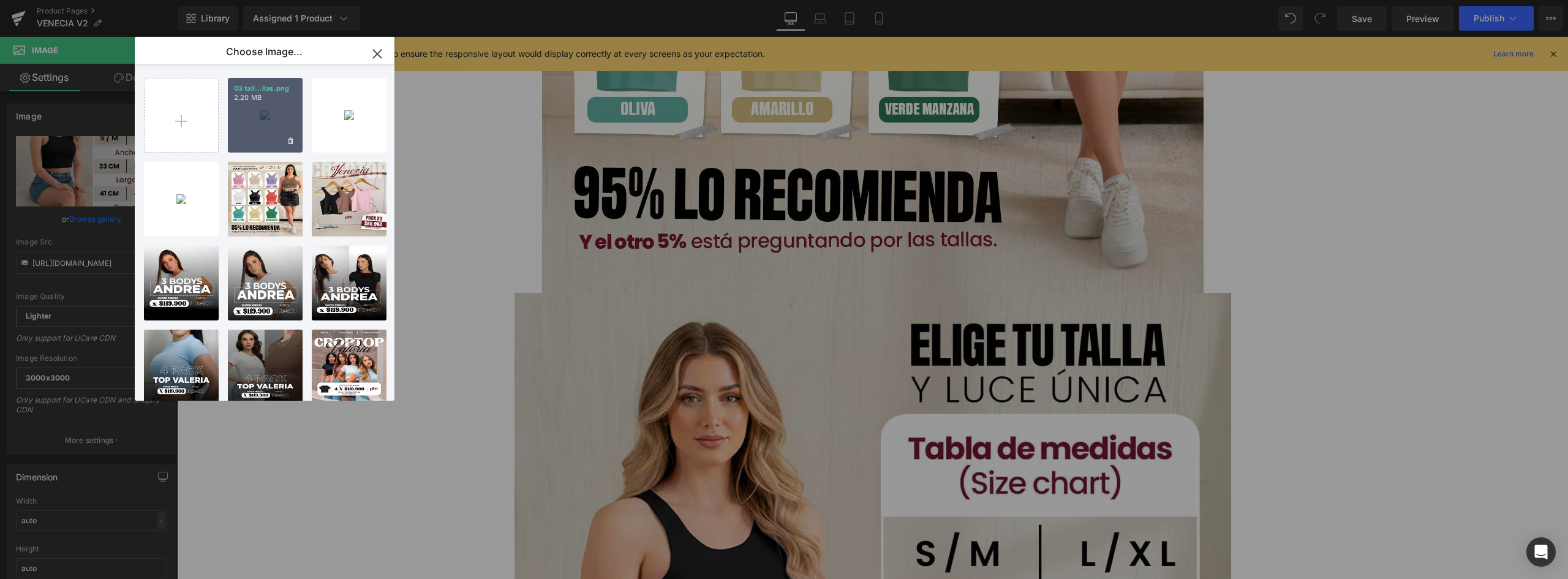
click at [264, 97] on p "2.20 MB" at bounding box center [265, 98] width 63 height 9
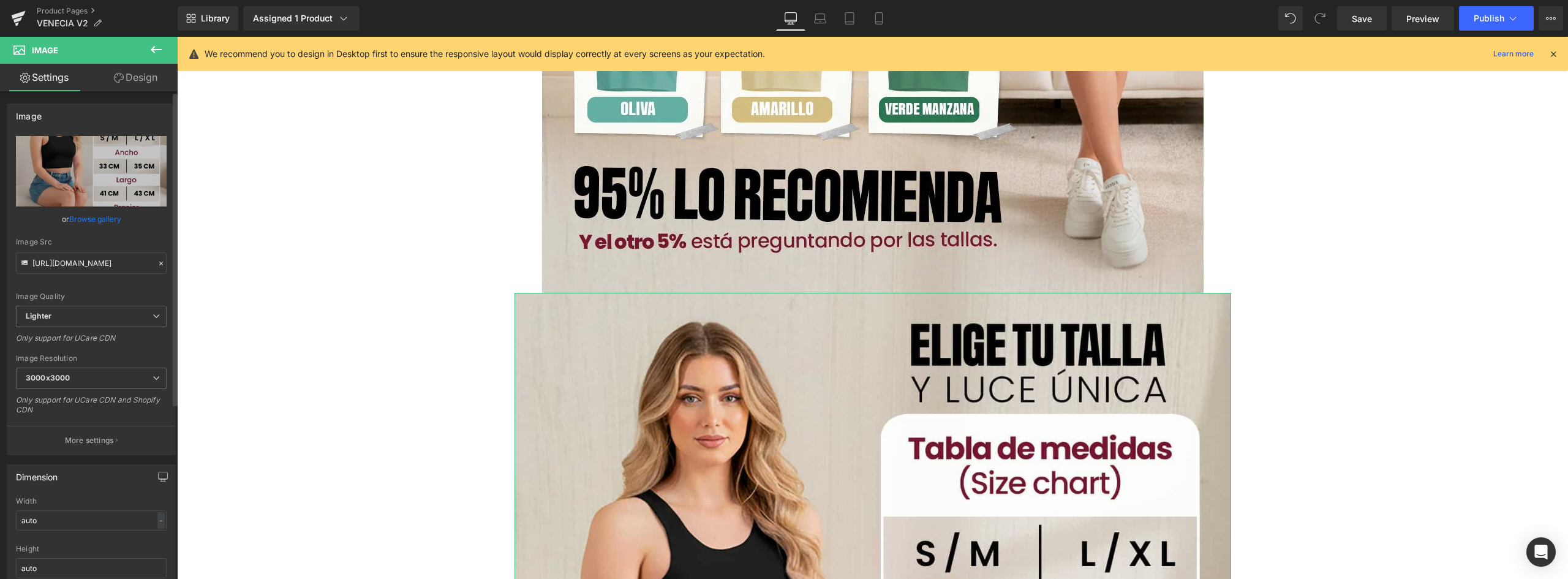
click at [93, 218] on link "Browse gallery" at bounding box center [95, 218] width 52 height 21
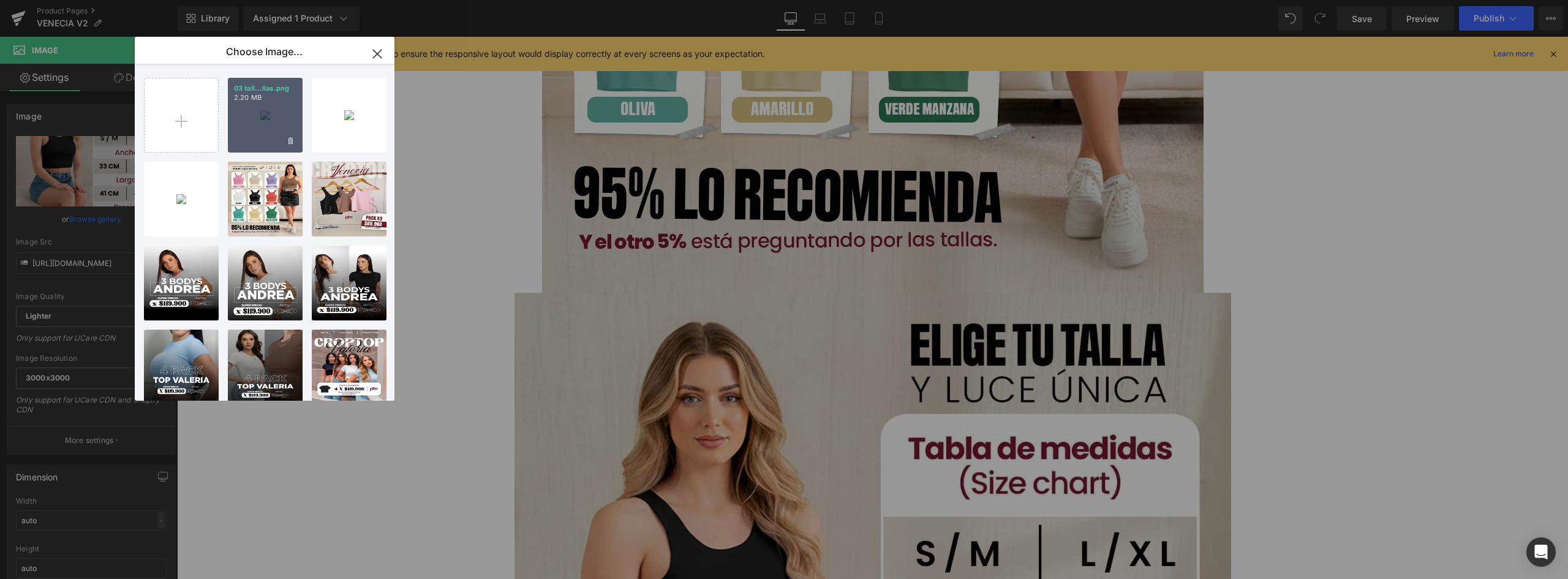
click at [264, 114] on div "03 tall...llas.png 2.20 MB" at bounding box center [264, 115] width 75 height 75
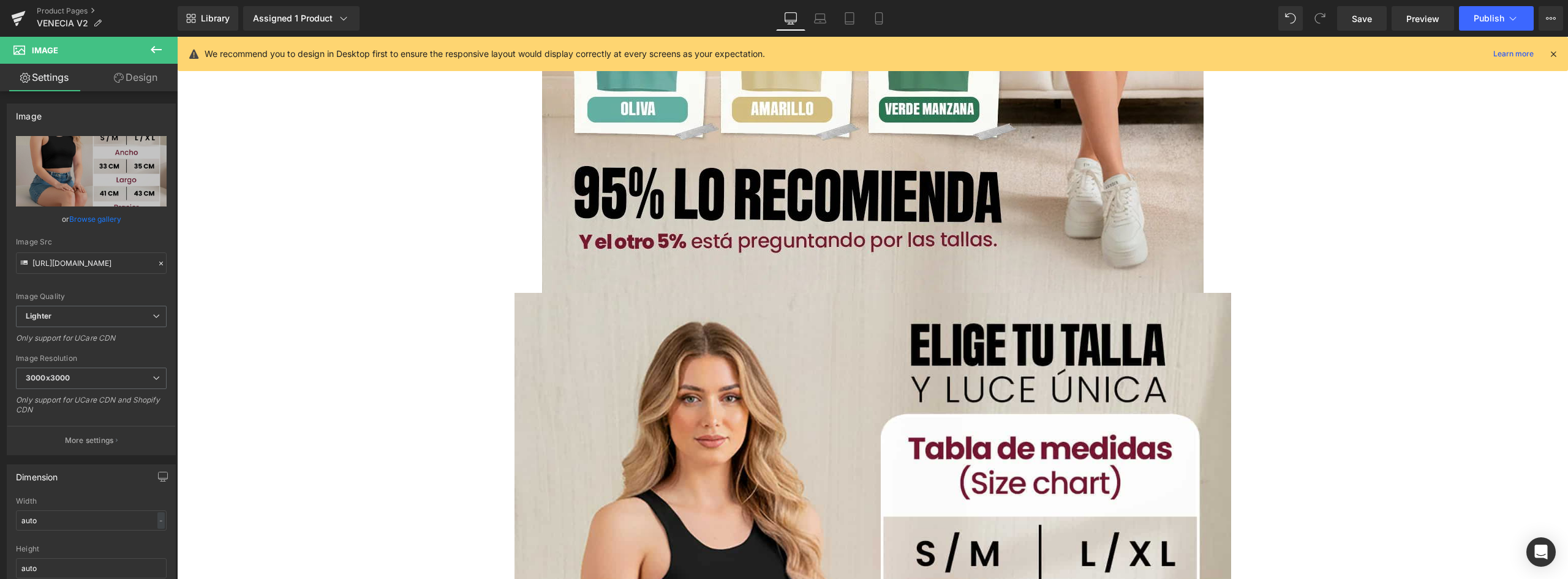
type input "https://ucarecdn.com/17172b4c-7a76-4b45-8929-79b3628f5453/-/format/auto/-/previ…"
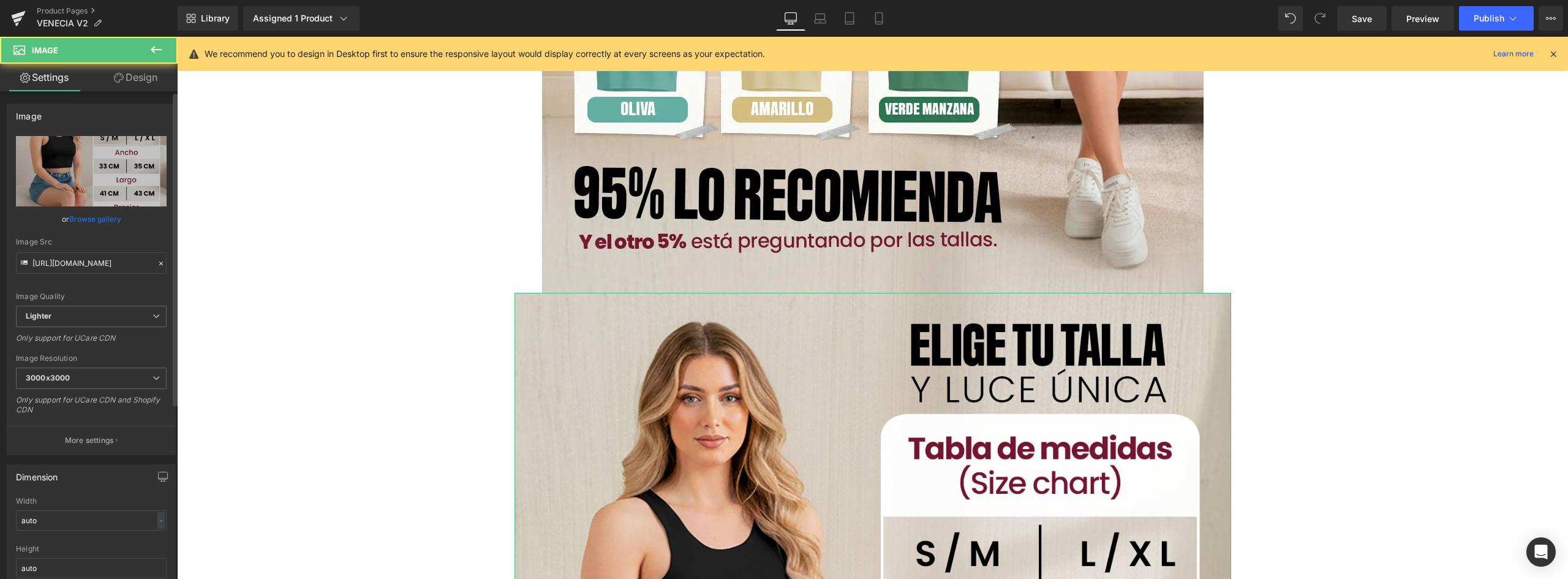
click at [96, 214] on link "Browse gallery" at bounding box center [95, 218] width 52 height 21
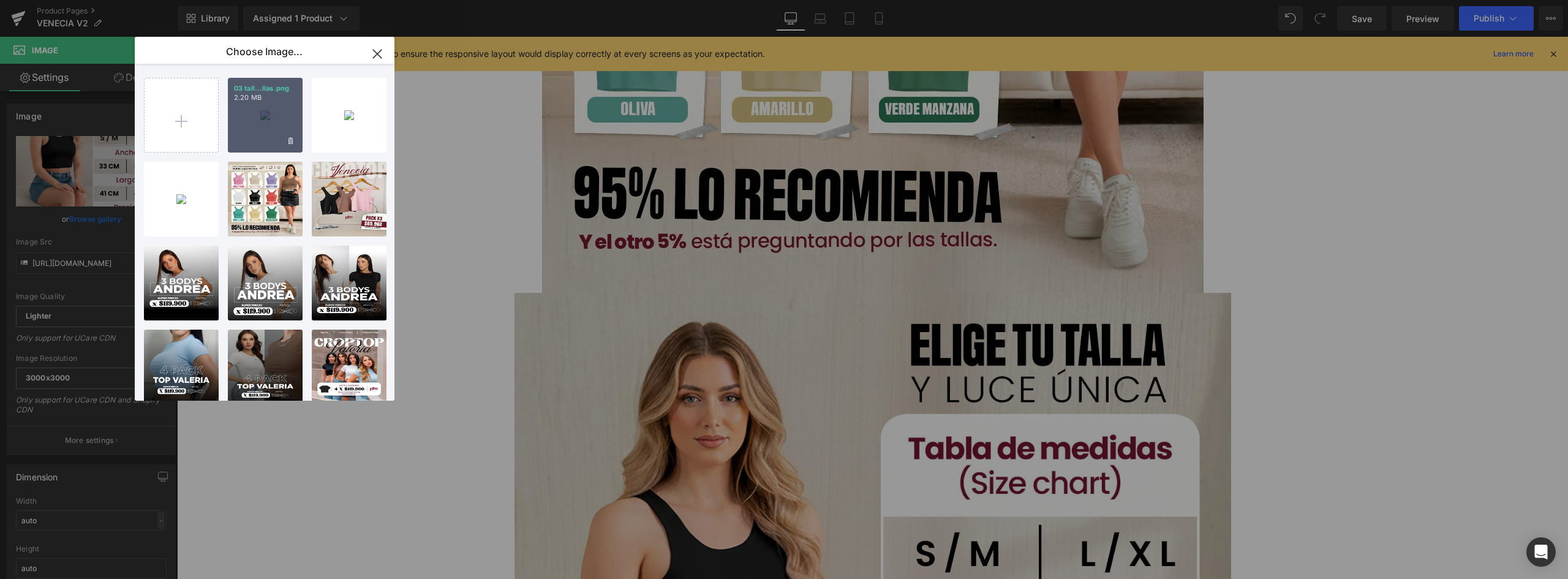
drag, startPoint x: 258, startPoint y: 129, endPoint x: 379, endPoint y: 268, distance: 184.3
click at [258, 129] on div "03 tall...llas.png 2.20 MB" at bounding box center [264, 115] width 75 height 75
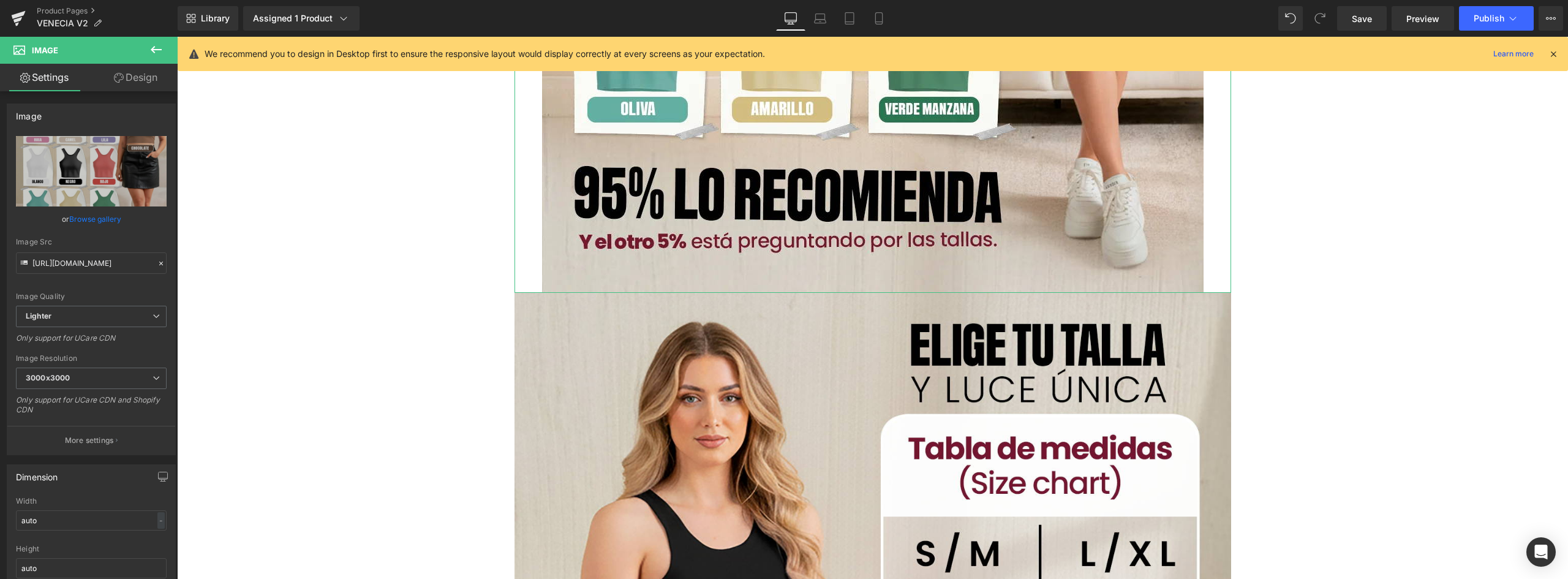
click at [148, 81] on link "Design" at bounding box center [136, 78] width 89 height 28
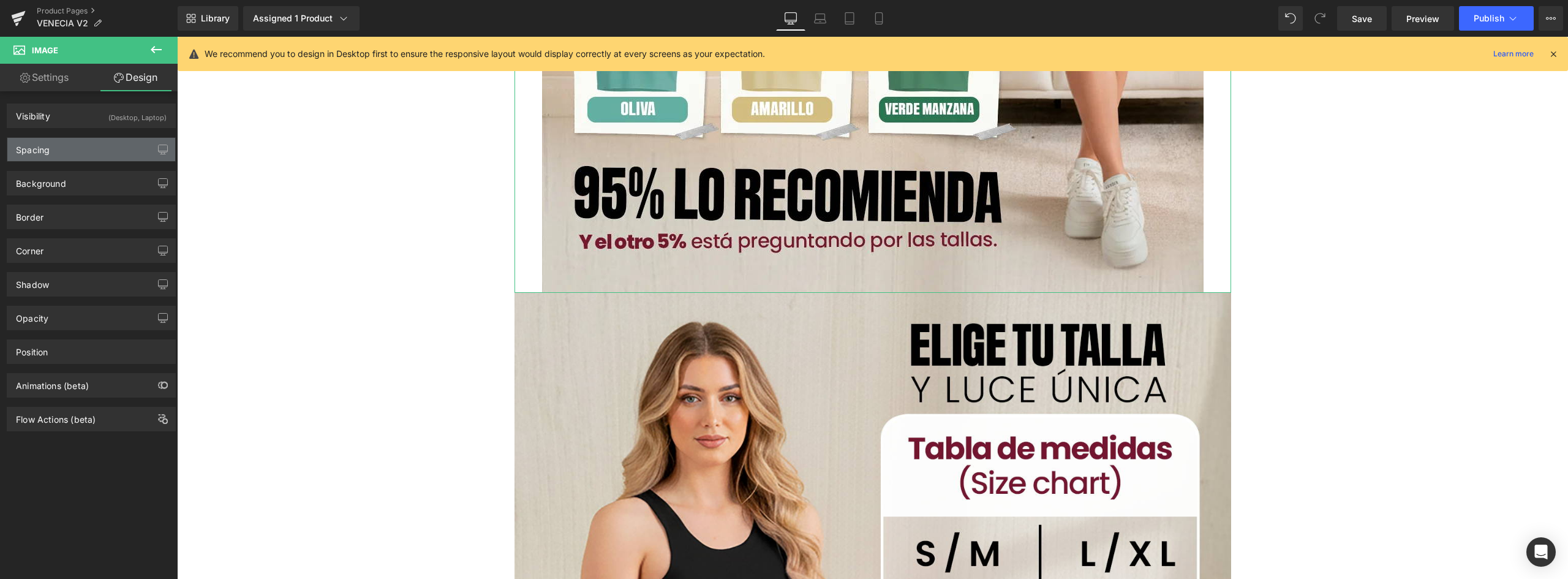
click at [59, 152] on div "Spacing" at bounding box center [92, 149] width 168 height 23
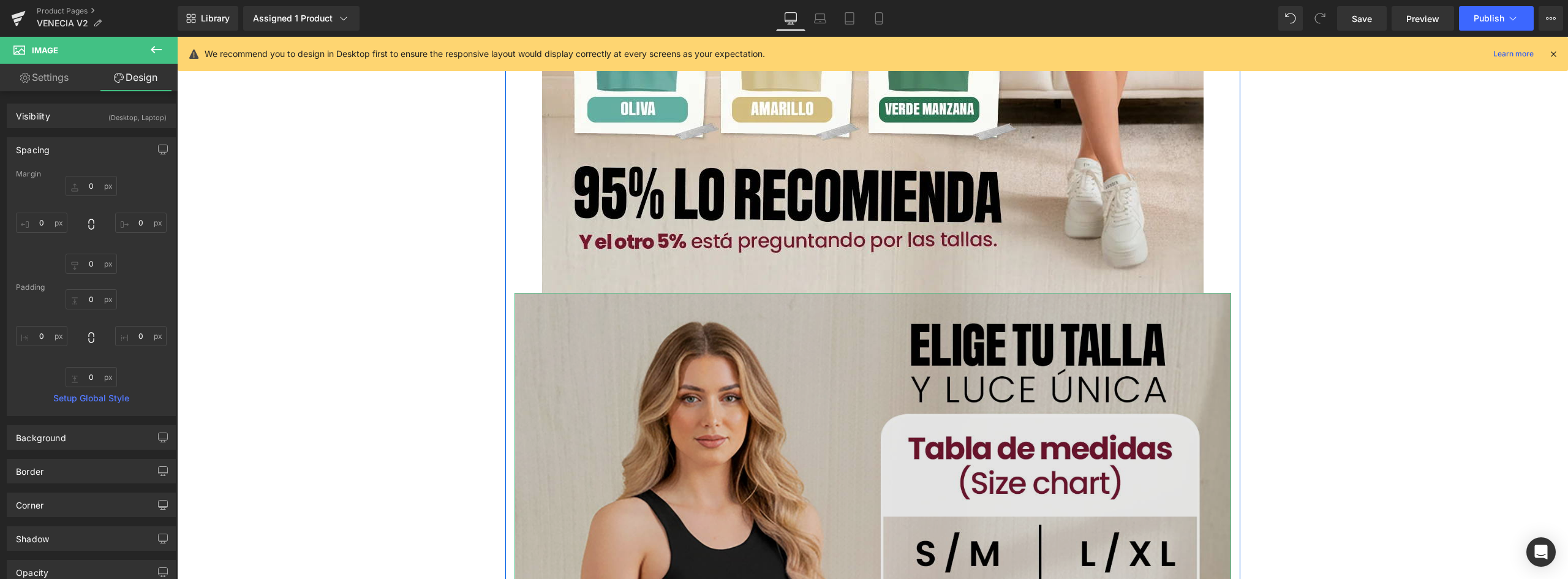
scroll to position [1716, 0]
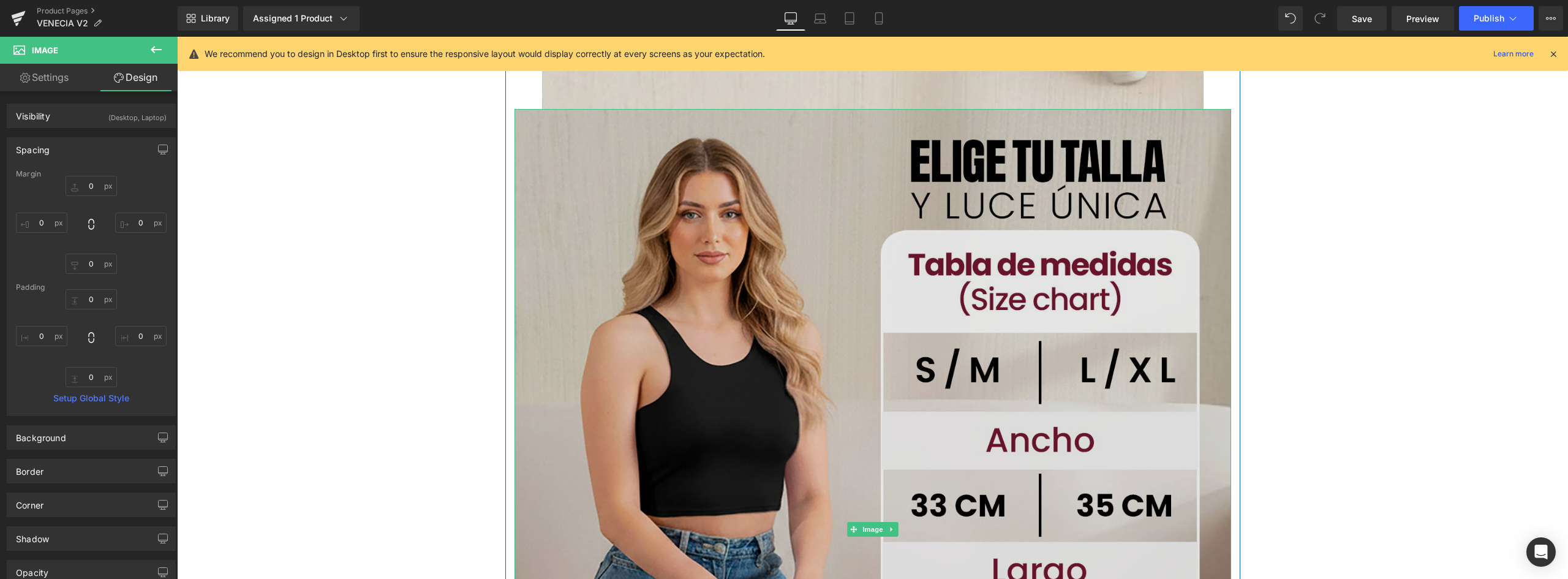
click at [1206, 214] on img at bounding box center [873, 530] width 717 height 842
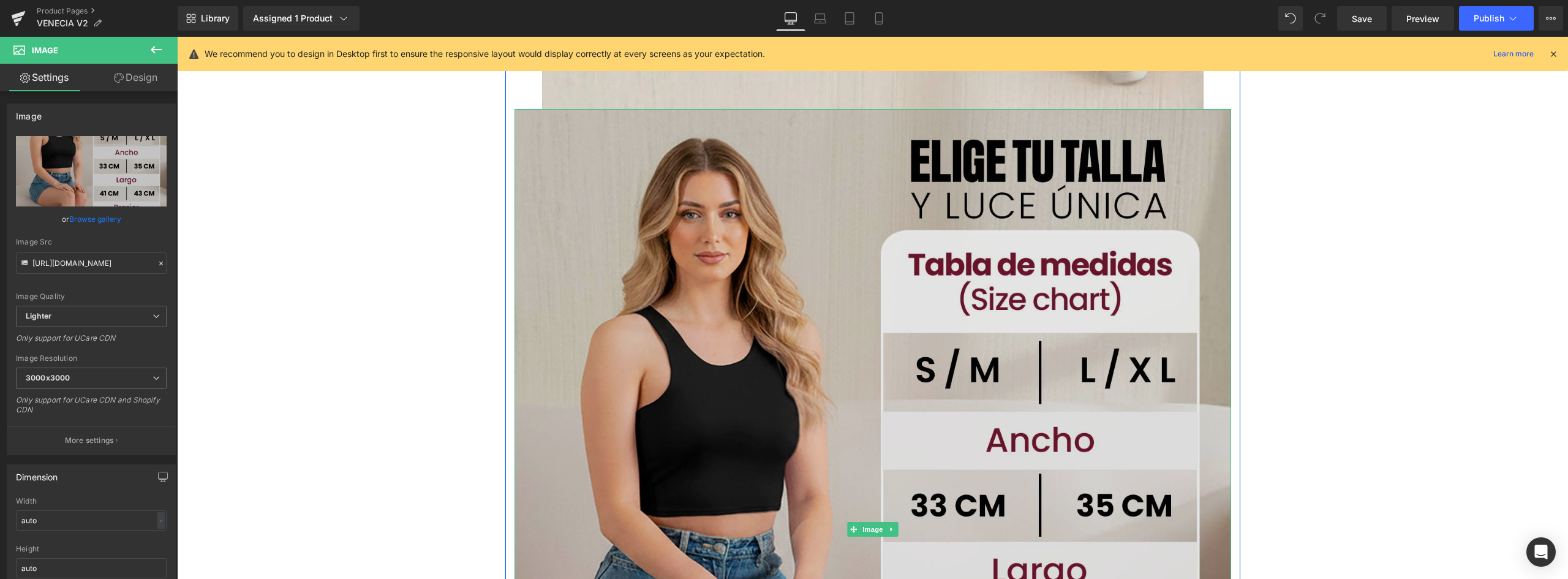
scroll to position [1594, 0]
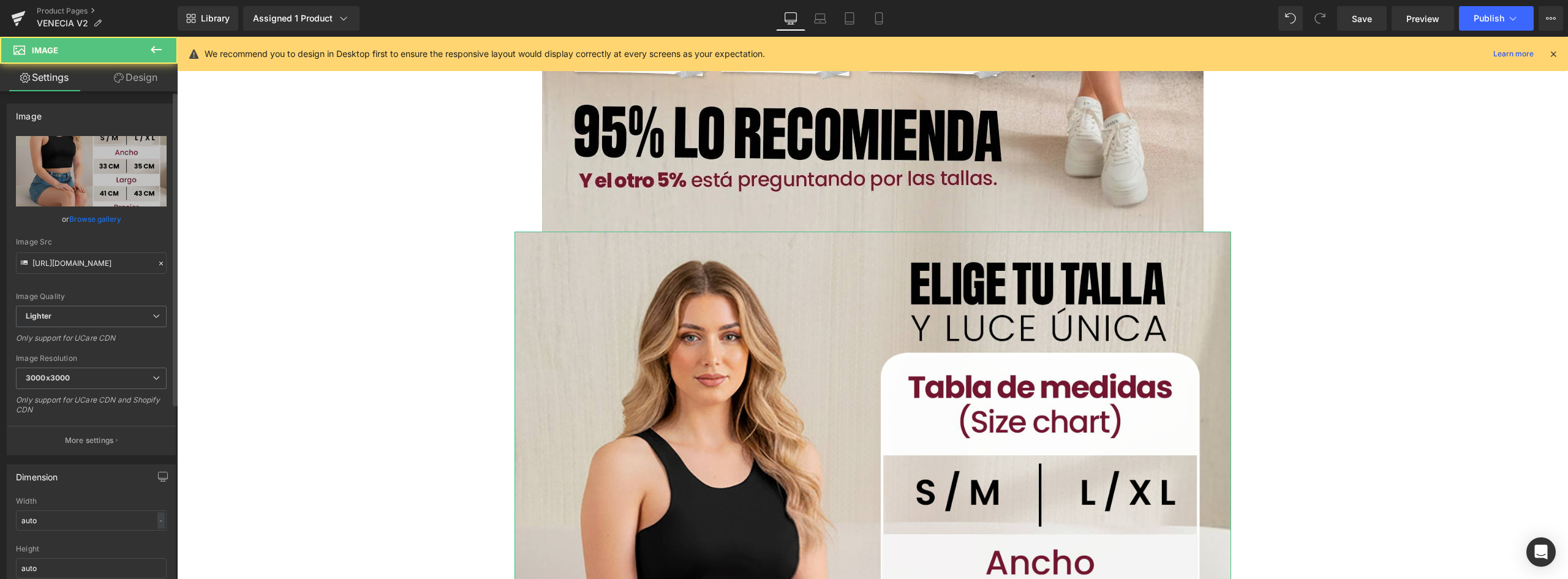
click at [97, 218] on link "Browse gallery" at bounding box center [95, 218] width 52 height 21
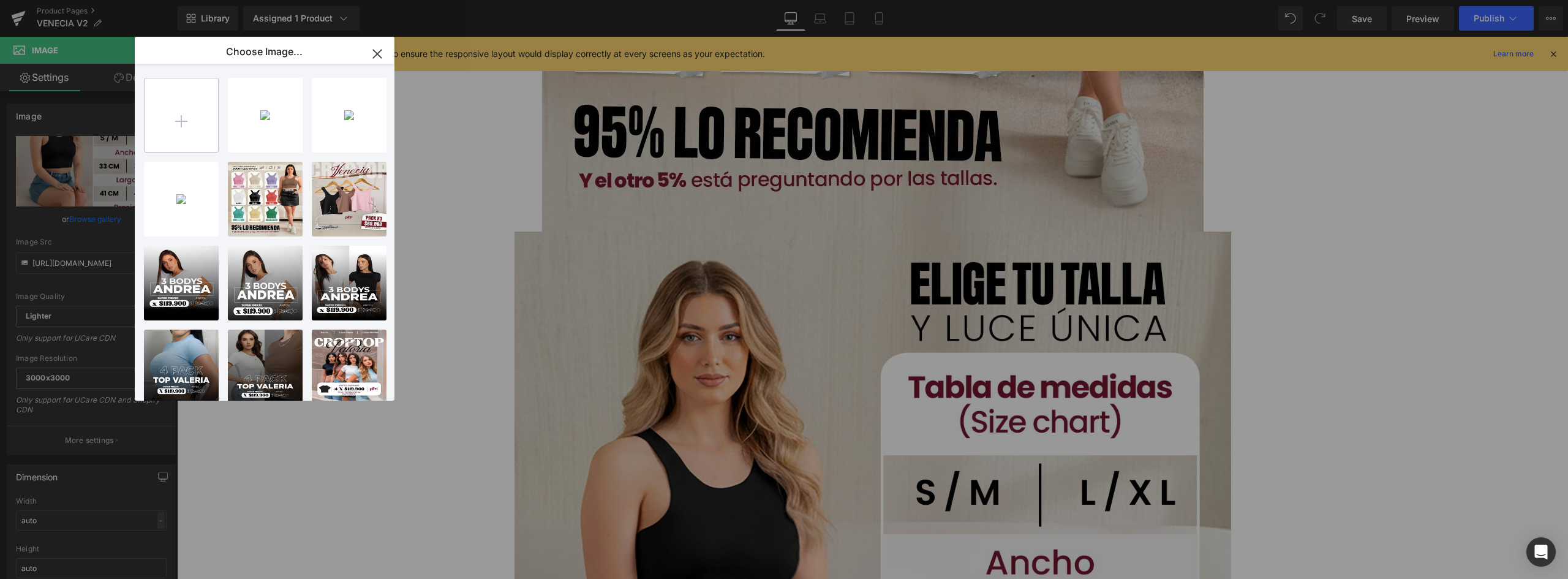
click at [178, 112] on input "file" at bounding box center [181, 116] width 74 height 74
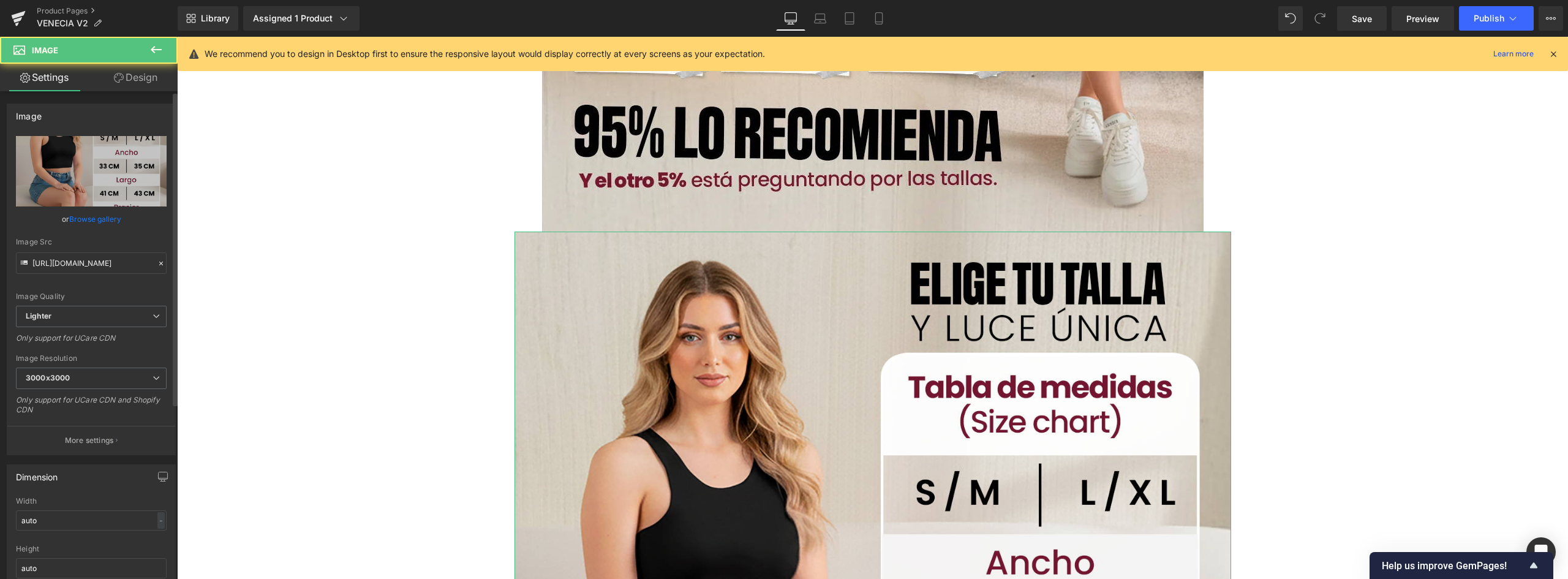
click at [100, 217] on link "Browse gallery" at bounding box center [95, 218] width 52 height 21
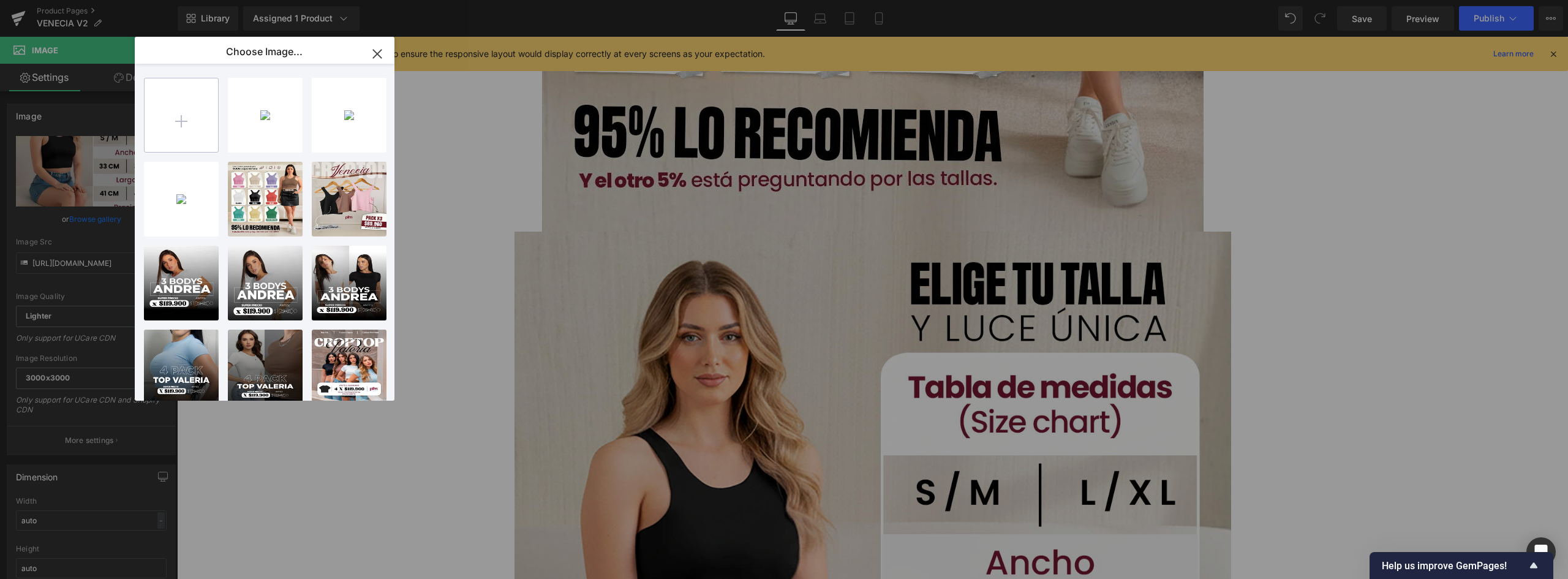
click at [210, 125] on input "file" at bounding box center [181, 116] width 74 height 74
type input "C:\fakepath\03 tallas.webp"
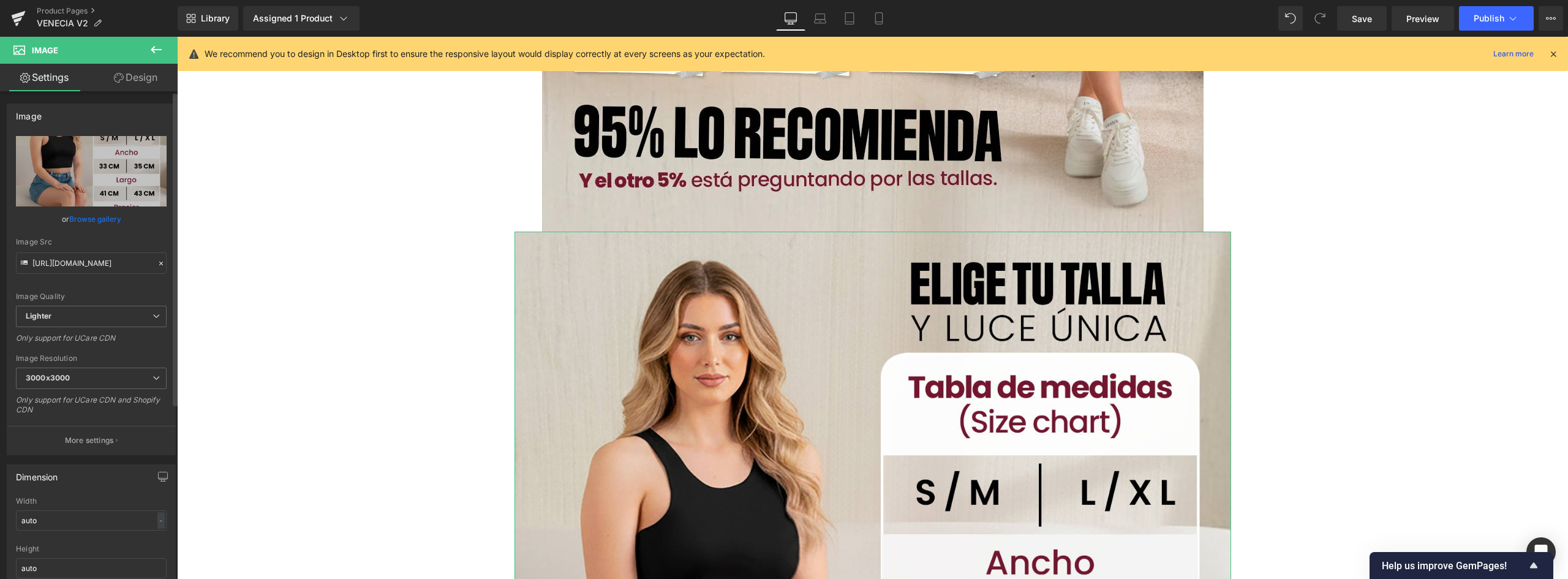
click at [108, 221] on link "Browse gallery" at bounding box center [95, 218] width 52 height 21
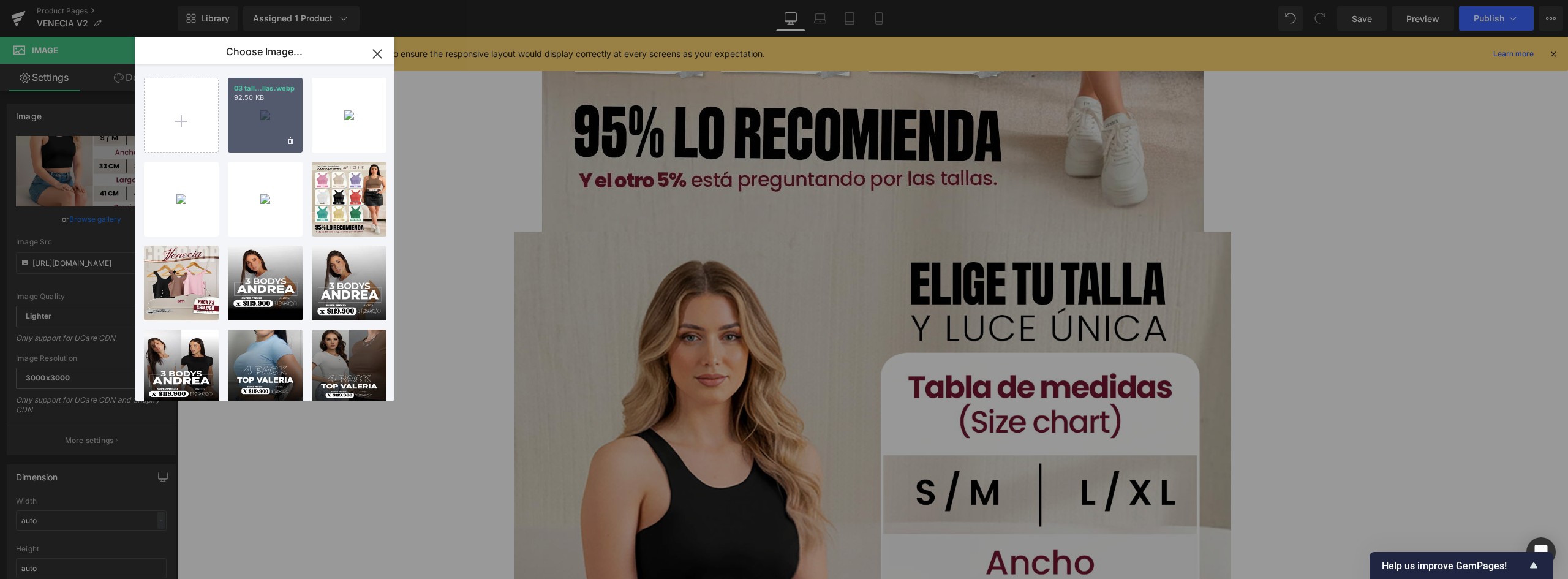
click at [274, 120] on div "03 tall...llas.webp 92.50 KB" at bounding box center [264, 115] width 75 height 75
type input "https://ucarecdn.com/79f8ece8-b716-4b04-820b-5487211ad52b/-/format/auto/-/previ…"
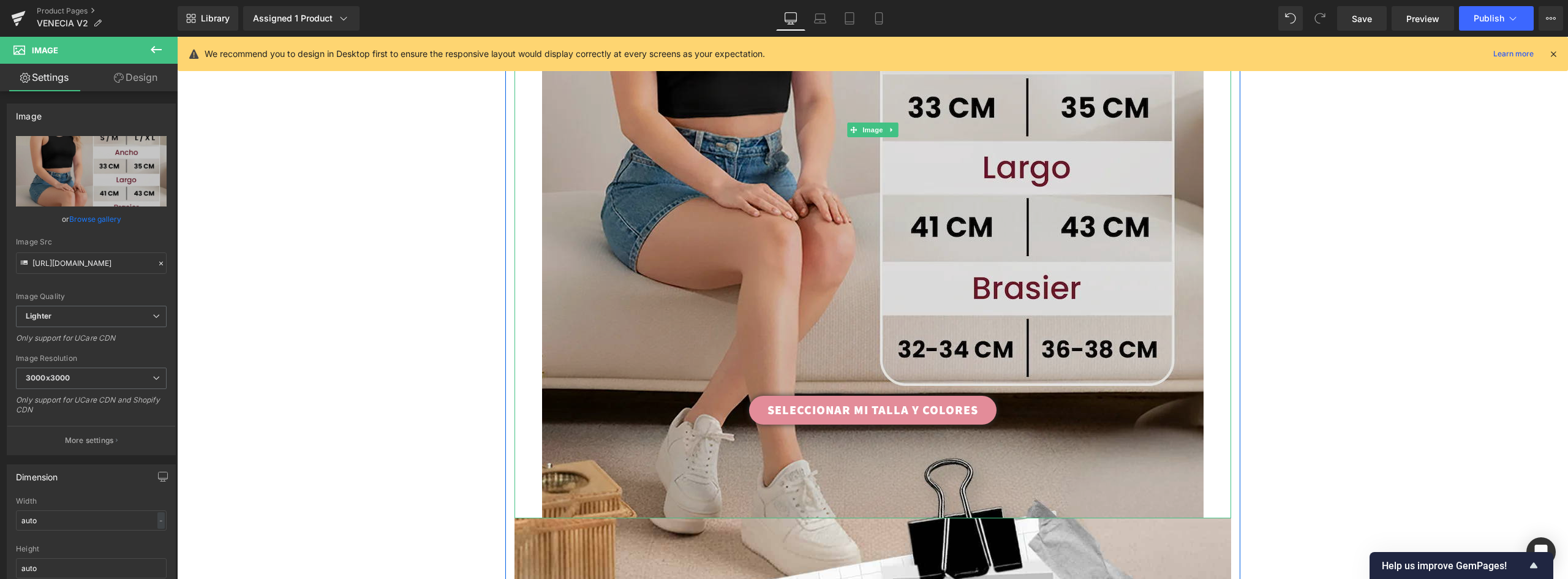
scroll to position [2329, 0]
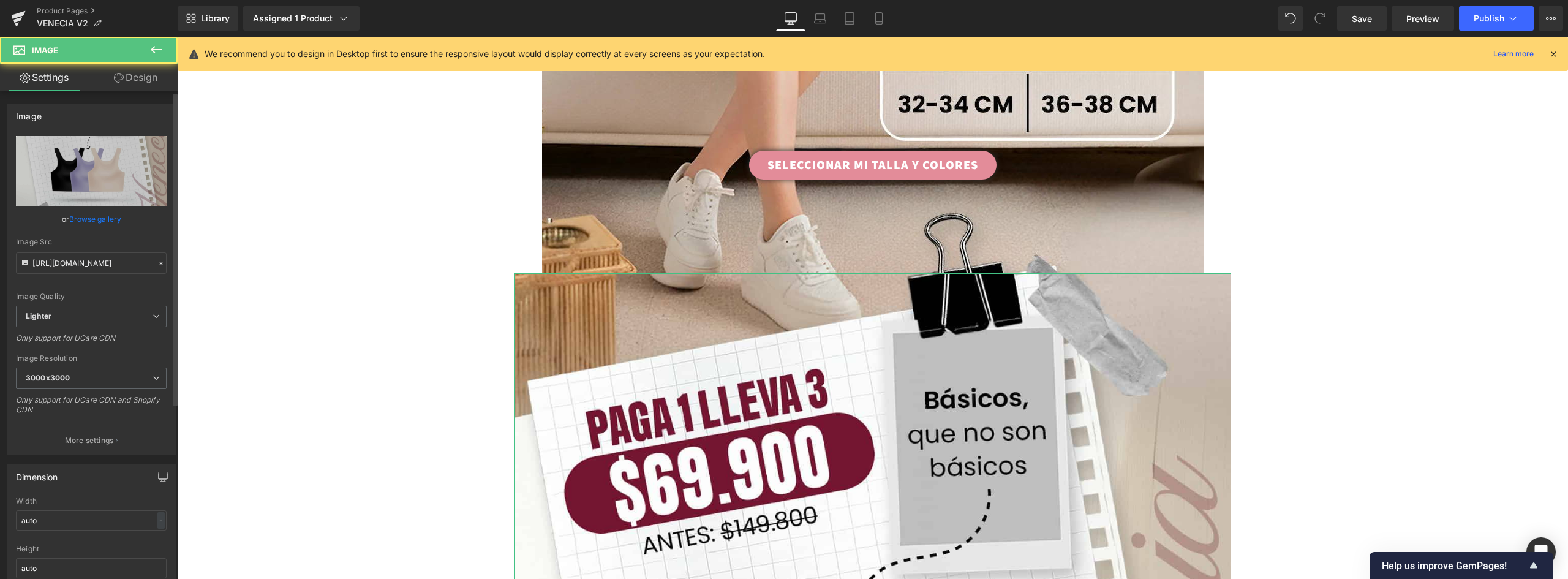
click at [93, 219] on link "Browse gallery" at bounding box center [95, 218] width 52 height 21
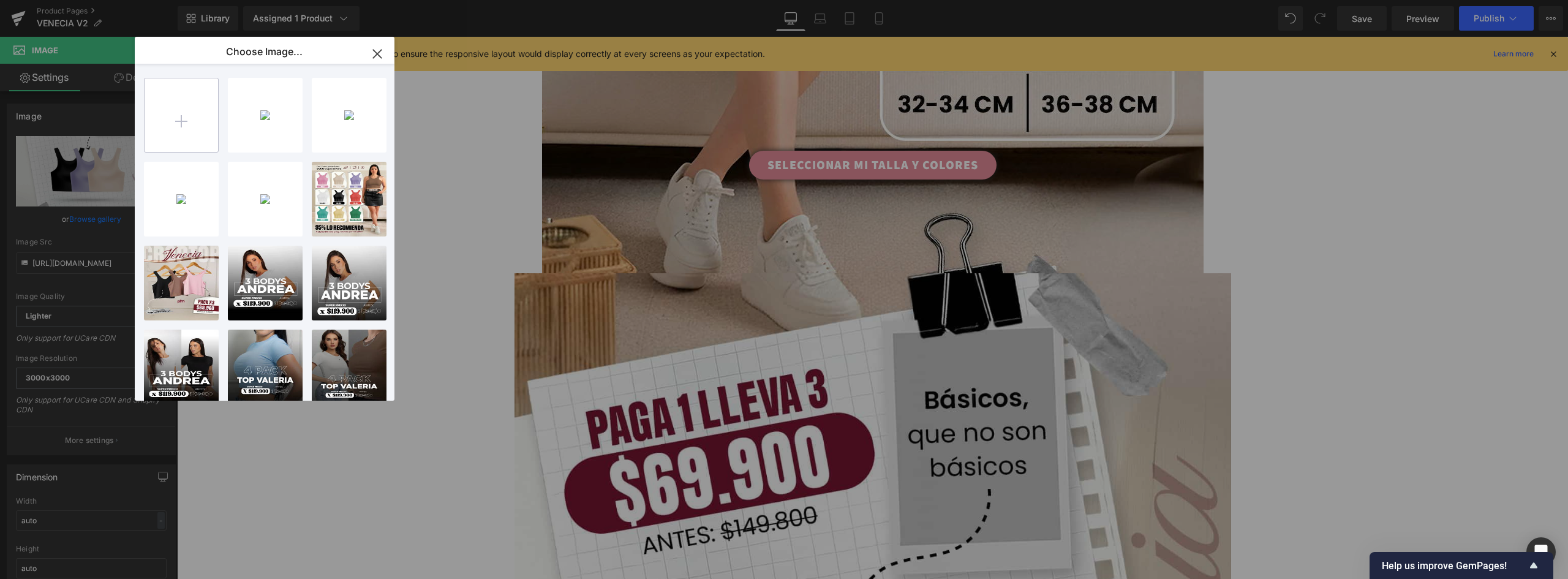
click at [199, 104] on input "file" at bounding box center [181, 116] width 74 height 74
type input "C:\fakepath\04 oferta.webp"
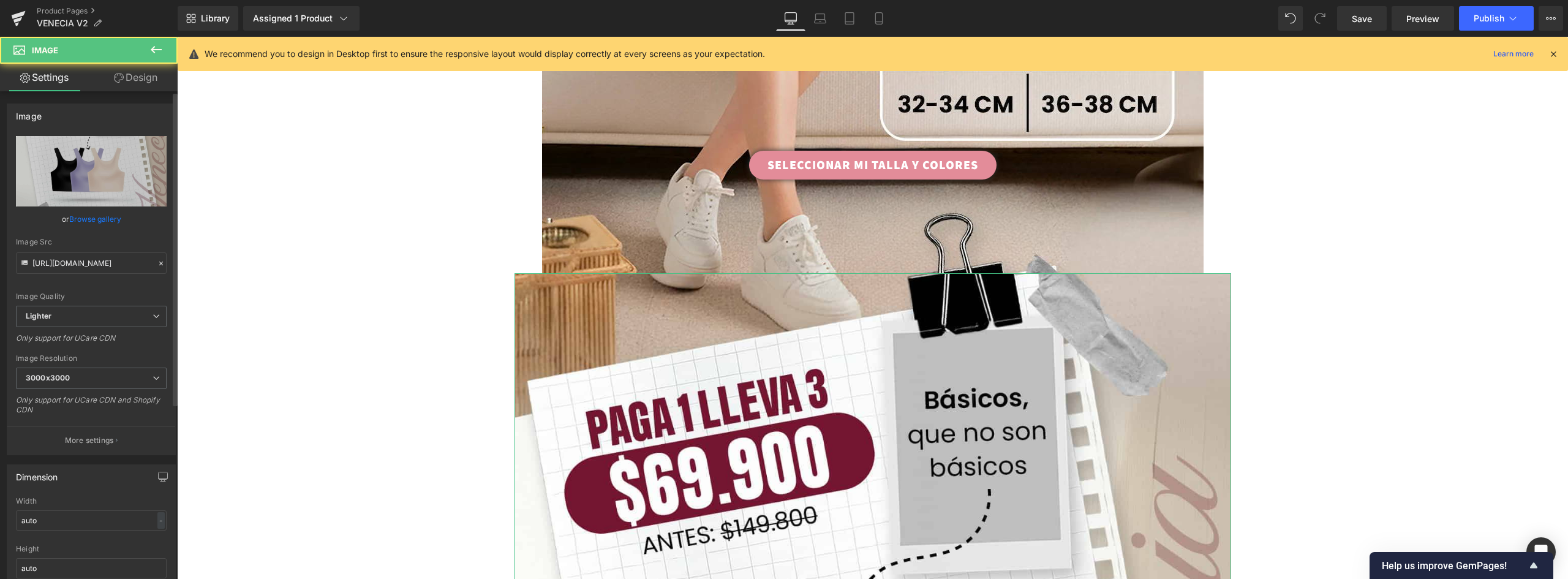
click at [97, 216] on link "Browse gallery" at bounding box center [95, 218] width 52 height 21
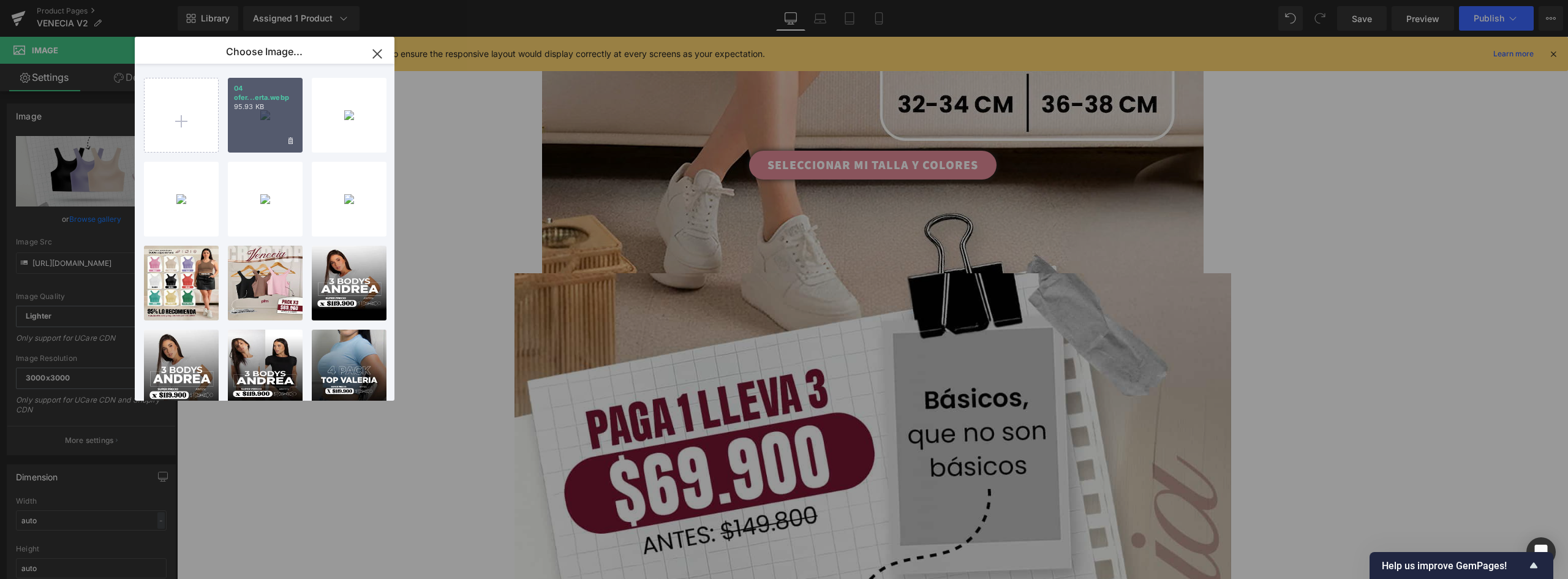
click at [270, 116] on div "04 ofer...erta.webp 95.93 KB" at bounding box center [264, 115] width 75 height 75
type input "https://ucarecdn.com/ec9d7a33-91cd-4411-8f39-775b586b356b/-/format/auto/-/previ…"
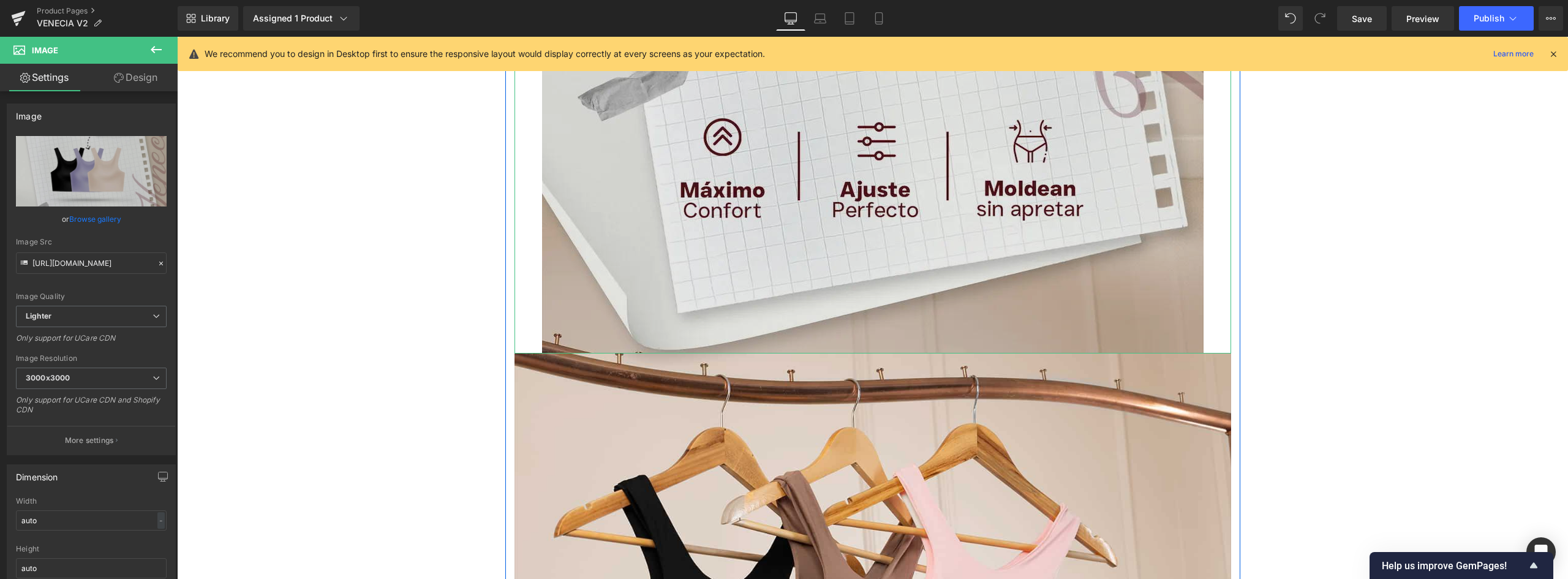
scroll to position [3309, 0]
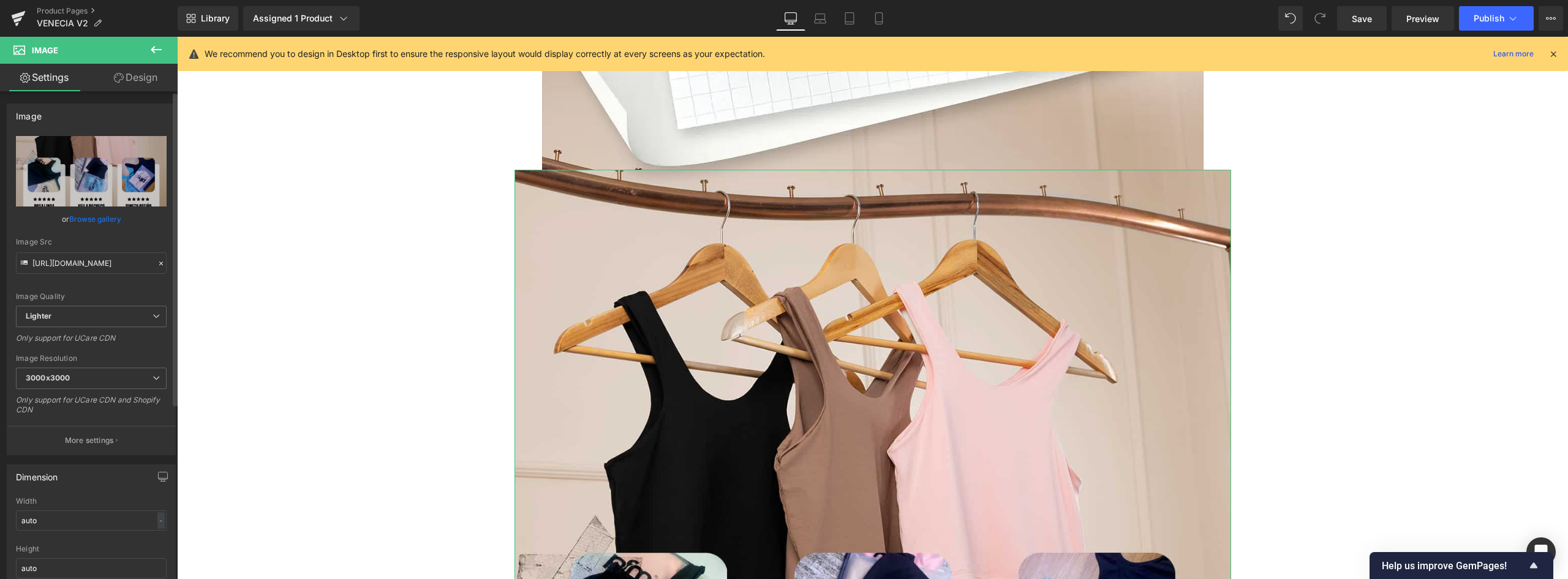
click at [101, 219] on link "Browse gallery" at bounding box center [95, 218] width 52 height 21
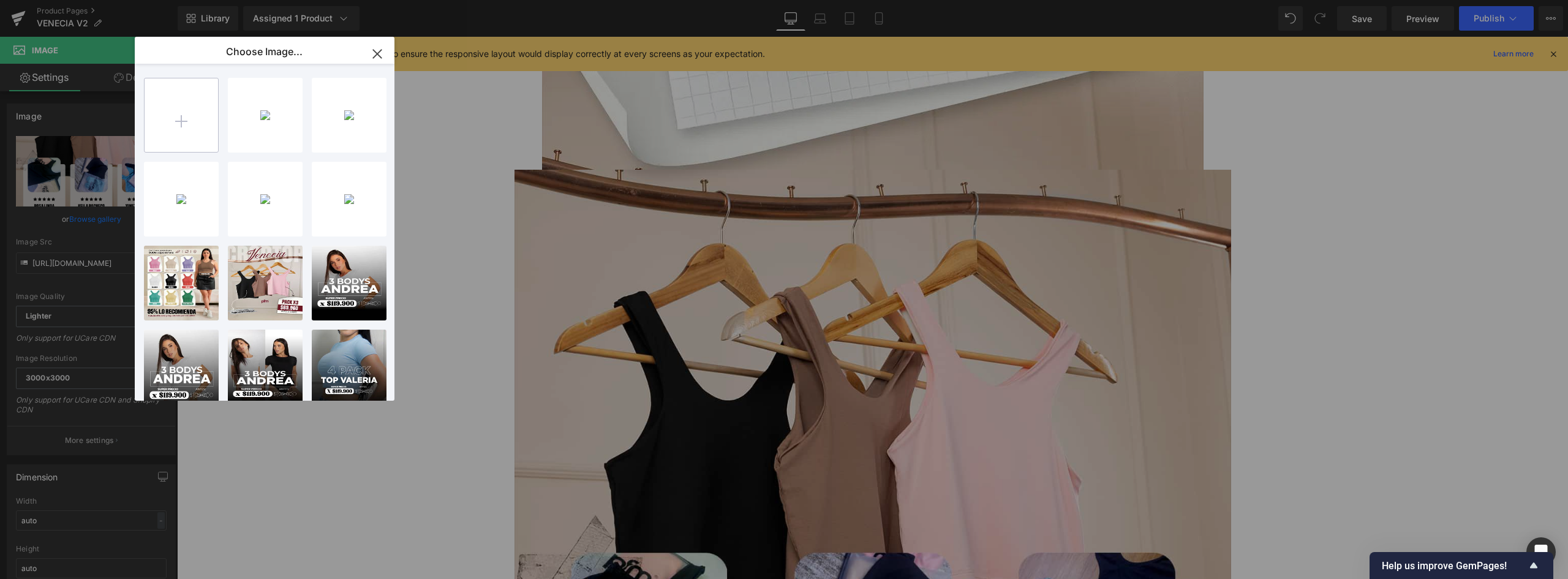
click at [190, 132] on input "file" at bounding box center [181, 116] width 74 height 74
type input "C:\fakepath\06 comparative (1).webp"
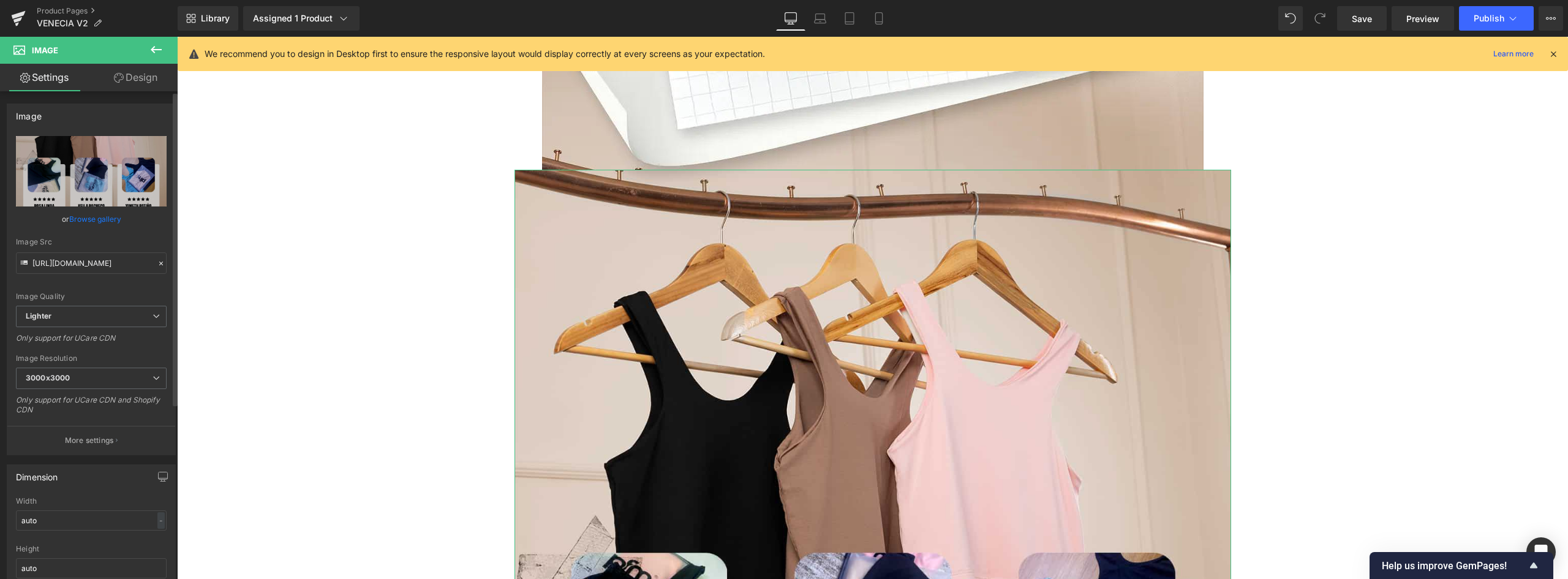
click at [101, 221] on link "Browse gallery" at bounding box center [95, 218] width 52 height 21
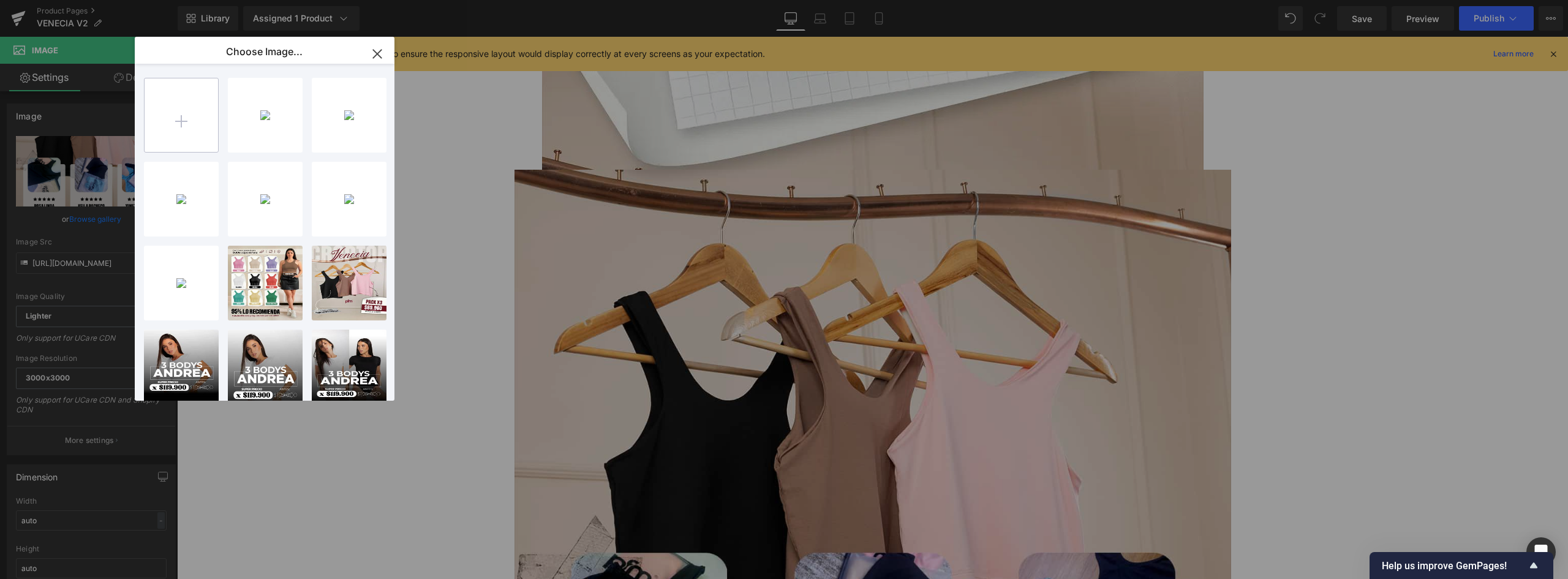
click at [190, 120] on input "file" at bounding box center [181, 116] width 74 height 74
click at [274, 107] on p "93.35 KB" at bounding box center [265, 107] width 63 height 9
type input "https://ucarecdn.com/2bbbc3d6-0e94-436d-95fd-fc0a02366ce5/-/format/auto/-/previ…"
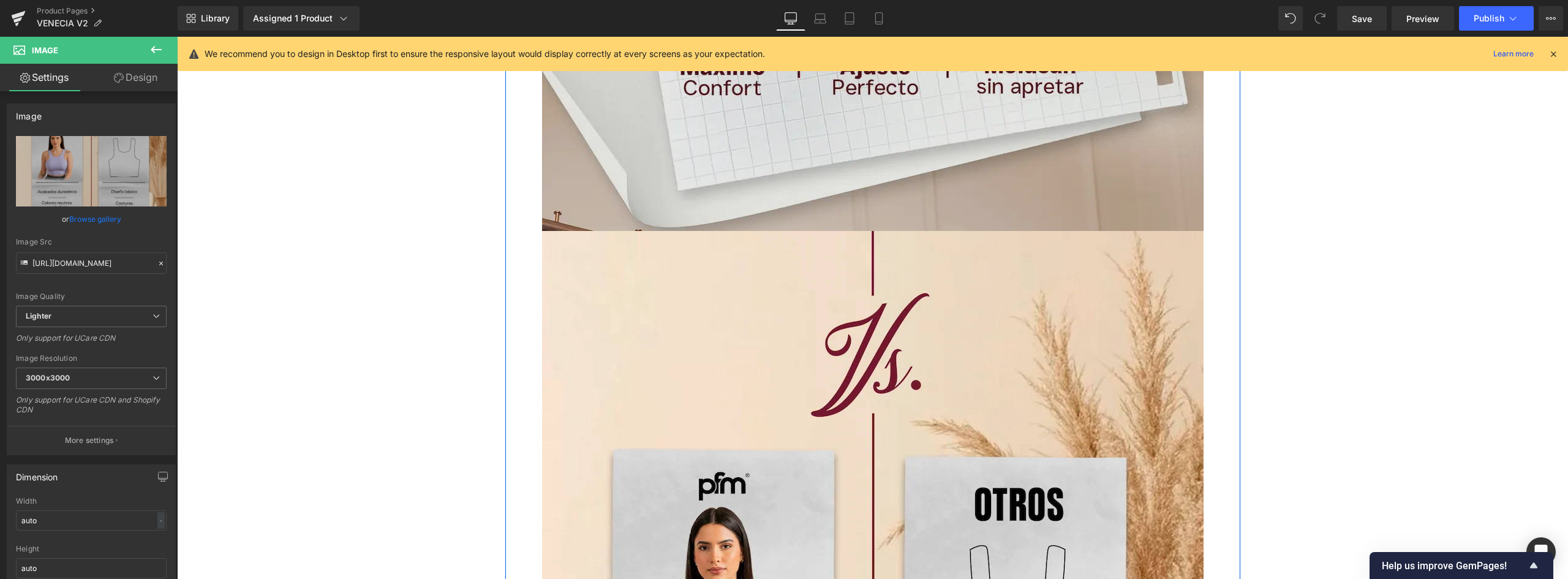
scroll to position [3493, 0]
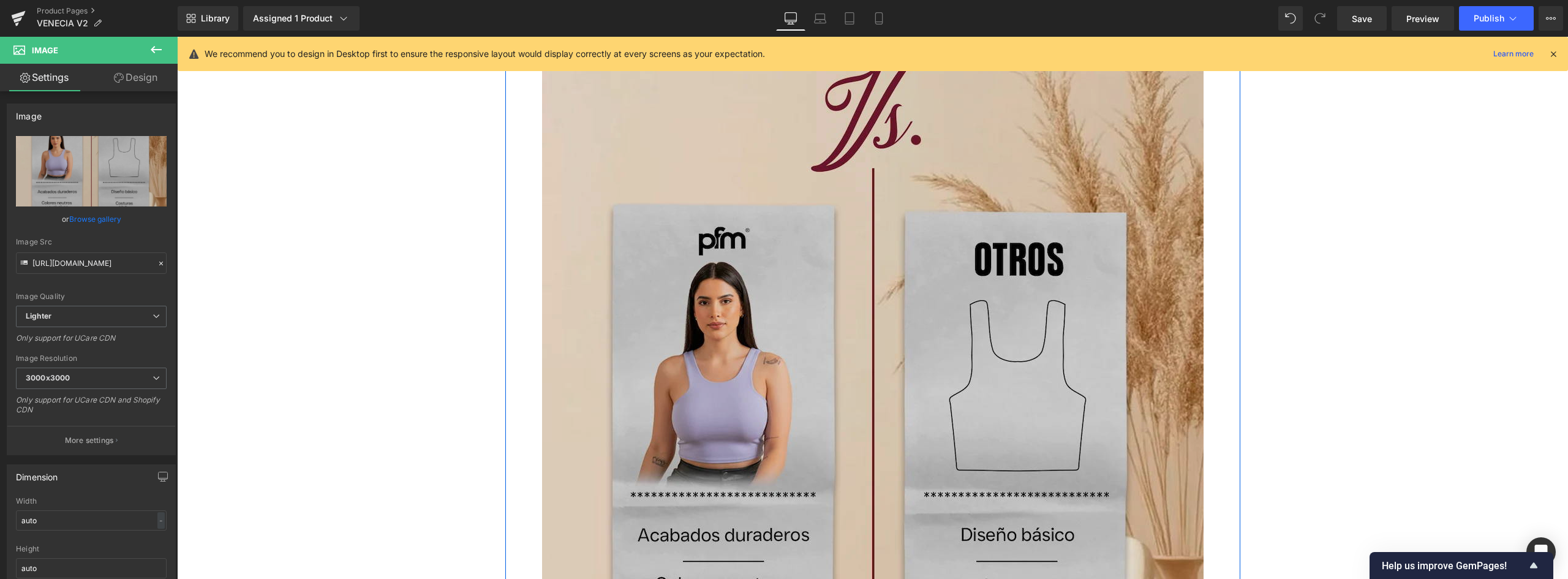
click at [758, 264] on img at bounding box center [873, 446] width 662 height 919
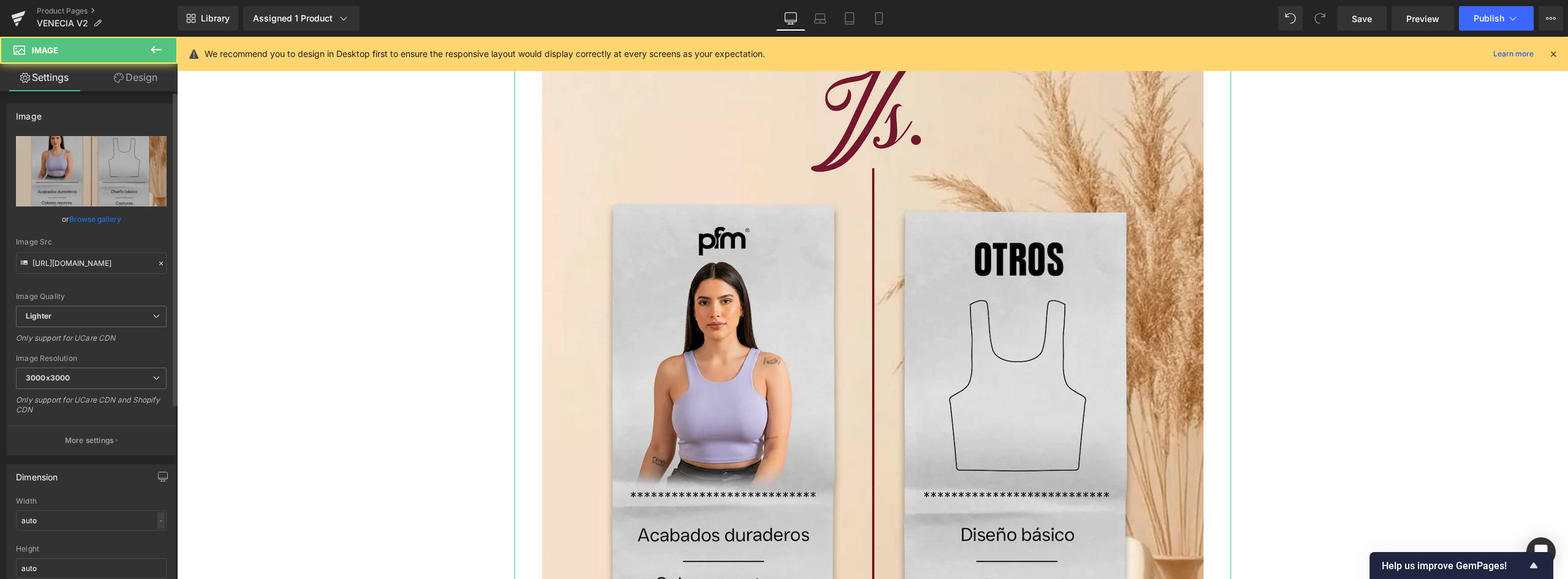
click at [101, 220] on link "Browse gallery" at bounding box center [95, 218] width 52 height 21
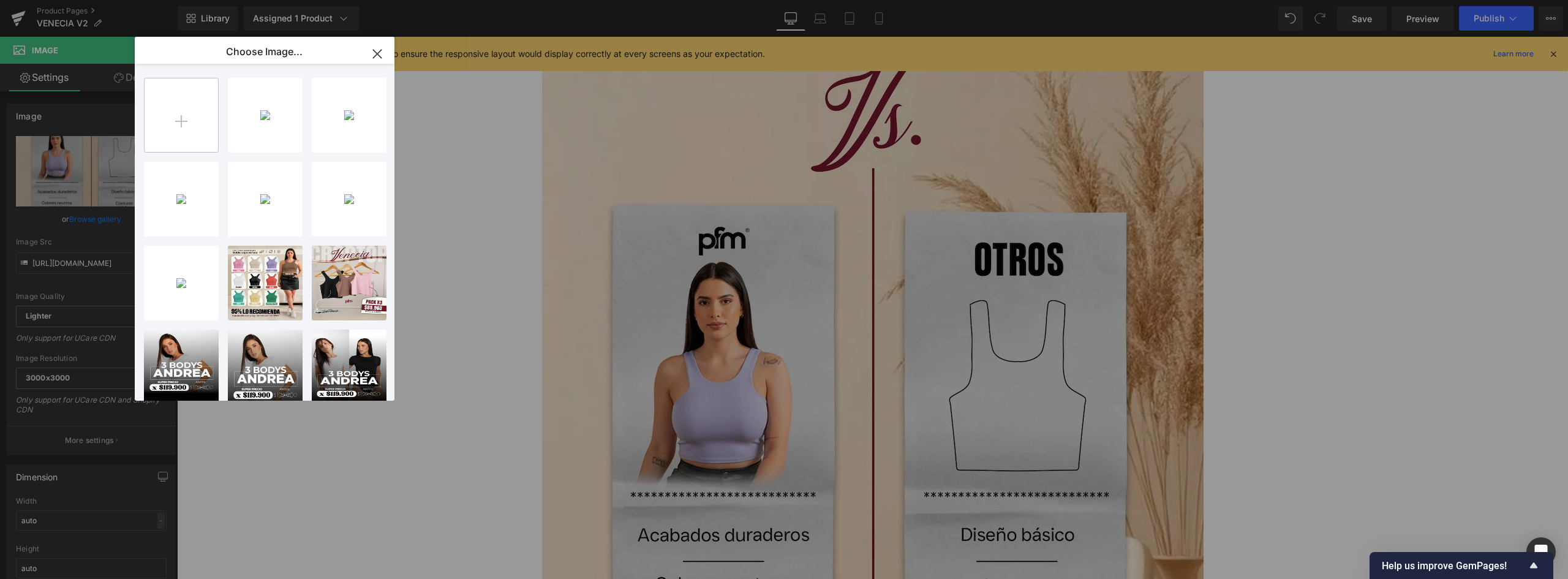
click at [171, 108] on input "file" at bounding box center [181, 116] width 74 height 74
type input "C:\fakepath\05 fe (1).webp"
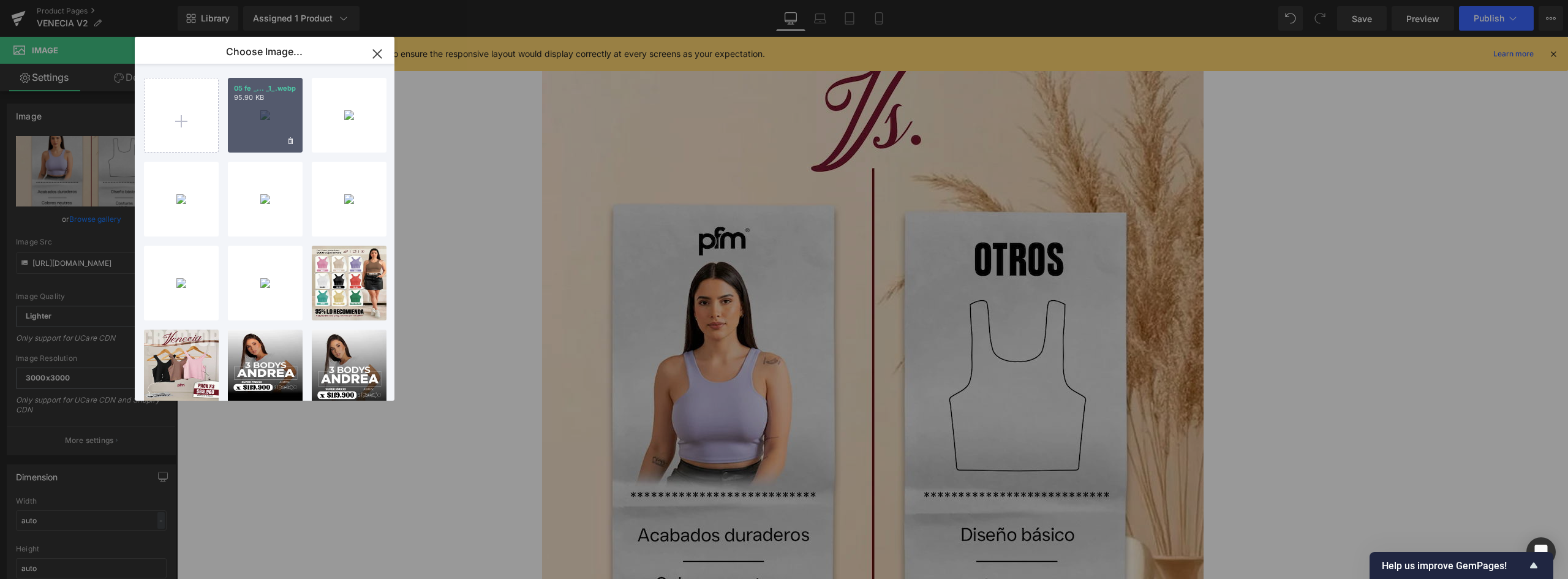
click at [254, 108] on div "05 fe _... _1_.webp 95.90 KB" at bounding box center [264, 115] width 75 height 75
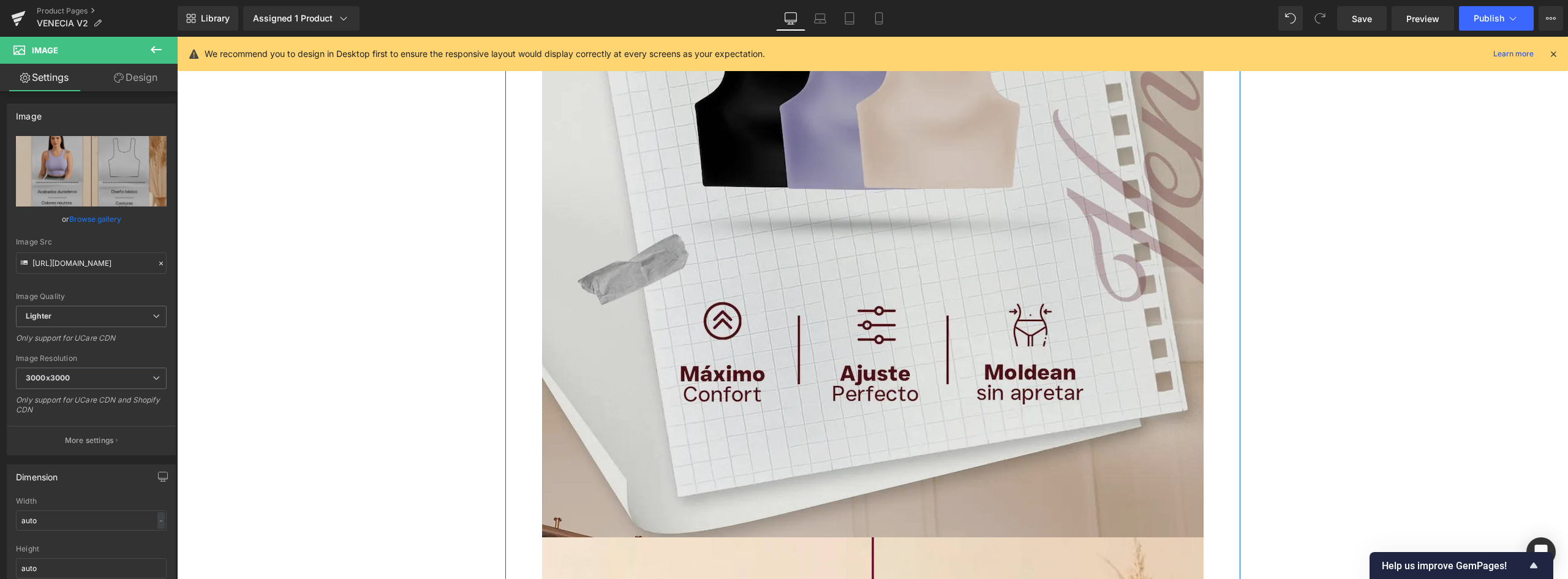
scroll to position [3248, 0]
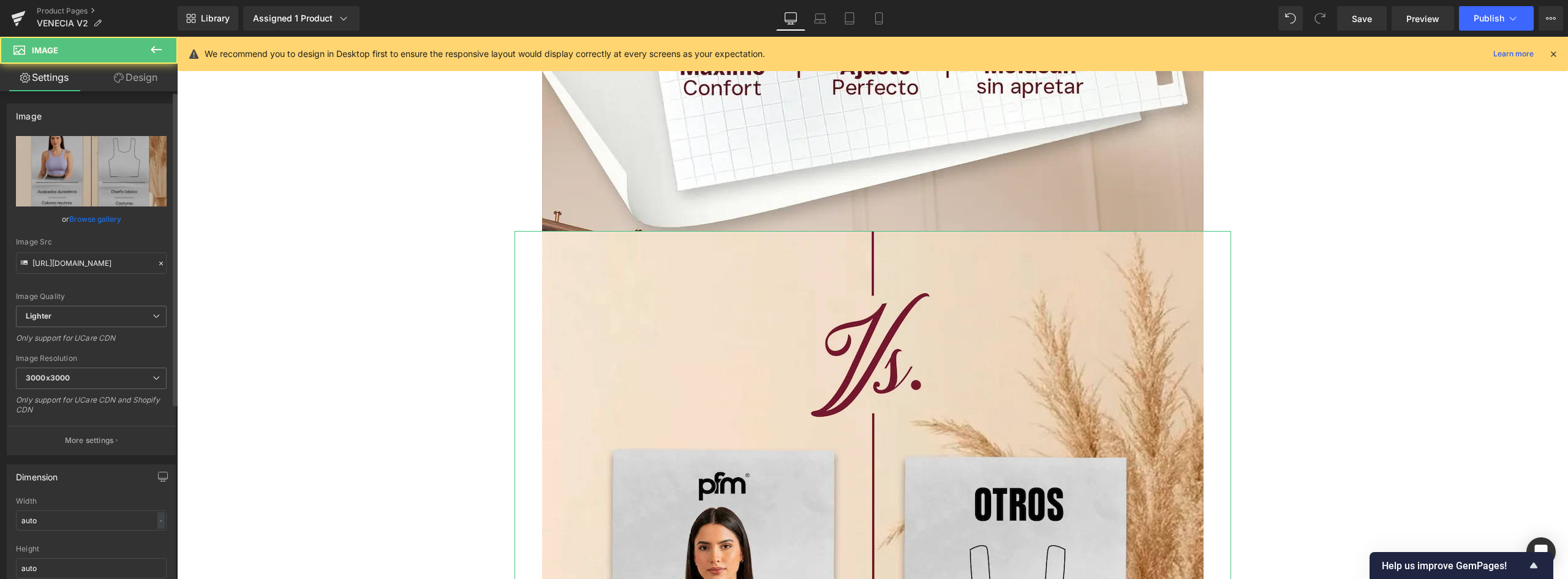
click at [106, 213] on link "Browse gallery" at bounding box center [95, 218] width 52 height 21
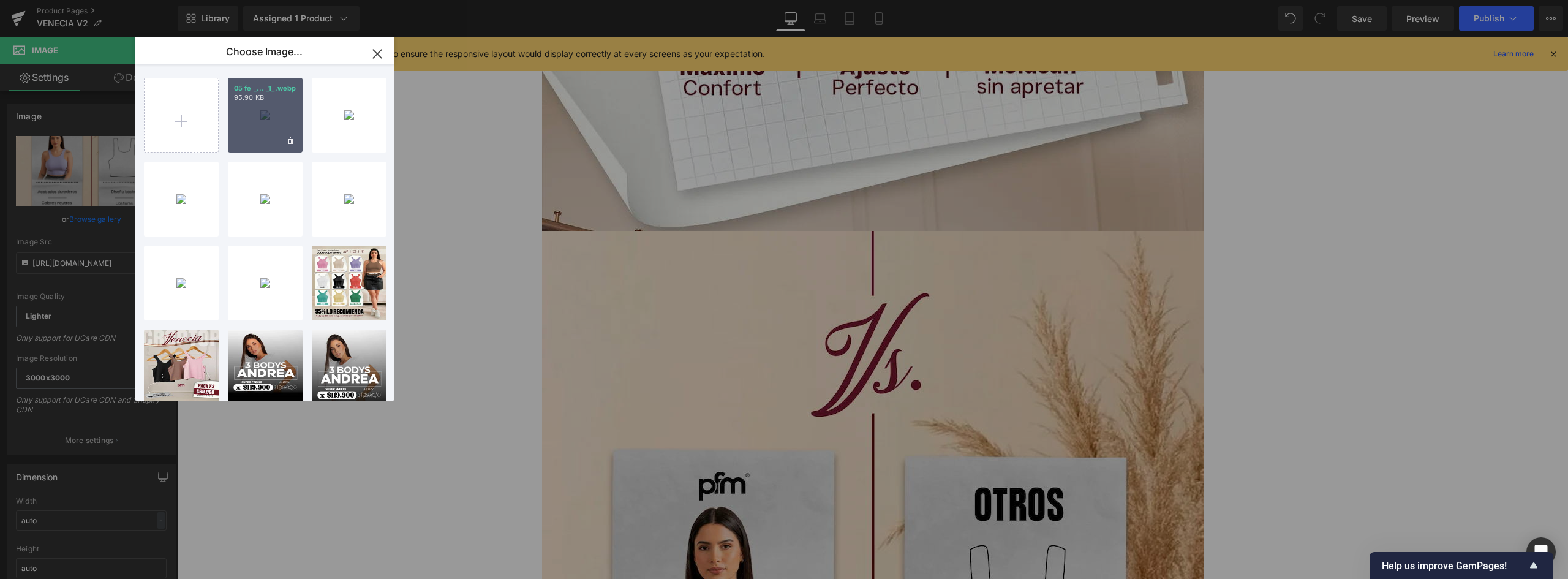
click at [274, 105] on div "05 fe _... _1_.webp 95.90 KB" at bounding box center [264, 115] width 75 height 75
type input "https://ucarecdn.com/b0a57a9d-dbc8-43cb-bb02-870b3b77c60b/-/format/auto/-/previ…"
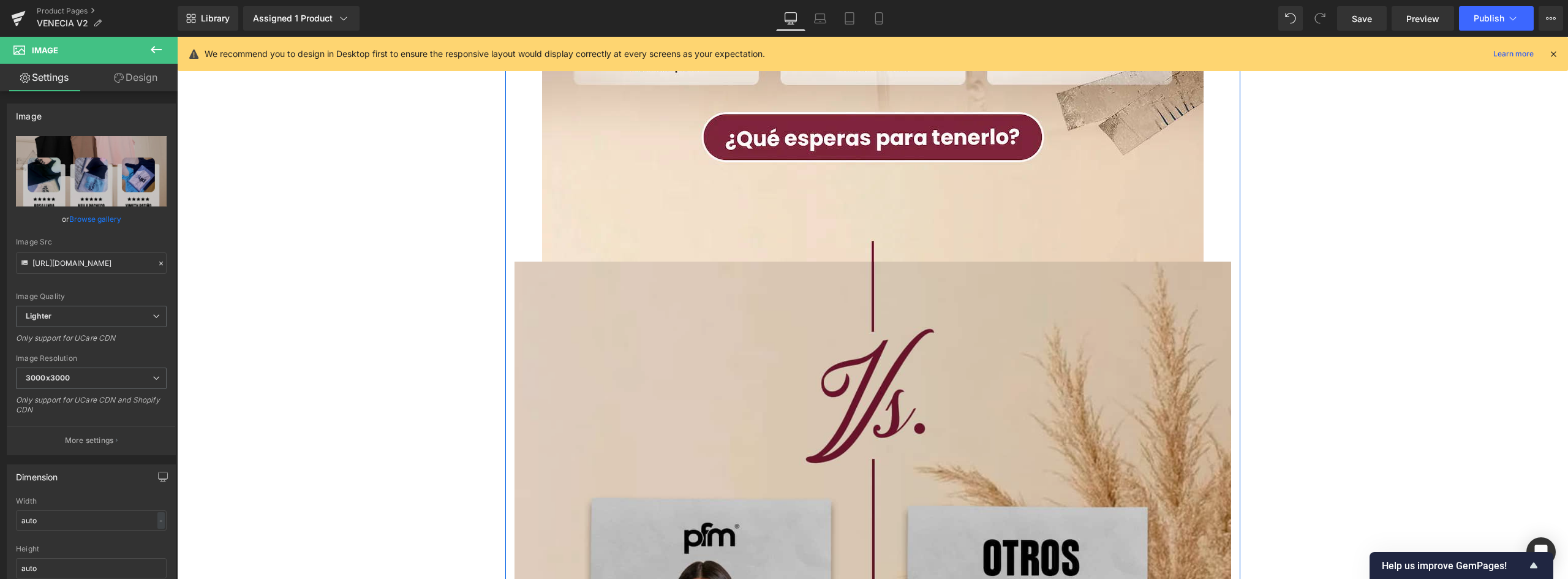
scroll to position [4290, 0]
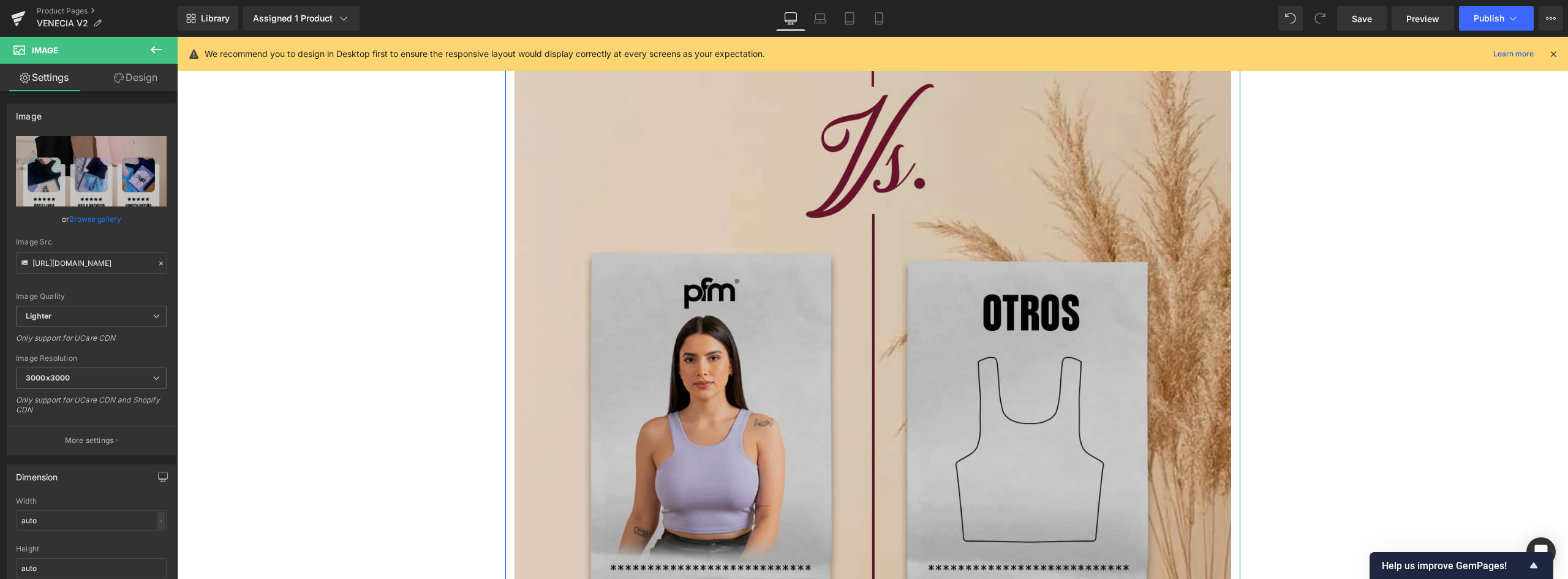
click at [724, 191] on img at bounding box center [873, 514] width 717 height 996
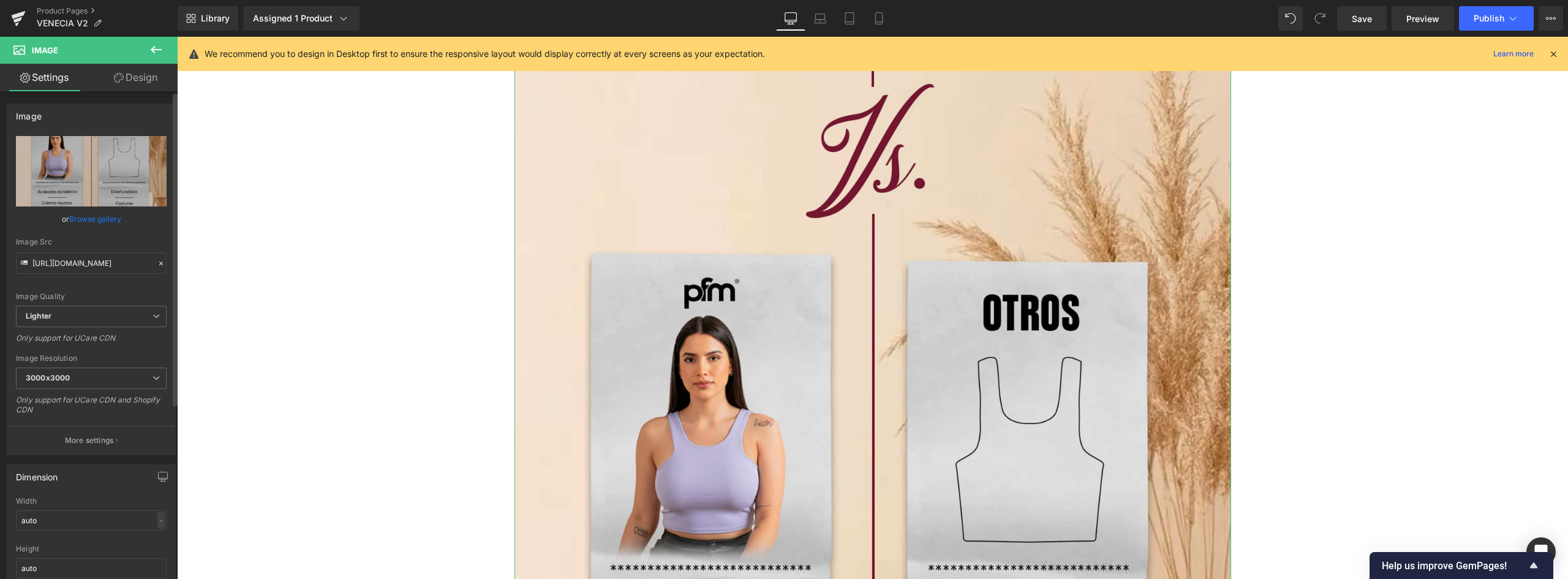
click at [106, 221] on link "Browse gallery" at bounding box center [95, 218] width 52 height 21
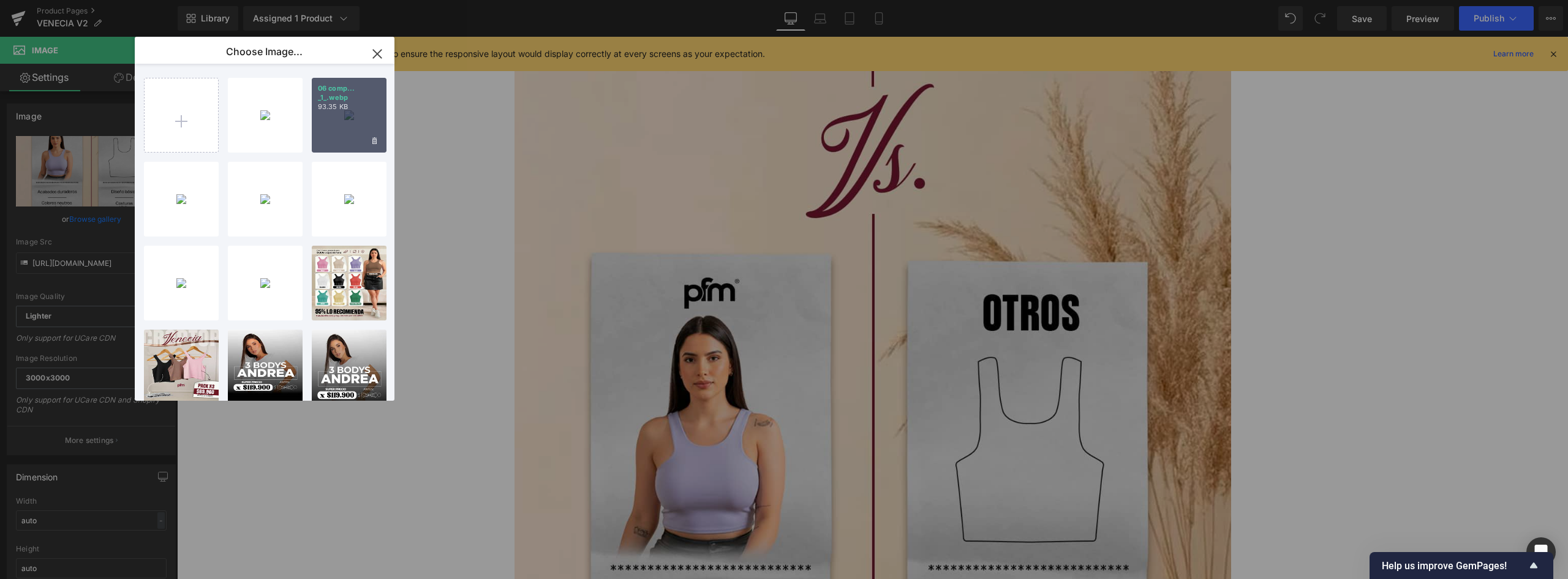
click at [353, 106] on p "93.35 KB" at bounding box center [349, 107] width 63 height 9
type input "https://ucarecdn.com/2bbbc3d6-0e94-436d-95fd-fc0a02366ce5/-/format/auto/-/previ…"
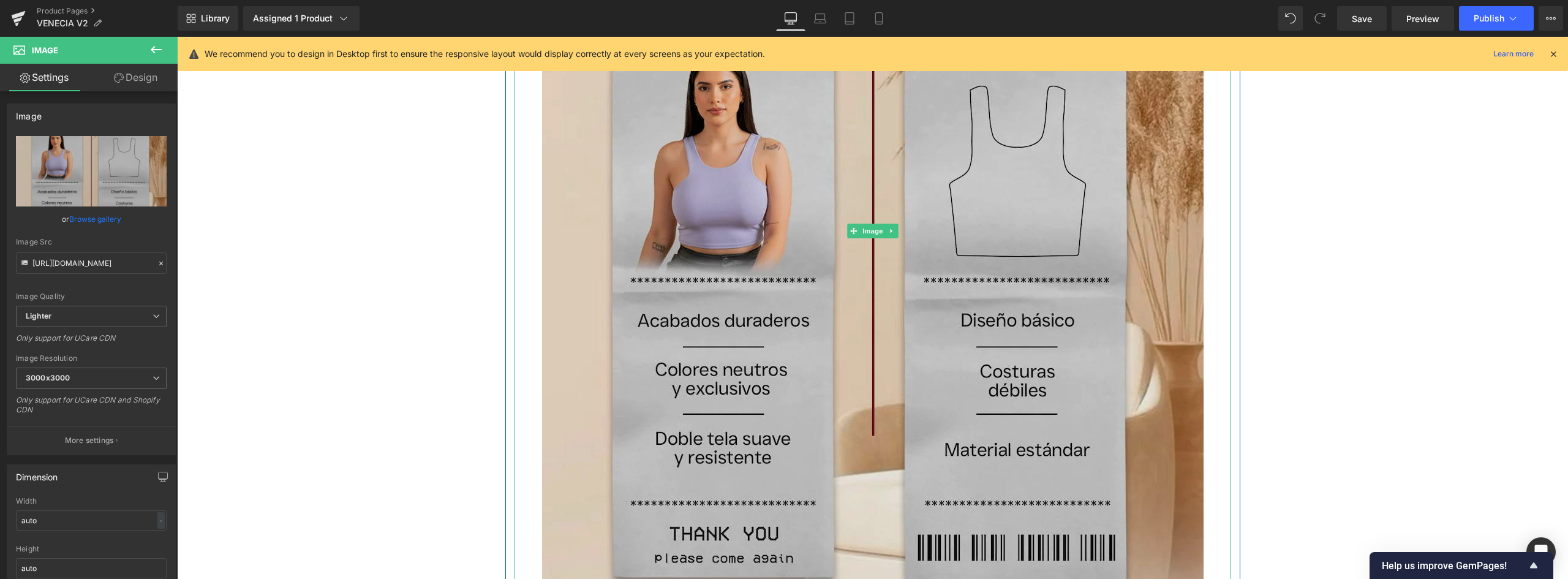
scroll to position [4841, 0]
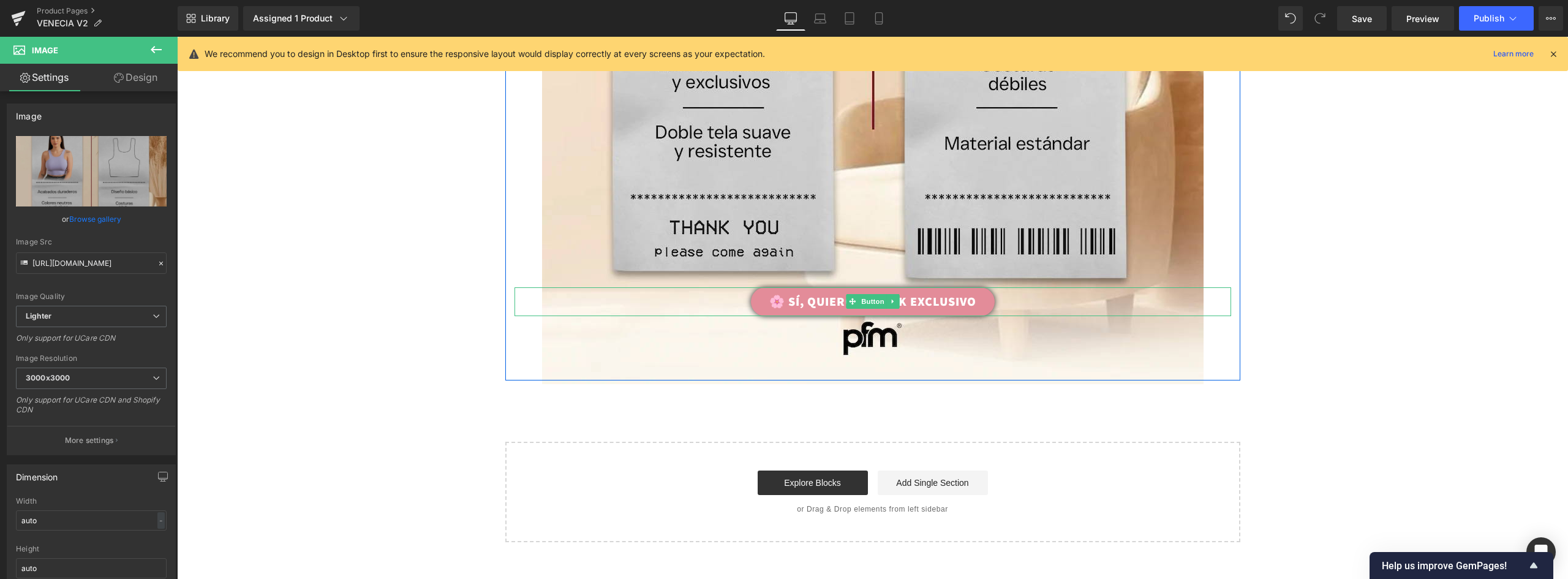
click at [981, 299] on link "🌸 SÍ, QUIERO MI PACK EXCLUSIVO" at bounding box center [873, 302] width 244 height 29
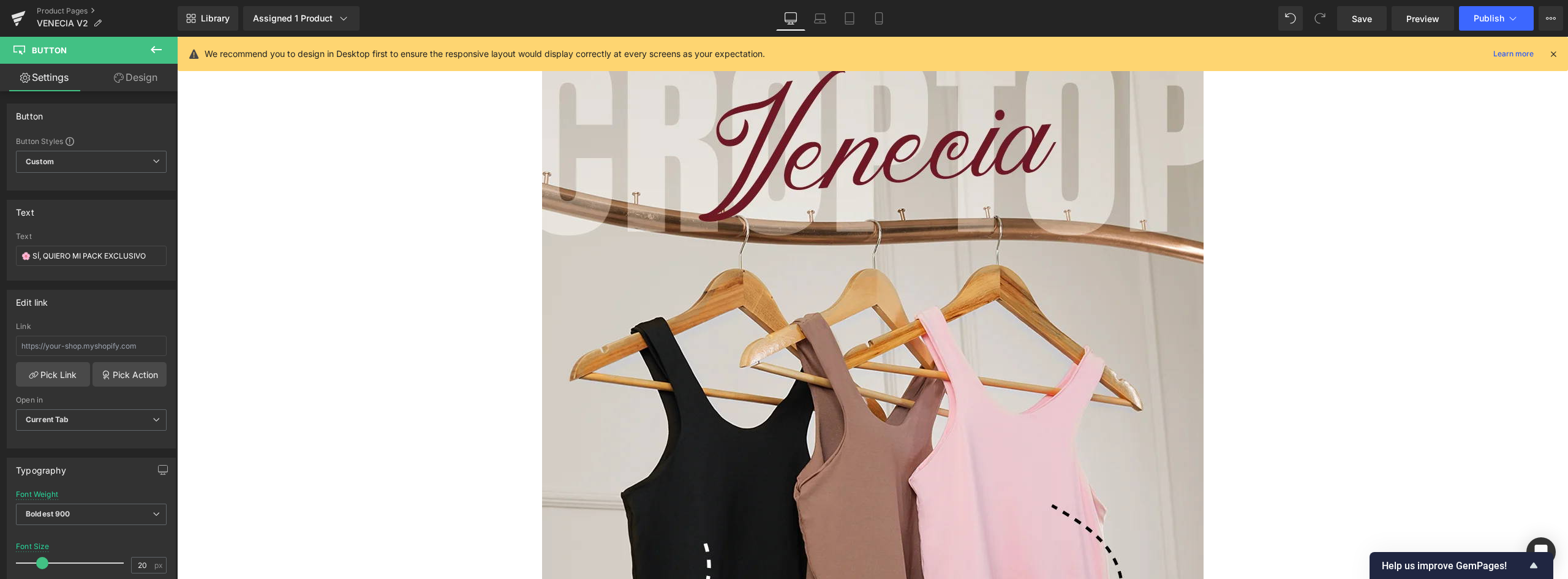
scroll to position [0, 0]
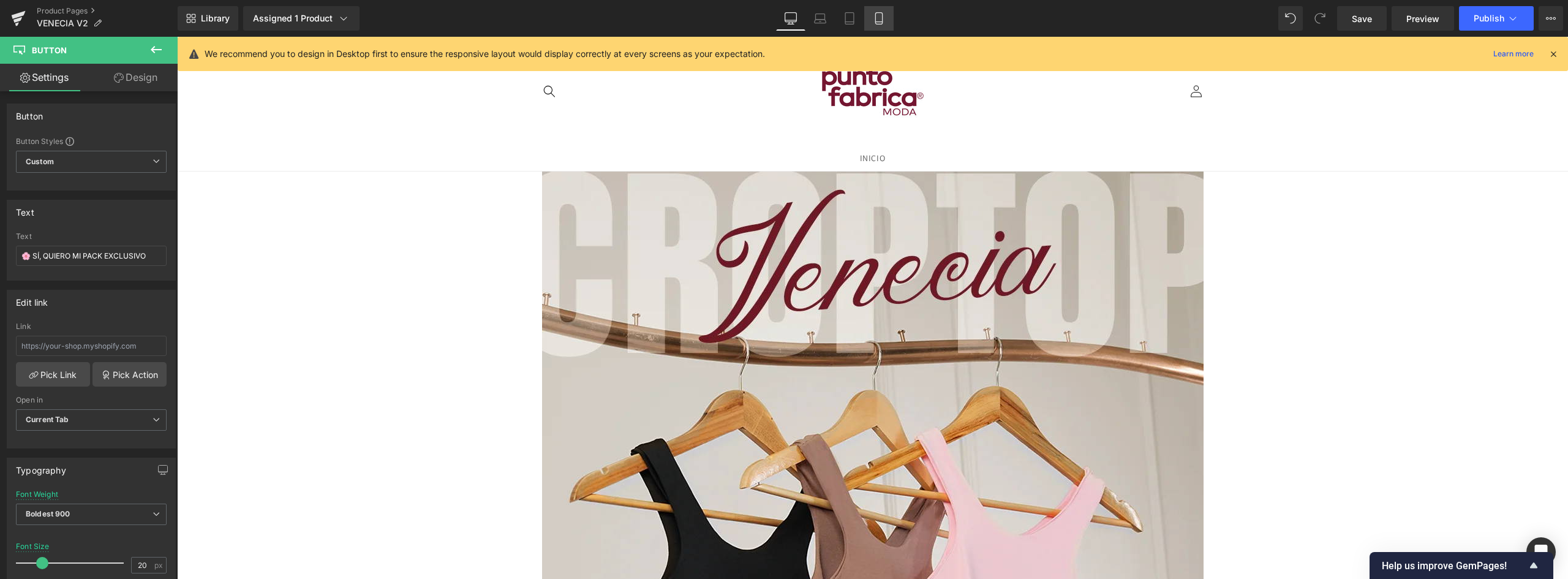
click at [879, 15] on icon at bounding box center [878, 18] width 12 height 12
type input "15"
type input "100"
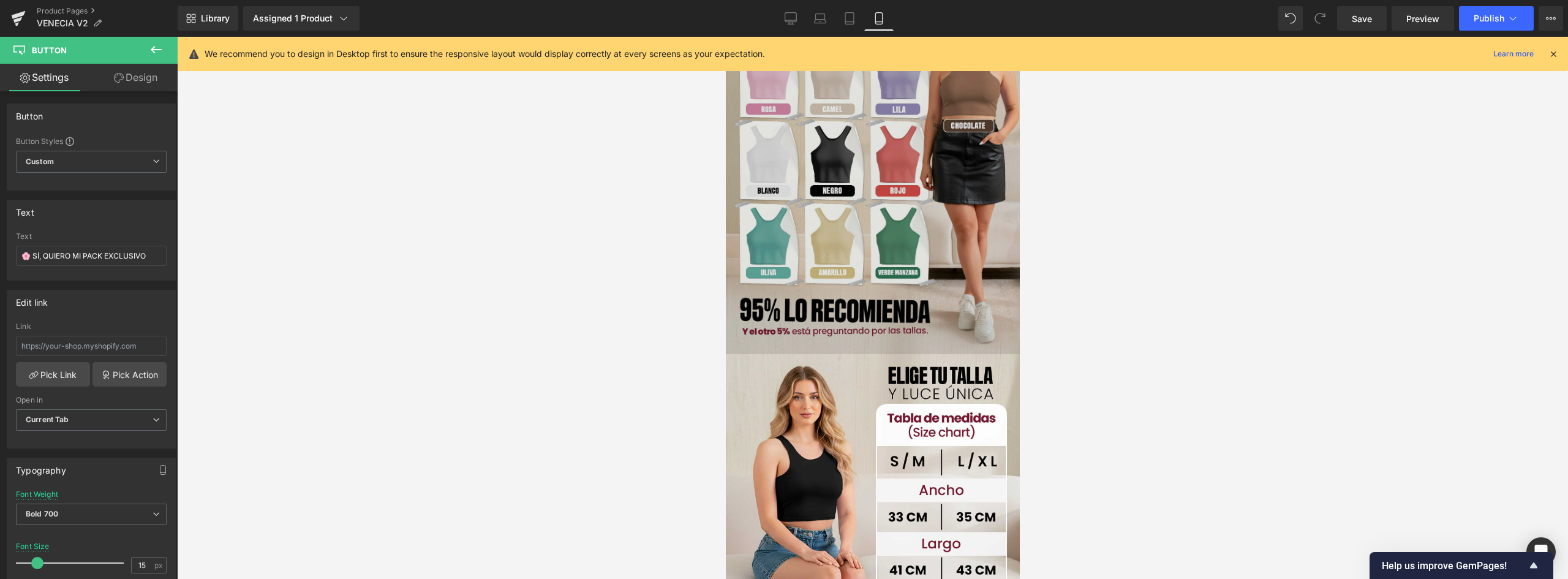
scroll to position [735, 0]
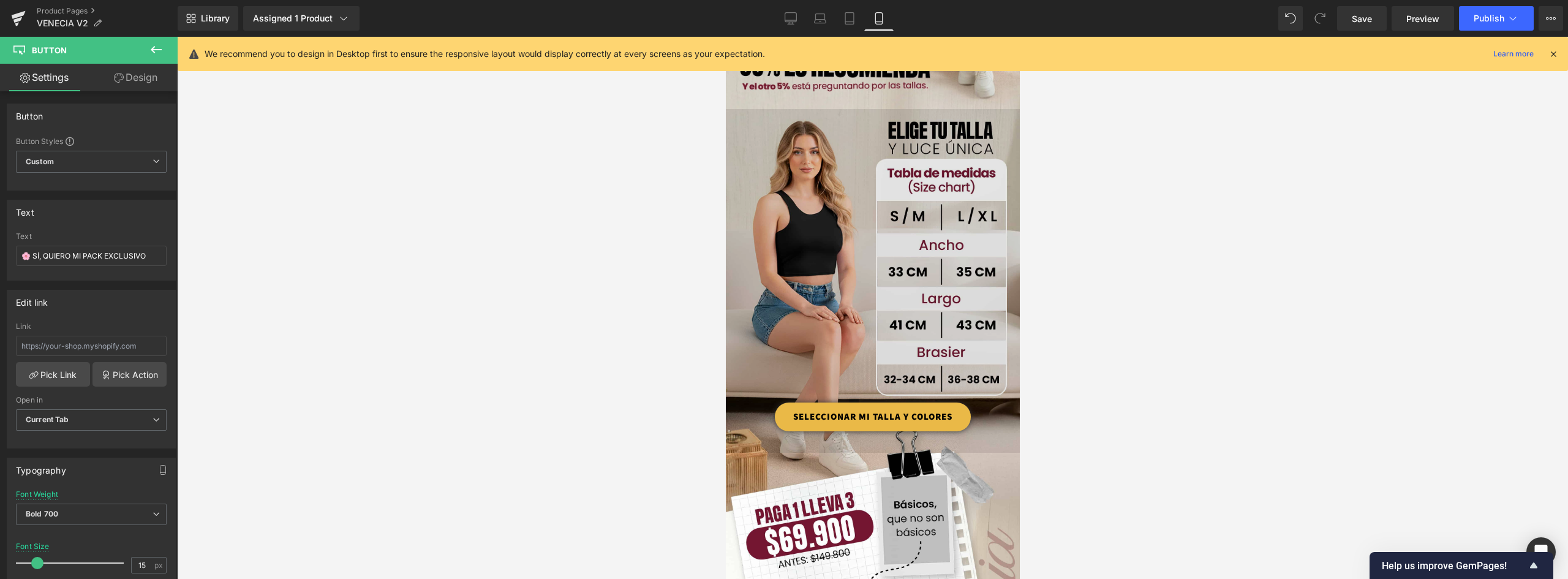
click at [853, 200] on img at bounding box center [873, 281] width 294 height 345
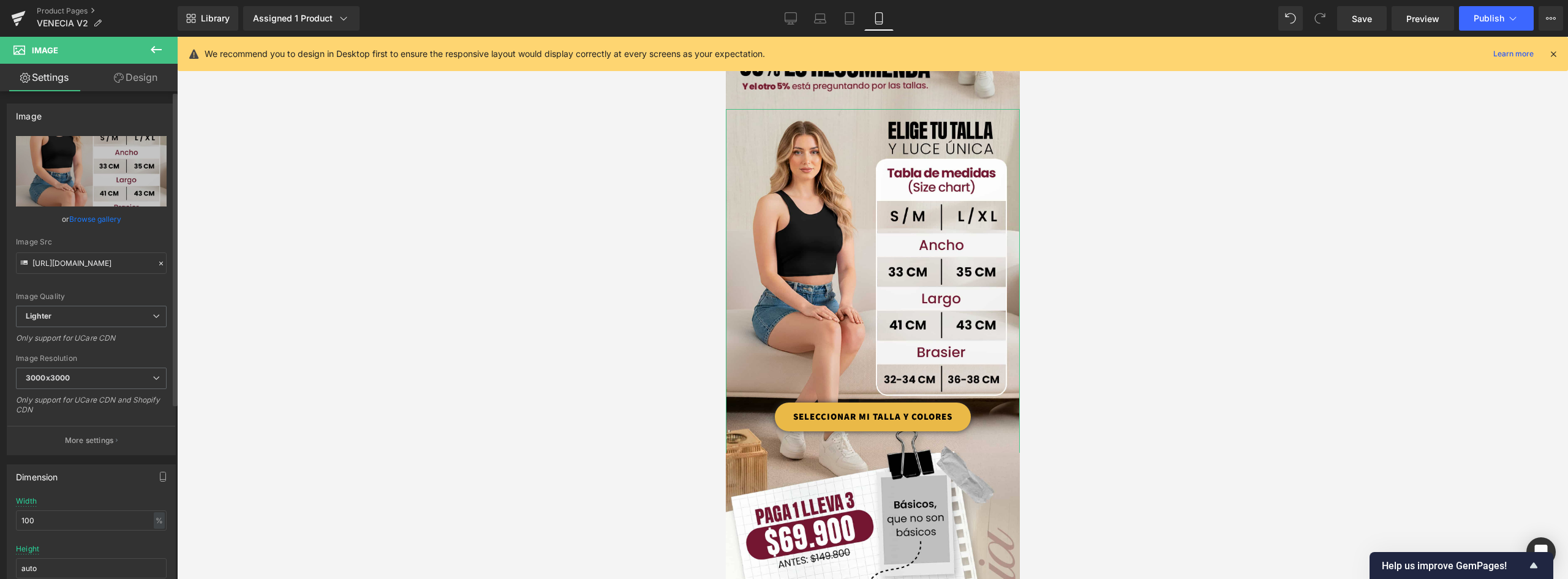
click at [90, 220] on link "Browse gallery" at bounding box center [95, 218] width 52 height 21
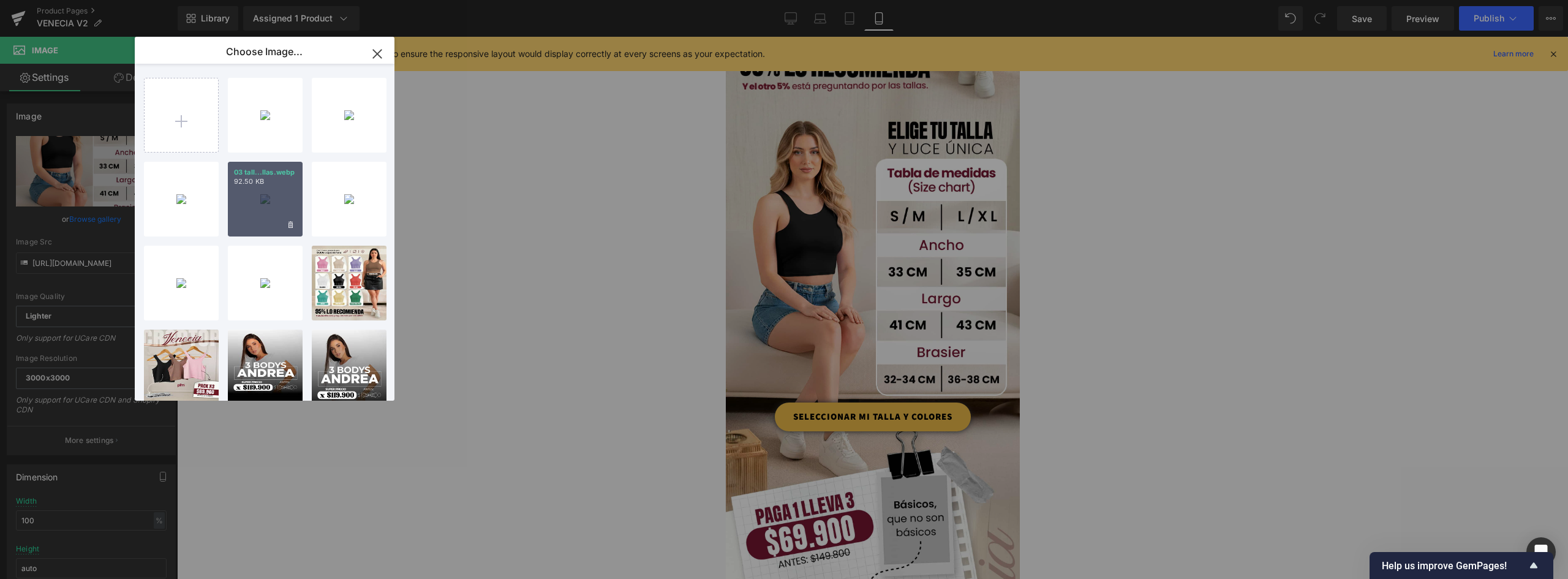
click at [276, 184] on p "92.50 KB" at bounding box center [265, 181] width 63 height 9
type input "https://ucarecdn.com/79f8ece8-b716-4b04-820b-5487211ad52b/-/format/auto/-/previ…"
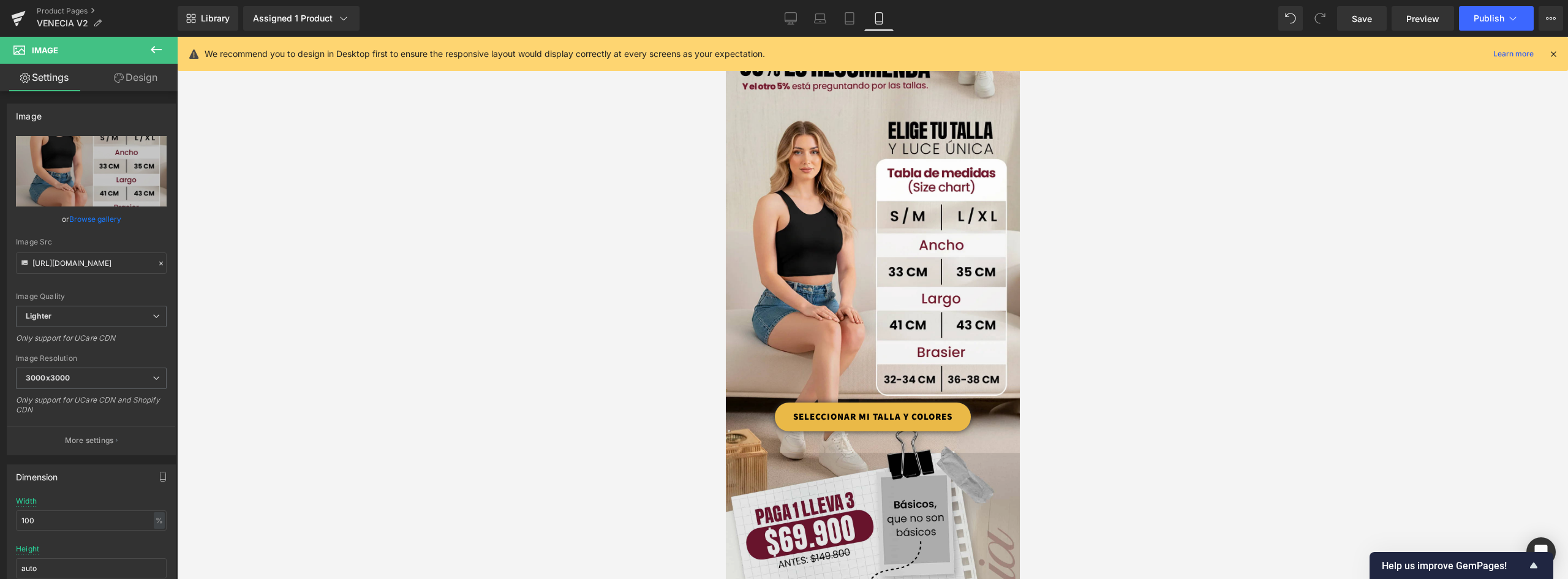
scroll to position [796, 0]
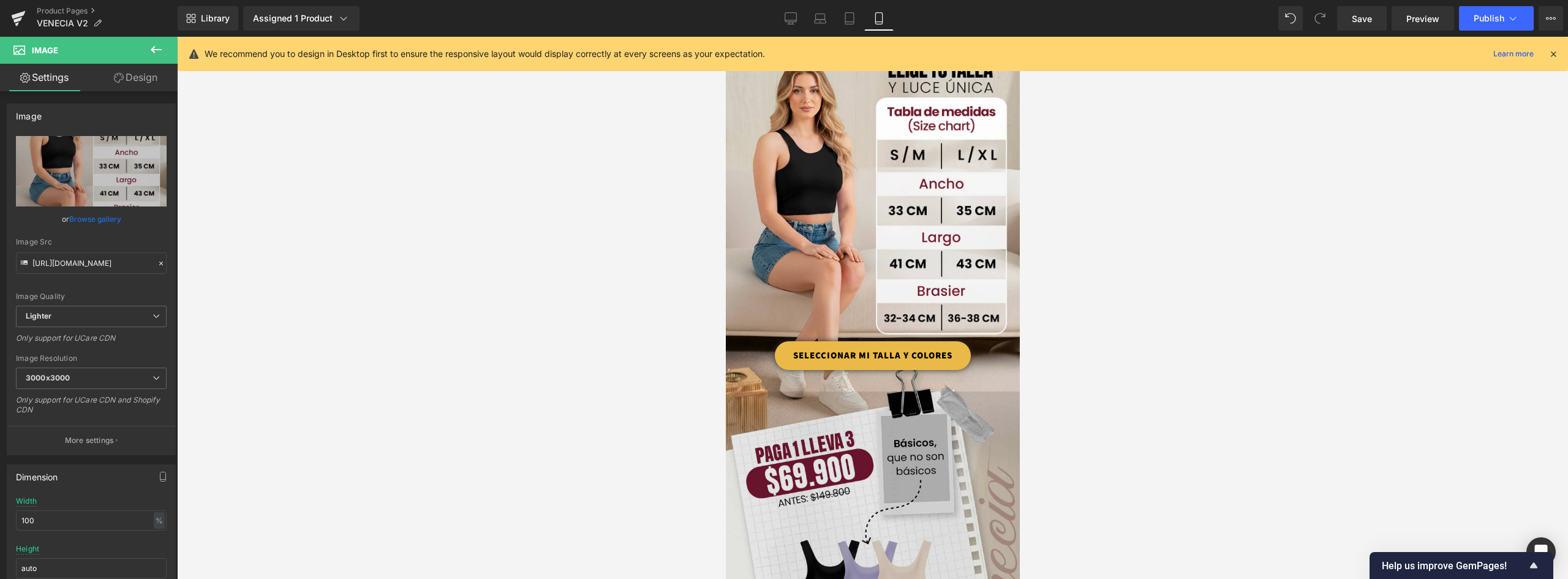
click at [892, 391] on img at bounding box center [873, 585] width 294 height 389
click at [844, 421] on img at bounding box center [873, 585] width 294 height 389
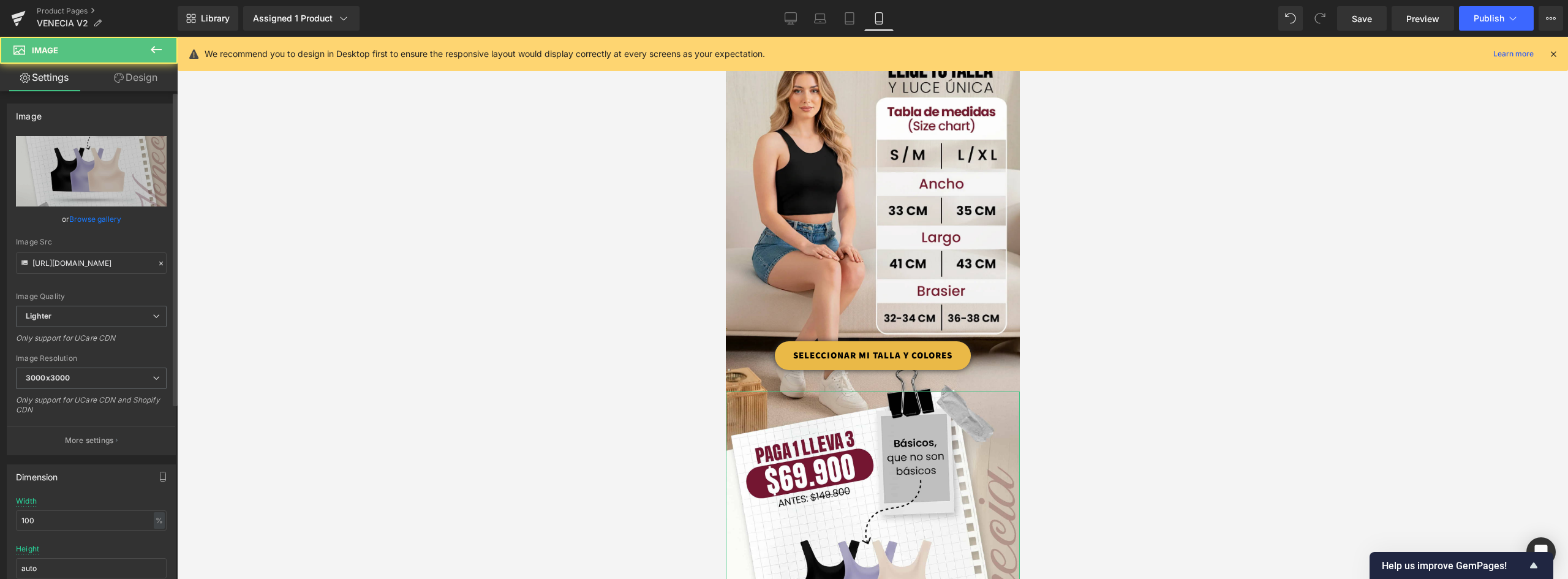
click at [101, 225] on link "Browse gallery" at bounding box center [95, 218] width 52 height 21
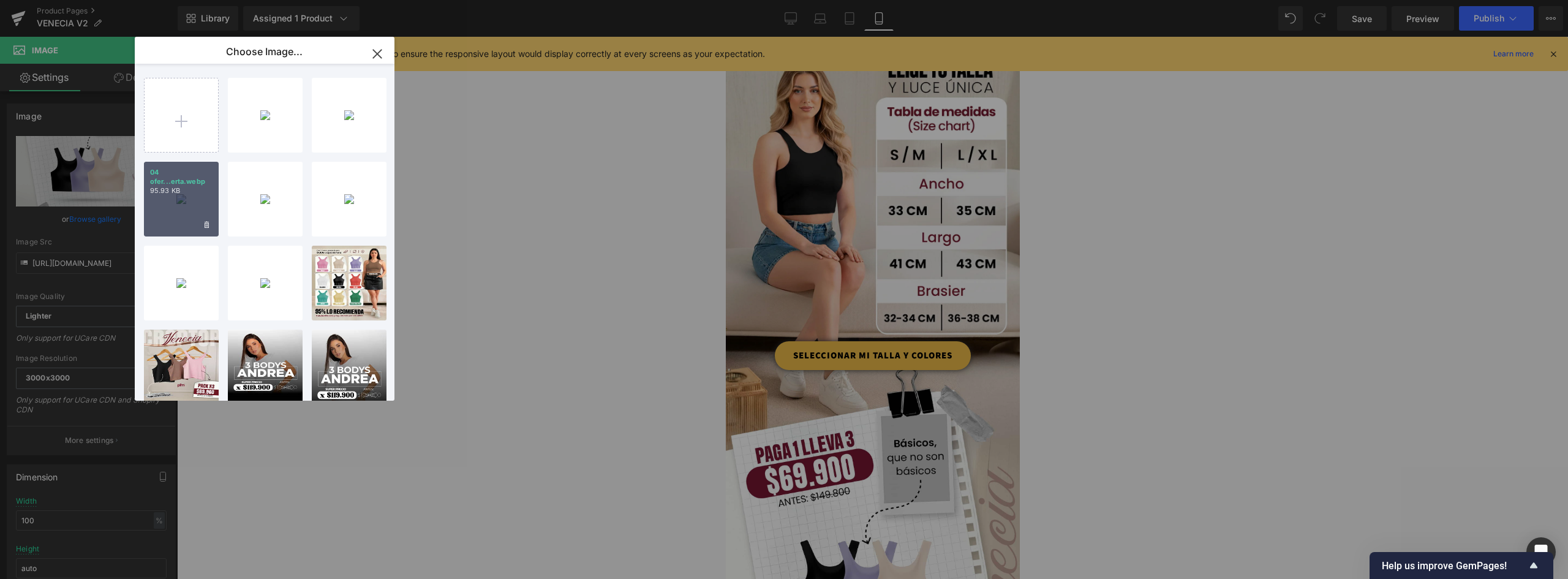
click at [181, 197] on div "04 ofer...erta.webp 95.93 KB" at bounding box center [181, 199] width 75 height 75
type input "https://ucarecdn.com/ec9d7a33-91cd-4411-8f39-775b586b356b/-/format/auto/-/previ…"
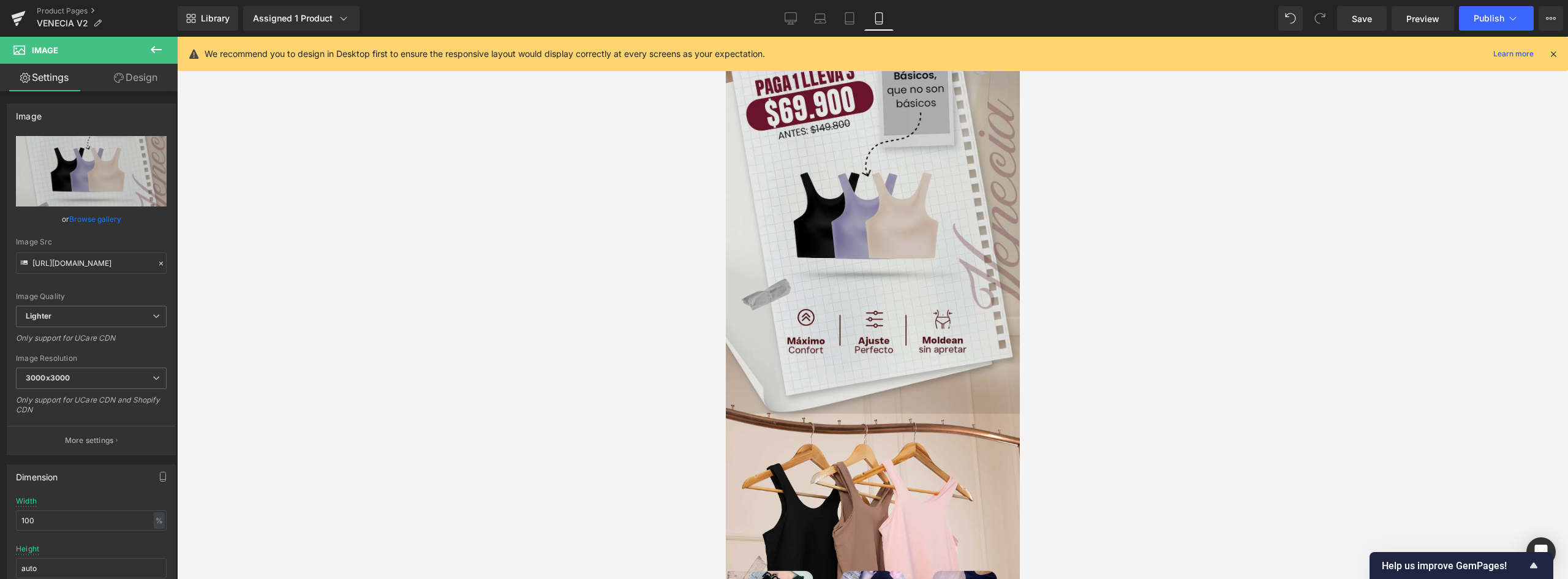
scroll to position [1287, 0]
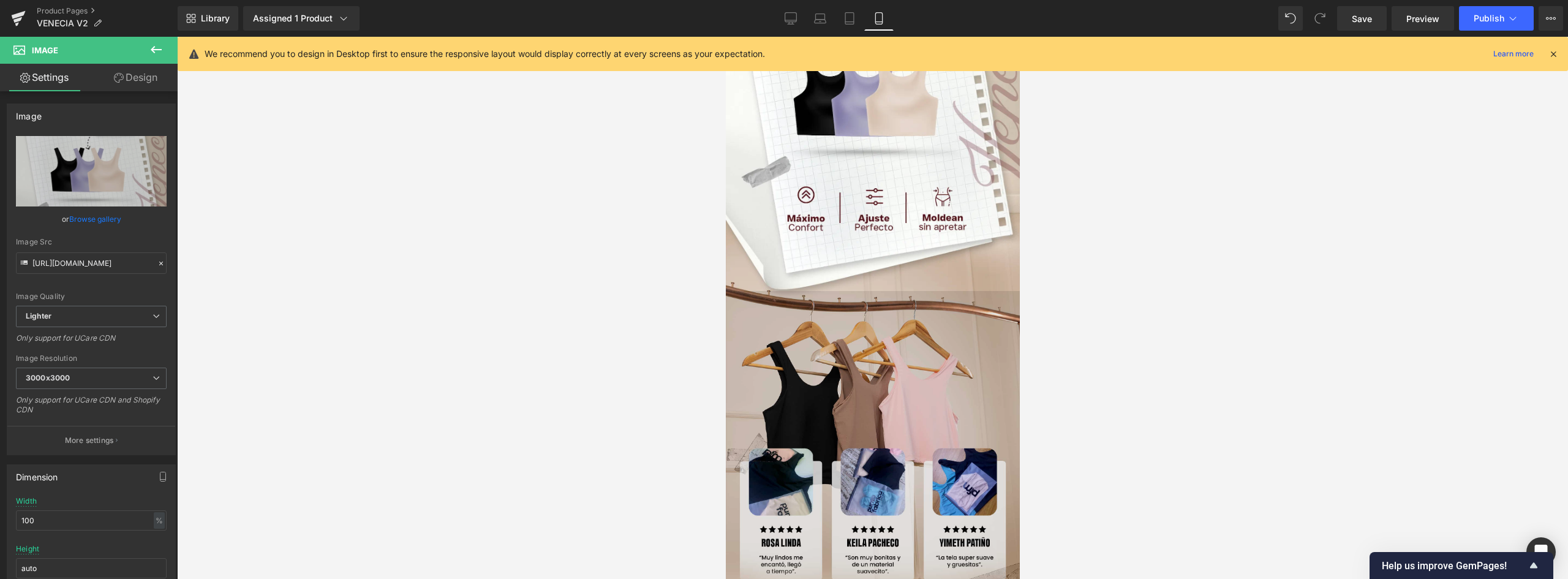
click at [881, 325] on img at bounding box center [873, 475] width 294 height 368
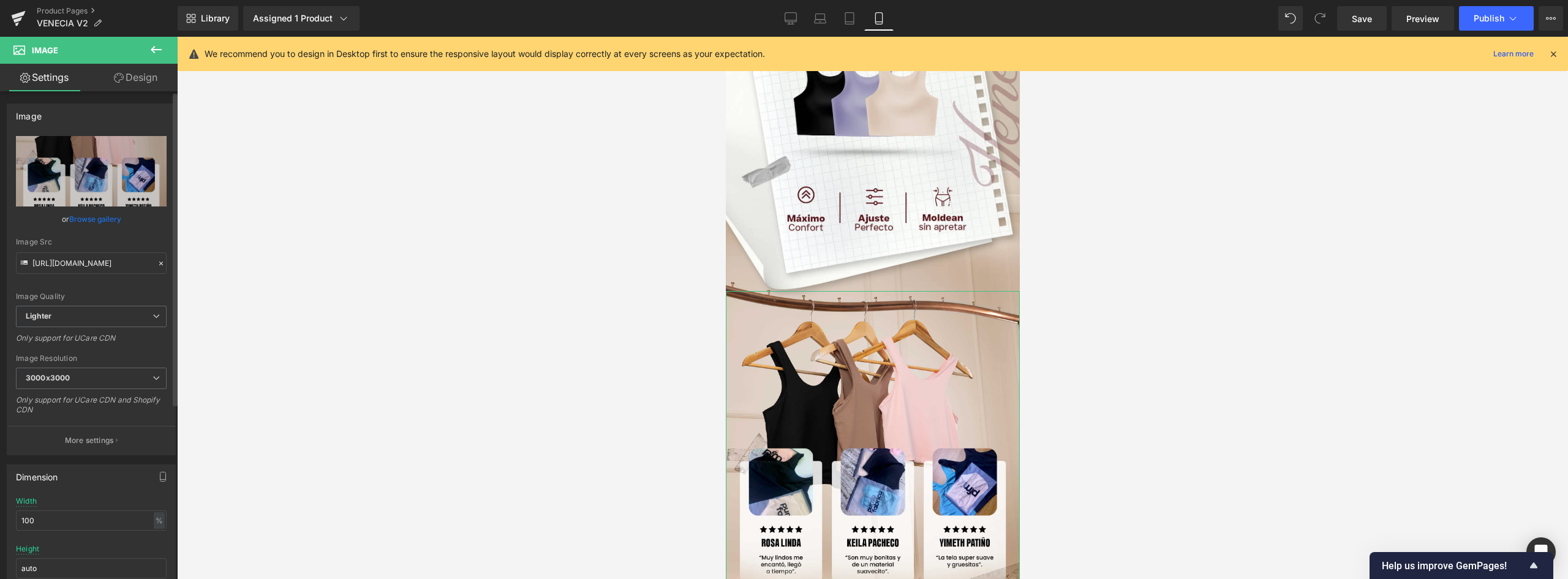
click at [97, 219] on link "Browse gallery" at bounding box center [95, 218] width 52 height 21
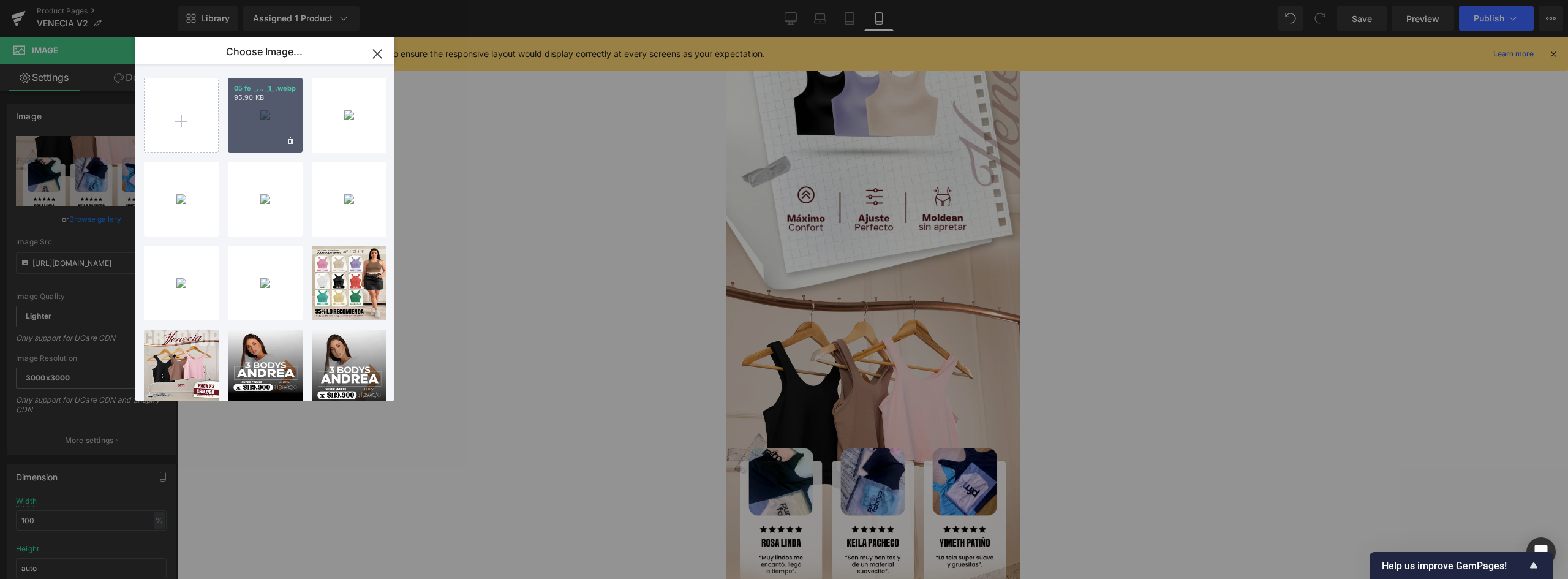
click at [252, 114] on div "05 fe _... _1_.webp 95.90 KB" at bounding box center [264, 115] width 75 height 75
type input "https://ucarecdn.com/b0a57a9d-dbc8-43cb-bb02-870b3b77c60b/-/format/auto/-/previ…"
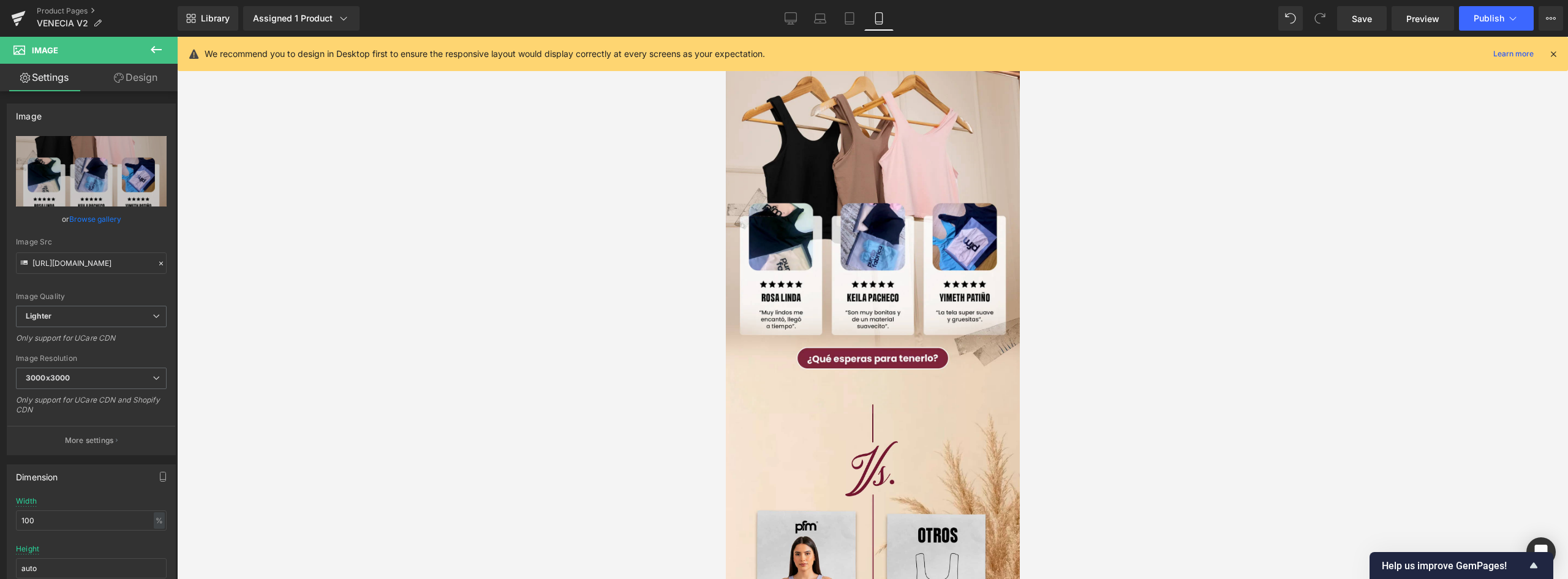
scroll to position [1716, 0]
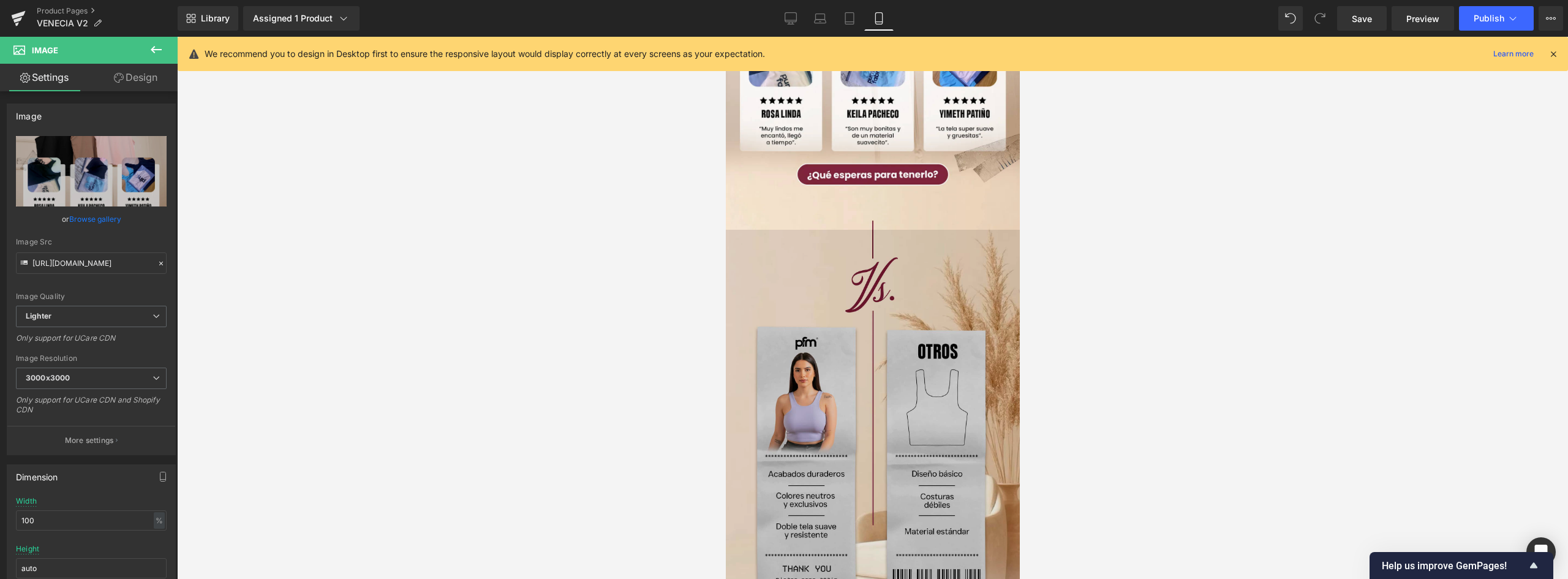
click at [896, 229] on img at bounding box center [873, 434] width 294 height 409
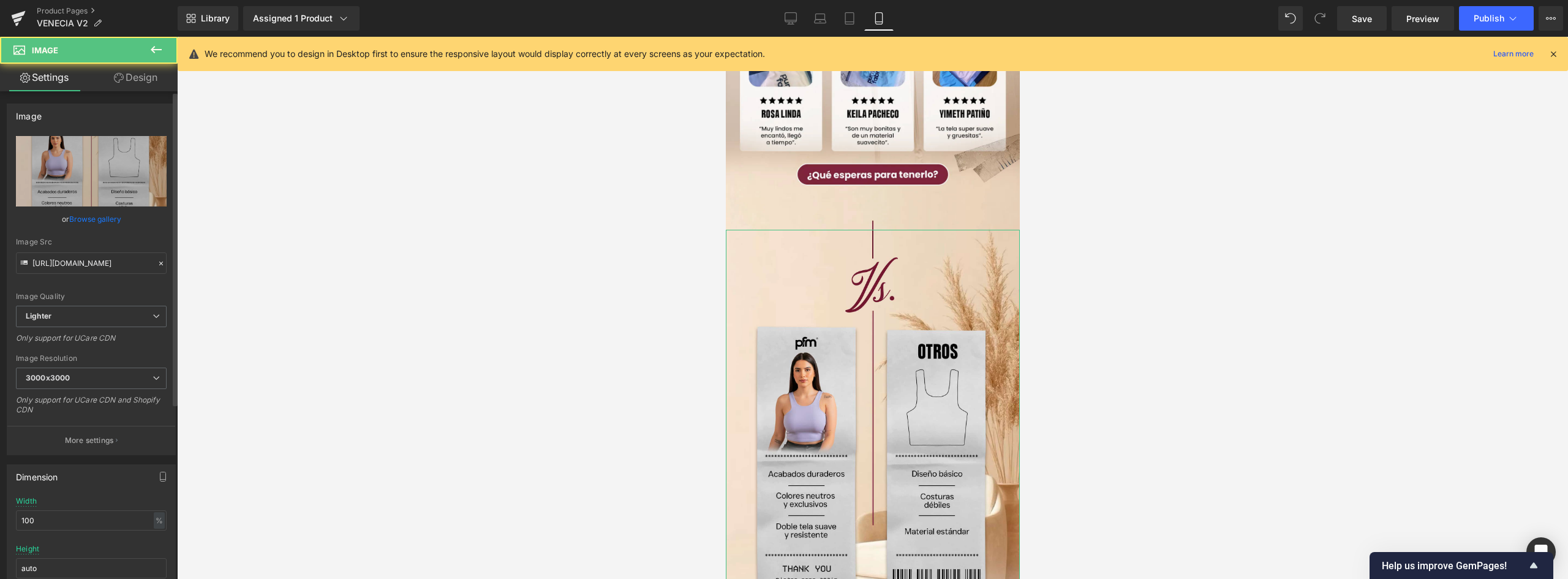
click at [100, 217] on link "Browse gallery" at bounding box center [95, 218] width 52 height 21
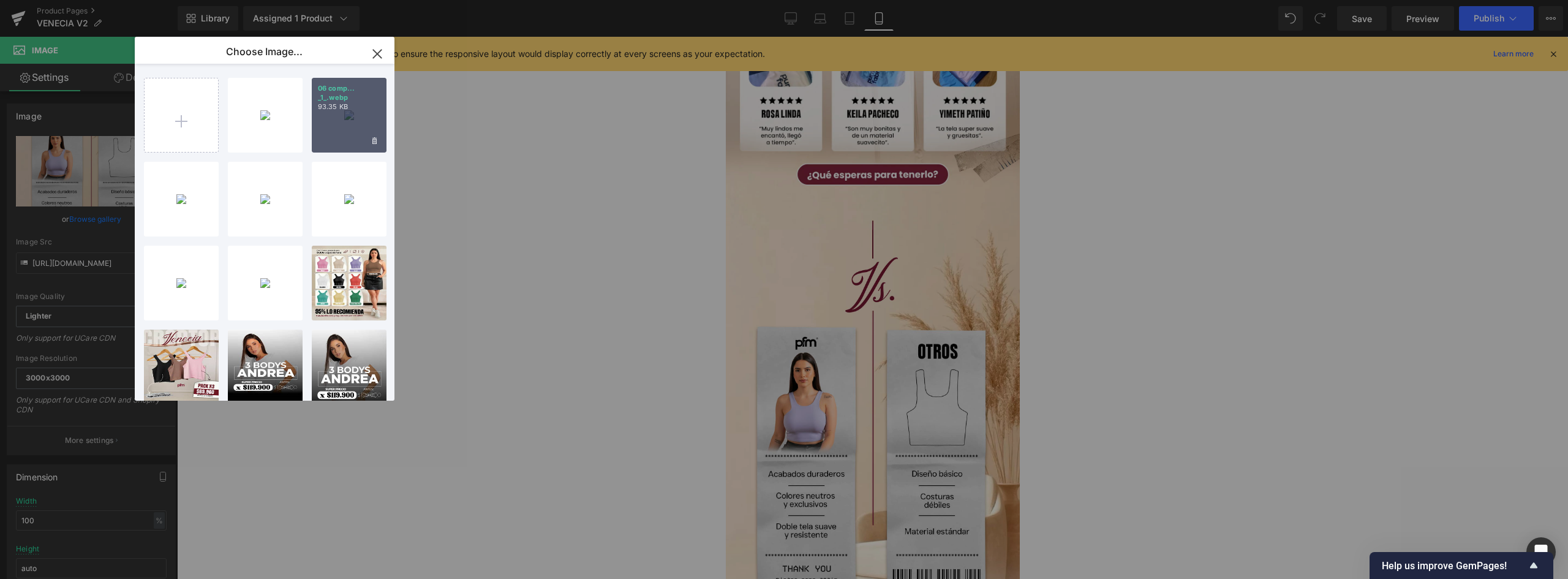
click at [349, 121] on div "06 comp... _1_.webp 93.35 KB" at bounding box center [349, 115] width 75 height 75
type input "https://ucarecdn.com/2bbbc3d6-0e94-436d-95fd-fc0a02366ce5/-/format/auto/-/previ…"
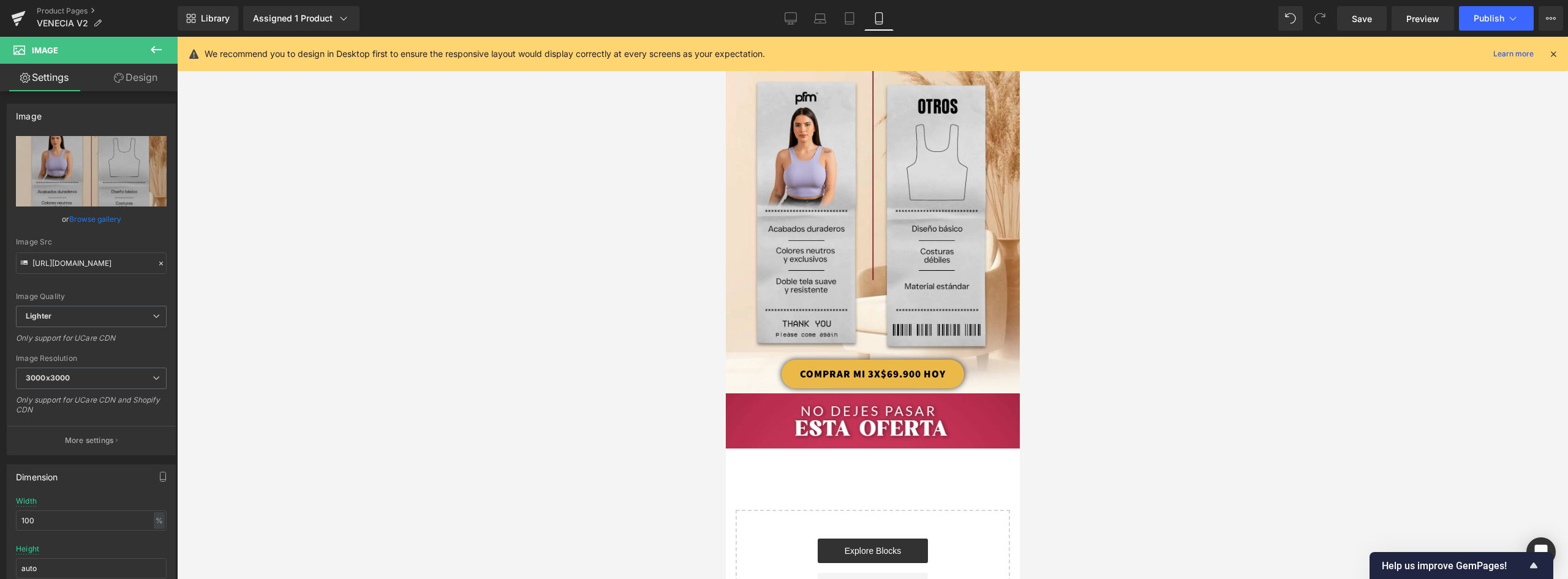
scroll to position [1839, 0]
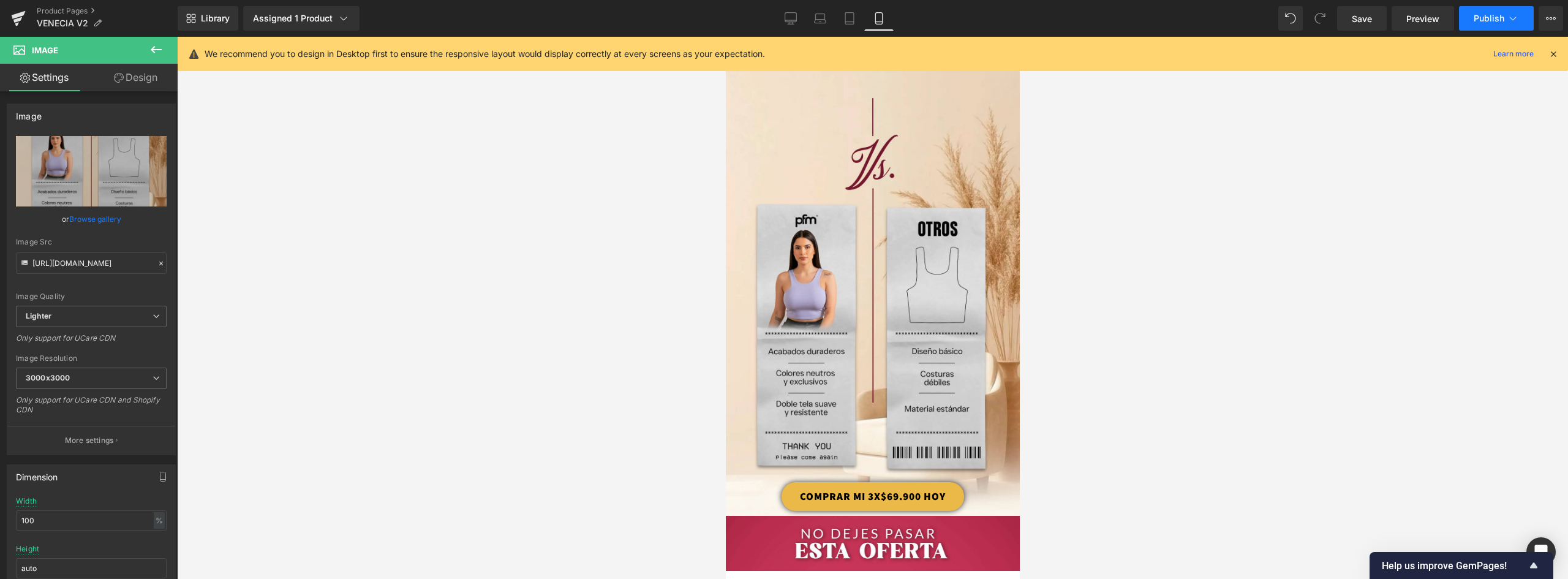
click at [1491, 20] on span "Publish" at bounding box center [1488, 18] width 31 height 10
